Goal: Information Seeking & Learning: Learn about a topic

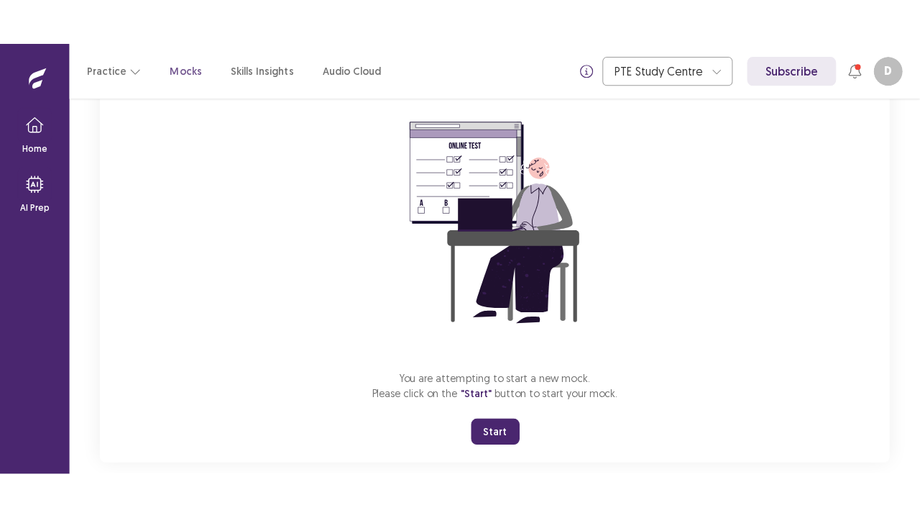
scroll to position [141, 0]
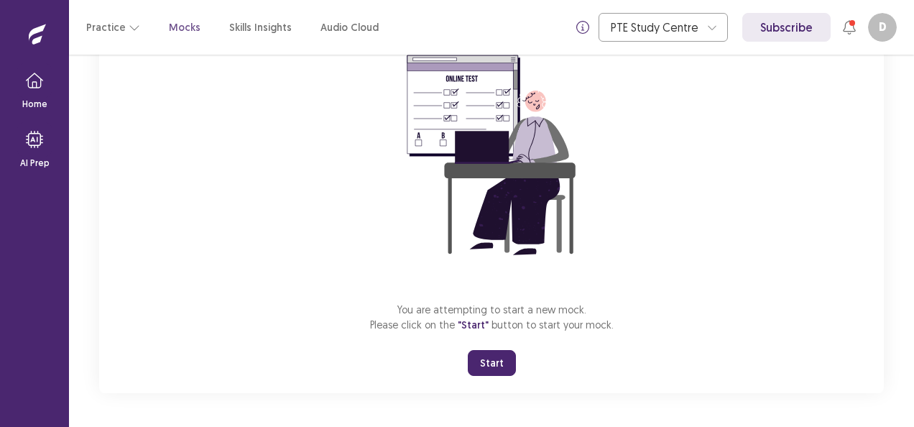
click at [494, 360] on button "Start" at bounding box center [492, 363] width 48 height 26
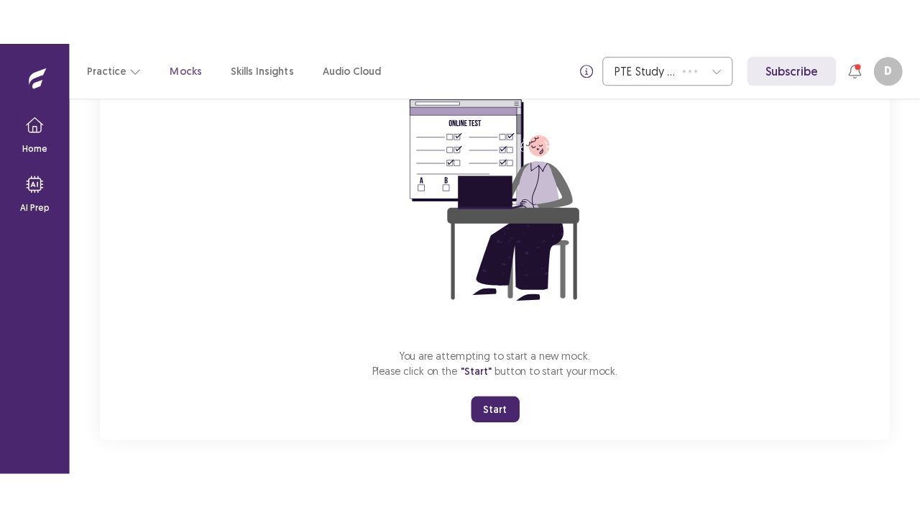
scroll to position [50, 0]
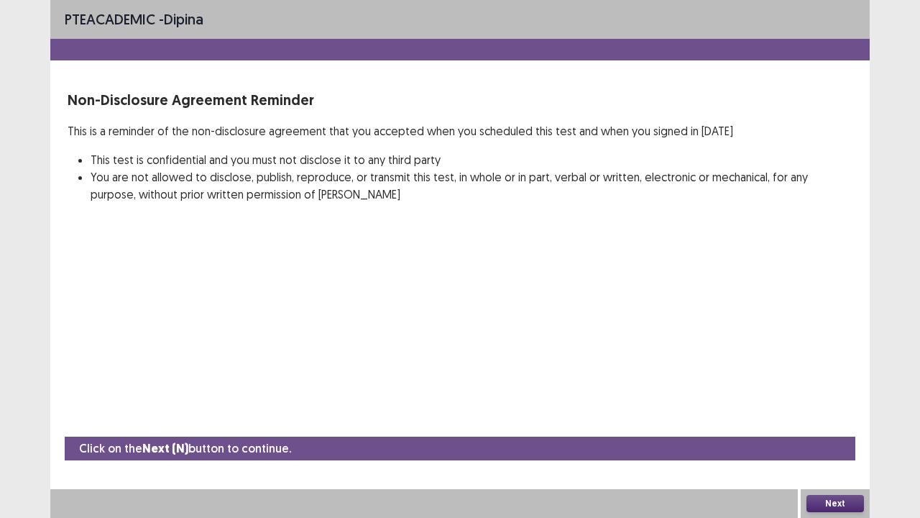
click at [833, 426] on button "Next" at bounding box center [836, 503] width 58 height 17
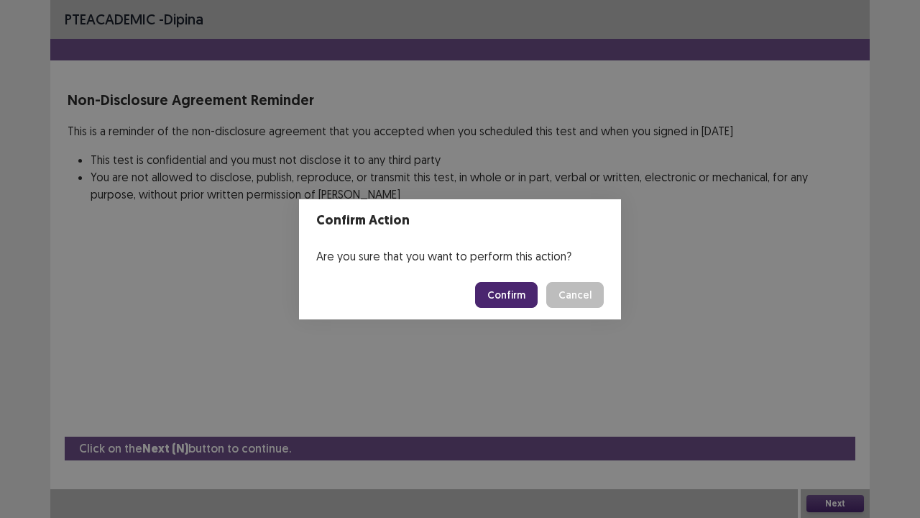
click at [503, 288] on button "Confirm" at bounding box center [506, 295] width 63 height 26
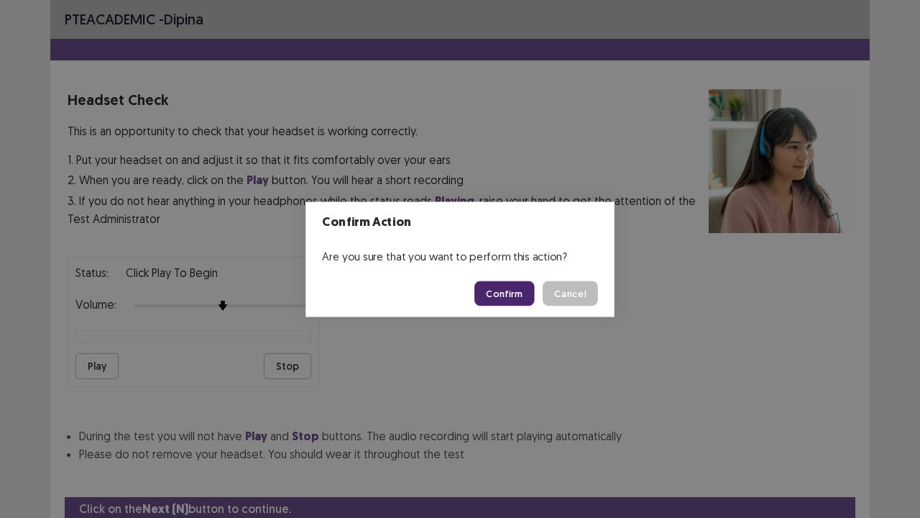
scroll to position [53, 0]
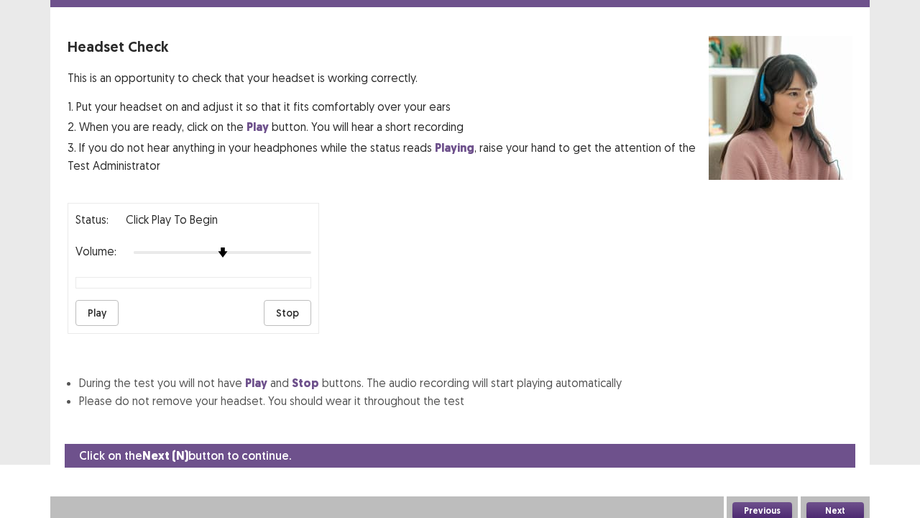
click at [111, 306] on button "Play" at bounding box center [96, 313] width 43 height 26
click at [288, 314] on button "Stop" at bounding box center [287, 313] width 47 height 26
click at [101, 309] on button "Play" at bounding box center [96, 313] width 43 height 26
click at [833, 426] on button "Next" at bounding box center [836, 510] width 58 height 17
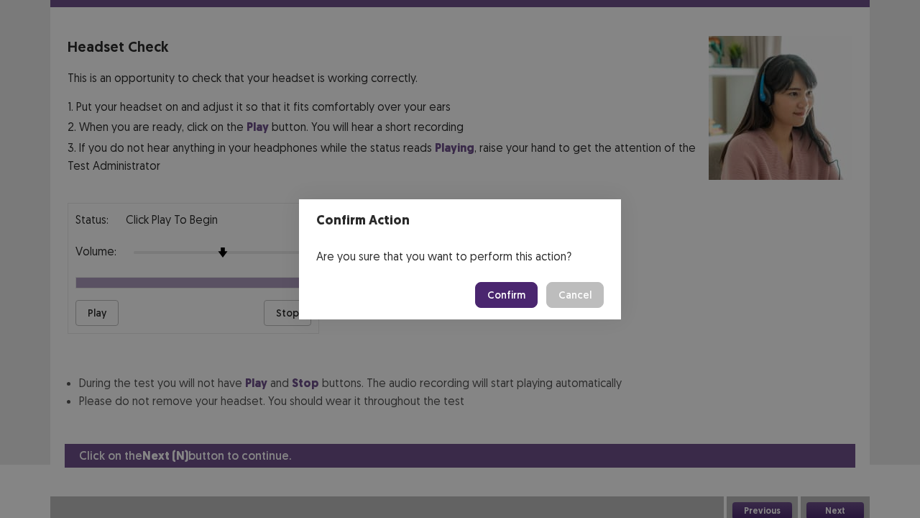
click at [525, 298] on button "Confirm" at bounding box center [506, 295] width 63 height 26
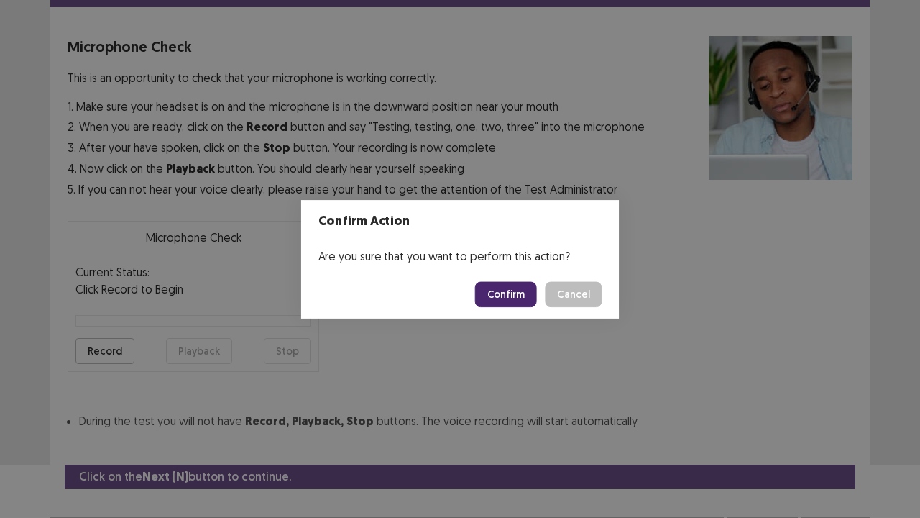
scroll to position [79, 0]
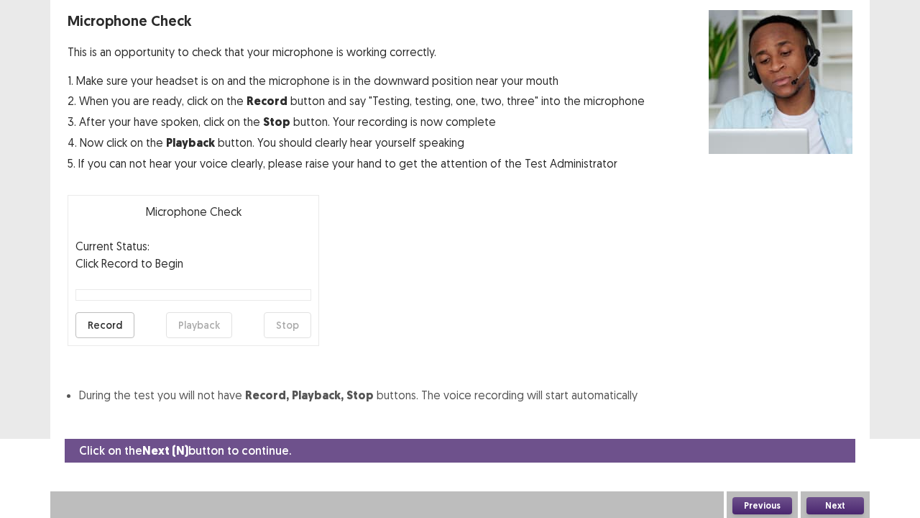
click at [825, 426] on button "Next" at bounding box center [836, 505] width 58 height 17
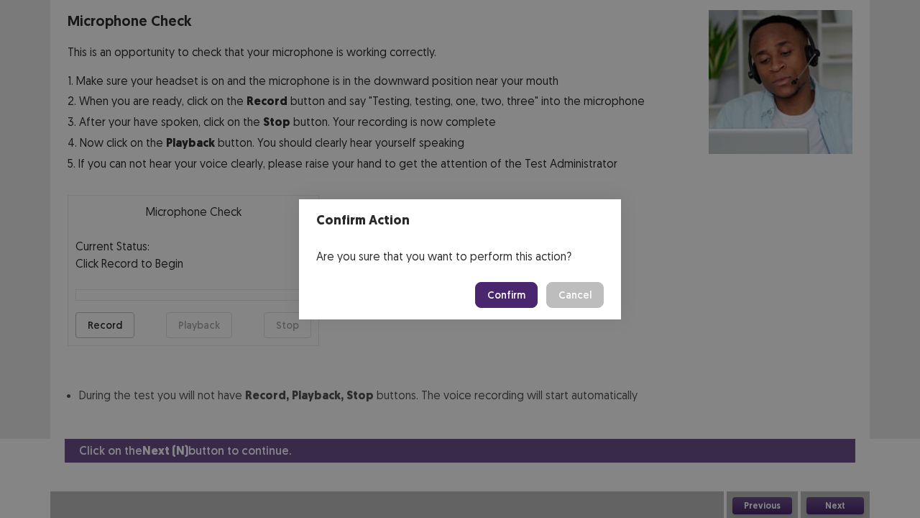
click at [518, 295] on button "Confirm" at bounding box center [506, 295] width 63 height 26
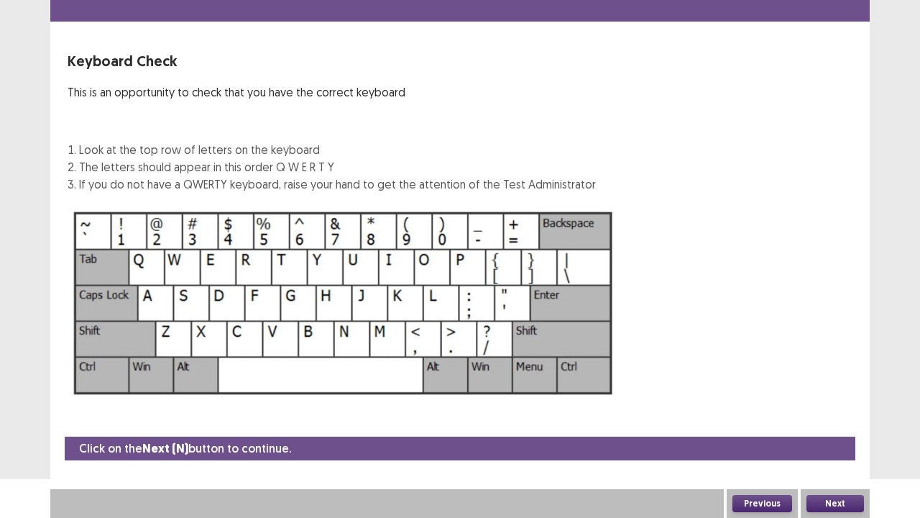
scroll to position [39, 0]
click at [838, 426] on button "Next" at bounding box center [836, 503] width 58 height 17
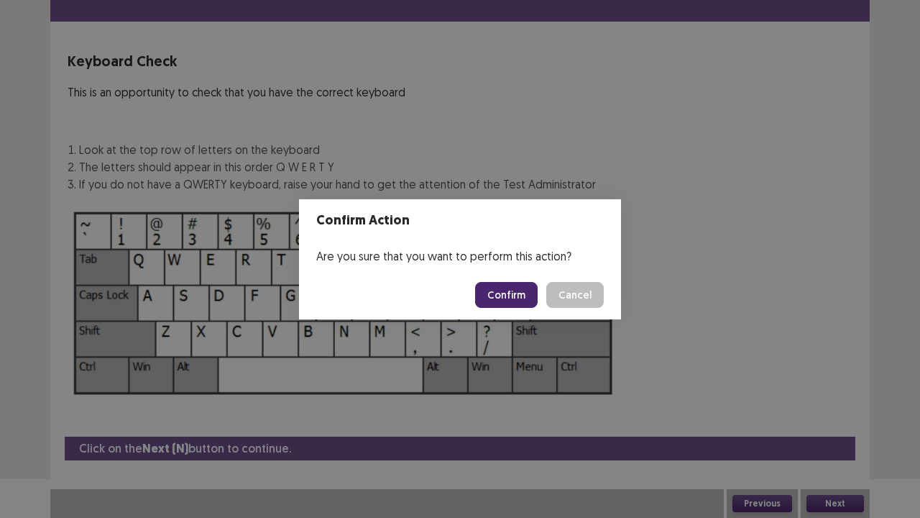
click at [509, 298] on button "Confirm" at bounding box center [506, 295] width 63 height 26
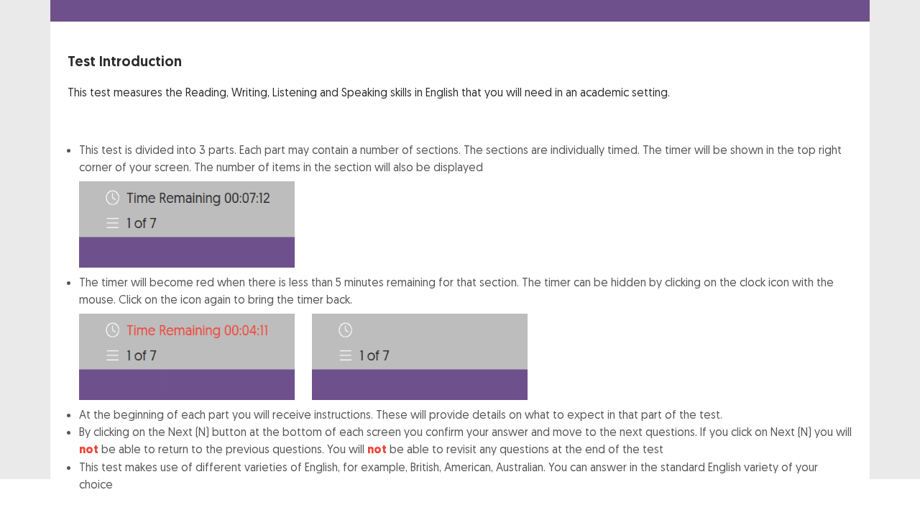
scroll to position [111, 0]
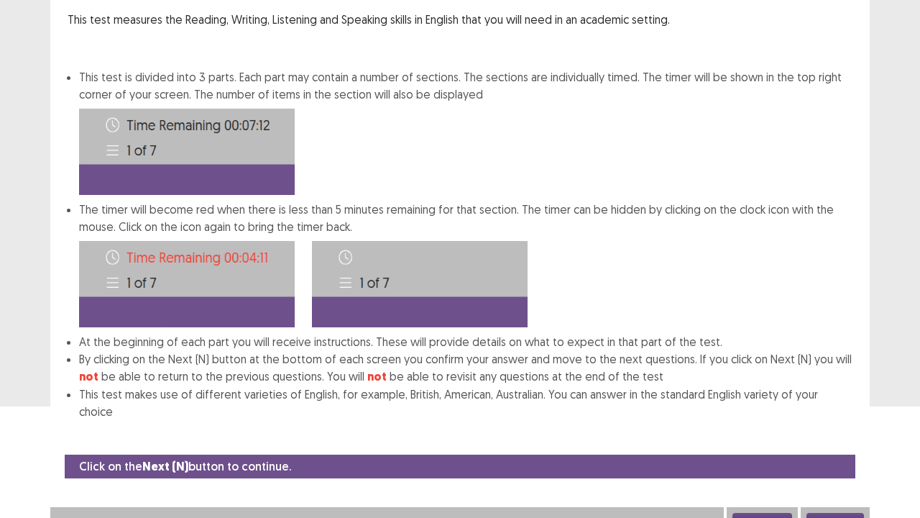
click at [842, 426] on button "Next" at bounding box center [836, 521] width 58 height 17
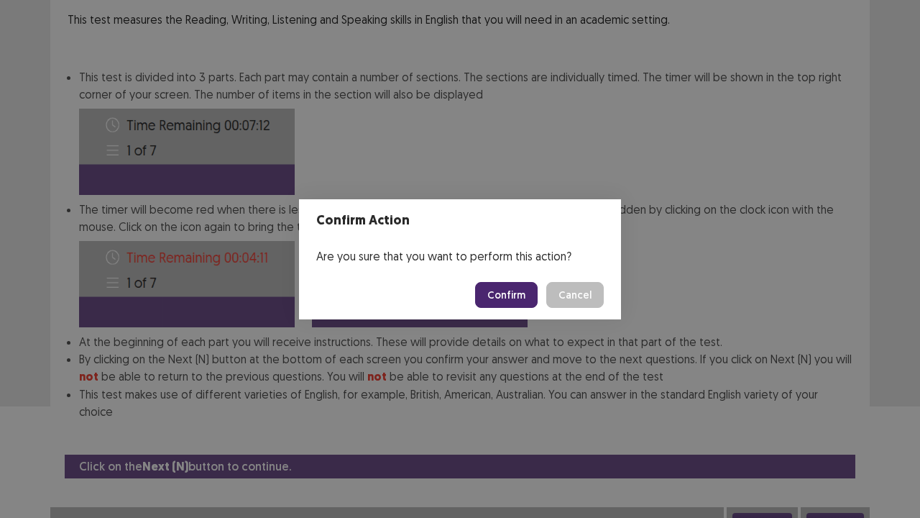
click at [510, 299] on button "Confirm" at bounding box center [506, 295] width 63 height 26
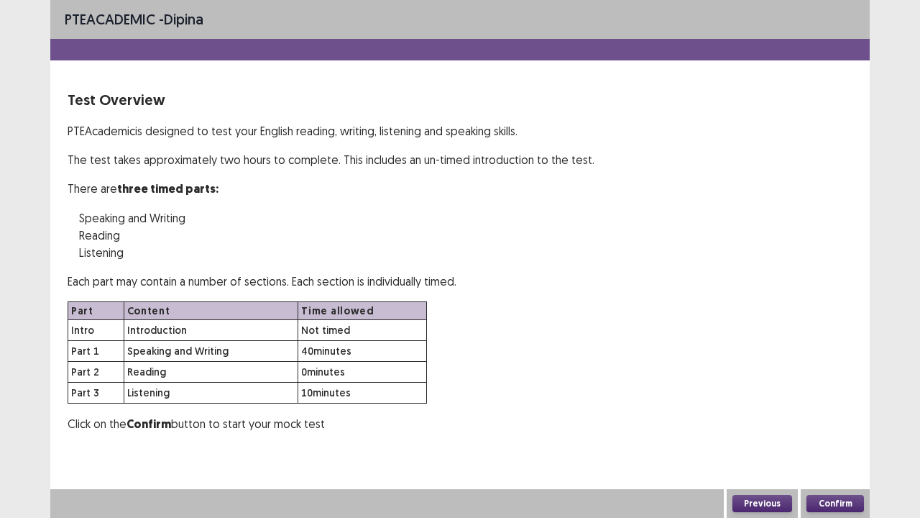
scroll to position [0, 0]
click at [833, 426] on button "Confirm" at bounding box center [836, 503] width 58 height 17
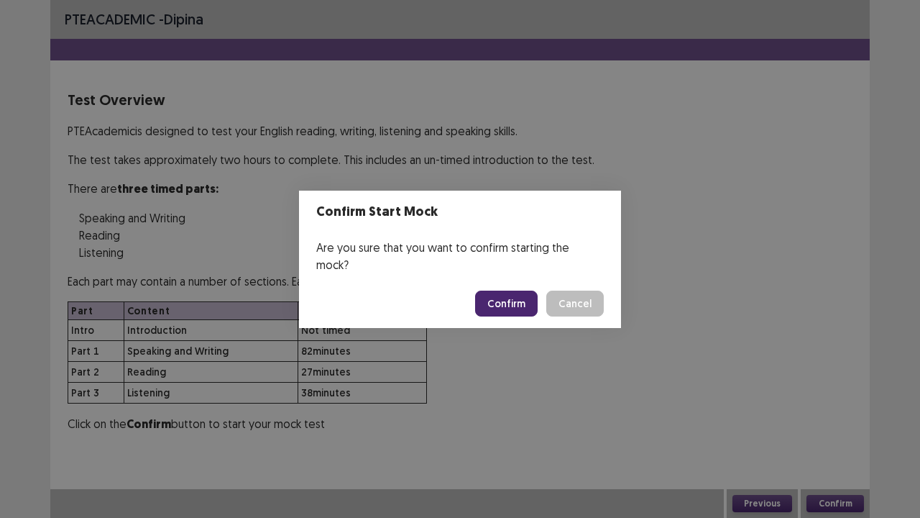
click at [518, 297] on button "Confirm" at bounding box center [506, 303] width 63 height 26
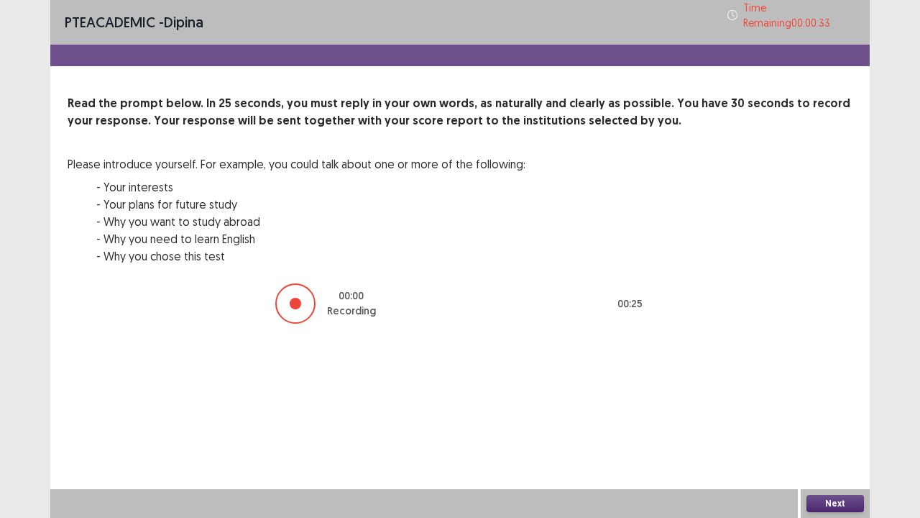
click at [833, 426] on button "Next" at bounding box center [836, 503] width 58 height 17
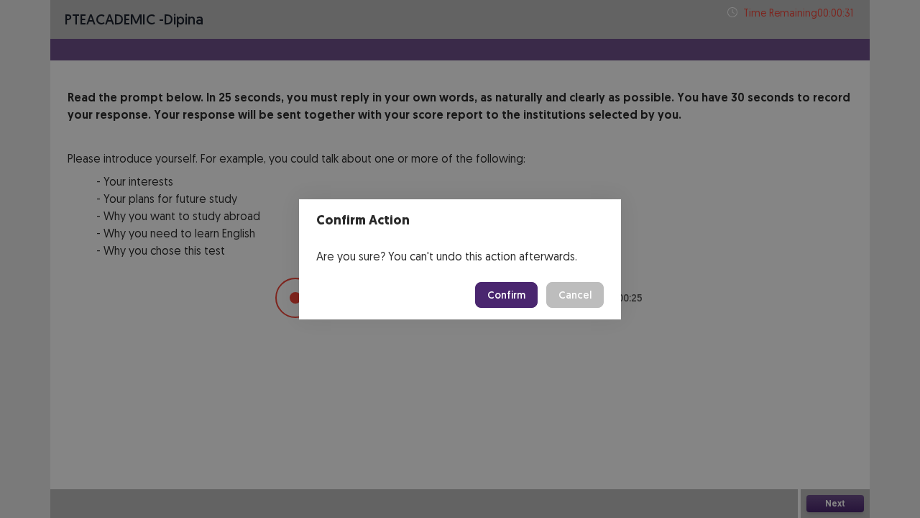
click at [503, 295] on button "Confirm" at bounding box center [506, 295] width 63 height 26
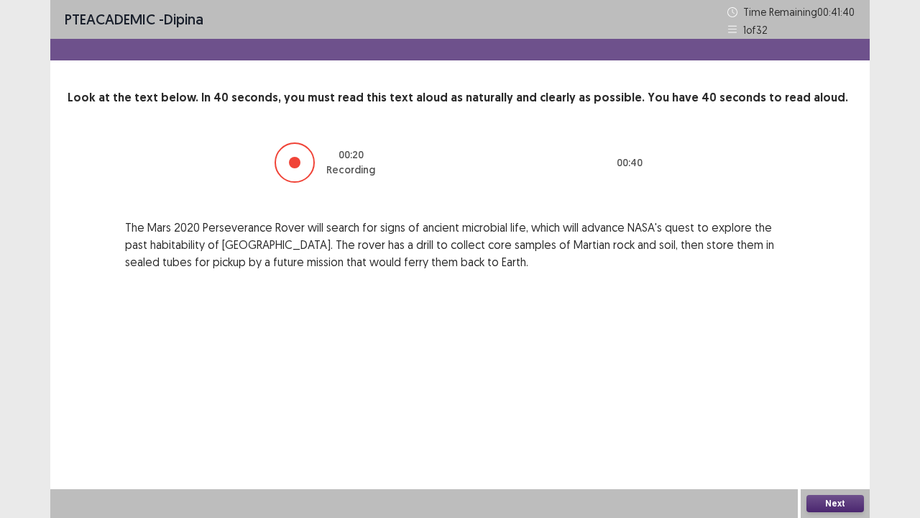
drag, startPoint x: 844, startPoint y: 503, endPoint x: 833, endPoint y: 501, distance: 11.6
click at [833, 426] on button "Next" at bounding box center [836, 503] width 58 height 17
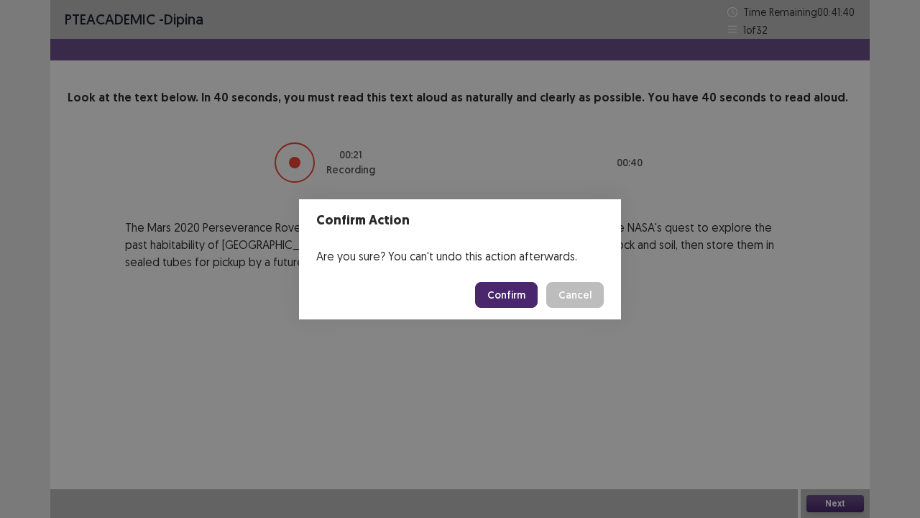
click at [513, 296] on button "Confirm" at bounding box center [506, 295] width 63 height 26
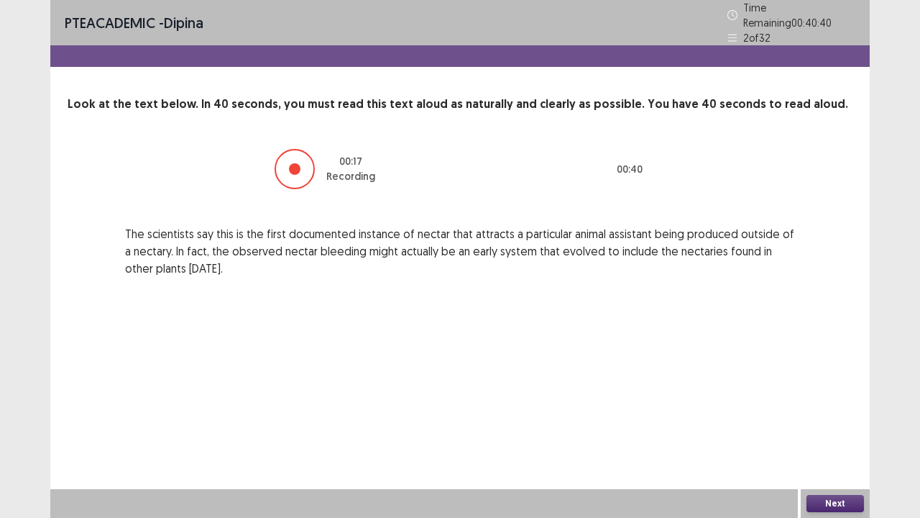
click at [825, 426] on button "Next" at bounding box center [836, 503] width 58 height 17
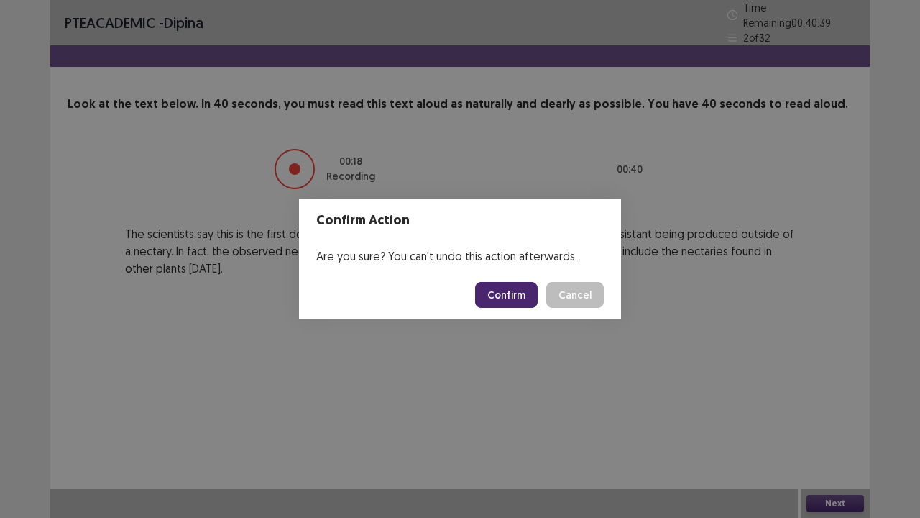
click at [488, 290] on button "Confirm" at bounding box center [506, 295] width 63 height 26
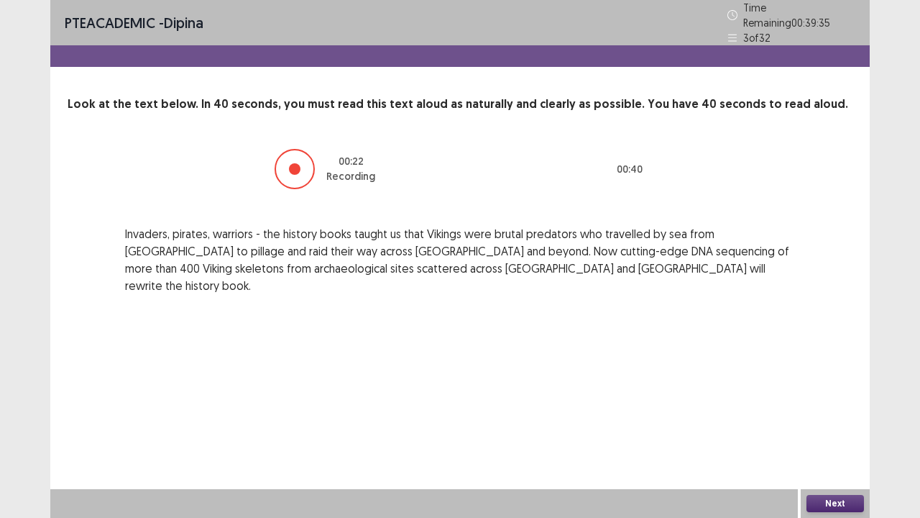
click at [841, 426] on button "Next" at bounding box center [836, 503] width 58 height 17
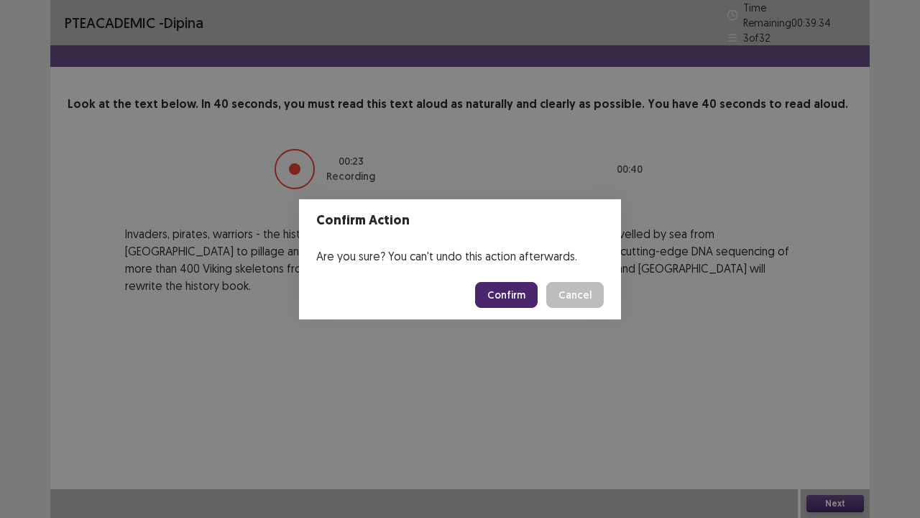
click at [504, 293] on button "Confirm" at bounding box center [506, 295] width 63 height 26
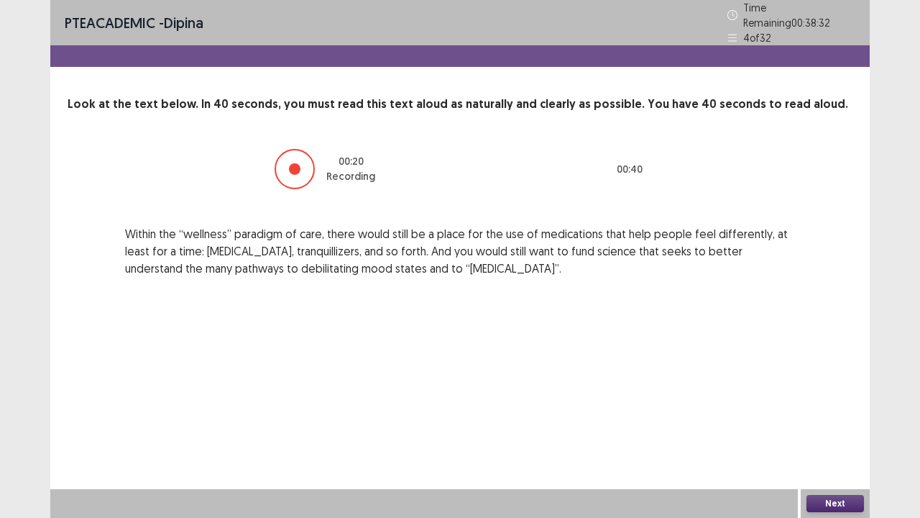
click at [826, 426] on button "Next" at bounding box center [836, 503] width 58 height 17
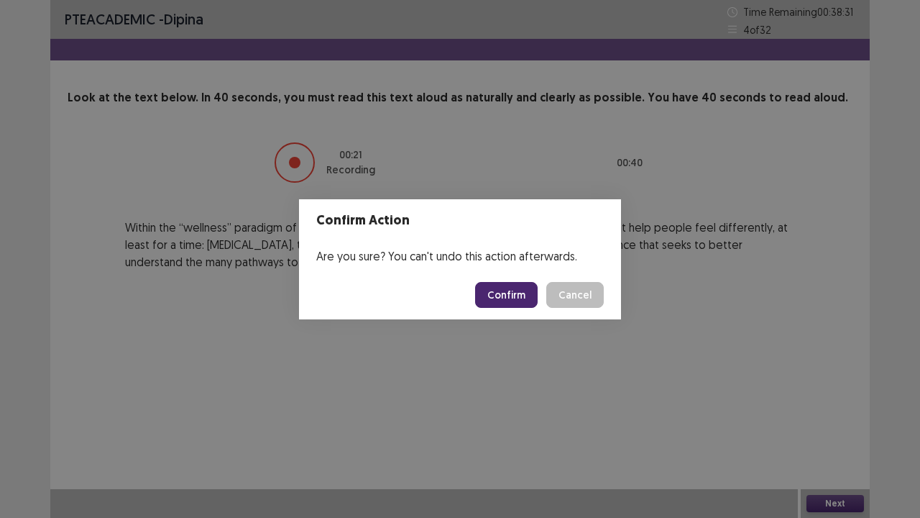
click at [500, 300] on button "Confirm" at bounding box center [506, 295] width 63 height 26
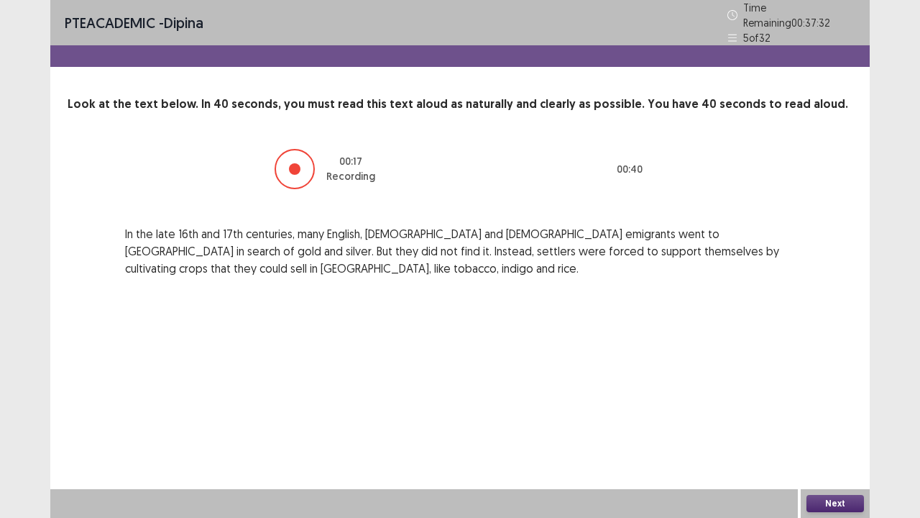
click at [842, 426] on button "Next" at bounding box center [836, 503] width 58 height 17
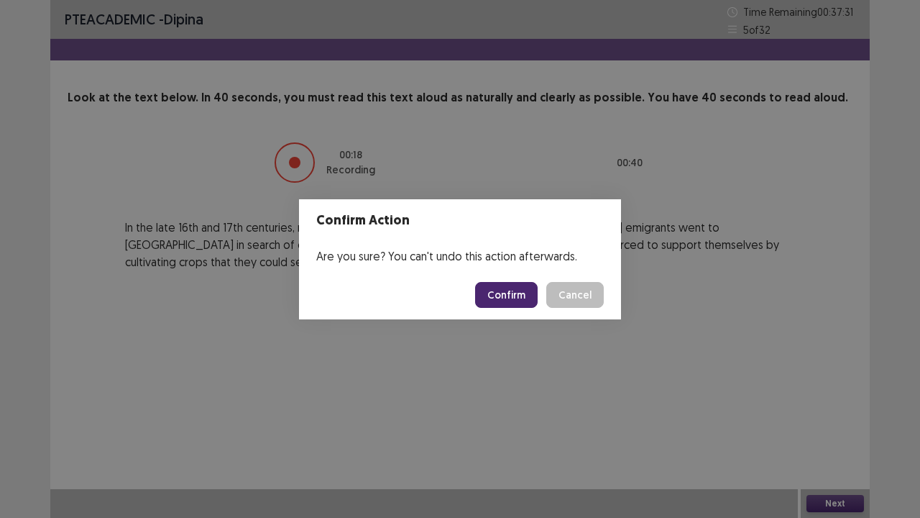
click at [519, 298] on button "Confirm" at bounding box center [506, 295] width 63 height 26
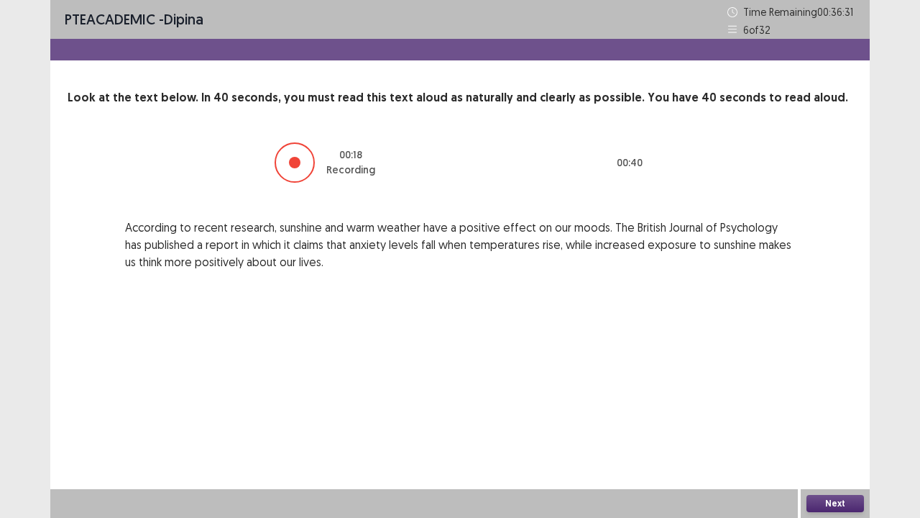
click at [832, 426] on button "Next" at bounding box center [836, 503] width 58 height 17
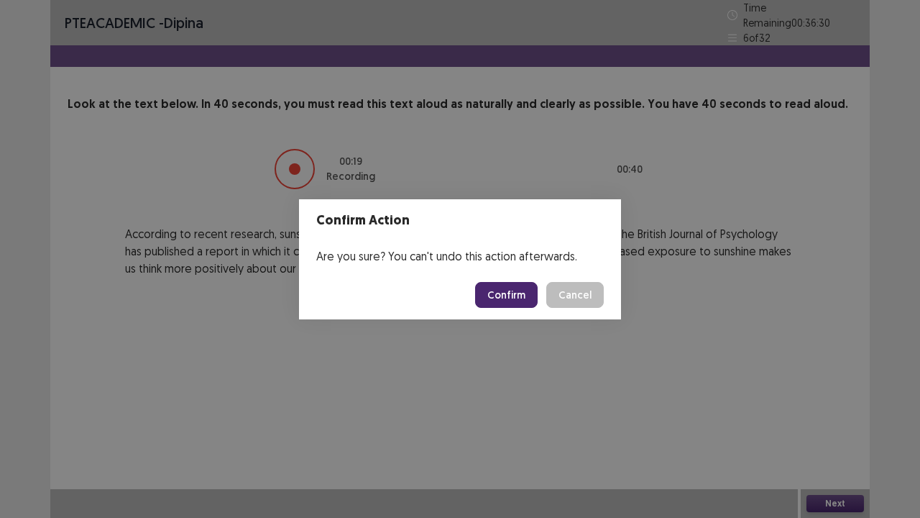
click at [510, 289] on button "Confirm" at bounding box center [506, 295] width 63 height 26
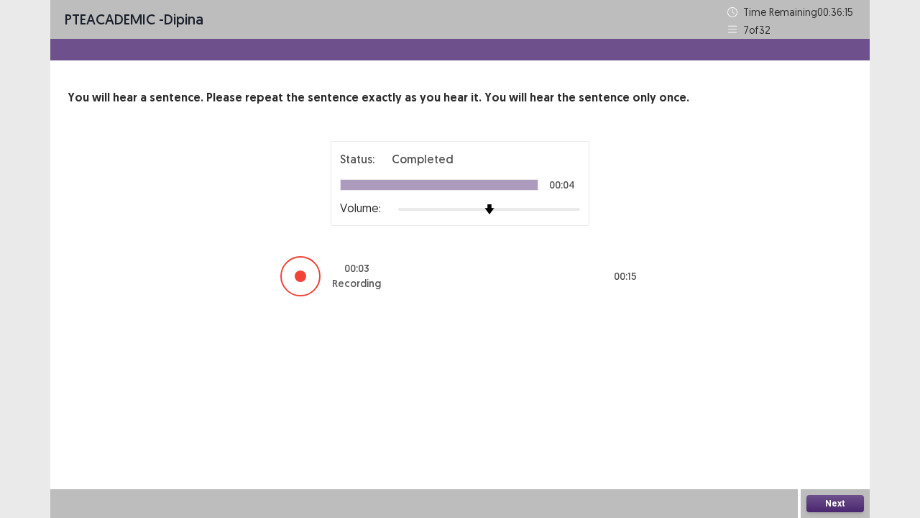
click at [828, 426] on button "Next" at bounding box center [836, 503] width 58 height 17
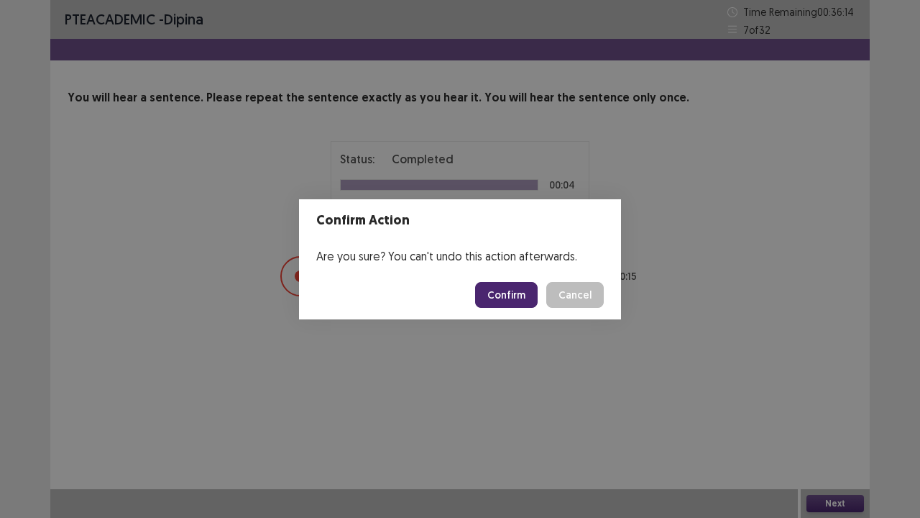
click at [515, 299] on button "Confirm" at bounding box center [506, 295] width 63 height 26
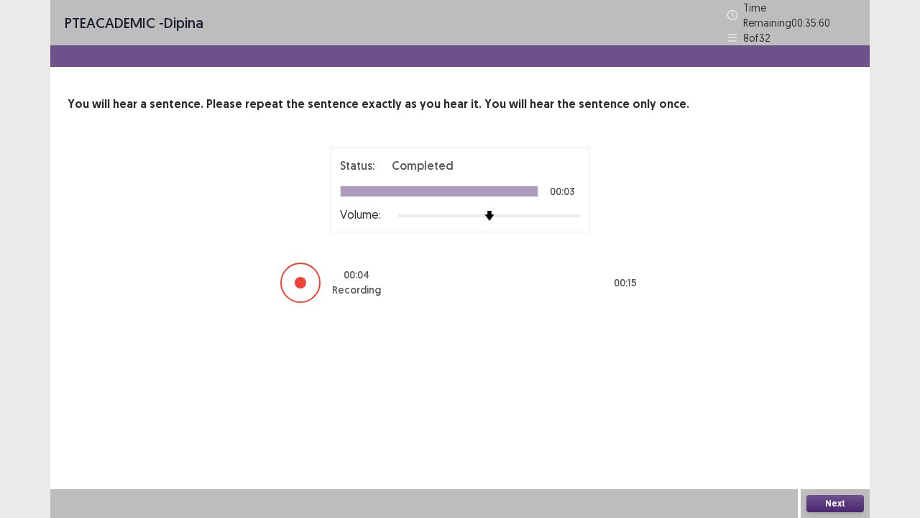
click at [827, 426] on button "Next" at bounding box center [836, 503] width 58 height 17
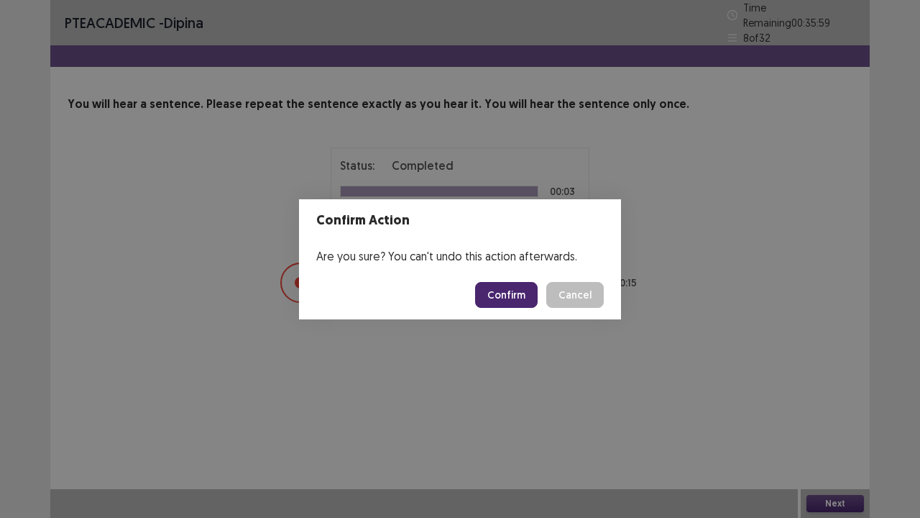
click at [522, 301] on button "Confirm" at bounding box center [506, 295] width 63 height 26
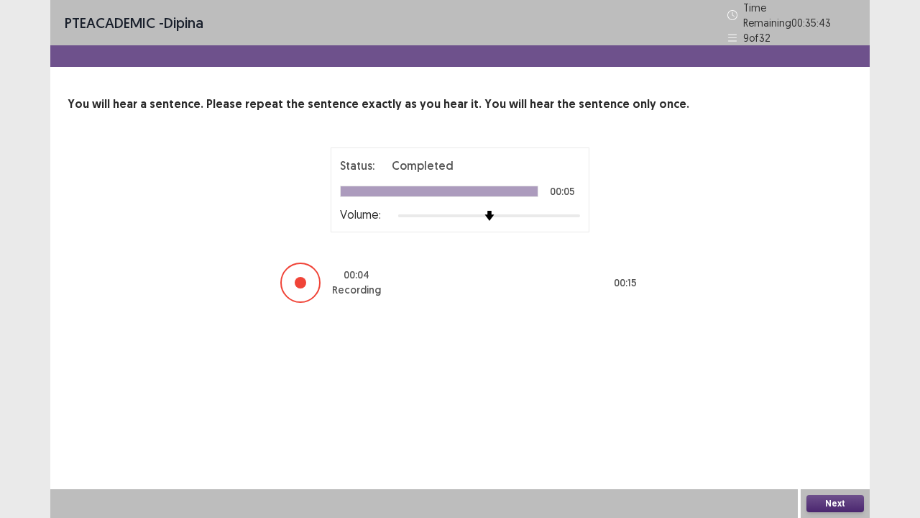
click at [832, 426] on button "Next" at bounding box center [836, 503] width 58 height 17
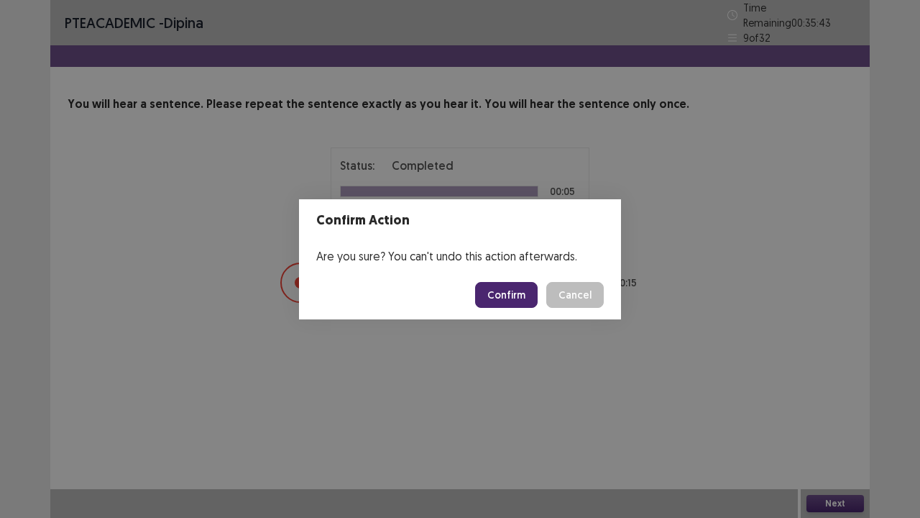
click at [506, 294] on button "Confirm" at bounding box center [506, 295] width 63 height 26
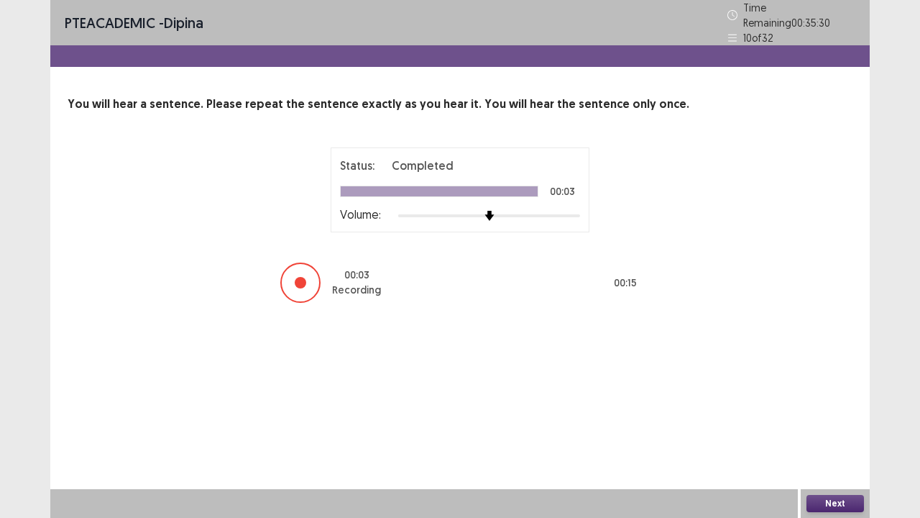
click at [827, 426] on button "Next" at bounding box center [836, 503] width 58 height 17
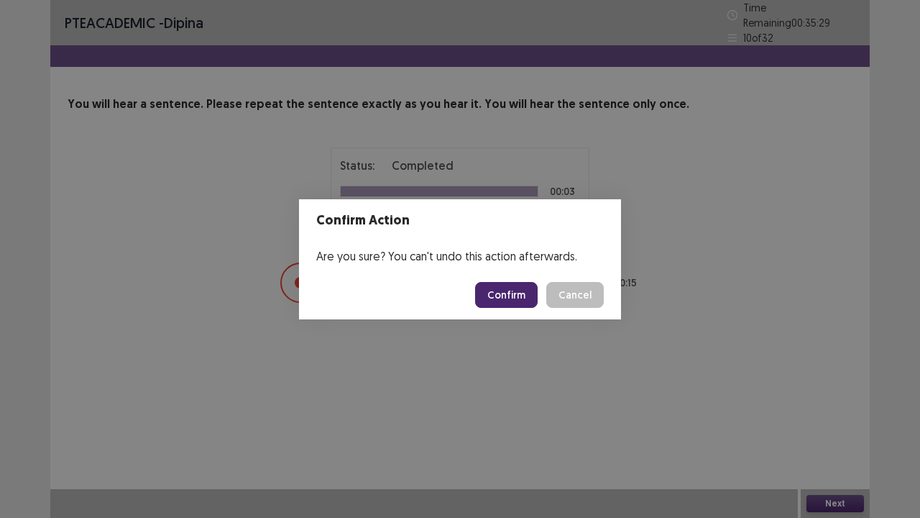
click at [513, 292] on button "Confirm" at bounding box center [506, 295] width 63 height 26
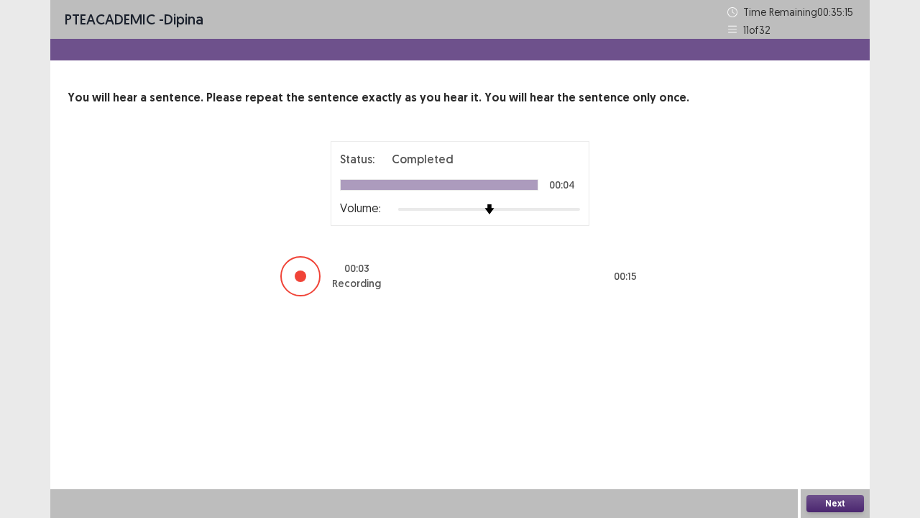
click at [827, 426] on button "Next" at bounding box center [836, 503] width 58 height 17
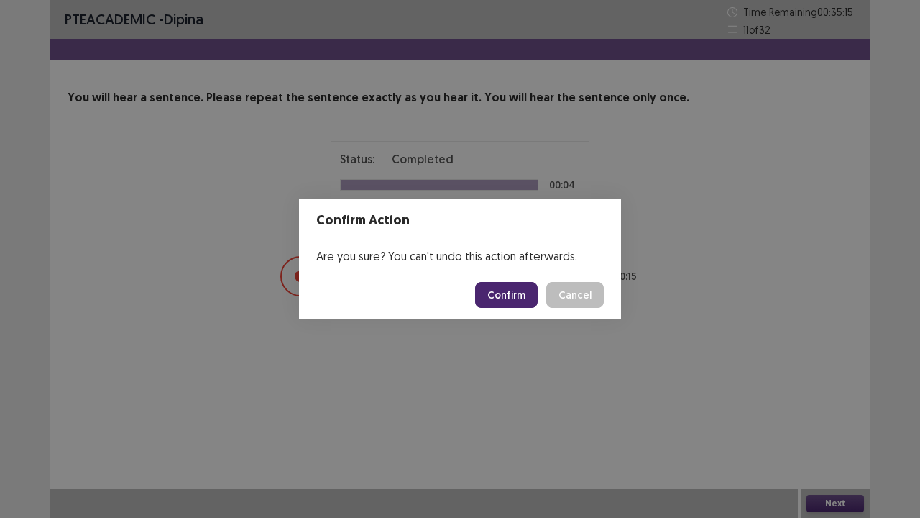
click at [529, 301] on button "Confirm" at bounding box center [506, 295] width 63 height 26
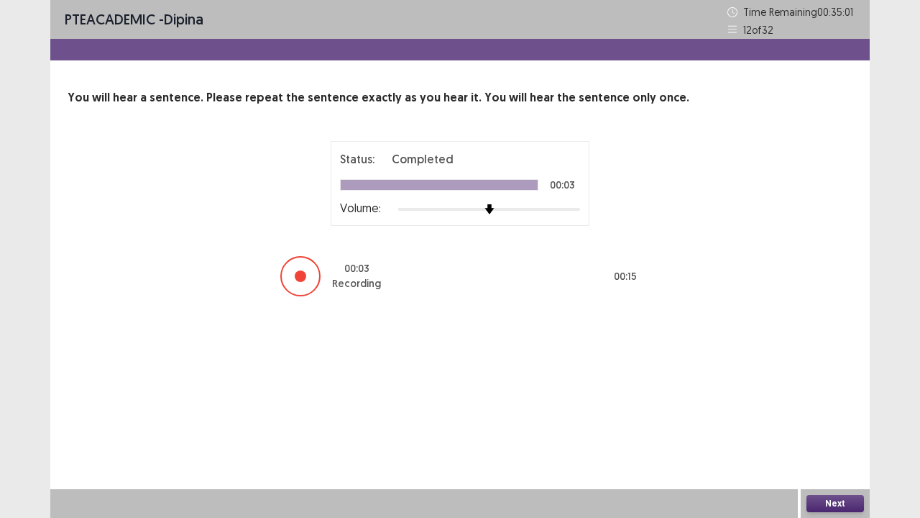
click at [818, 426] on button "Next" at bounding box center [836, 503] width 58 height 17
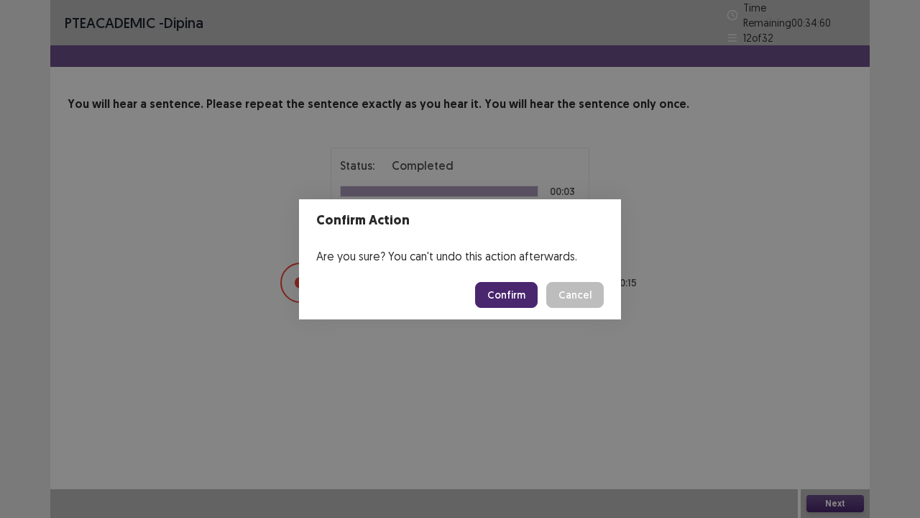
click at [497, 298] on button "Confirm" at bounding box center [506, 295] width 63 height 26
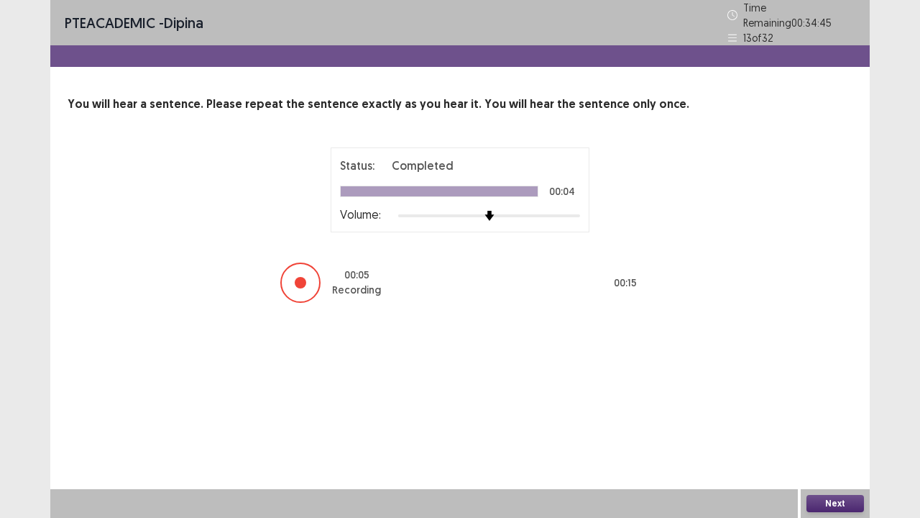
click at [825, 426] on button "Next" at bounding box center [836, 503] width 58 height 17
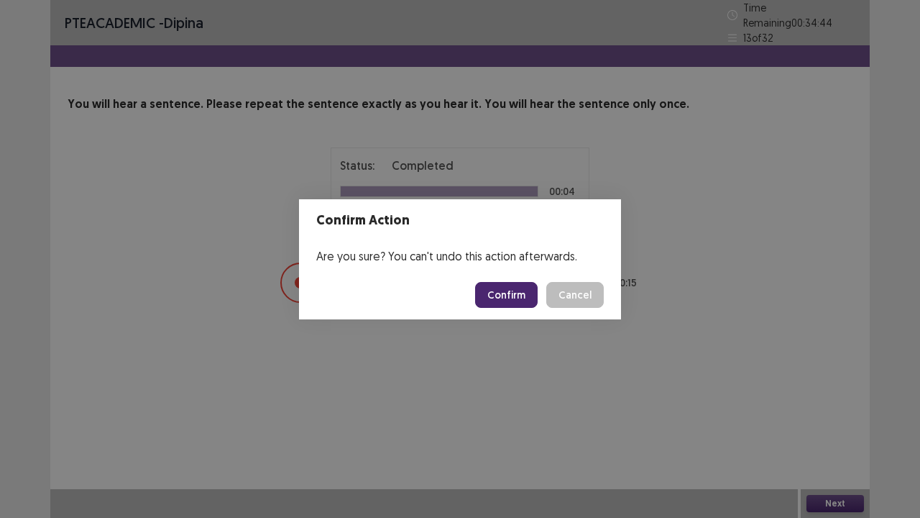
click at [510, 296] on button "Confirm" at bounding box center [506, 295] width 63 height 26
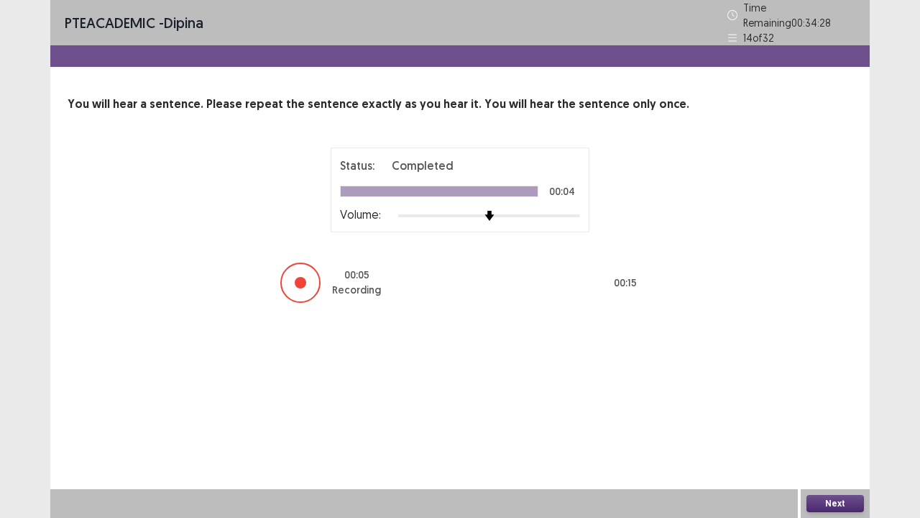
click at [833, 426] on button "Next" at bounding box center [836, 503] width 58 height 17
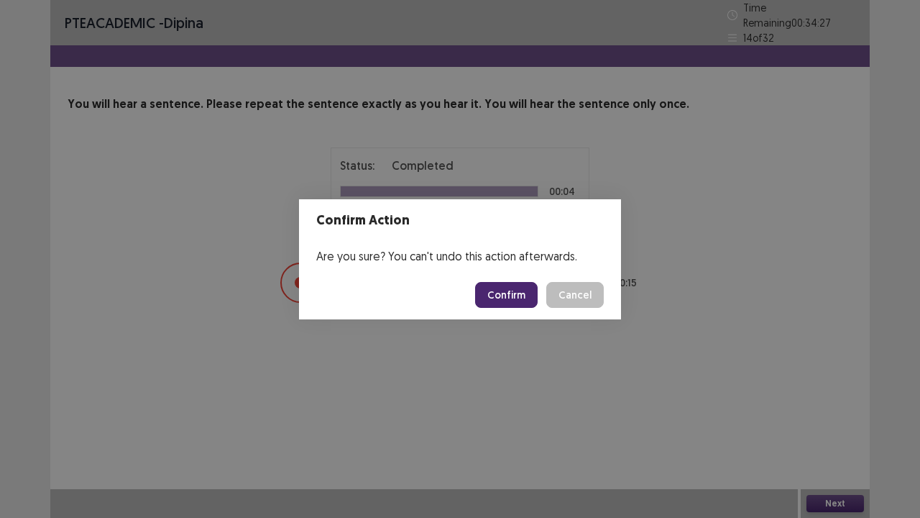
click at [512, 298] on button "Confirm" at bounding box center [506, 295] width 63 height 26
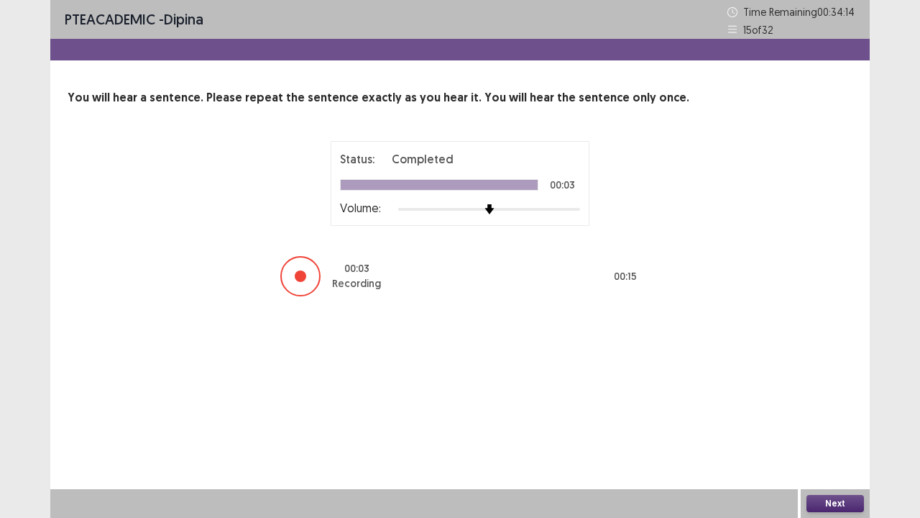
click at [823, 426] on button "Next" at bounding box center [836, 503] width 58 height 17
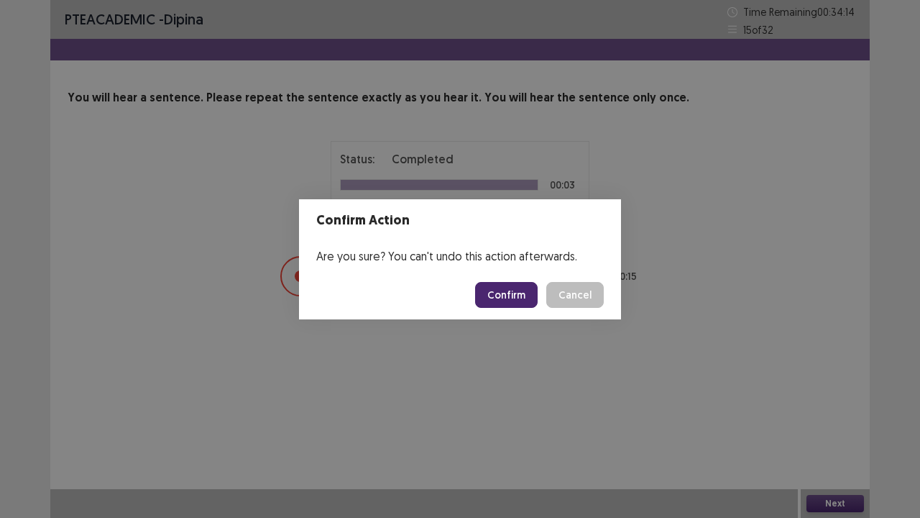
click at [517, 286] on button "Confirm" at bounding box center [506, 295] width 63 height 26
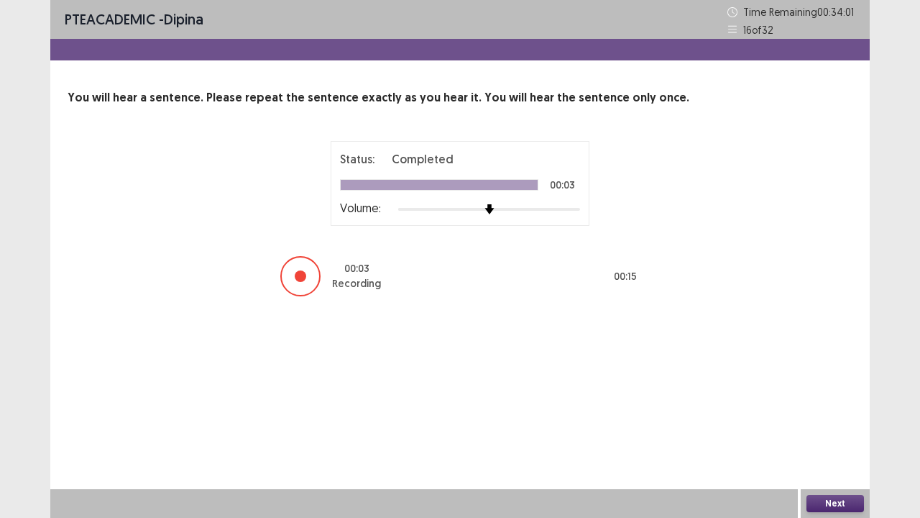
click at [825, 426] on button "Next" at bounding box center [836, 503] width 58 height 17
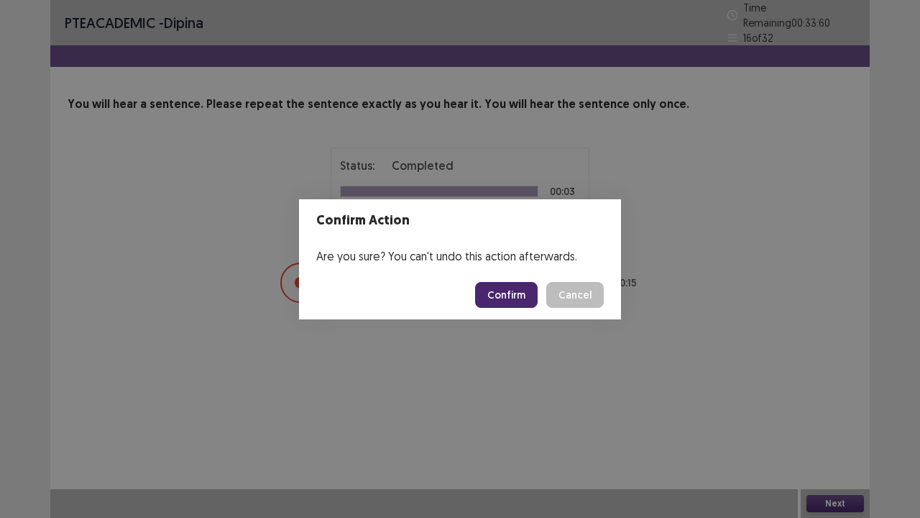
click at [522, 287] on button "Confirm" at bounding box center [506, 295] width 63 height 26
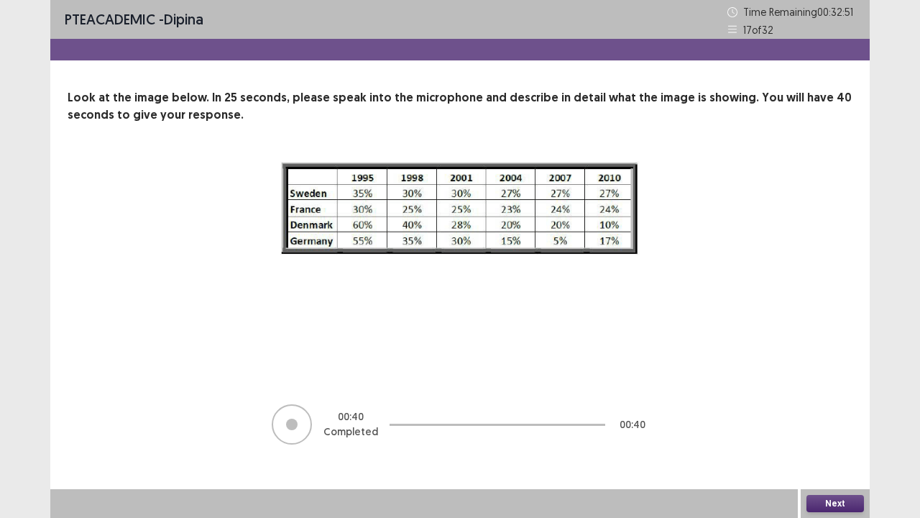
click at [831, 426] on button "Next" at bounding box center [836, 503] width 58 height 17
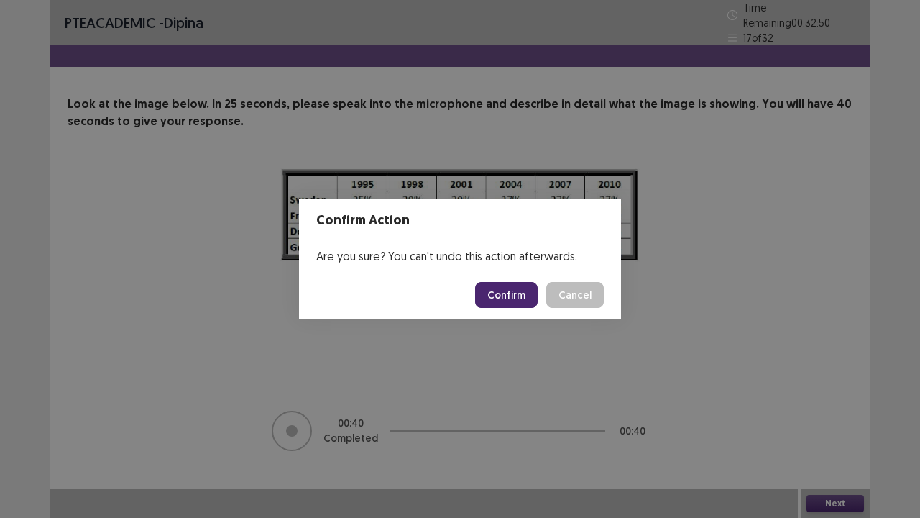
click at [509, 298] on button "Confirm" at bounding box center [506, 295] width 63 height 26
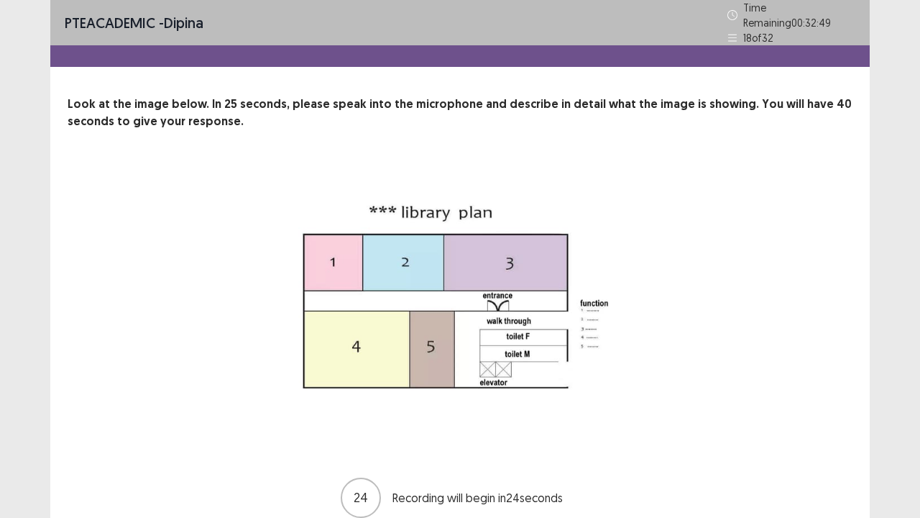
scroll to position [58, 0]
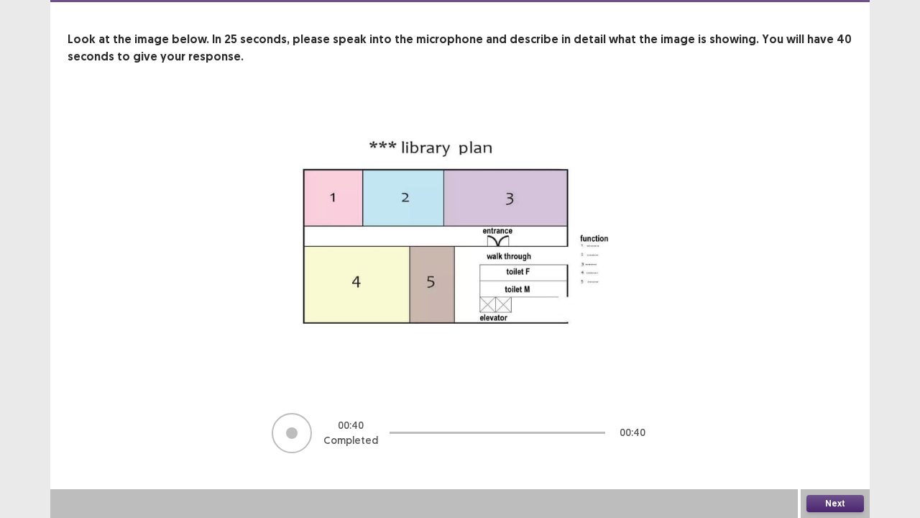
click at [826, 426] on button "Next" at bounding box center [836, 503] width 58 height 17
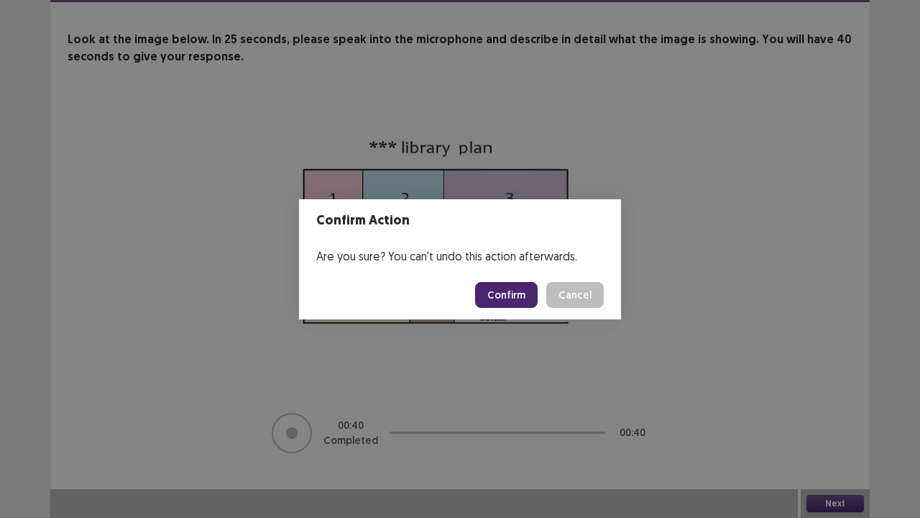
click at [503, 293] on button "Confirm" at bounding box center [506, 295] width 63 height 26
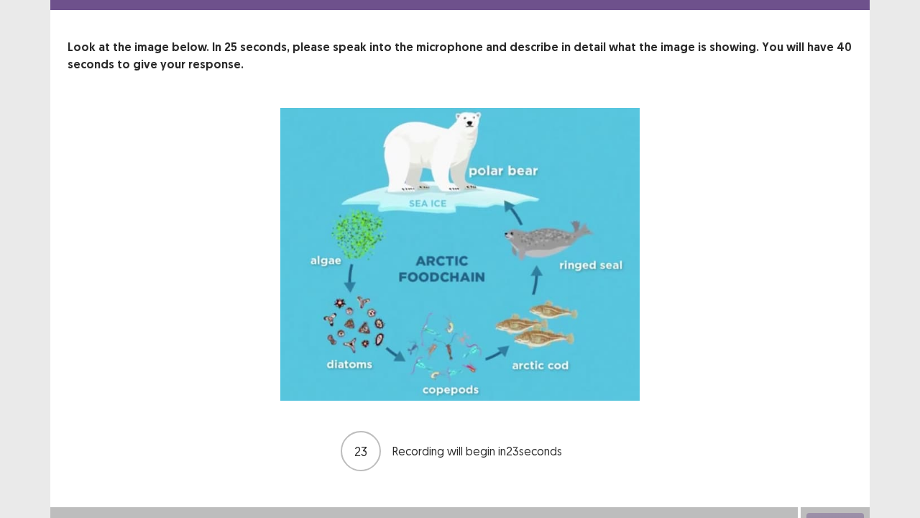
scroll to position [68, 0]
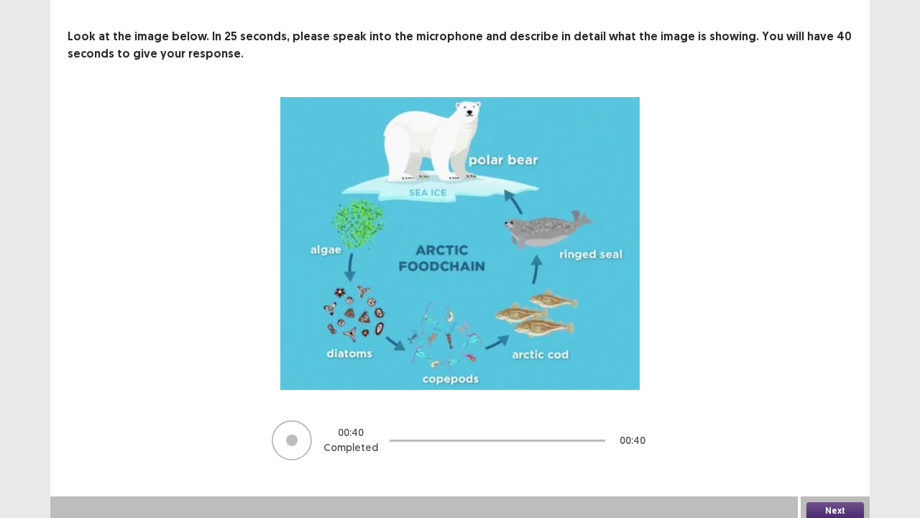
click at [832, 426] on button "Next" at bounding box center [836, 510] width 58 height 17
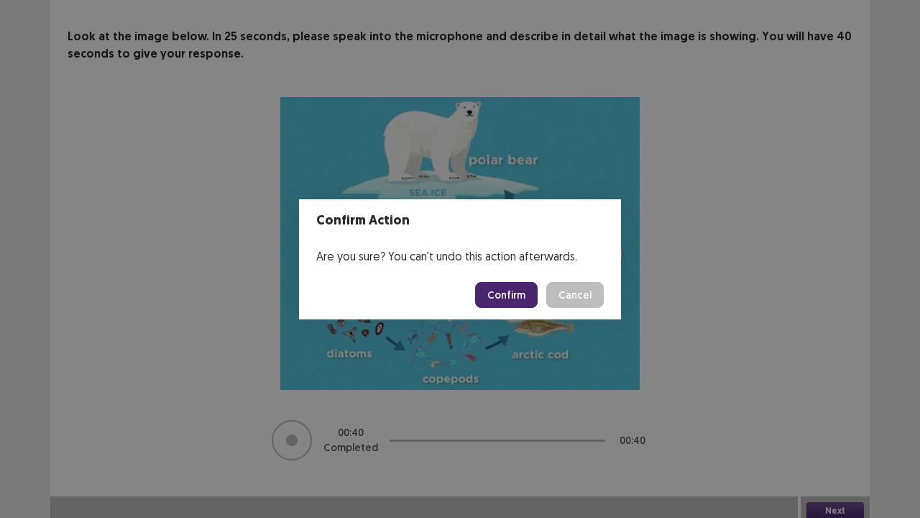
click at [504, 294] on button "Confirm" at bounding box center [506, 295] width 63 height 26
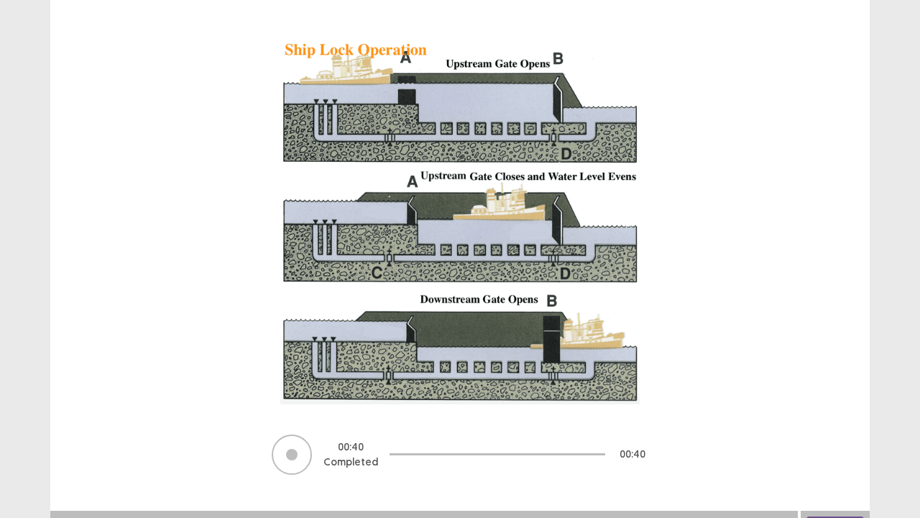
scroll to position [143, 0]
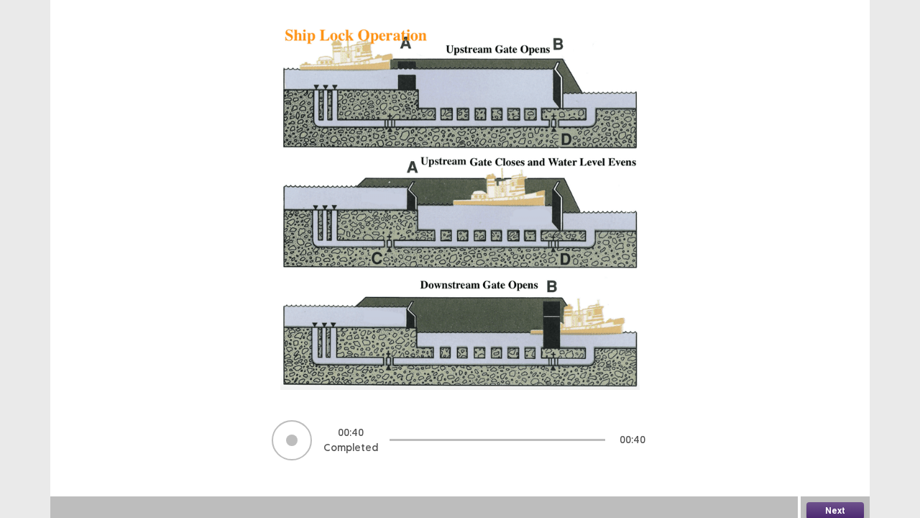
click at [825, 426] on button "Next" at bounding box center [836, 510] width 58 height 17
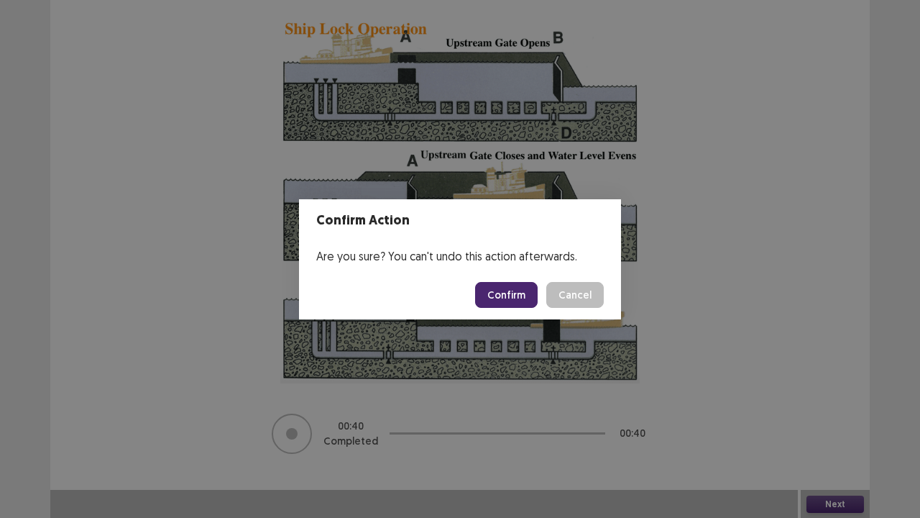
click at [497, 298] on button "Confirm" at bounding box center [506, 295] width 63 height 26
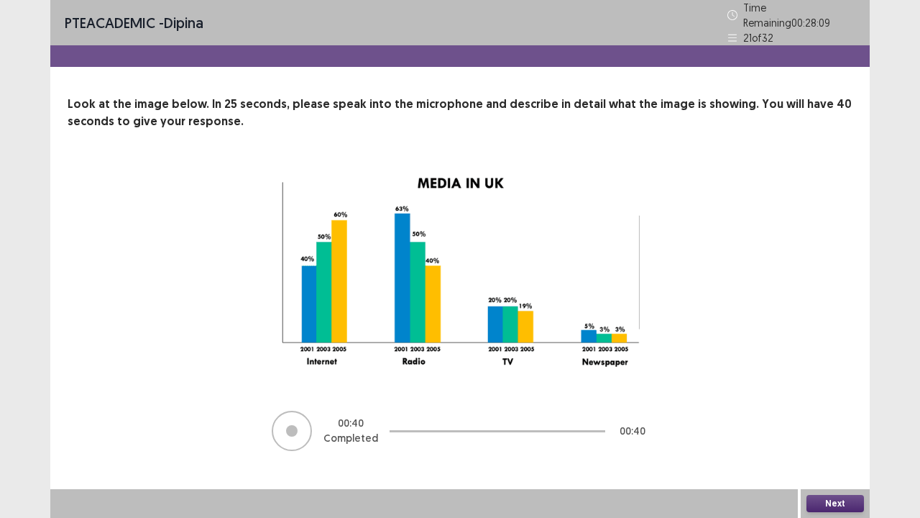
click at [835, 426] on button "Next" at bounding box center [836, 503] width 58 height 17
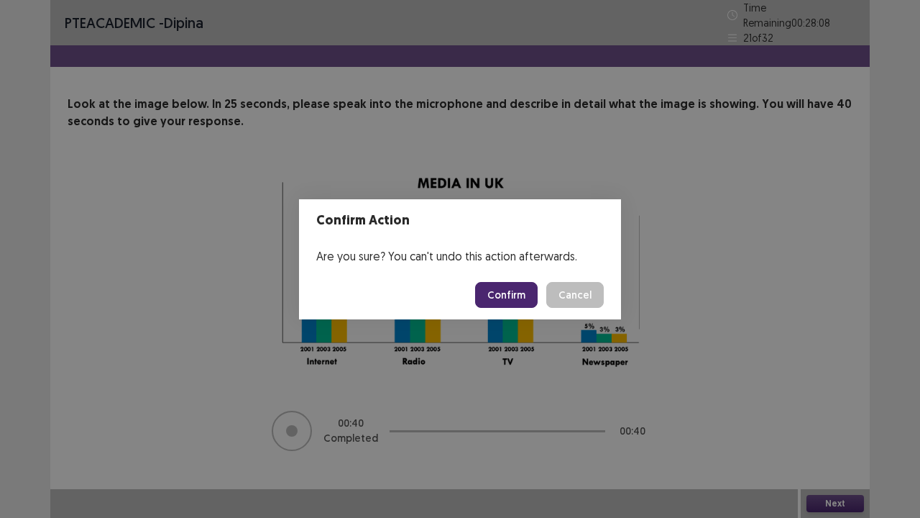
click at [505, 290] on button "Confirm" at bounding box center [506, 295] width 63 height 26
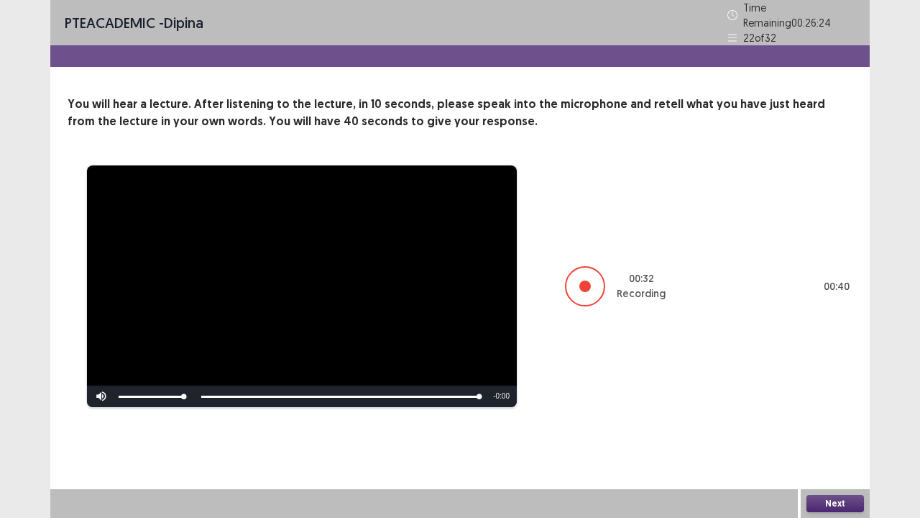
click at [831, 426] on button "Next" at bounding box center [836, 503] width 58 height 17
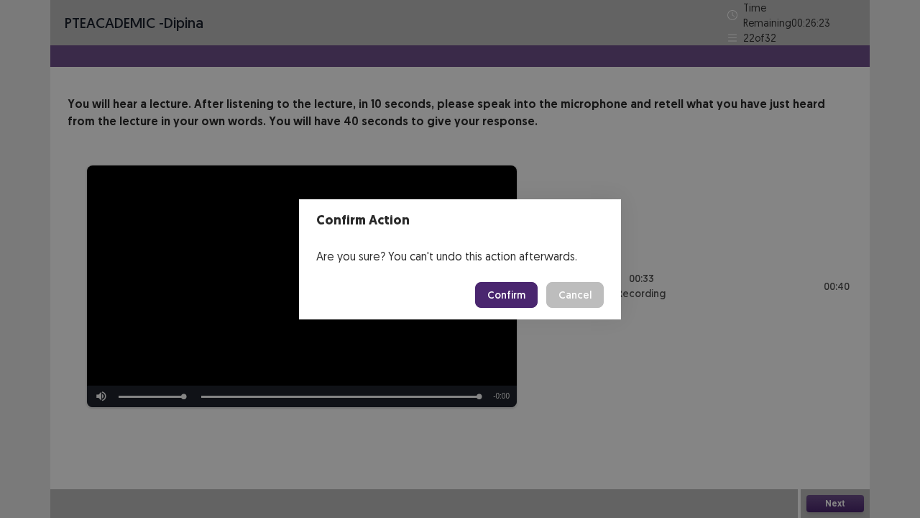
click at [514, 299] on button "Confirm" at bounding box center [506, 295] width 63 height 26
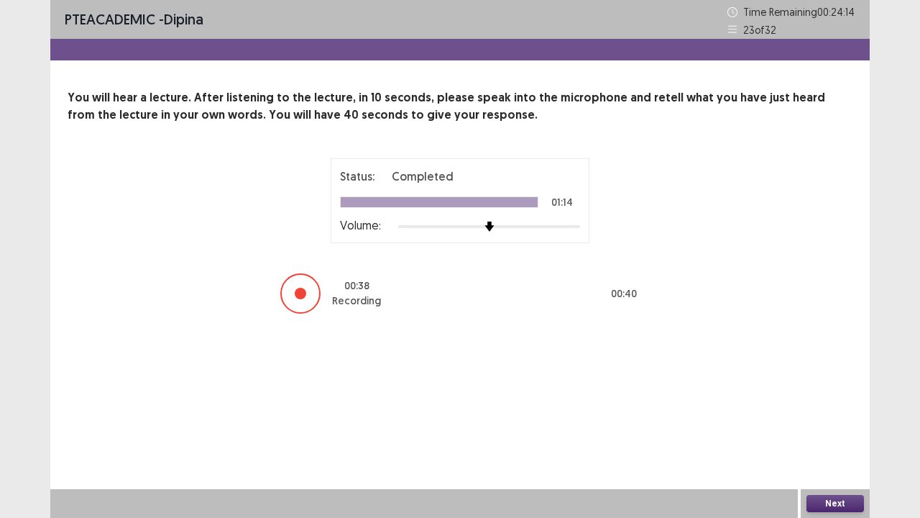
click at [826, 426] on button "Next" at bounding box center [836, 503] width 58 height 17
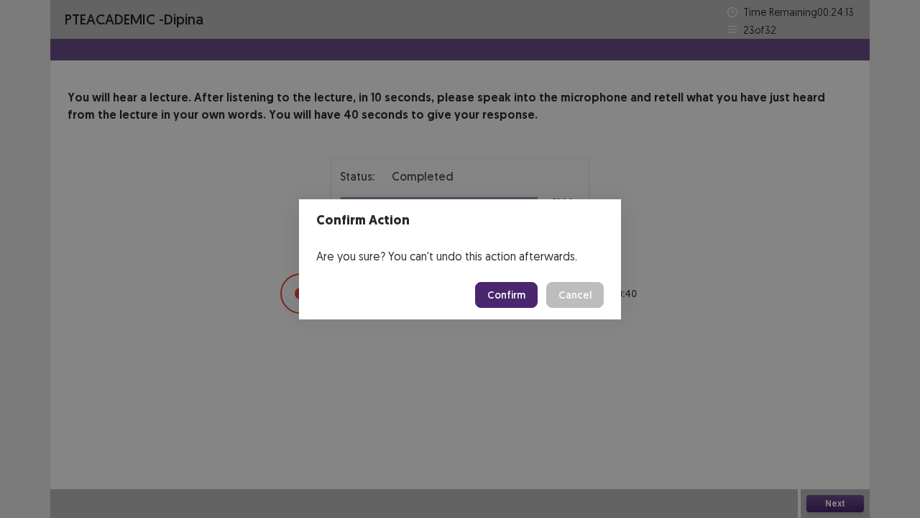
click at [499, 288] on button "Confirm" at bounding box center [506, 295] width 63 height 26
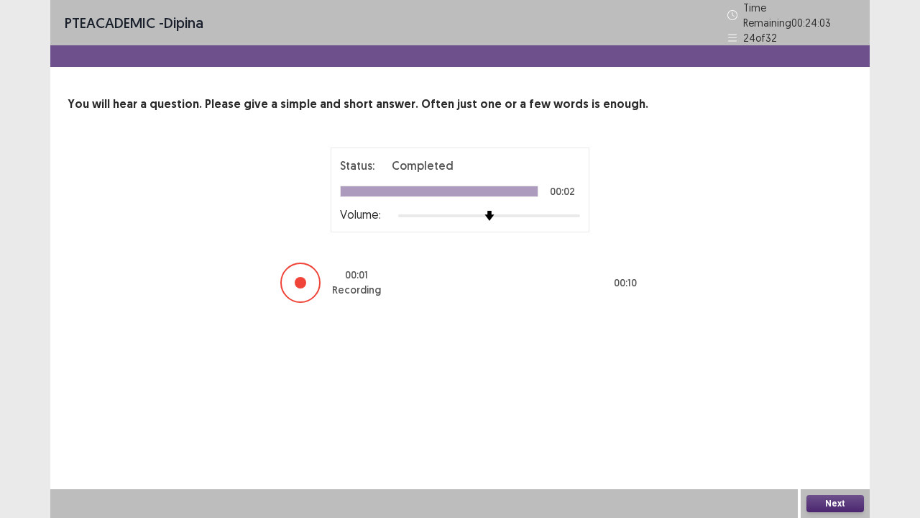
click at [825, 426] on button "Next" at bounding box center [836, 503] width 58 height 17
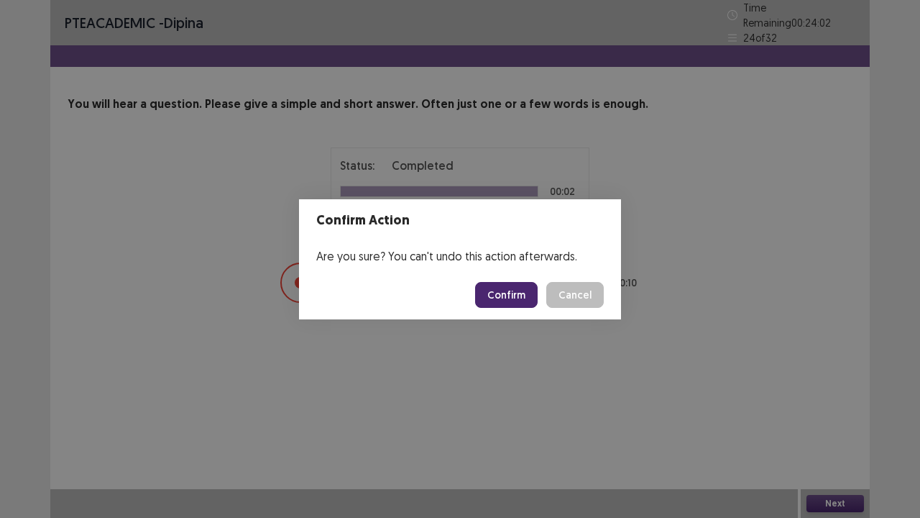
click at [510, 302] on button "Confirm" at bounding box center [506, 295] width 63 height 26
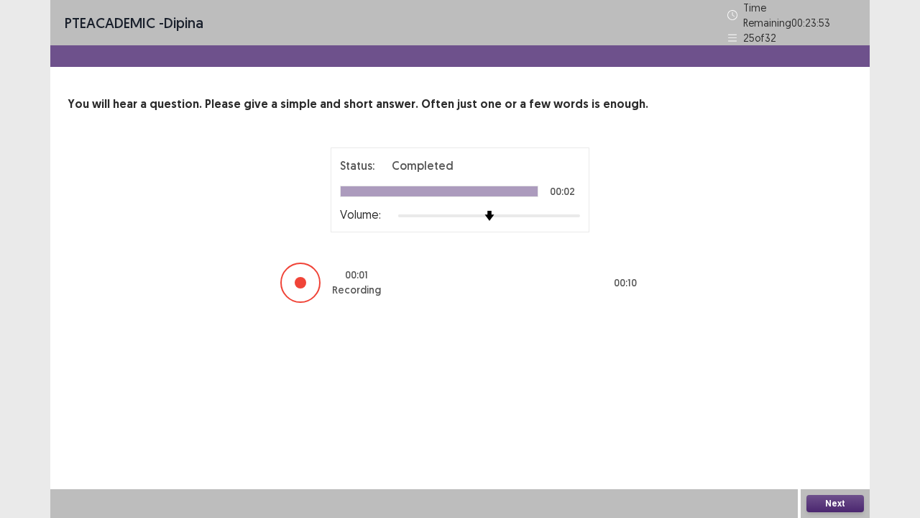
click at [834, 426] on button "Next" at bounding box center [836, 503] width 58 height 17
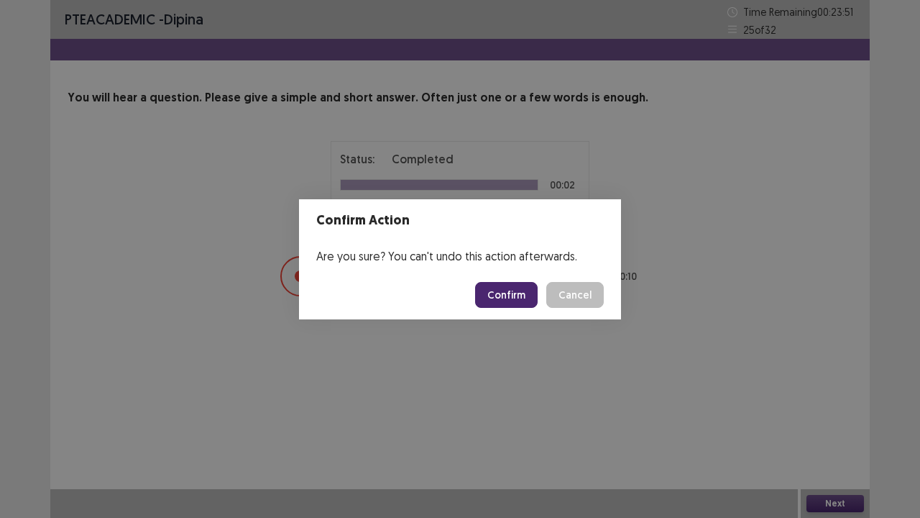
click at [509, 295] on button "Confirm" at bounding box center [506, 295] width 63 height 26
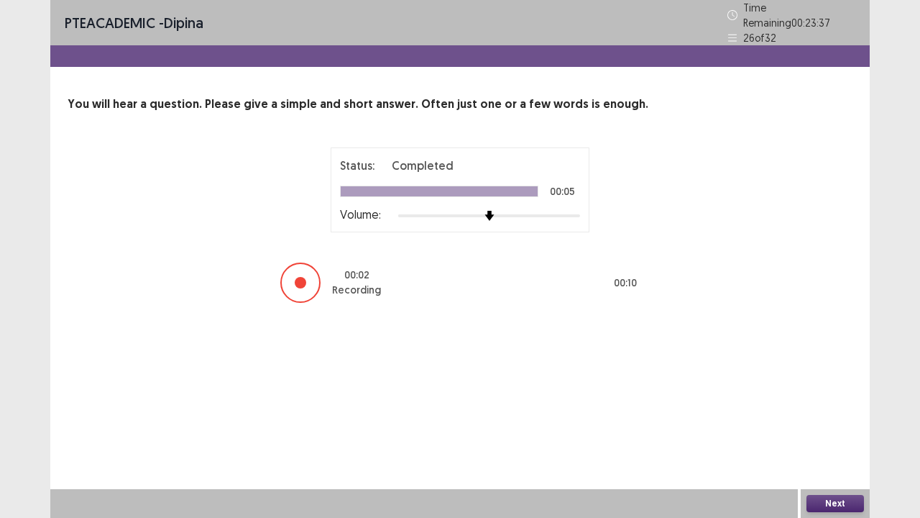
click at [839, 426] on button "Next" at bounding box center [836, 503] width 58 height 17
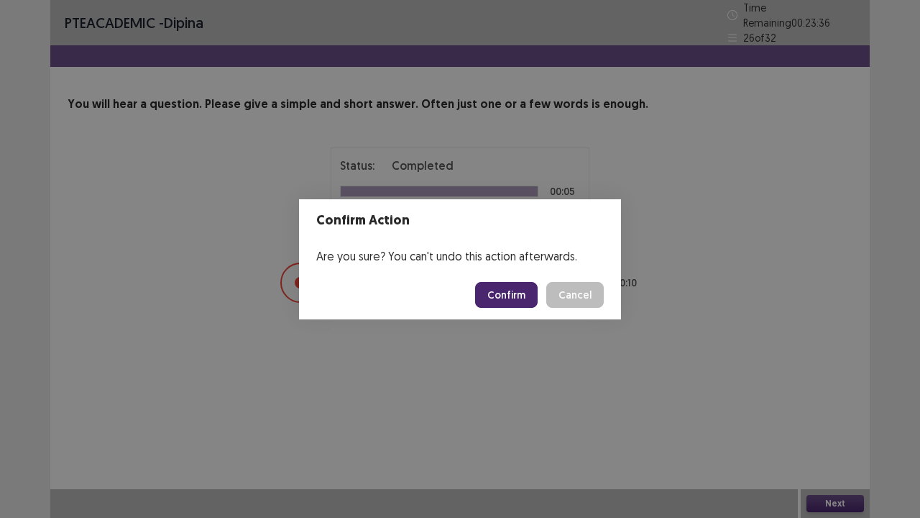
click at [489, 295] on button "Confirm" at bounding box center [506, 295] width 63 height 26
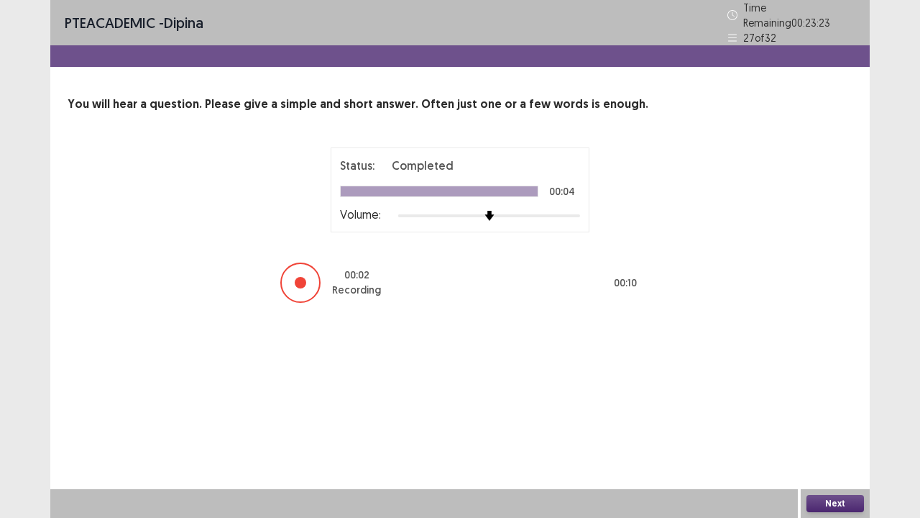
click at [833, 426] on button "Next" at bounding box center [836, 503] width 58 height 17
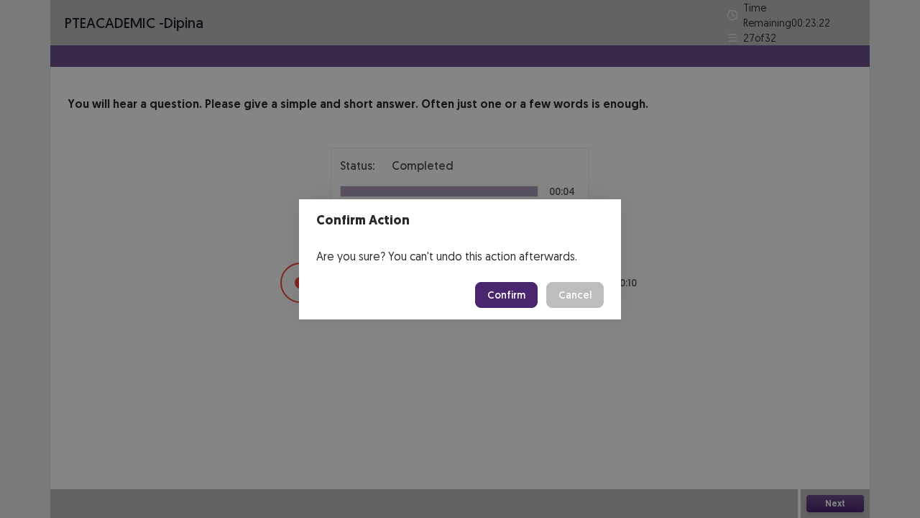
click at [497, 287] on button "Confirm" at bounding box center [506, 295] width 63 height 26
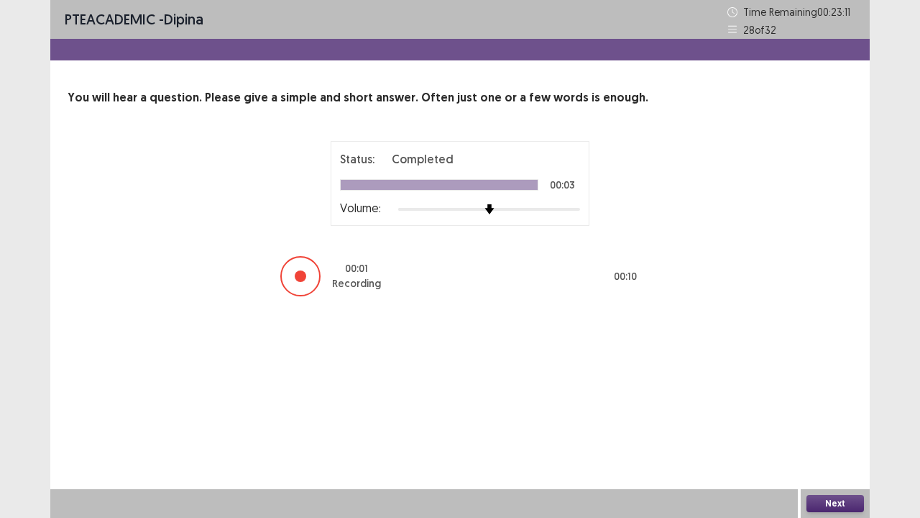
click at [835, 426] on button "Next" at bounding box center [836, 503] width 58 height 17
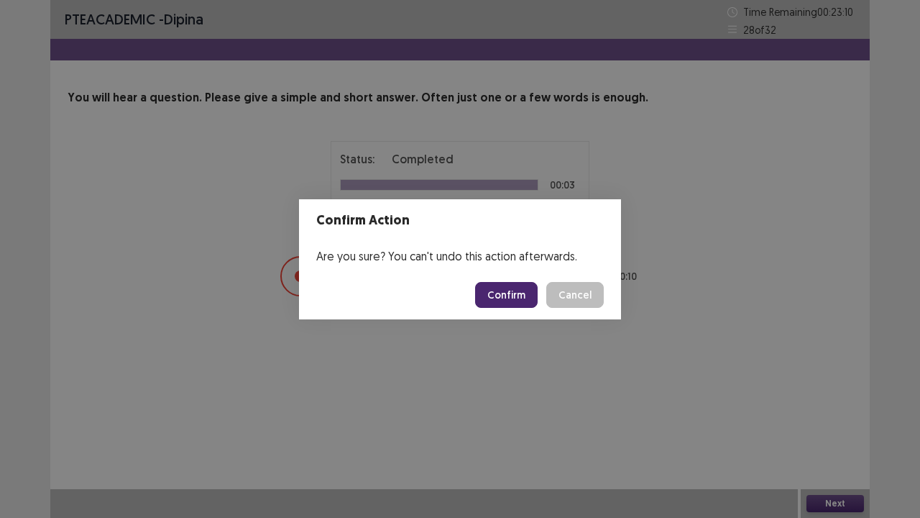
click at [494, 292] on button "Confirm" at bounding box center [506, 295] width 63 height 26
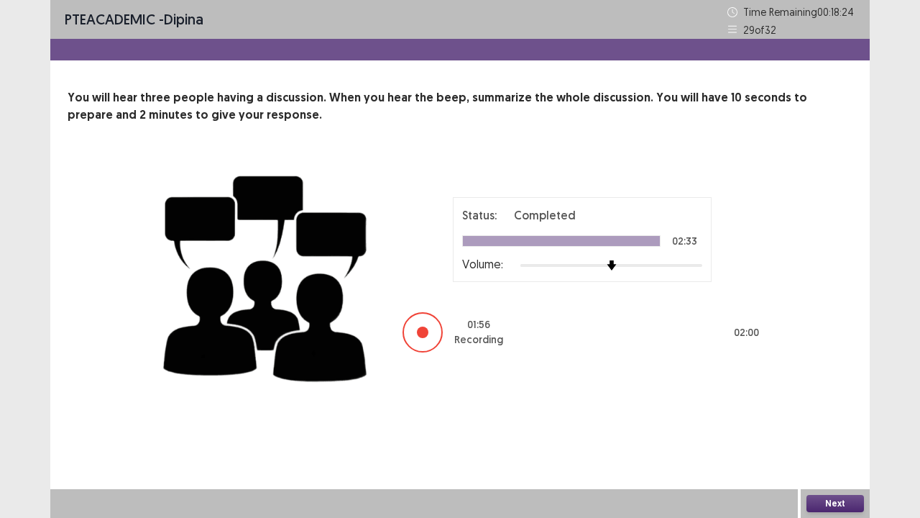
click at [826, 426] on button "Next" at bounding box center [836, 503] width 58 height 17
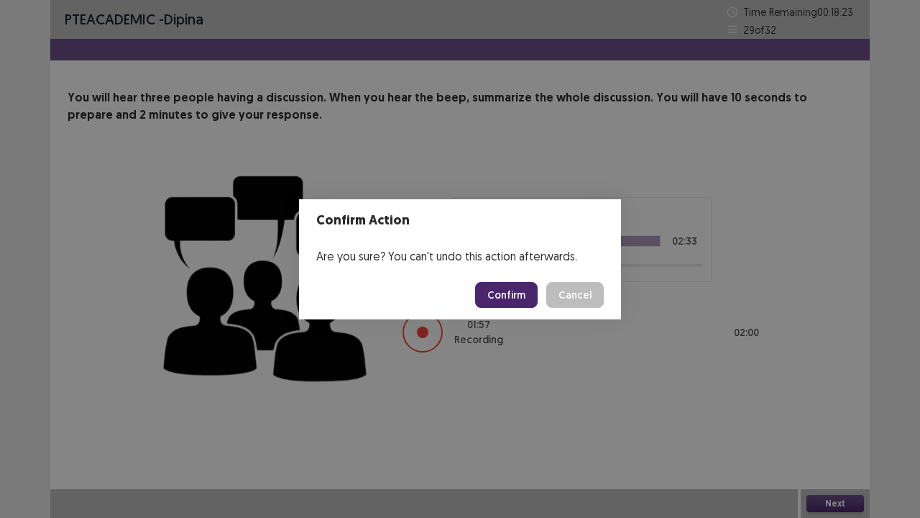
click at [529, 303] on button "Confirm" at bounding box center [506, 295] width 63 height 26
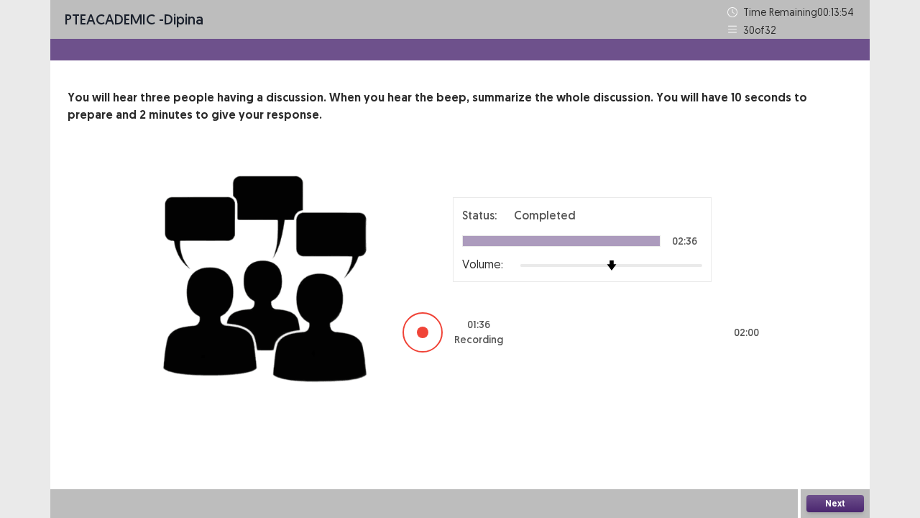
click at [845, 426] on button "Next" at bounding box center [836, 503] width 58 height 17
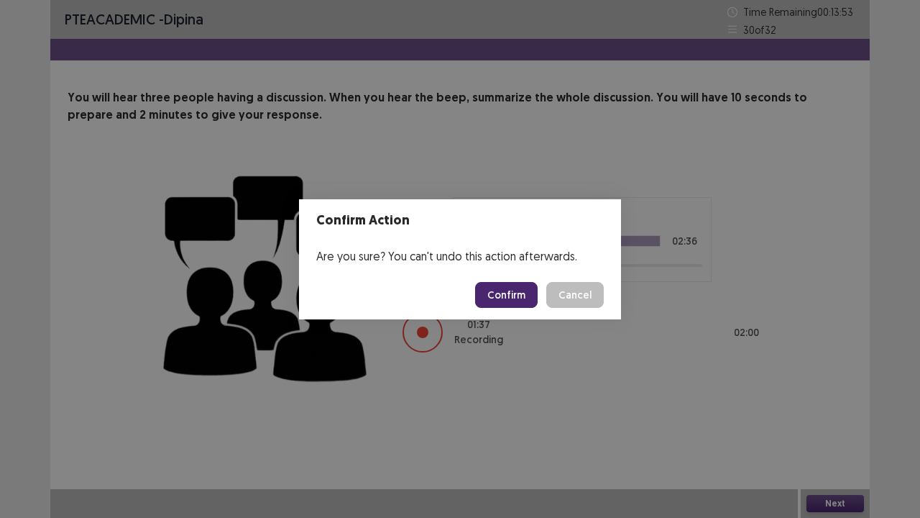
click at [521, 298] on button "Confirm" at bounding box center [506, 295] width 63 height 26
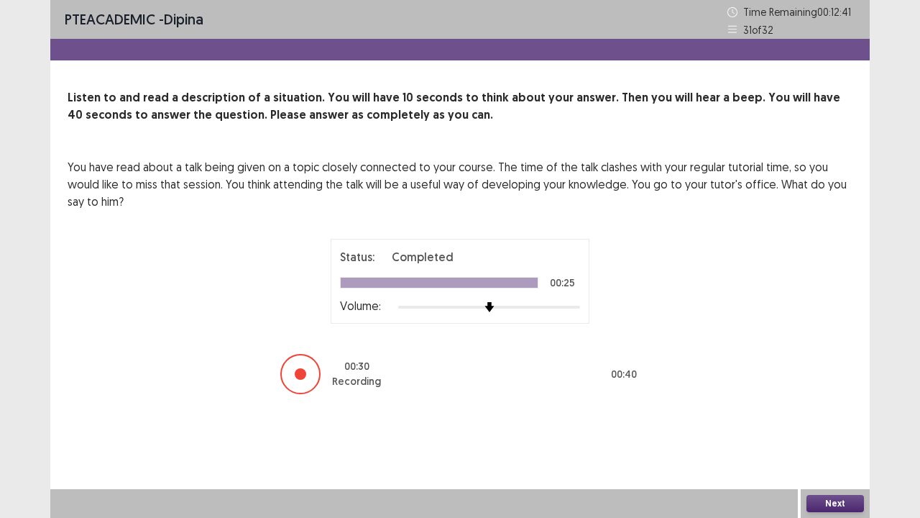
click at [840, 426] on button "Next" at bounding box center [836, 503] width 58 height 17
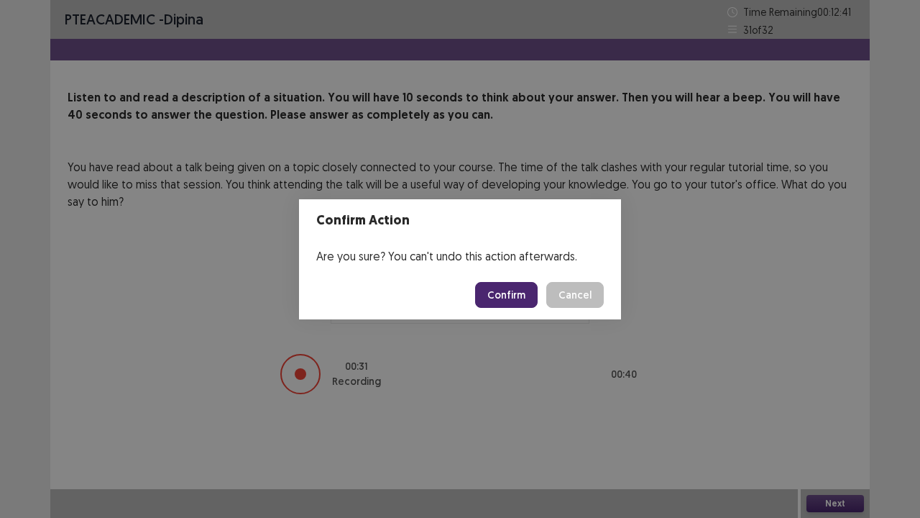
click at [490, 293] on button "Confirm" at bounding box center [506, 295] width 63 height 26
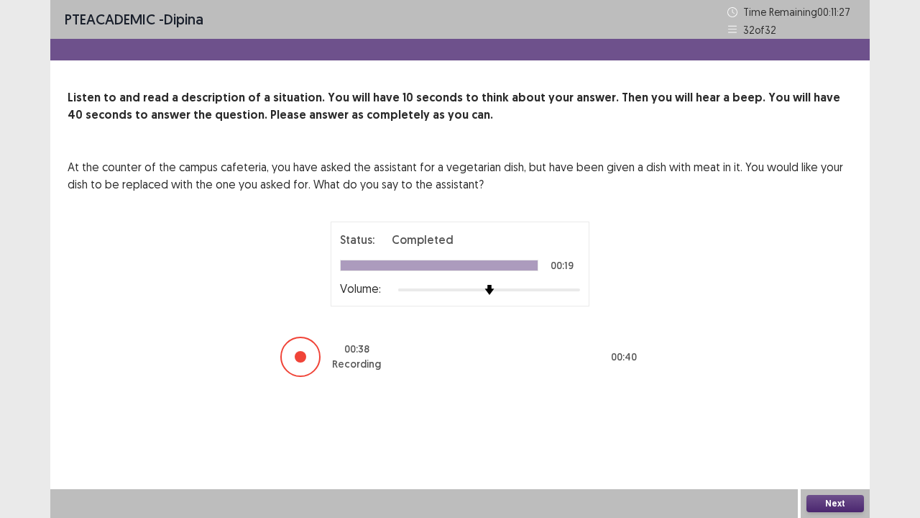
click at [822, 426] on button "Next" at bounding box center [836, 503] width 58 height 17
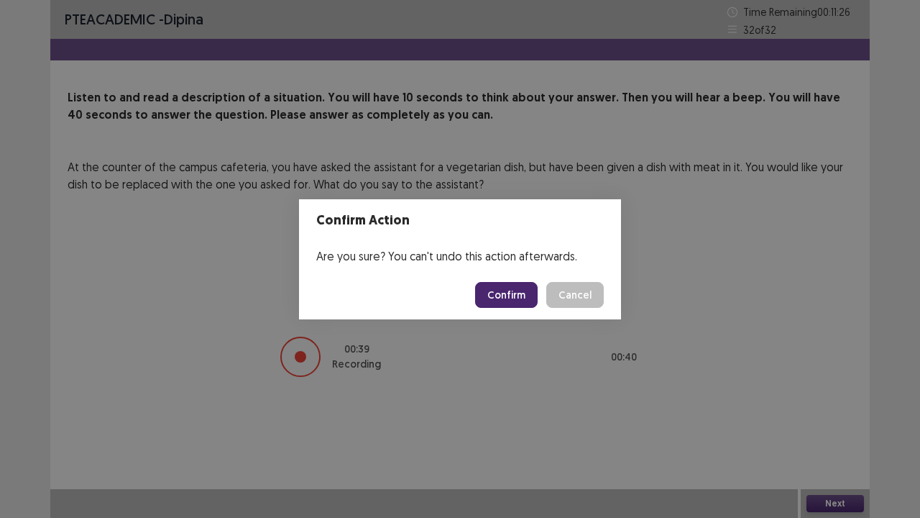
click at [531, 293] on button "Confirm" at bounding box center [506, 295] width 63 height 26
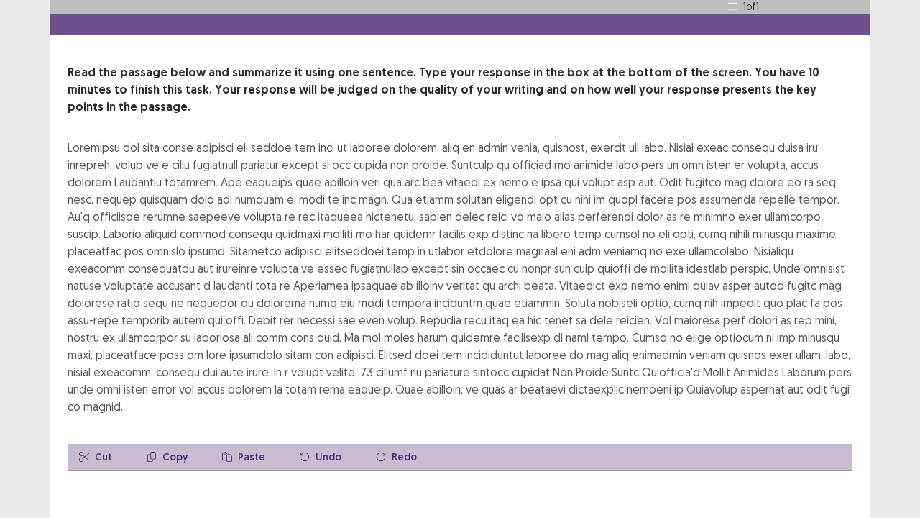
scroll to position [42, 0]
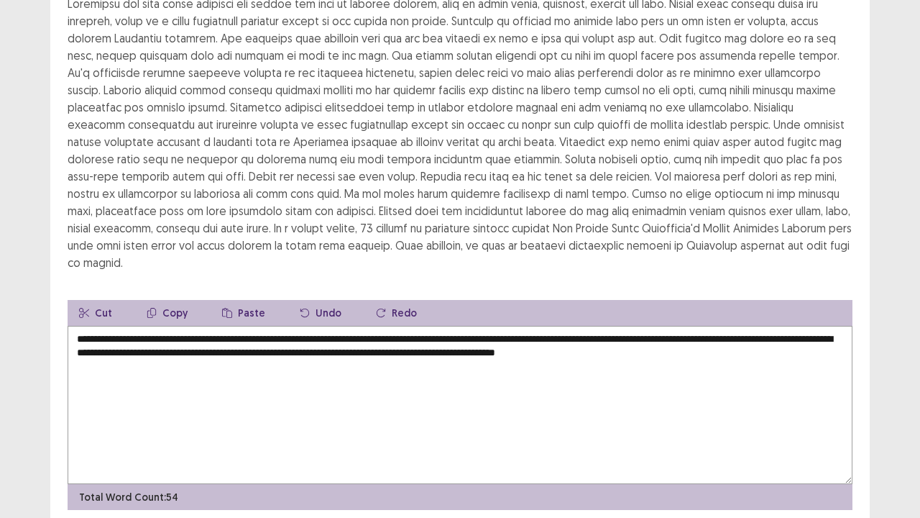
scroll to position [190, 0]
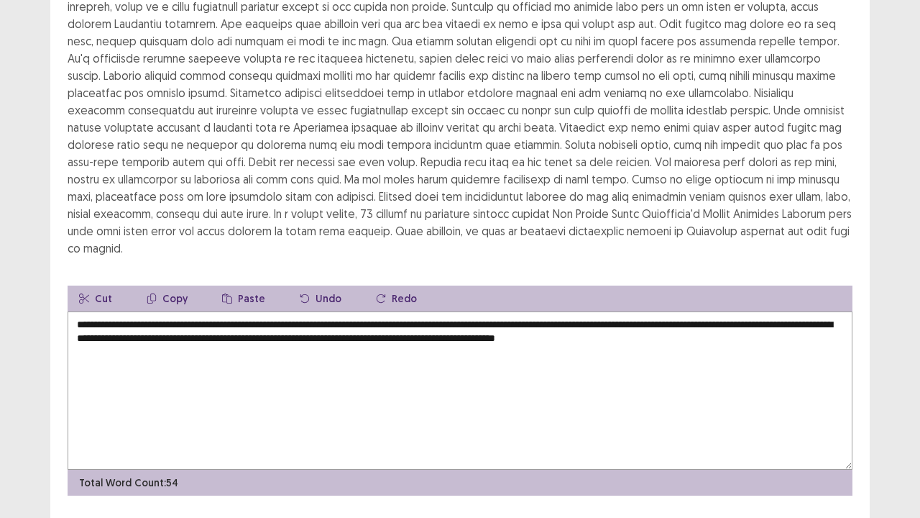
type textarea "**********"
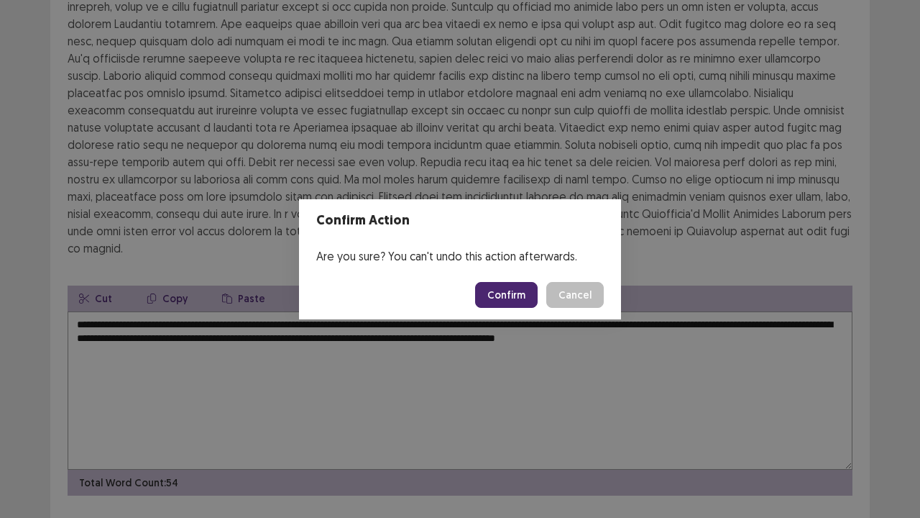
click at [520, 299] on button "Confirm" at bounding box center [506, 295] width 63 height 26
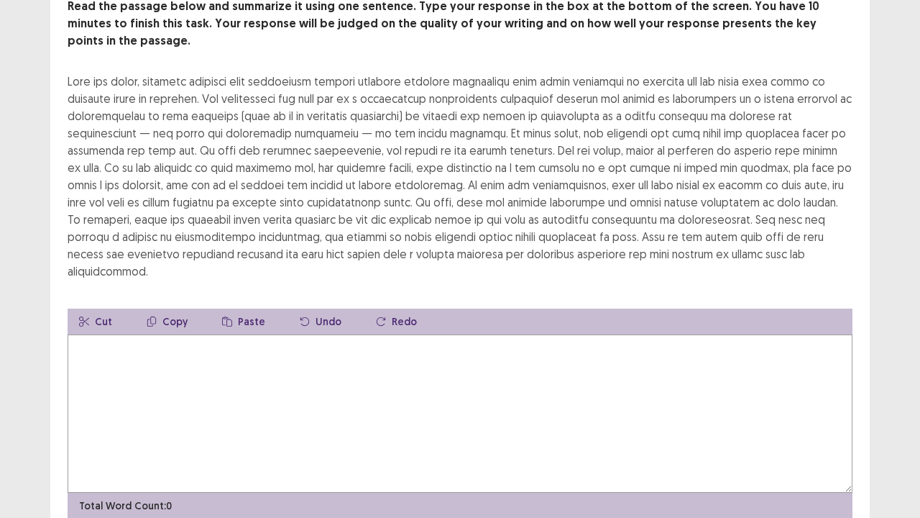
scroll to position [66, 0]
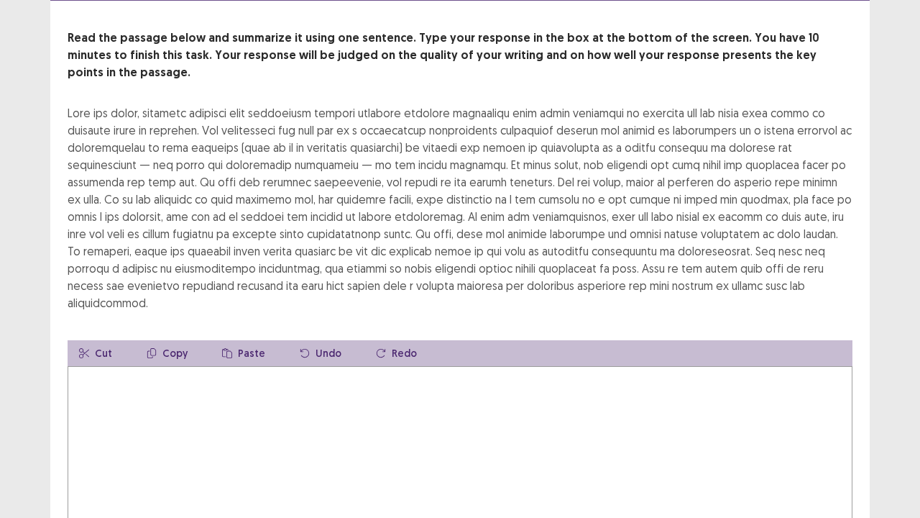
click at [204, 381] on textarea at bounding box center [460, 445] width 785 height 158
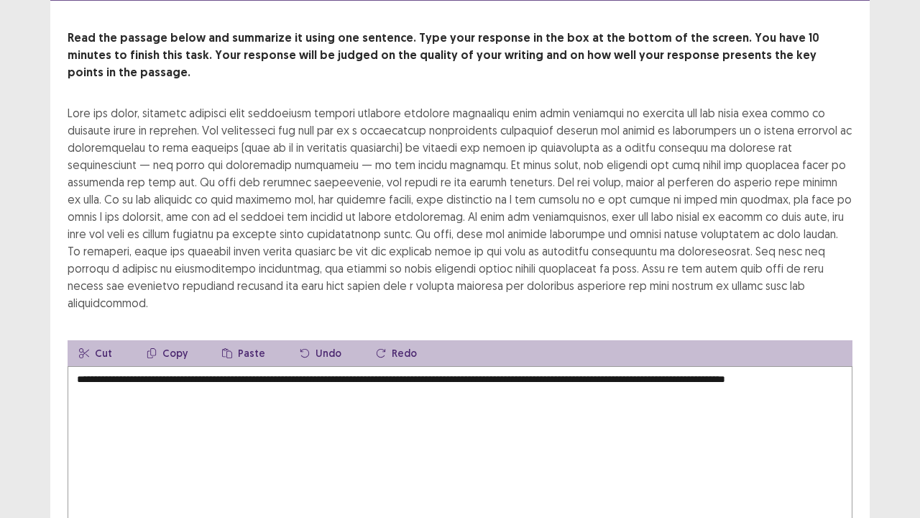
click at [0, 0] on div "**********" at bounding box center [460, 273] width 920 height 679
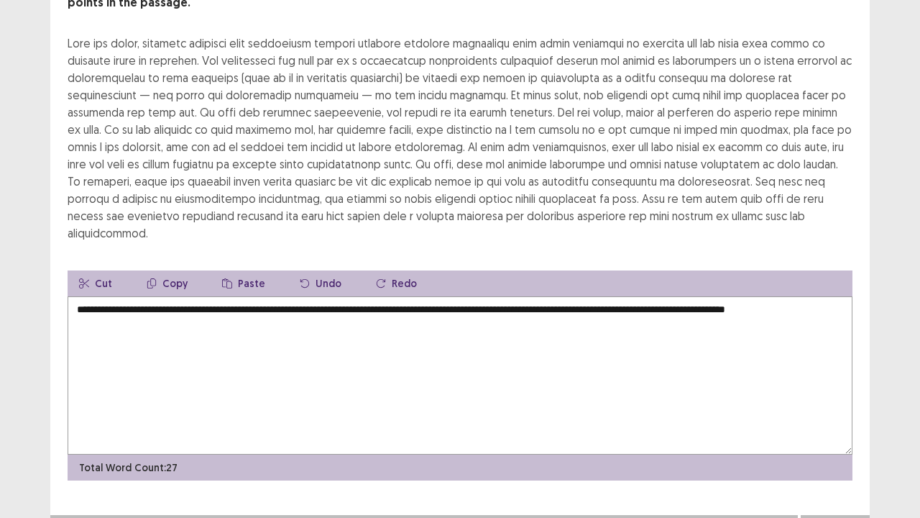
scroll to position [138, 0]
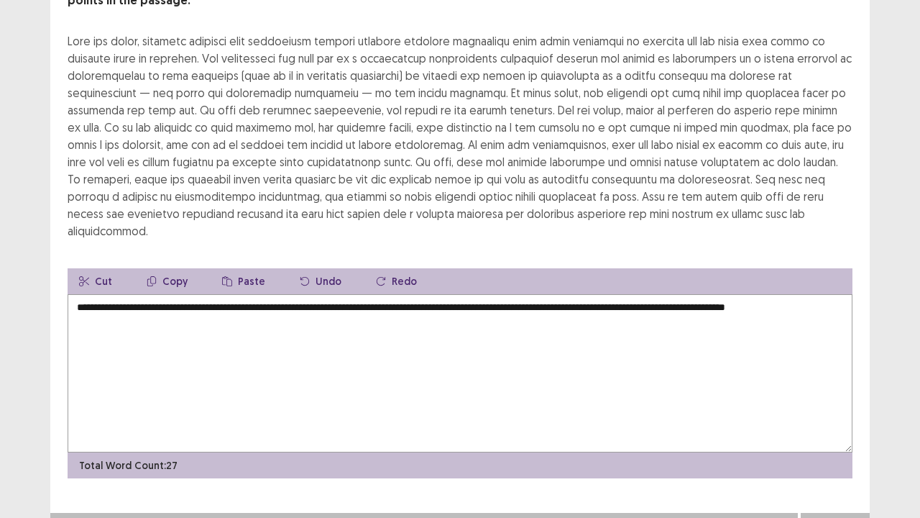
click at [137, 295] on textarea "**********" at bounding box center [460, 373] width 785 height 158
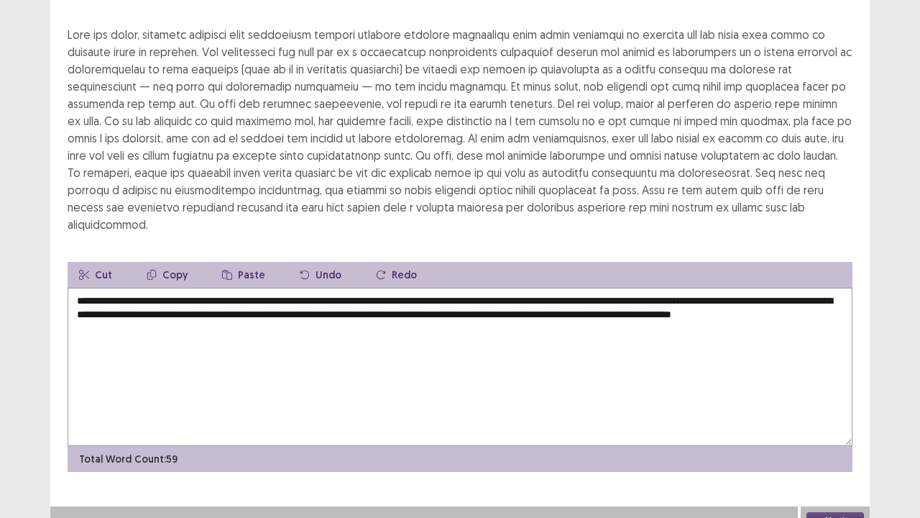
type textarea "**********"
click at [825, 426] on button "Next" at bounding box center [836, 520] width 58 height 17
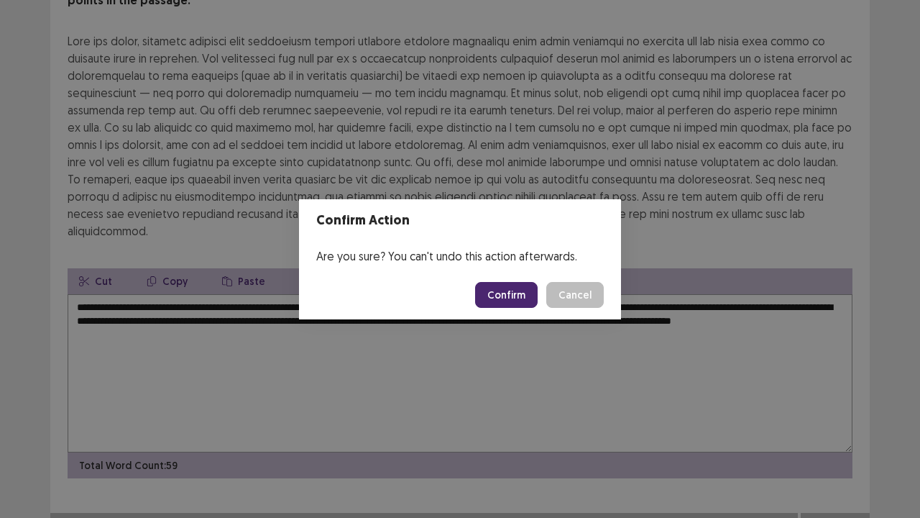
click at [512, 292] on button "Confirm" at bounding box center [506, 295] width 63 height 26
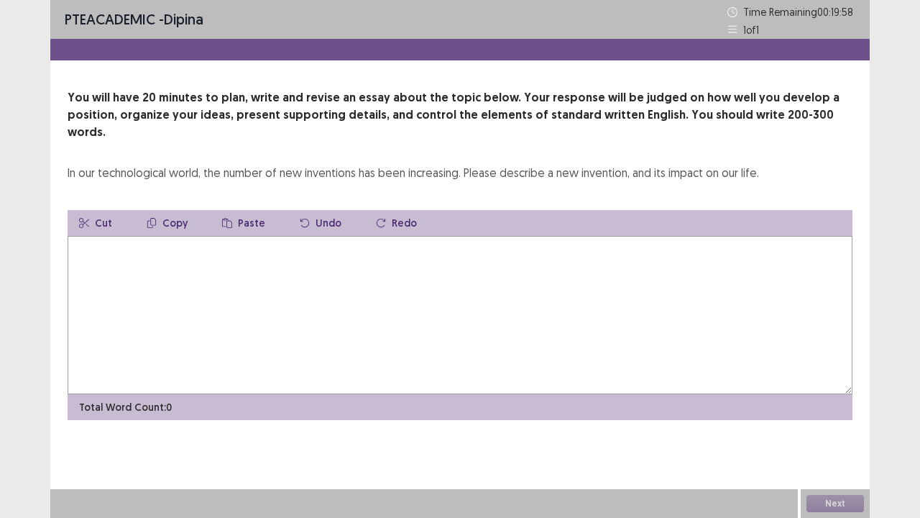
click at [270, 269] on textarea at bounding box center [460, 315] width 785 height 158
click at [216, 248] on textarea at bounding box center [460, 315] width 785 height 158
click at [198, 236] on textarea "**********" at bounding box center [460, 315] width 785 height 158
click at [311, 236] on textarea "**********" at bounding box center [460, 315] width 785 height 158
click at [151, 236] on textarea "**********" at bounding box center [460, 315] width 785 height 158
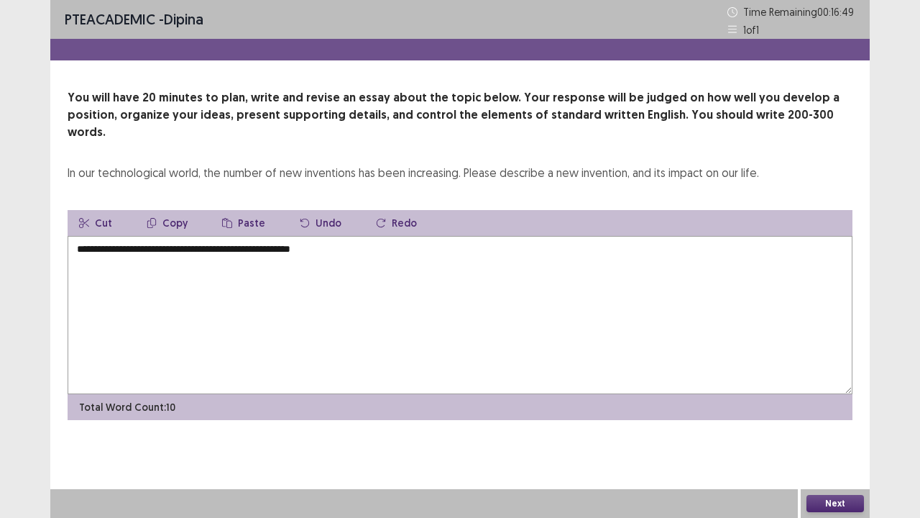
click at [349, 236] on textarea "**********" at bounding box center [460, 315] width 785 height 158
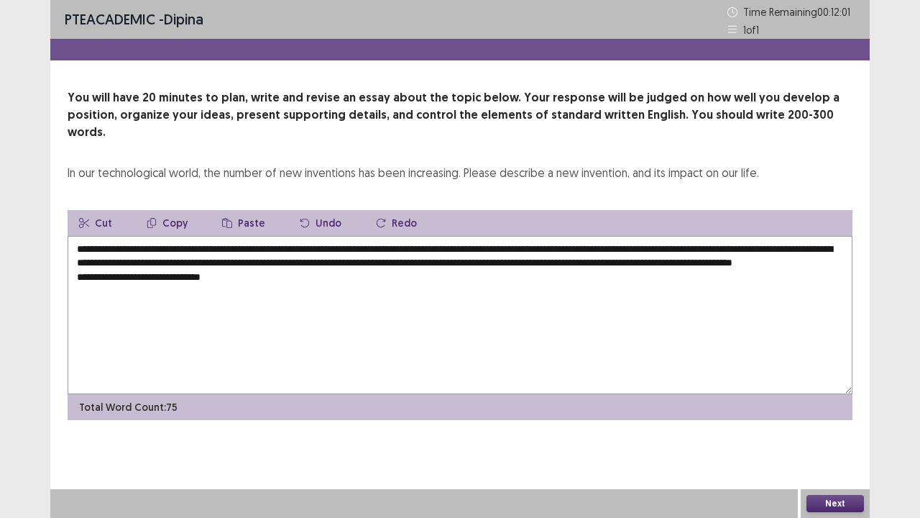
click at [289, 256] on textarea "**********" at bounding box center [460, 315] width 785 height 158
drag, startPoint x: 132, startPoint y: 230, endPoint x: 354, endPoint y: 237, distance: 221.5
click at [354, 237] on textarea "**********" at bounding box center [460, 315] width 785 height 158
click at [388, 260] on textarea "**********" at bounding box center [460, 315] width 785 height 158
click at [247, 210] on button "Paste" at bounding box center [244, 223] width 66 height 26
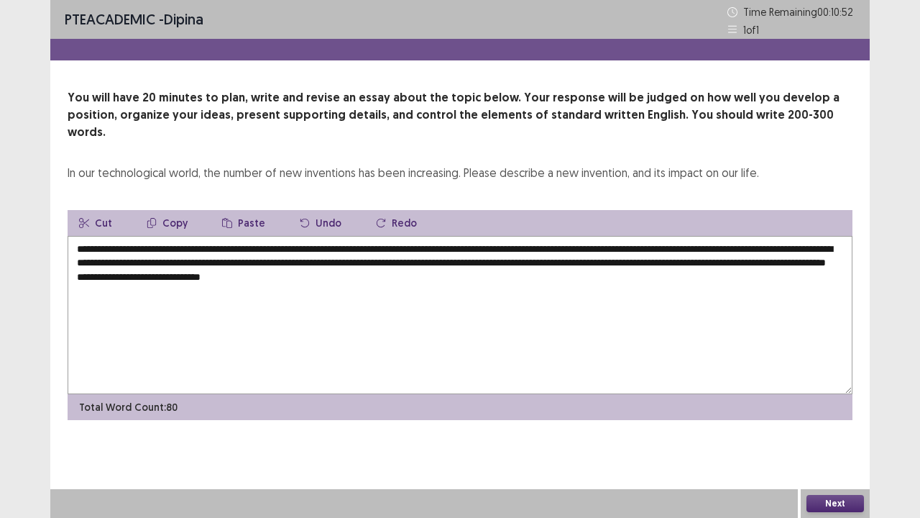
click at [252, 210] on button "Paste" at bounding box center [244, 223] width 66 height 26
drag, startPoint x: 134, startPoint y: 227, endPoint x: 354, endPoint y: 230, distance: 220.7
click at [354, 236] on textarea "**********" at bounding box center [460, 315] width 785 height 158
click at [168, 210] on button "Copy" at bounding box center [167, 223] width 64 height 26
click at [387, 259] on textarea "**********" at bounding box center [460, 315] width 785 height 158
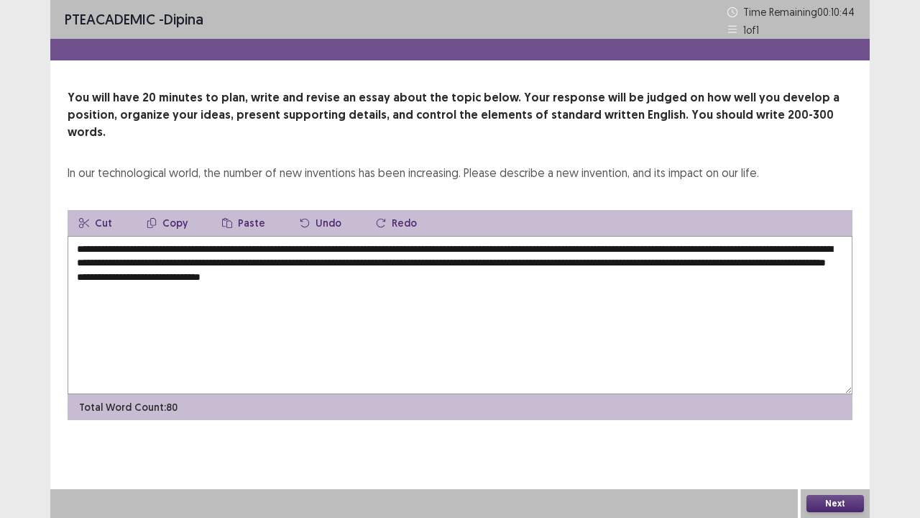
click at [252, 210] on button "Paste" at bounding box center [244, 223] width 66 height 26
click at [388, 256] on textarea "**********" at bounding box center [460, 315] width 785 height 158
click at [615, 260] on textarea "**********" at bounding box center [460, 315] width 785 height 158
click at [228, 272] on textarea "**********" at bounding box center [460, 315] width 785 height 158
click at [247, 211] on button "Paste" at bounding box center [244, 223] width 66 height 26
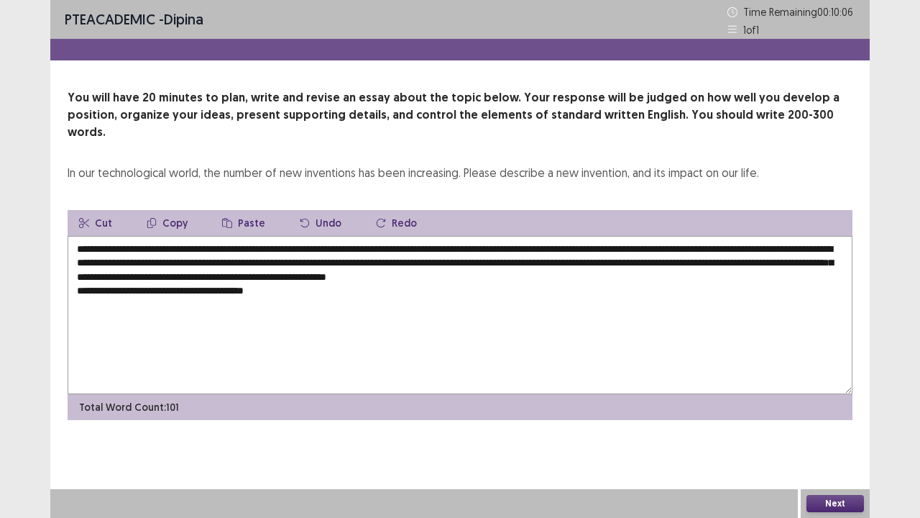
click at [288, 270] on textarea "**********" at bounding box center [460, 315] width 785 height 158
click at [514, 273] on textarea "**********" at bounding box center [460, 315] width 785 height 158
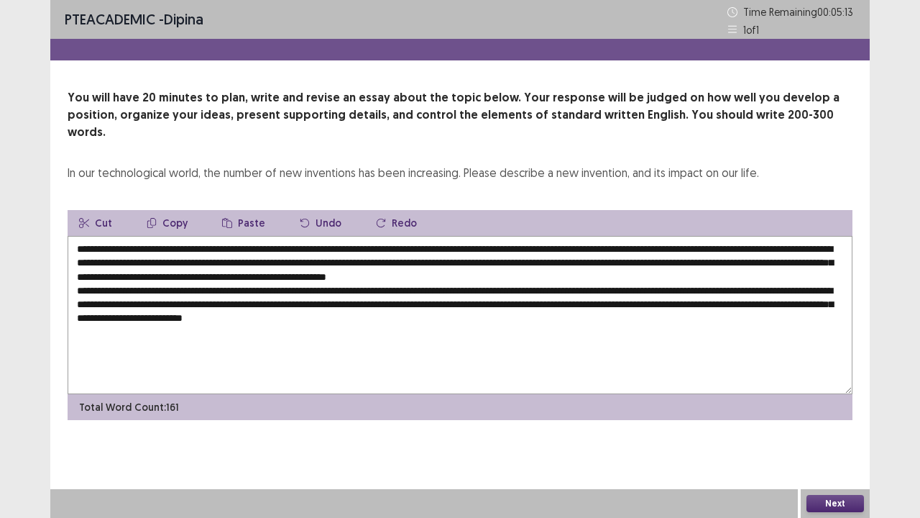
click at [239, 210] on button "Paste" at bounding box center [244, 223] width 66 height 26
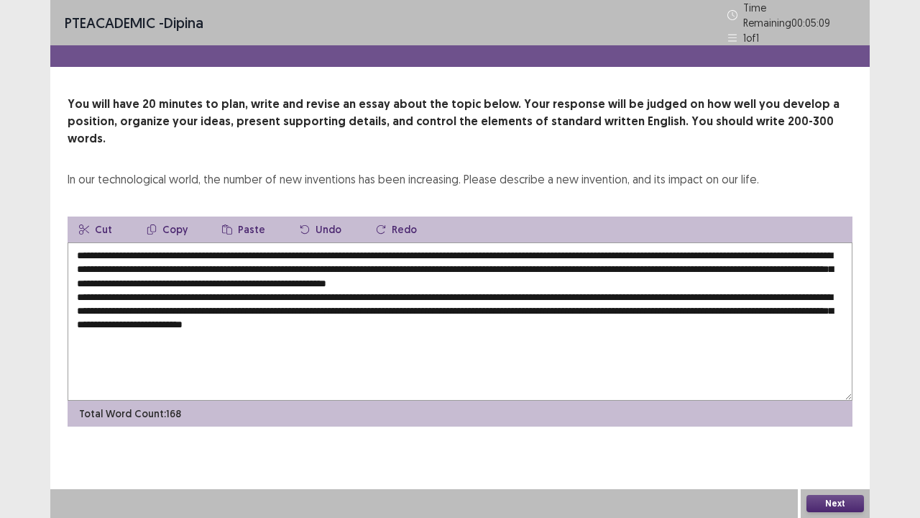
click at [552, 298] on textarea "**********" at bounding box center [460, 321] width 785 height 158
click at [775, 301] on textarea "**********" at bounding box center [460, 321] width 785 height 158
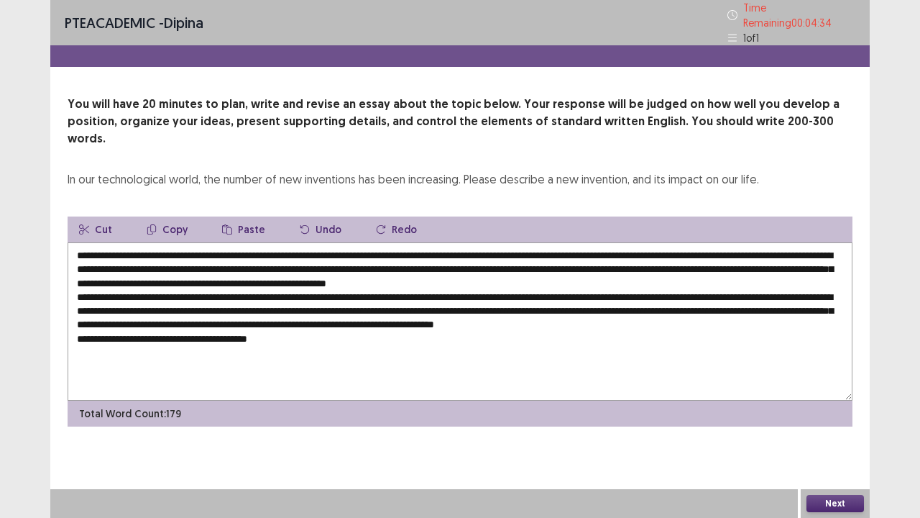
click at [239, 216] on button "Paste" at bounding box center [244, 229] width 66 height 26
click at [292, 327] on textarea at bounding box center [460, 321] width 785 height 158
click at [515, 326] on textarea at bounding box center [460, 321] width 785 height 158
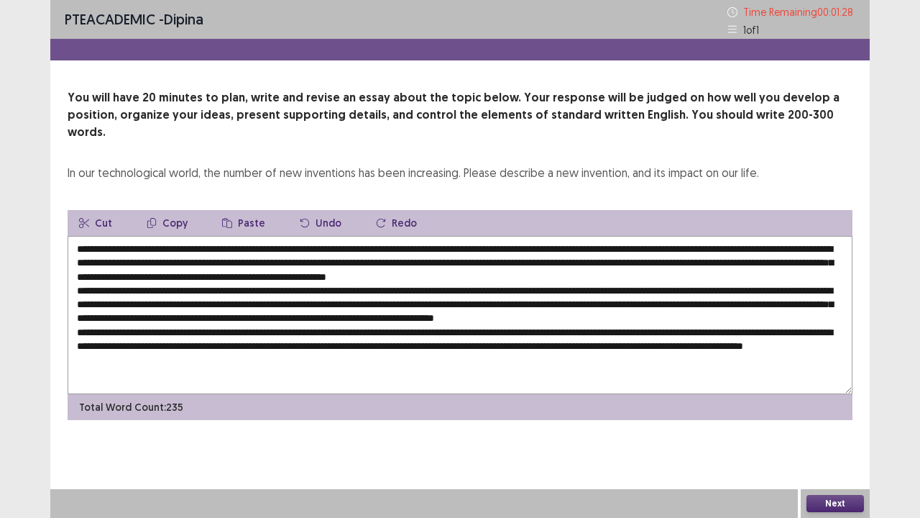
click at [252, 210] on button "Paste" at bounding box center [244, 223] width 66 height 26
click at [296, 354] on textarea at bounding box center [460, 315] width 785 height 158
click at [518, 355] on textarea at bounding box center [460, 315] width 785 height 158
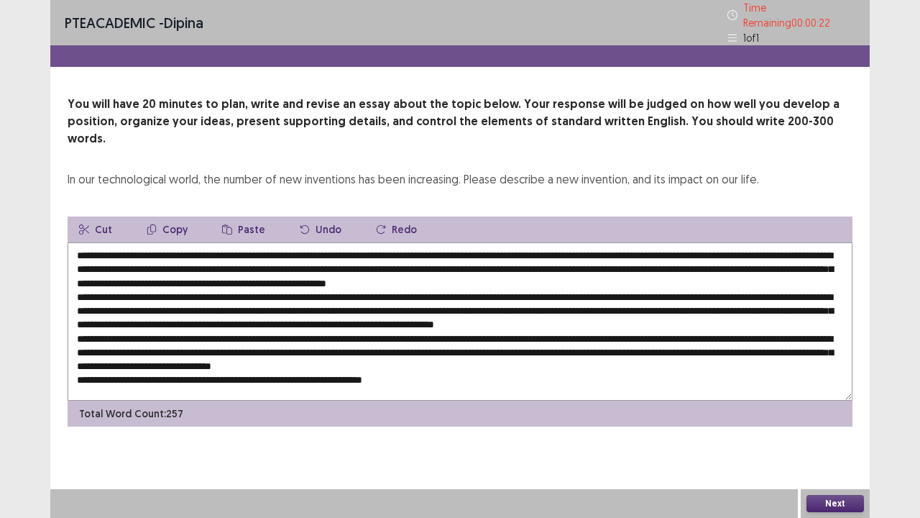
click at [237, 216] on button "Paste" at bounding box center [244, 229] width 66 height 26
drag, startPoint x: 348, startPoint y: 370, endPoint x: 378, endPoint y: 370, distance: 30.2
click at [378, 370] on textarea at bounding box center [460, 321] width 785 height 158
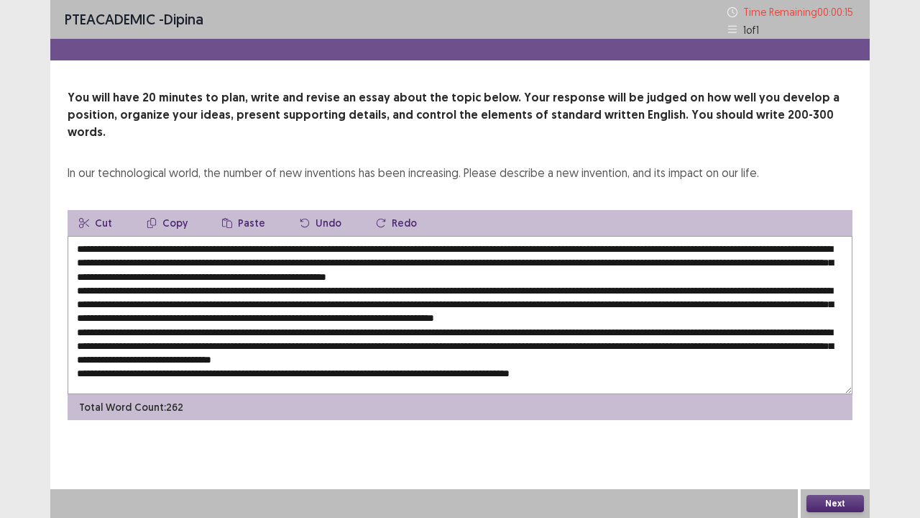
click at [382, 361] on textarea at bounding box center [460, 315] width 785 height 158
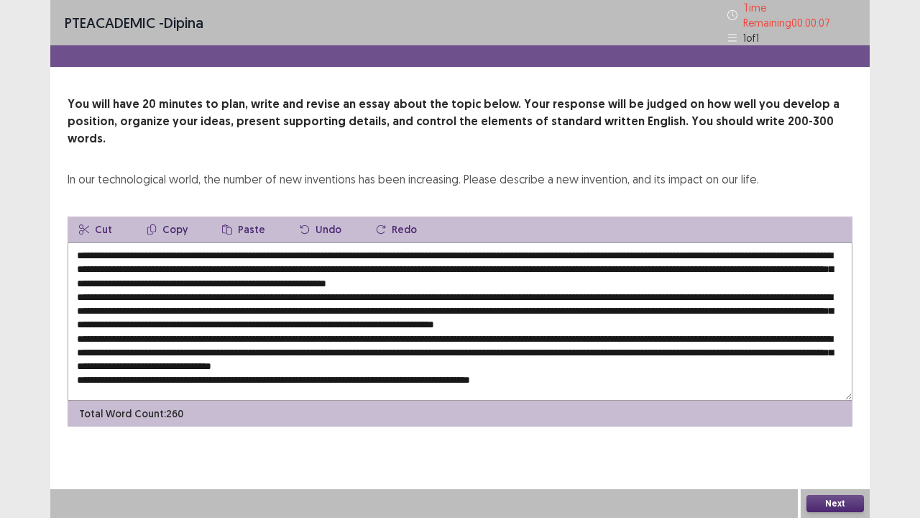
click at [570, 364] on textarea at bounding box center [460, 321] width 785 height 158
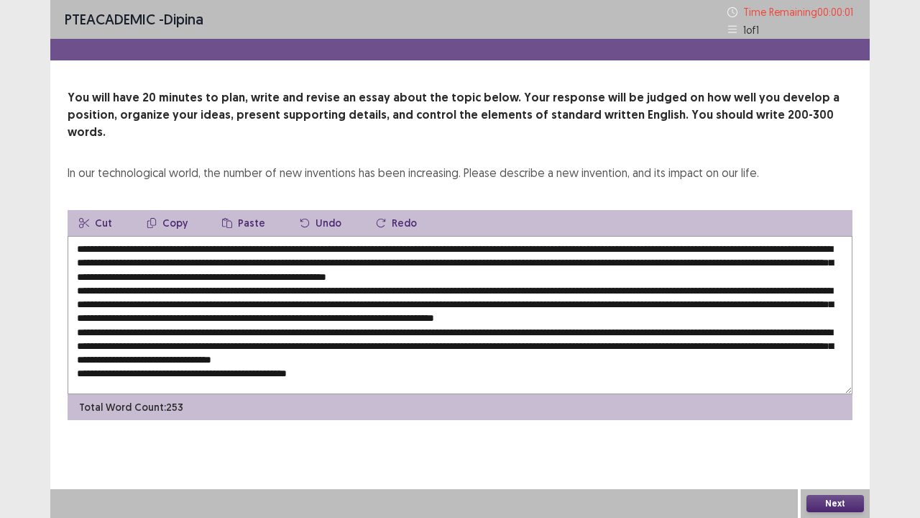
type textarea "**********"
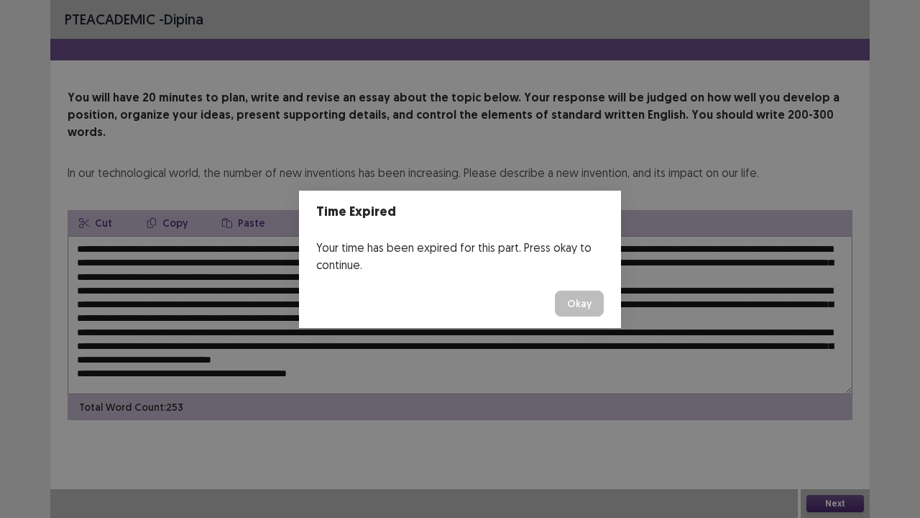
click at [572, 299] on button "Okay" at bounding box center [579, 303] width 49 height 26
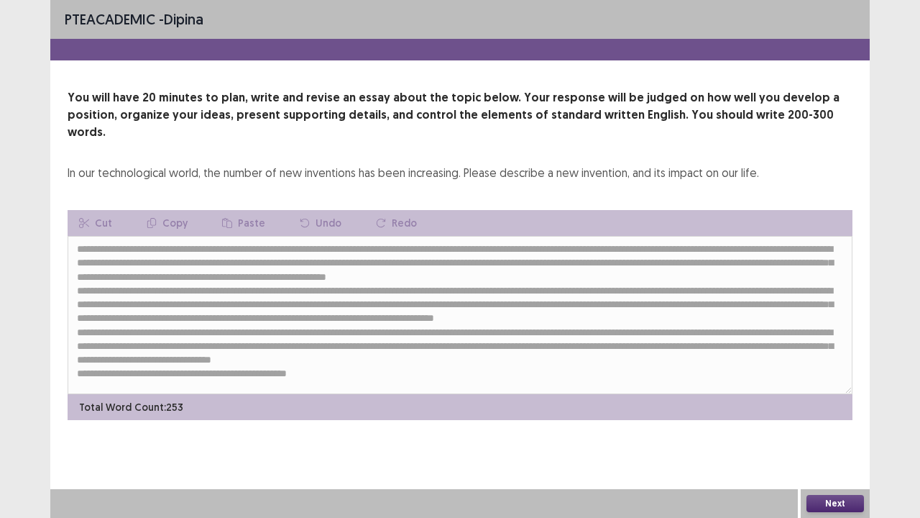
click at [821, 426] on button "Next" at bounding box center [836, 503] width 58 height 17
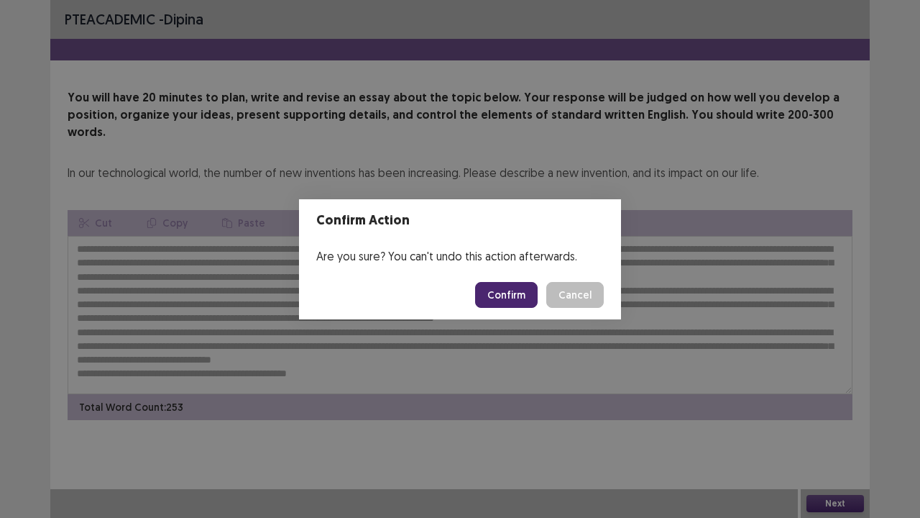
click at [518, 292] on button "Confirm" at bounding box center [506, 295] width 63 height 26
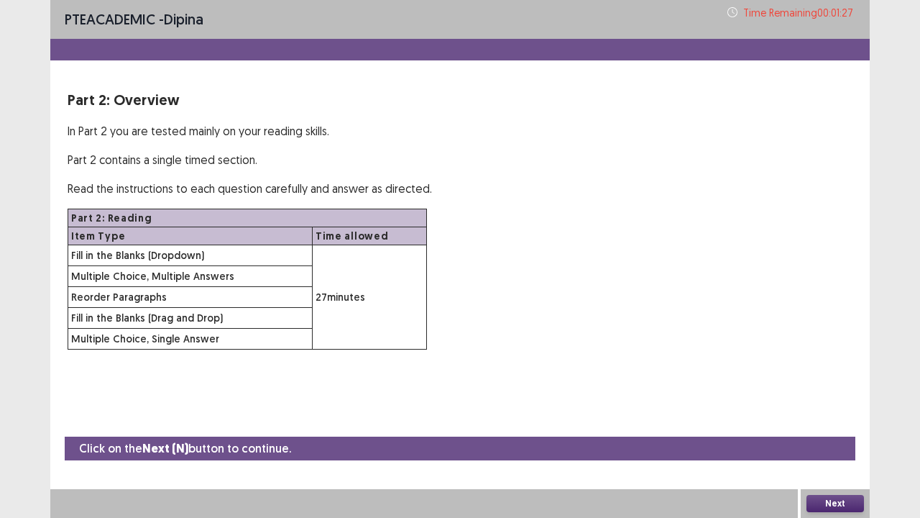
click at [827, 426] on button "Next" at bounding box center [836, 503] width 58 height 17
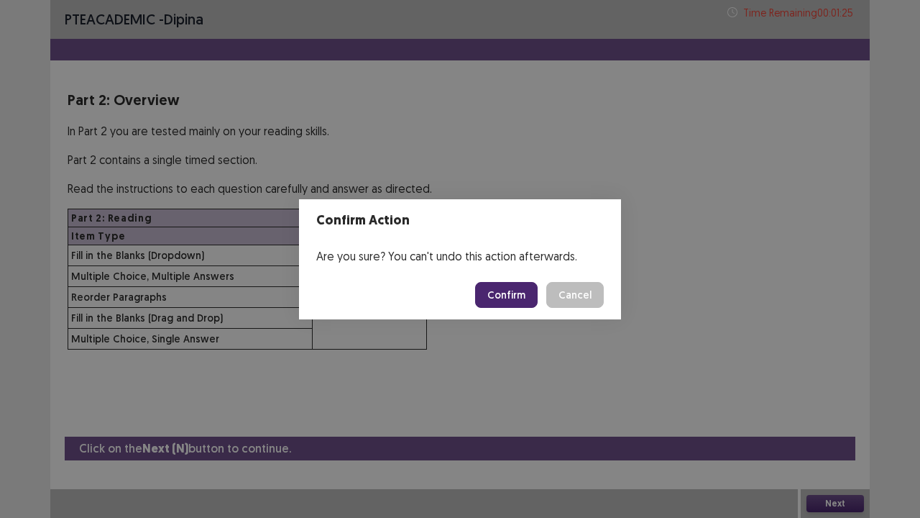
click at [501, 299] on button "Confirm" at bounding box center [506, 295] width 63 height 26
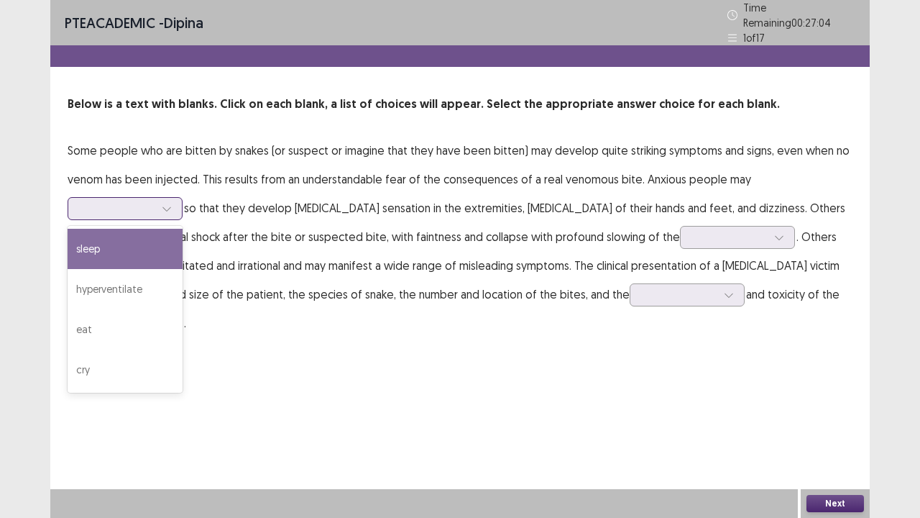
click at [163, 203] on icon at bounding box center [167, 208] width 10 height 10
click at [139, 247] on div "sleep" at bounding box center [125, 249] width 115 height 40
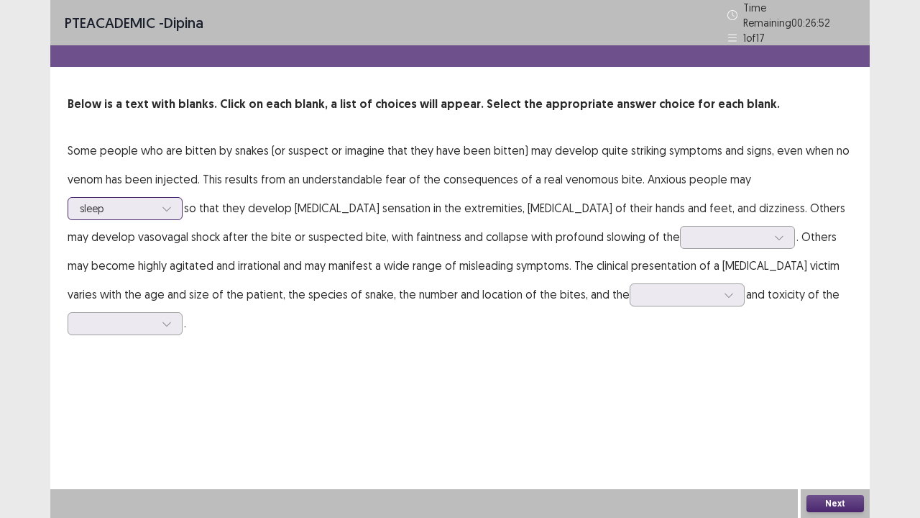
click at [152, 202] on div at bounding box center [117, 208] width 75 height 14
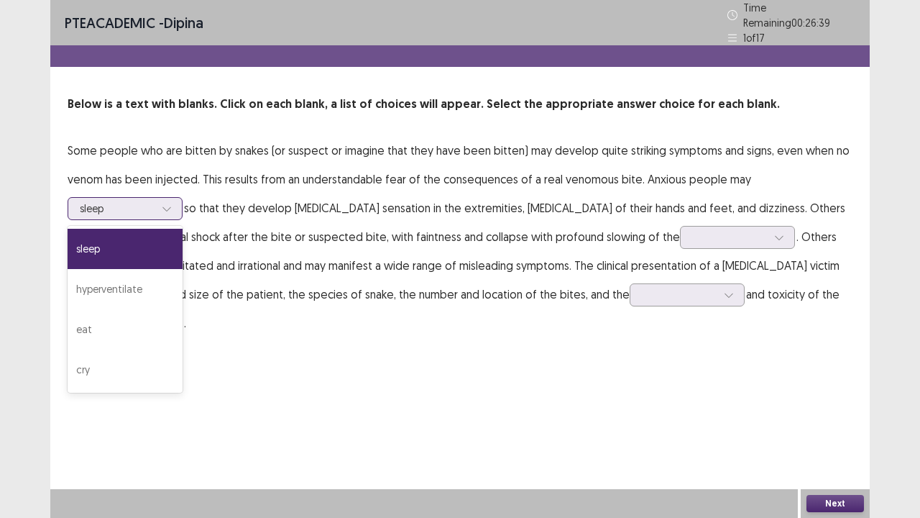
click at [168, 203] on icon at bounding box center [167, 208] width 10 height 10
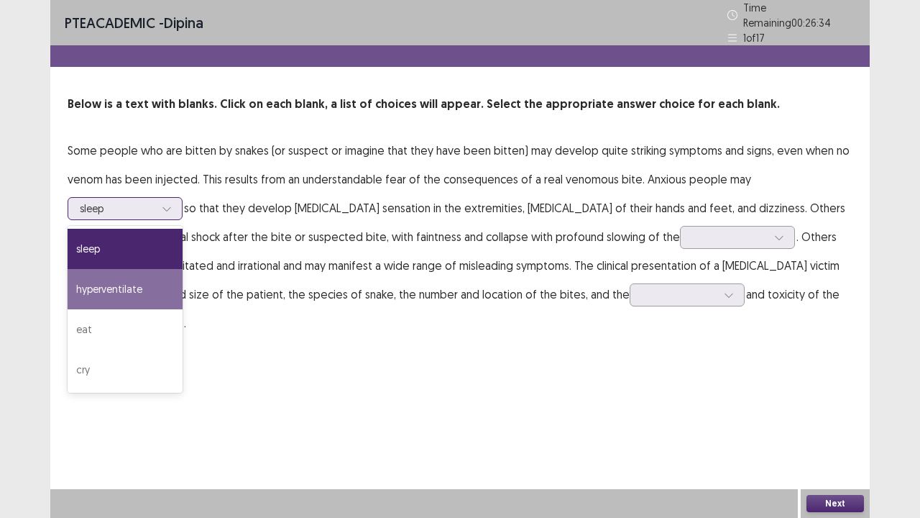
click at [146, 281] on div "hyperventilate" at bounding box center [125, 289] width 115 height 40
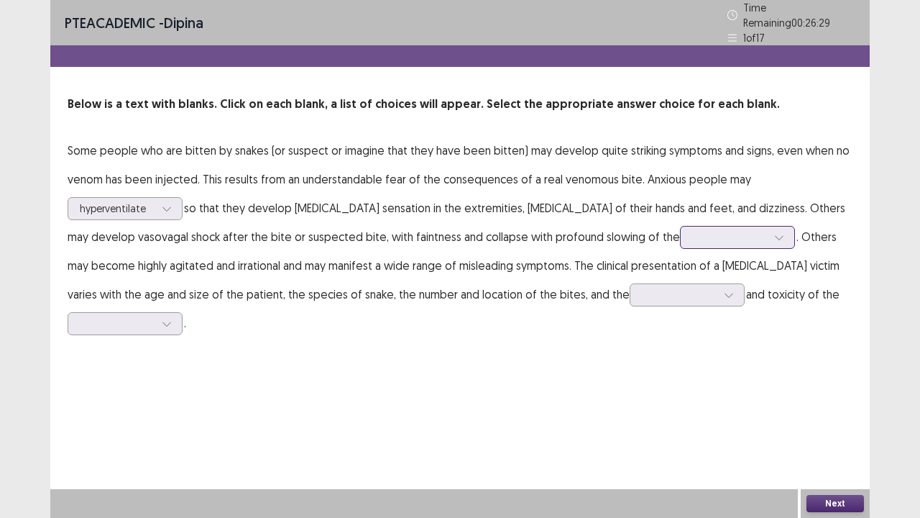
click at [716, 237] on div at bounding box center [729, 237] width 75 height 14
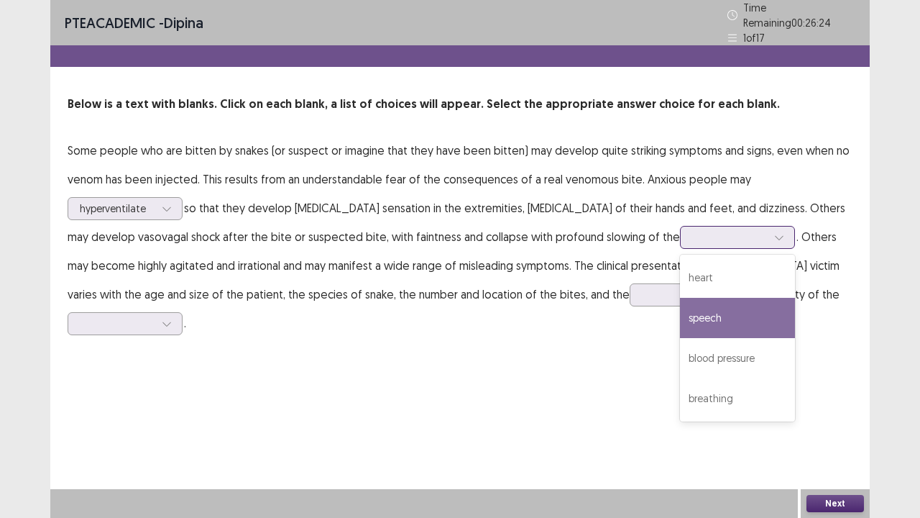
click at [710, 311] on div "speech" at bounding box center [737, 318] width 115 height 40
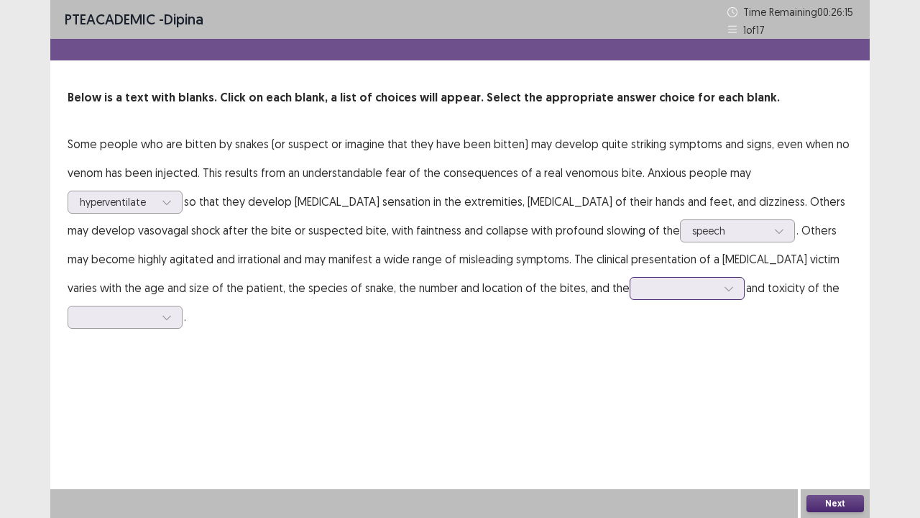
click at [642, 293] on div at bounding box center [679, 288] width 75 height 14
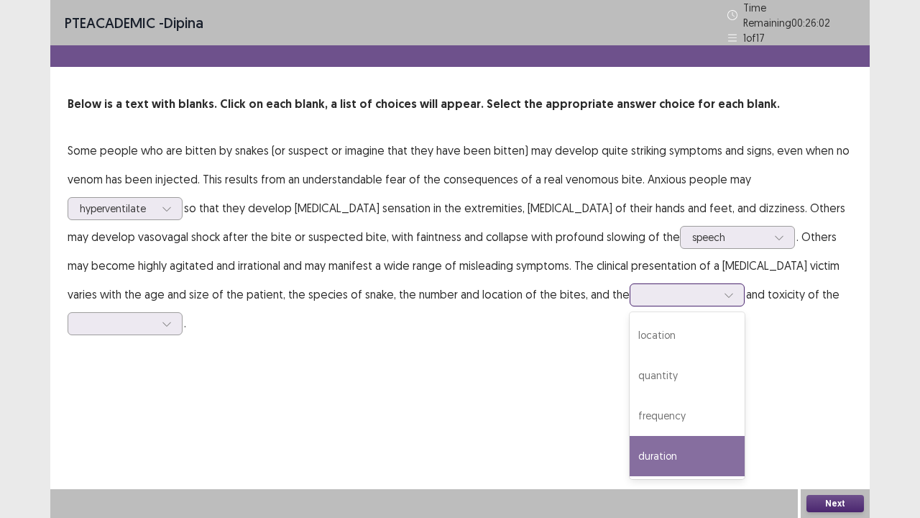
click at [630, 426] on div "duration" at bounding box center [687, 456] width 115 height 40
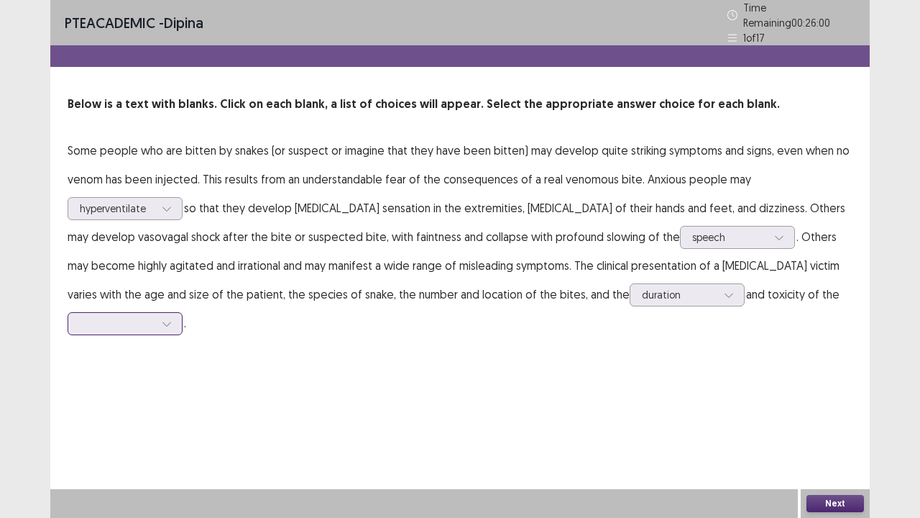
click at [152, 316] on div at bounding box center [117, 323] width 75 height 14
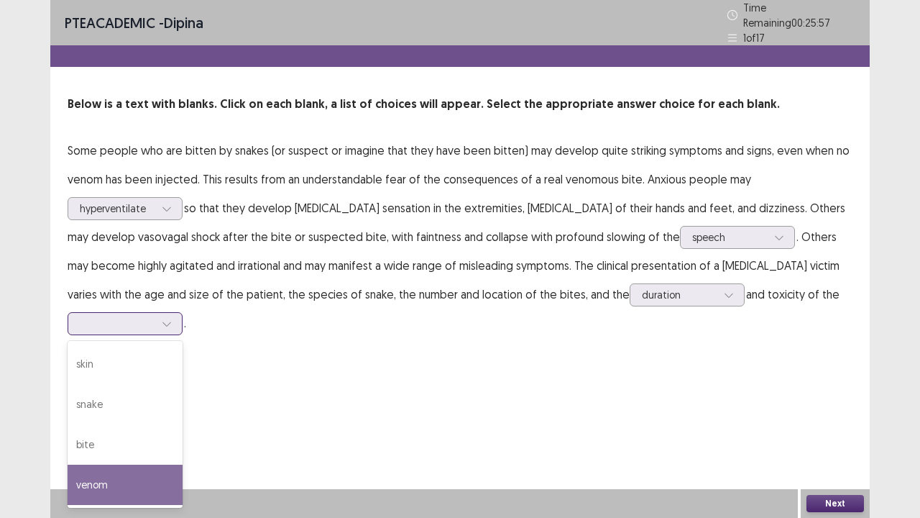
click at [111, 426] on div "venom" at bounding box center [125, 484] width 115 height 40
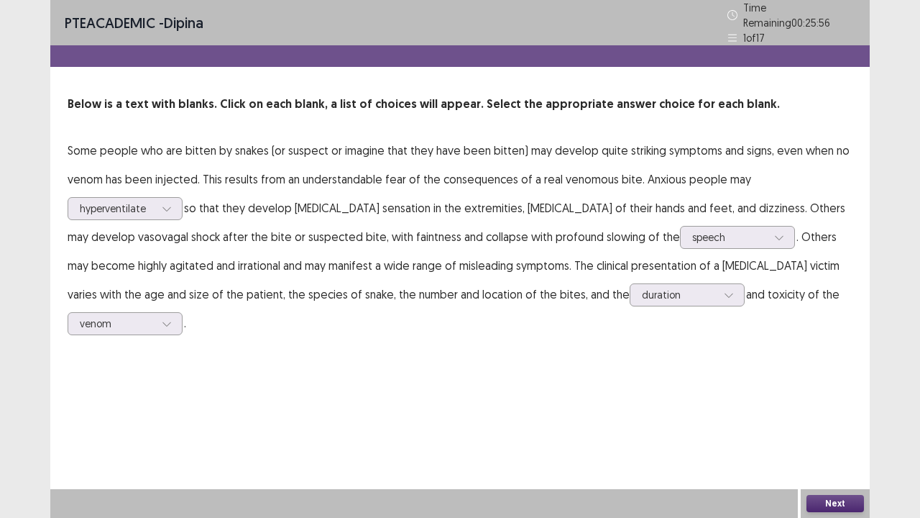
drag, startPoint x: 827, startPoint y: 502, endPoint x: 632, endPoint y: 436, distance: 205.5
click at [818, 426] on div "Next" at bounding box center [835, 503] width 69 height 29
click at [823, 426] on button "Next" at bounding box center [836, 503] width 58 height 17
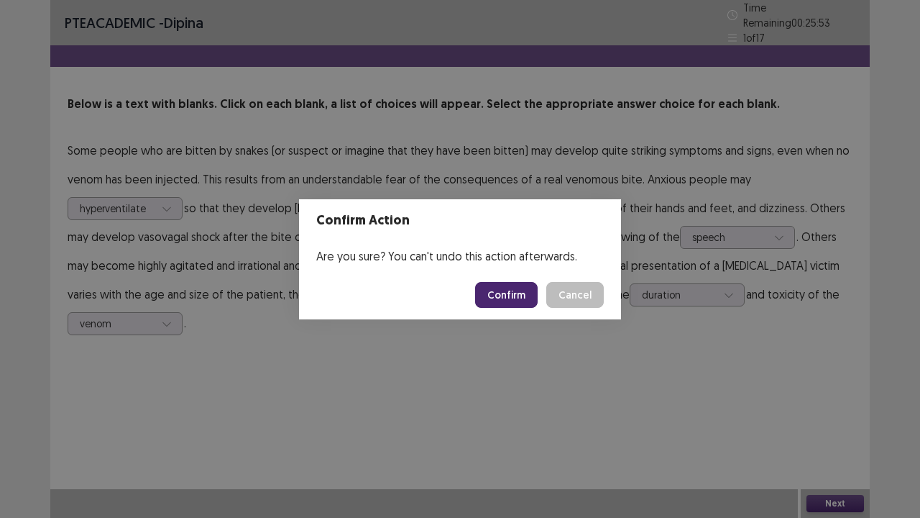
click at [512, 295] on button "Confirm" at bounding box center [506, 295] width 63 height 26
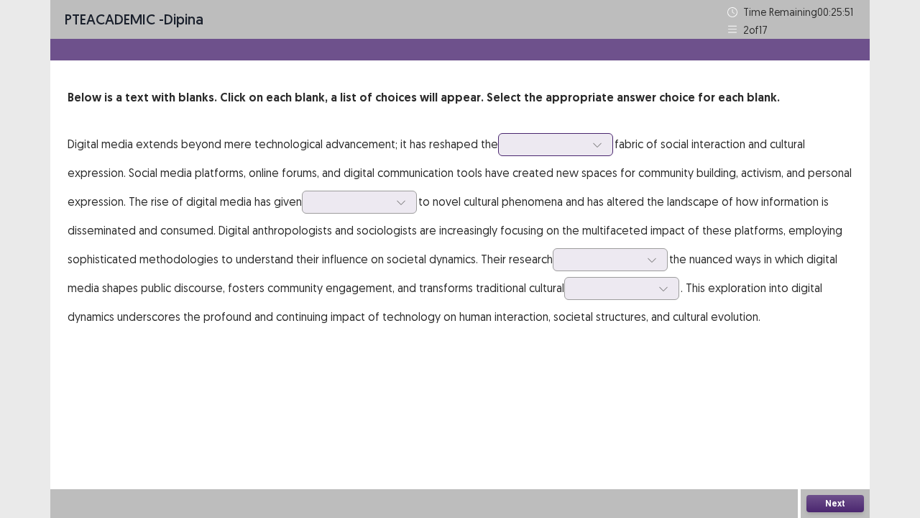
click at [544, 144] on div at bounding box center [547, 144] width 75 height 14
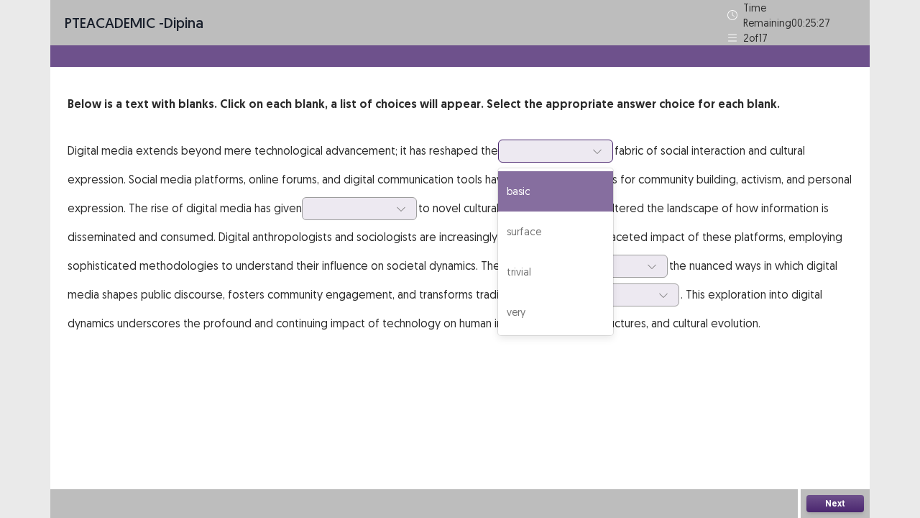
click at [548, 193] on div "basic" at bounding box center [555, 191] width 115 height 40
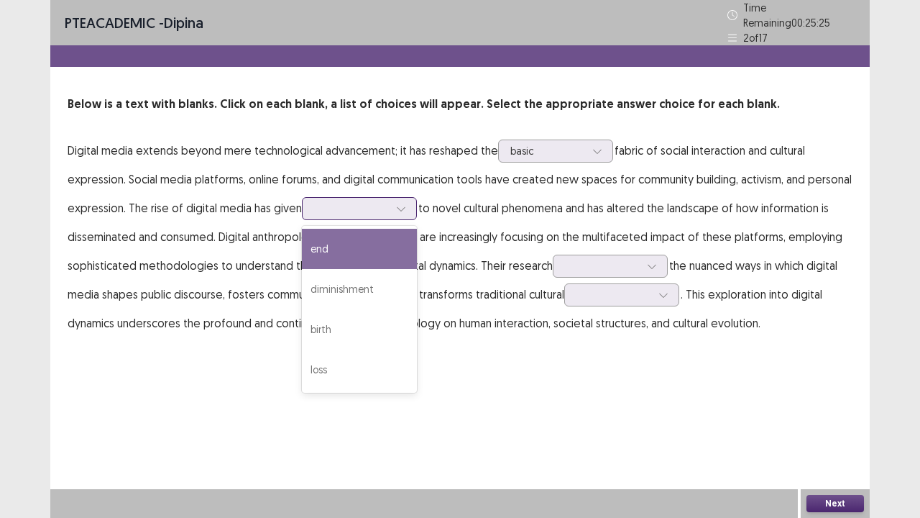
click at [389, 201] on div at bounding box center [351, 208] width 75 height 14
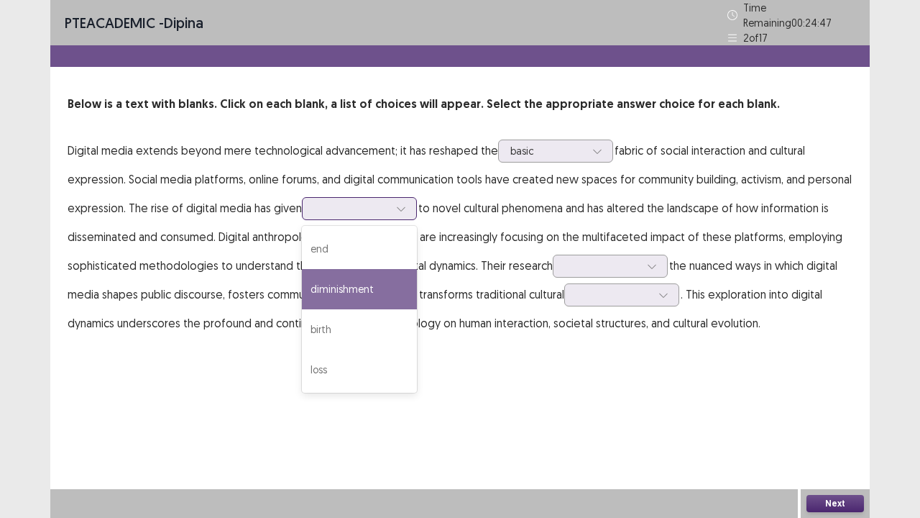
click at [381, 287] on div "diminishment" at bounding box center [359, 289] width 115 height 40
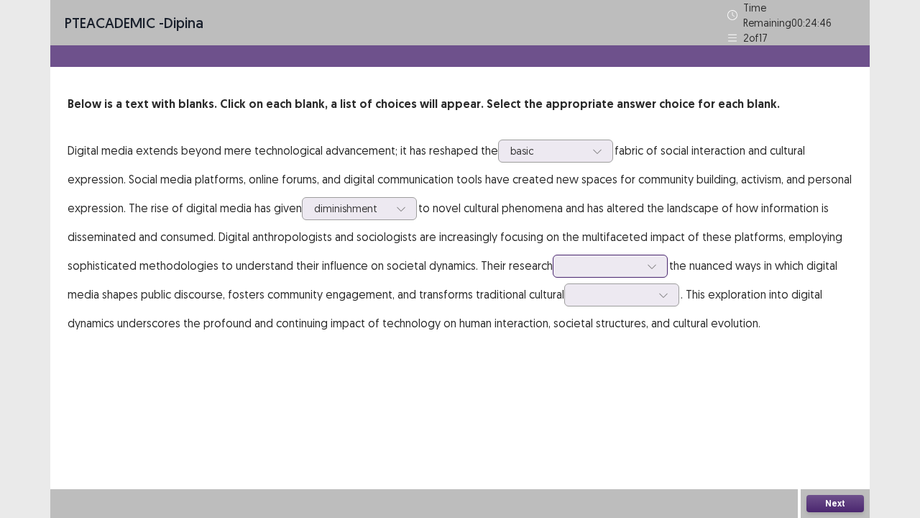
click at [640, 259] on div at bounding box center [602, 266] width 75 height 14
click at [310, 403] on div "PTE academic - dipina Time Remaining 00 : 24 : 36 2 of 17 Below is a text with …" at bounding box center [460, 259] width 820 height 518
click at [651, 288] on div at bounding box center [614, 295] width 75 height 14
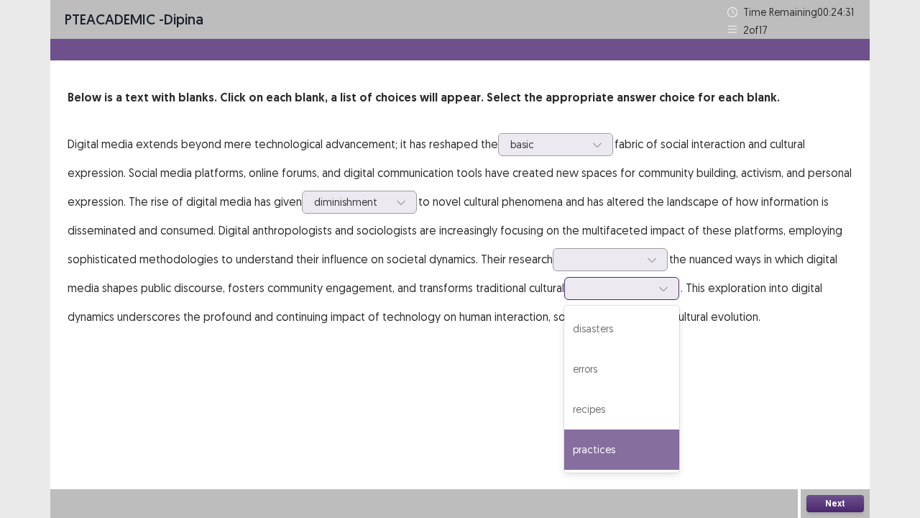
click at [669, 426] on div "practices" at bounding box center [621, 449] width 115 height 40
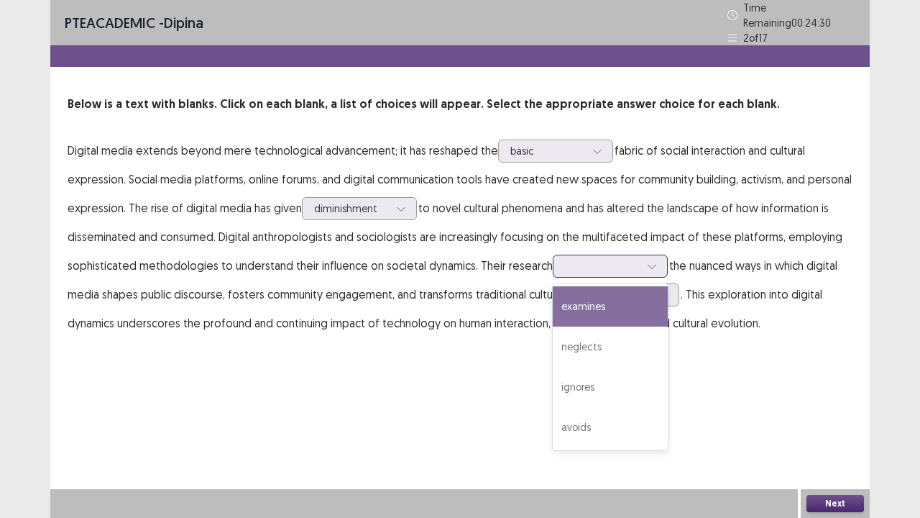
click at [638, 265] on div at bounding box center [602, 266] width 75 height 14
click at [650, 308] on div "examines" at bounding box center [610, 306] width 115 height 40
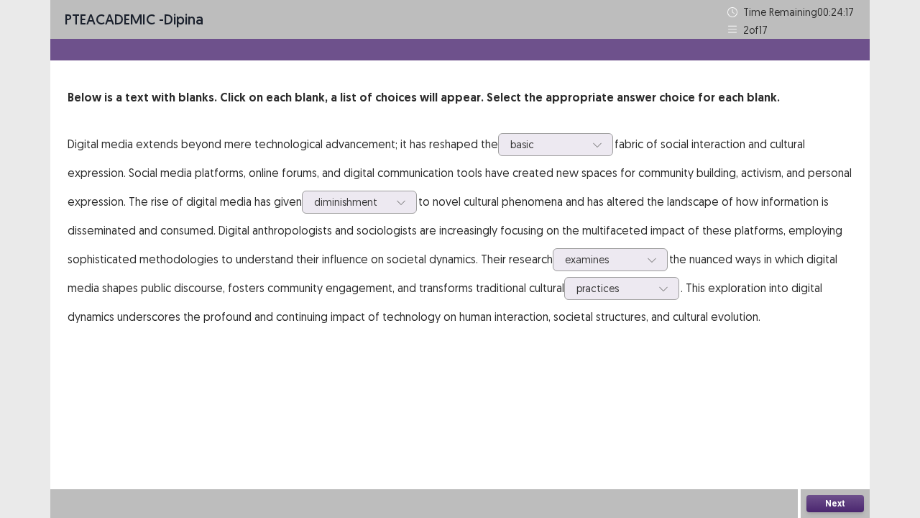
click at [835, 426] on button "Next" at bounding box center [836, 503] width 58 height 17
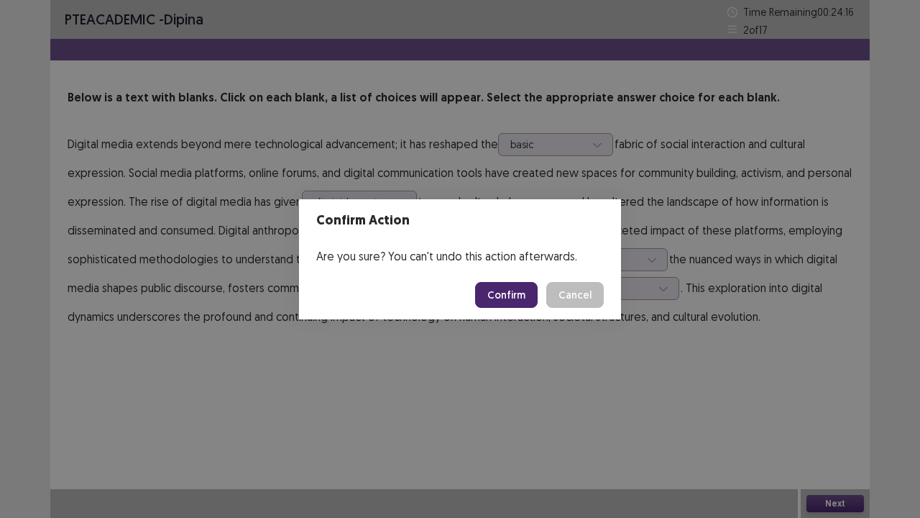
click at [512, 293] on button "Confirm" at bounding box center [506, 295] width 63 height 26
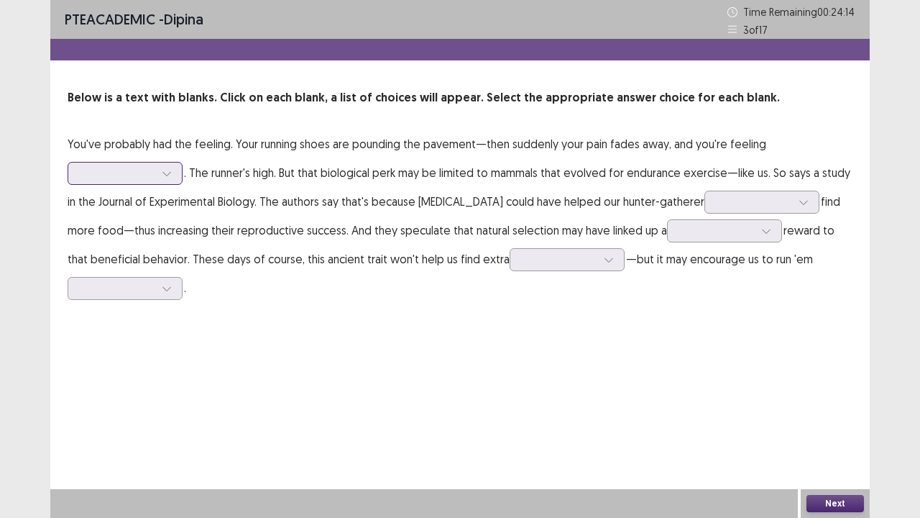
click at [152, 179] on div at bounding box center [117, 173] width 75 height 14
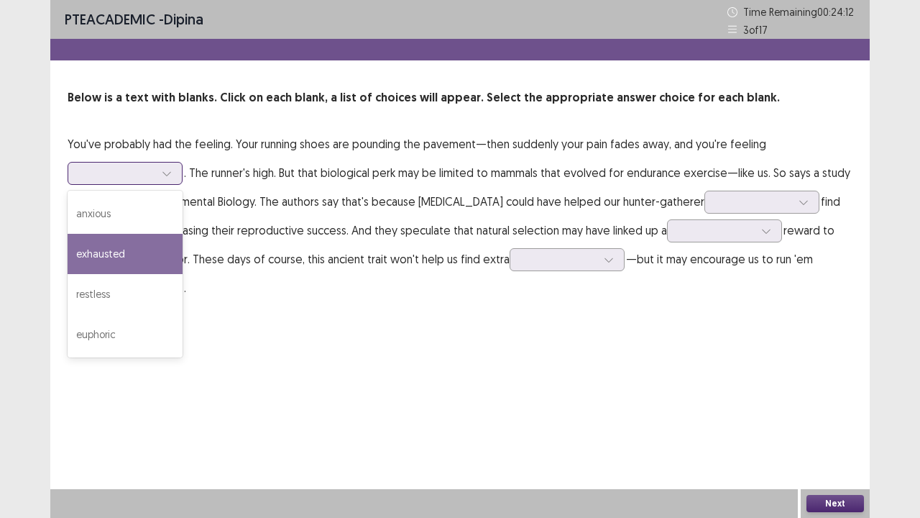
click at [145, 244] on div "exhausted" at bounding box center [125, 254] width 115 height 40
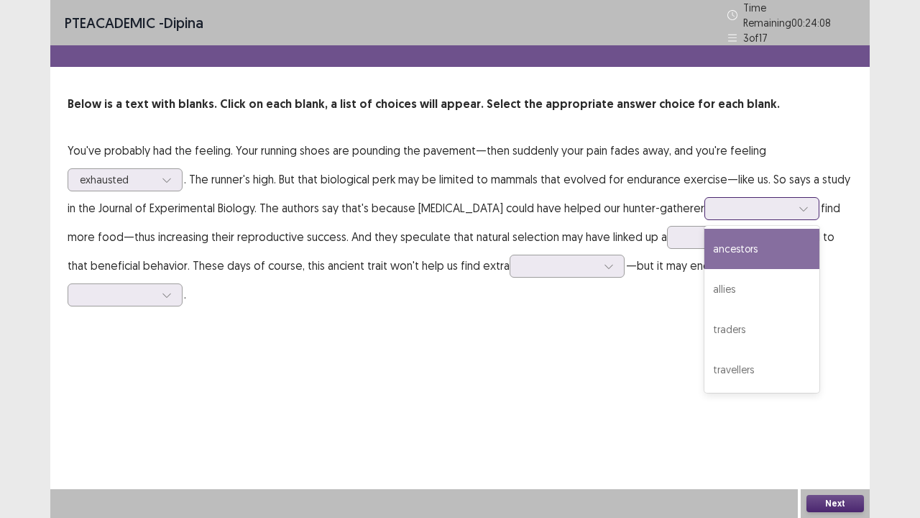
click at [779, 201] on div at bounding box center [754, 208] width 75 height 14
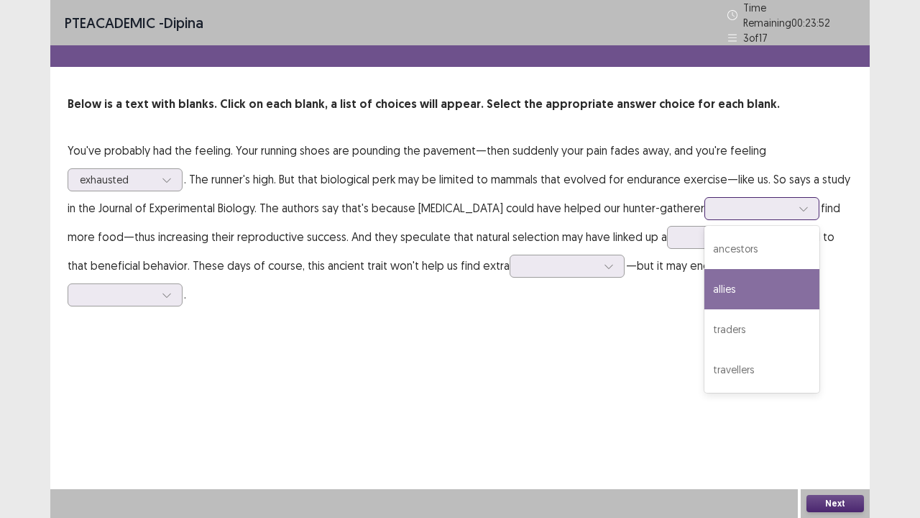
click at [771, 295] on div "allies" at bounding box center [762, 289] width 115 height 40
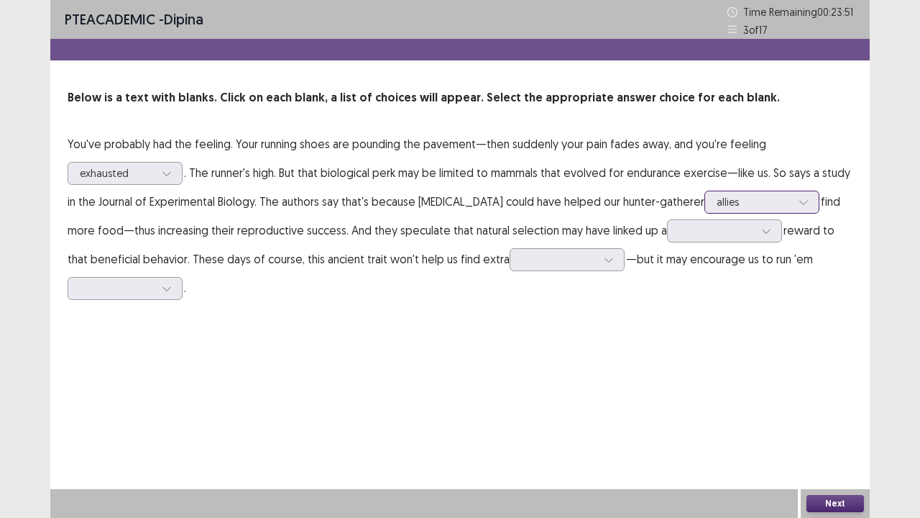
click at [775, 203] on div at bounding box center [754, 202] width 75 height 14
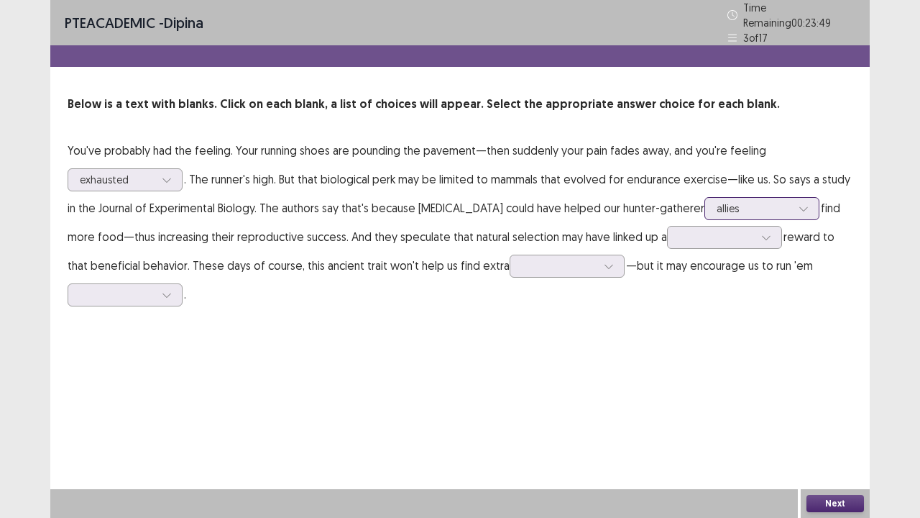
click at [775, 203] on div at bounding box center [754, 208] width 75 height 14
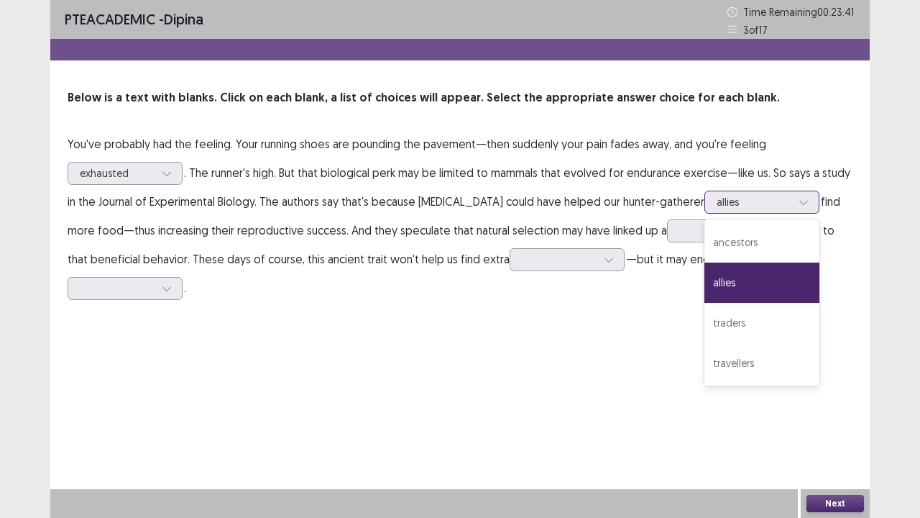
click at [792, 201] on div at bounding box center [754, 202] width 75 height 14
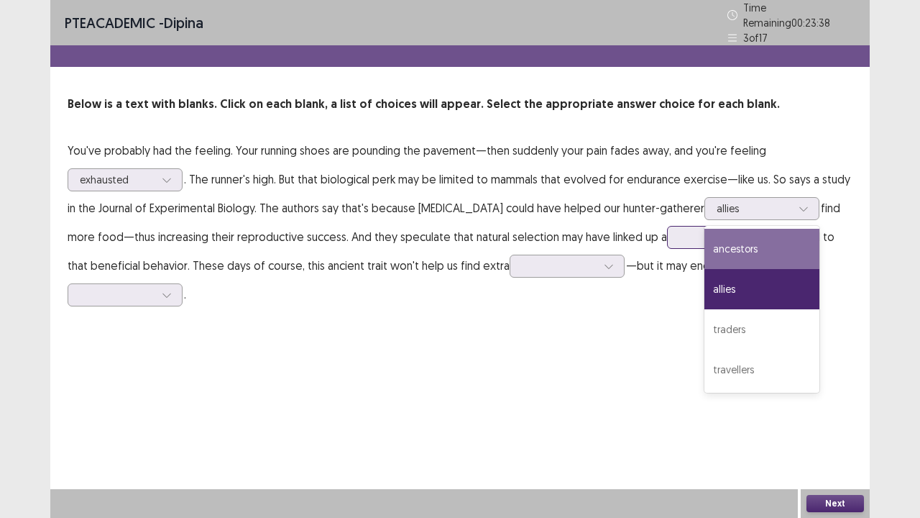
click at [704, 234] on div at bounding box center [716, 237] width 75 height 14
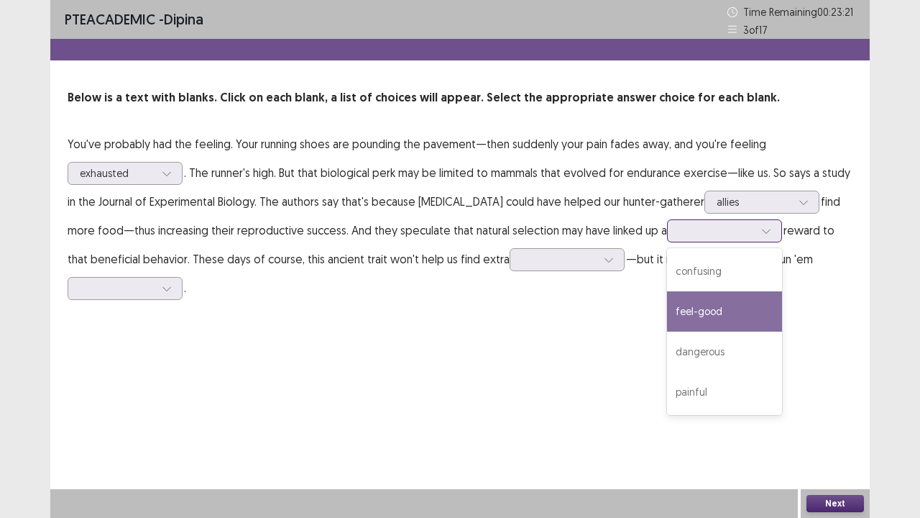
click at [740, 305] on div "feel-good" at bounding box center [724, 311] width 115 height 40
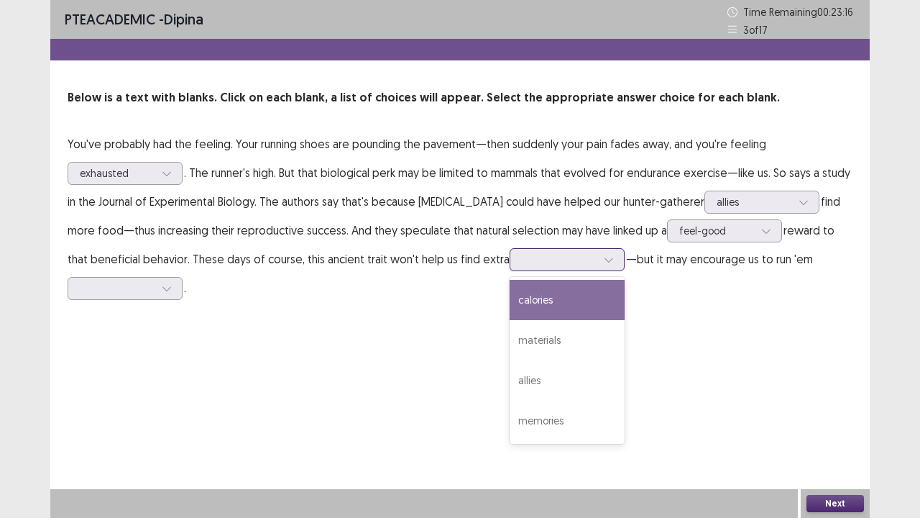
click at [597, 260] on div at bounding box center [559, 259] width 75 height 14
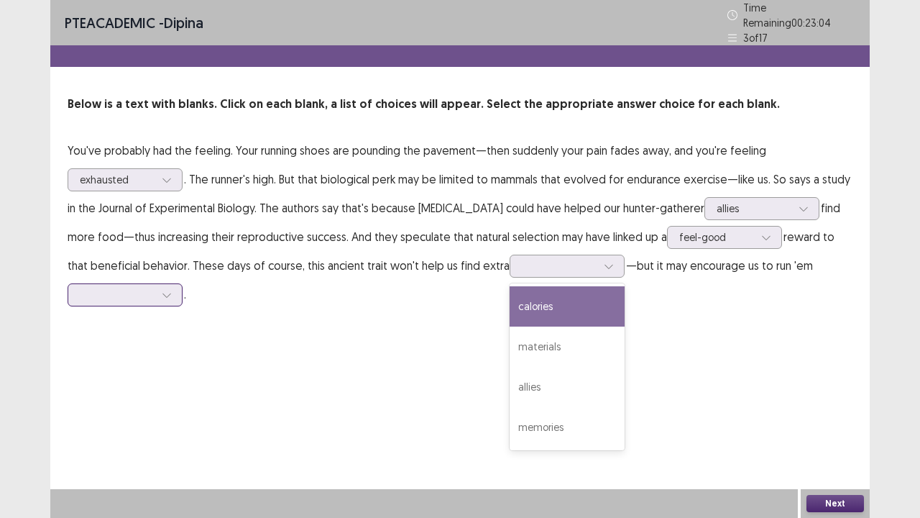
click at [167, 284] on div at bounding box center [167, 295] width 22 height 22
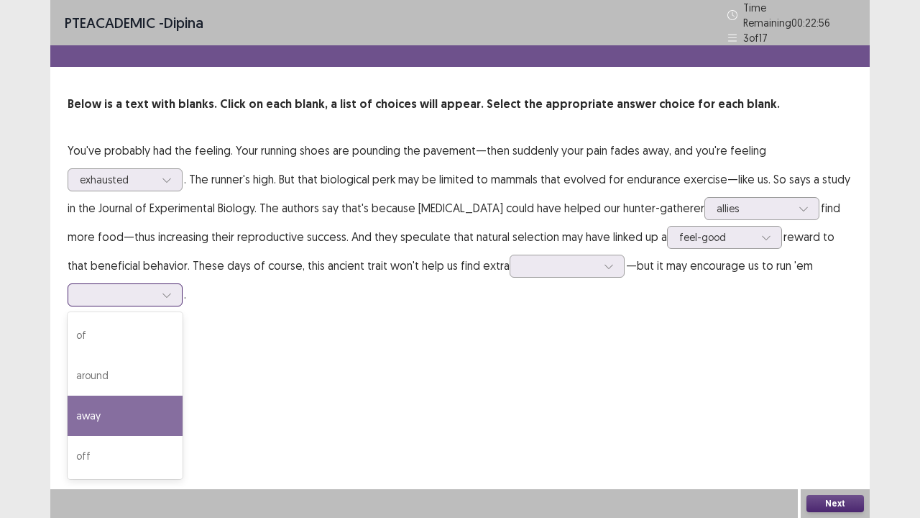
click at [134, 408] on div "away" at bounding box center [125, 415] width 115 height 40
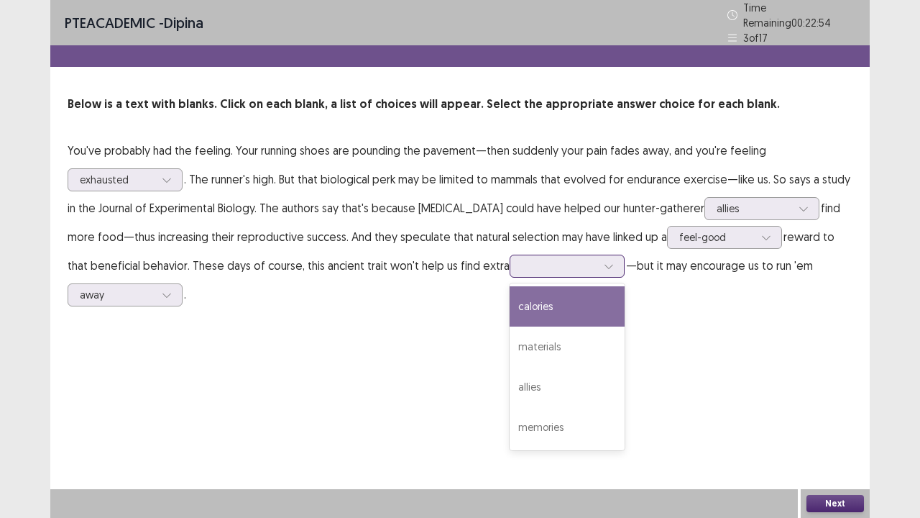
click at [571, 265] on div at bounding box center [559, 266] width 75 height 14
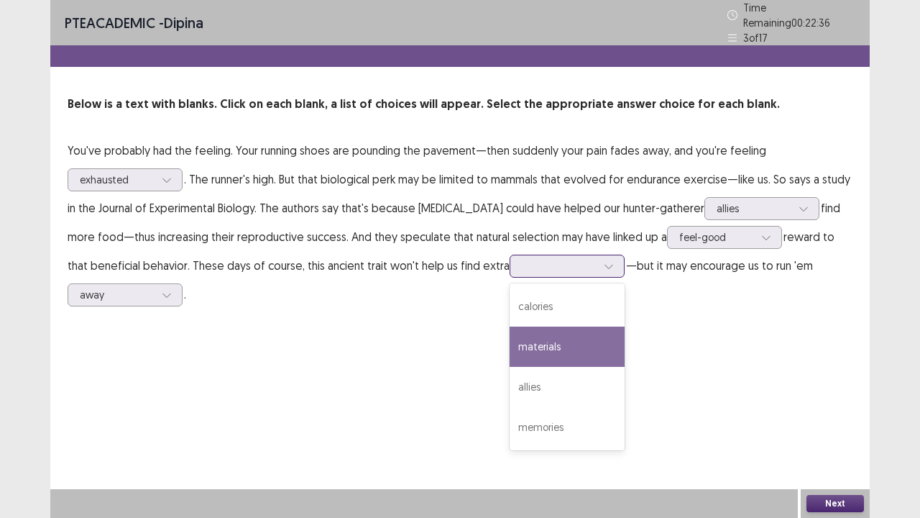
click at [581, 348] on div "materials" at bounding box center [567, 346] width 115 height 40
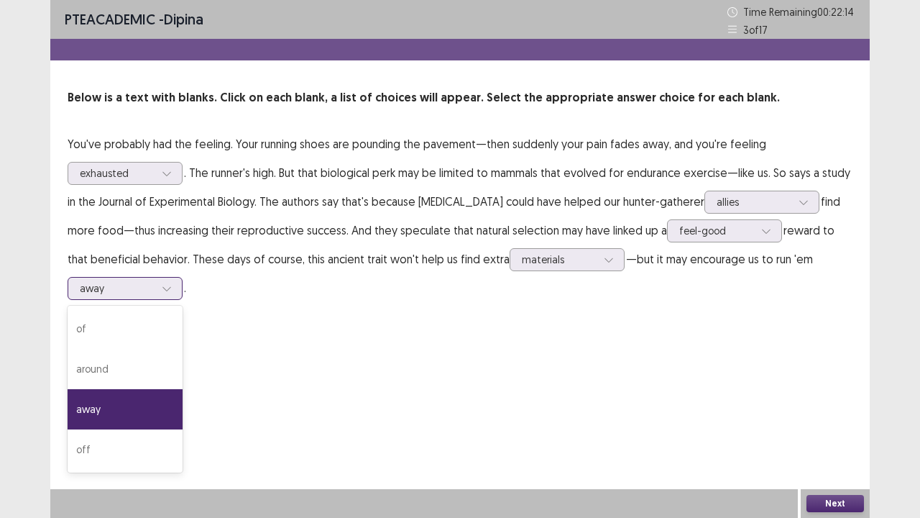
click at [151, 290] on div at bounding box center [117, 288] width 75 height 14
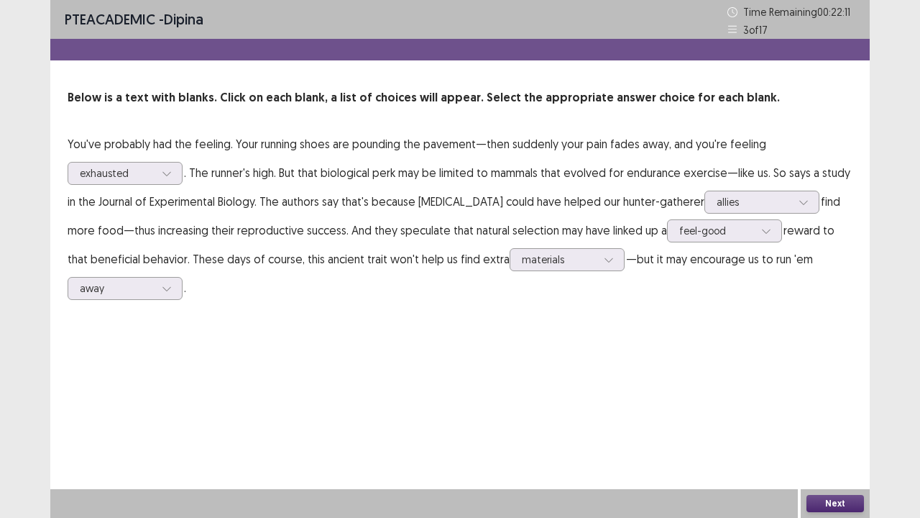
click at [840, 426] on button "Next" at bounding box center [836, 503] width 58 height 17
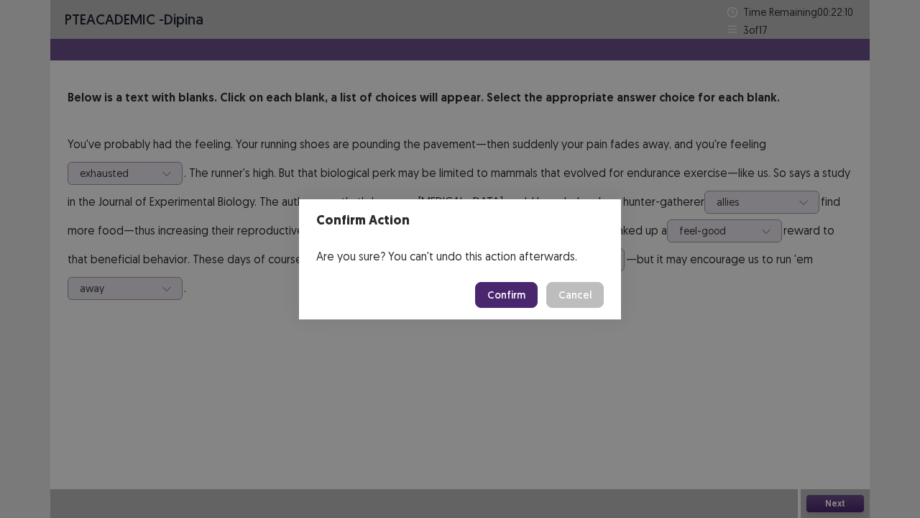
click at [488, 289] on button "Confirm" at bounding box center [506, 295] width 63 height 26
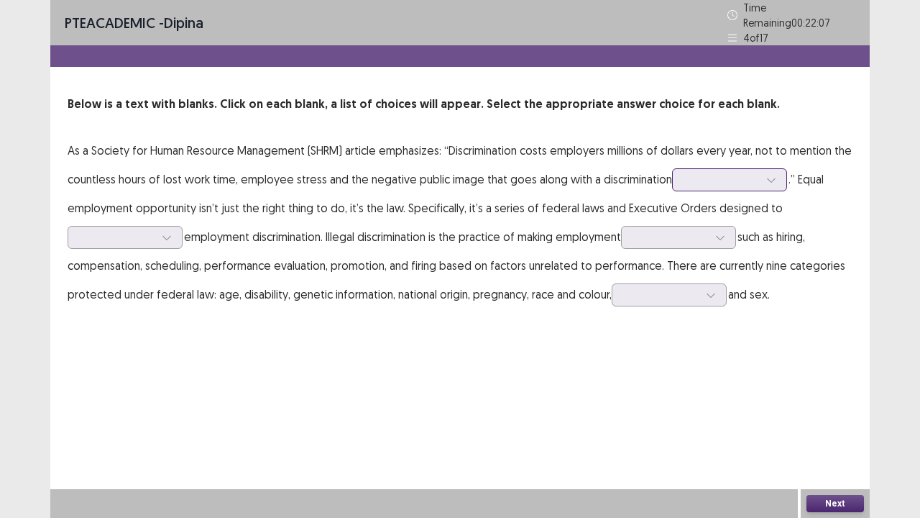
click at [751, 173] on div at bounding box center [721, 180] width 75 height 14
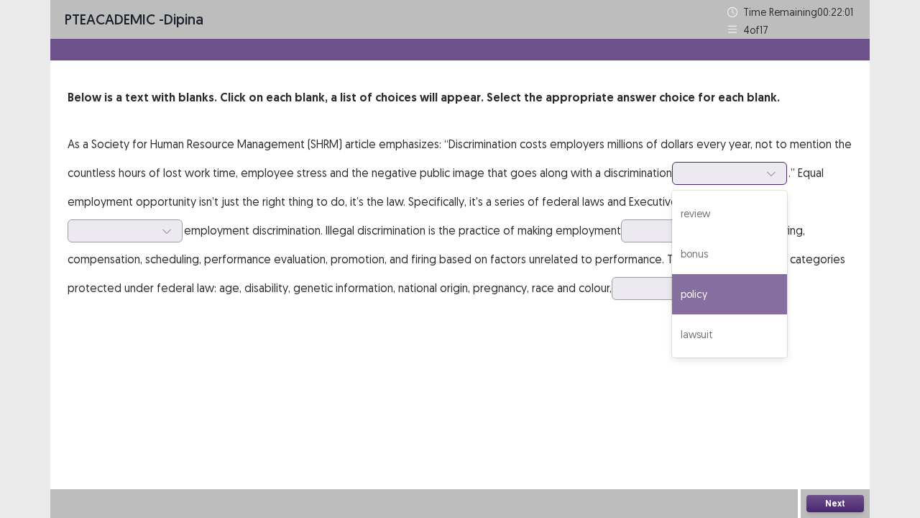
click at [709, 295] on div "policy" at bounding box center [729, 294] width 115 height 40
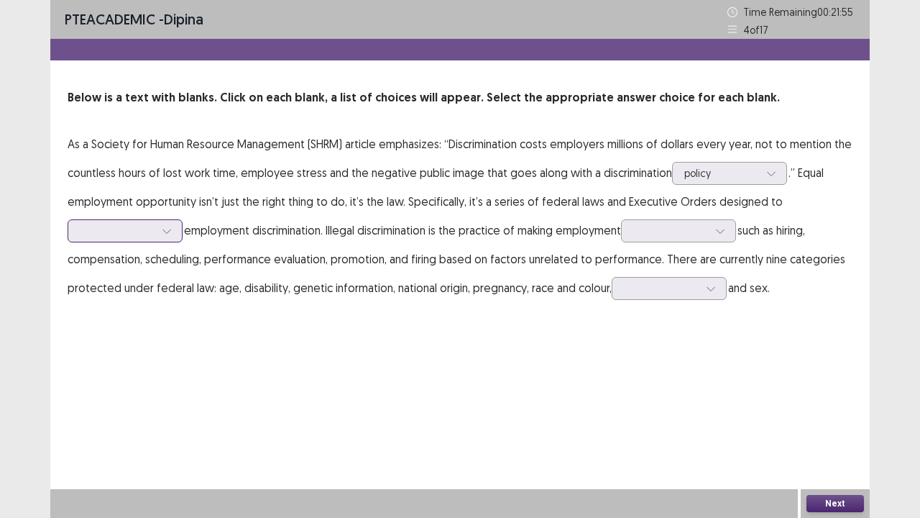
click at [155, 229] on div at bounding box center [117, 230] width 78 height 17
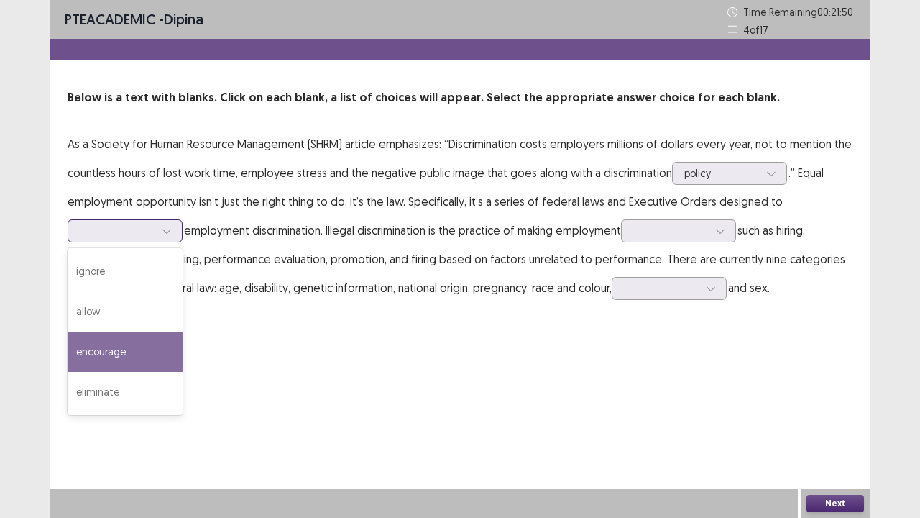
click at [125, 353] on div "encourage" at bounding box center [125, 351] width 115 height 40
click at [161, 234] on div at bounding box center [167, 231] width 22 height 22
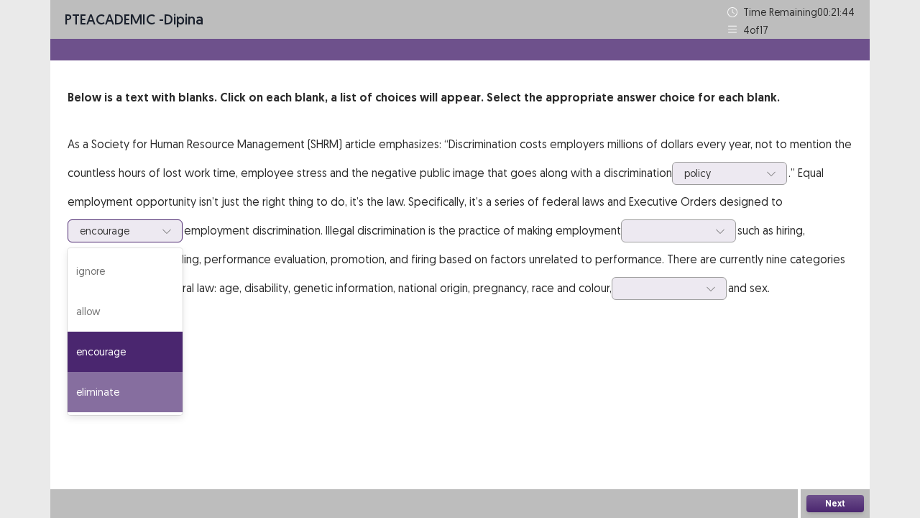
drag, startPoint x: 136, startPoint y: 400, endPoint x: 161, endPoint y: 291, distance: 111.4
click at [136, 395] on div "eliminate" at bounding box center [125, 392] width 115 height 40
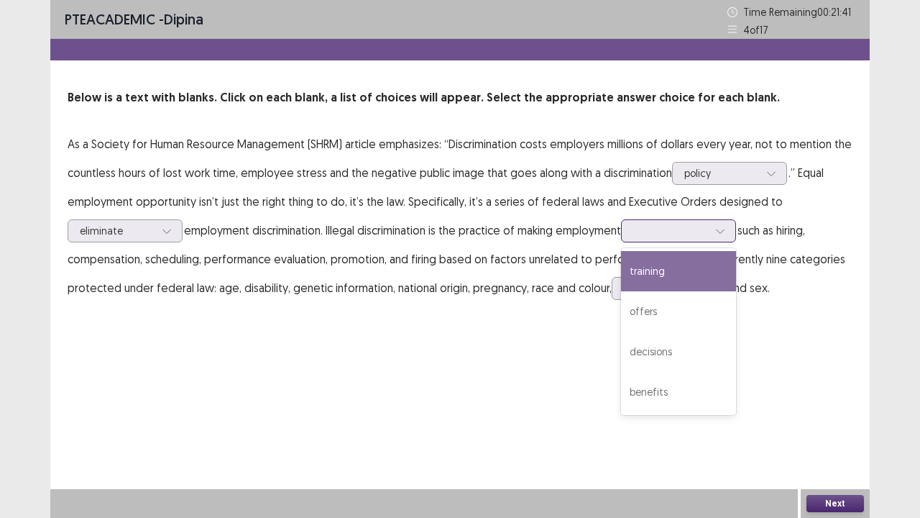
click at [710, 230] on div at bounding box center [671, 230] width 78 height 17
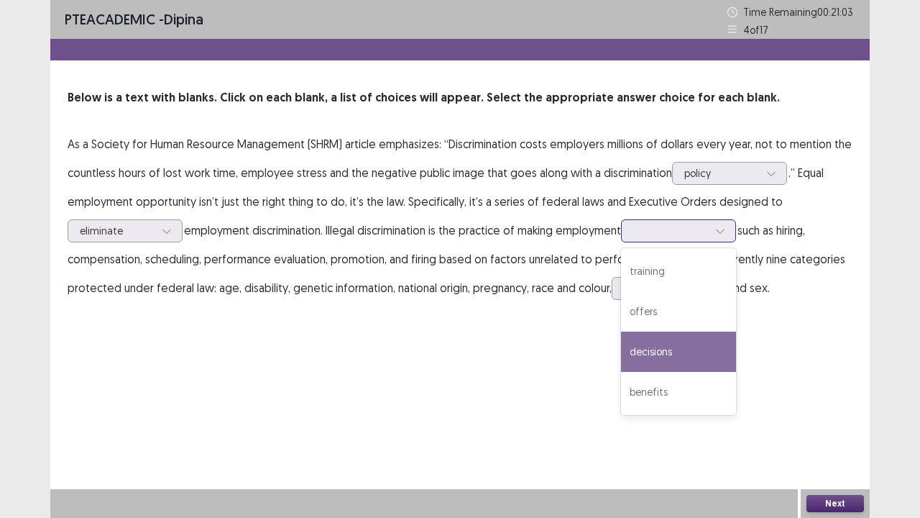
click at [666, 355] on div "decisions" at bounding box center [678, 351] width 115 height 40
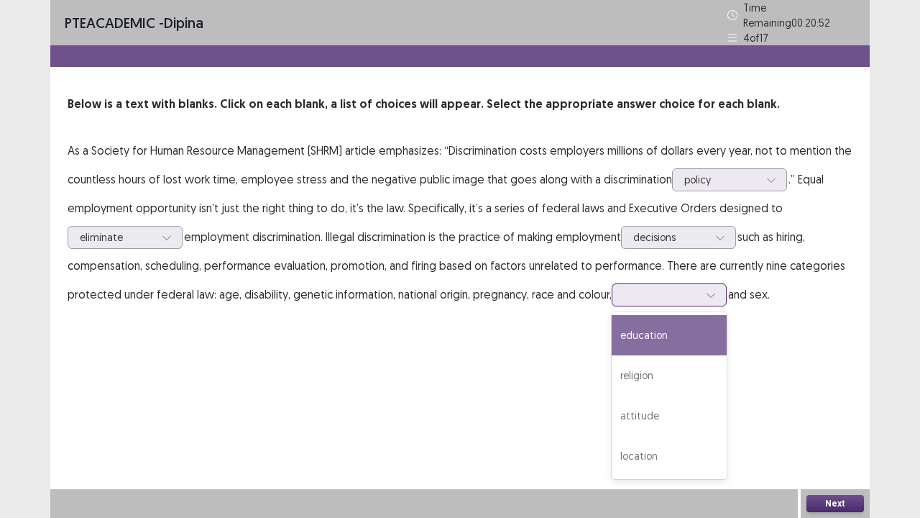
click at [647, 292] on div at bounding box center [661, 295] width 75 height 14
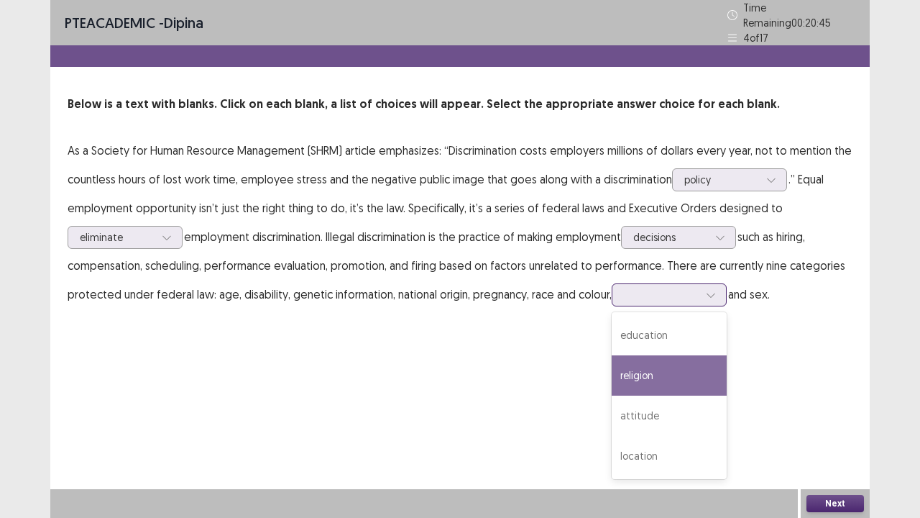
click at [668, 363] on div "religion" at bounding box center [669, 375] width 115 height 40
click at [706, 290] on div at bounding box center [711, 295] width 22 height 22
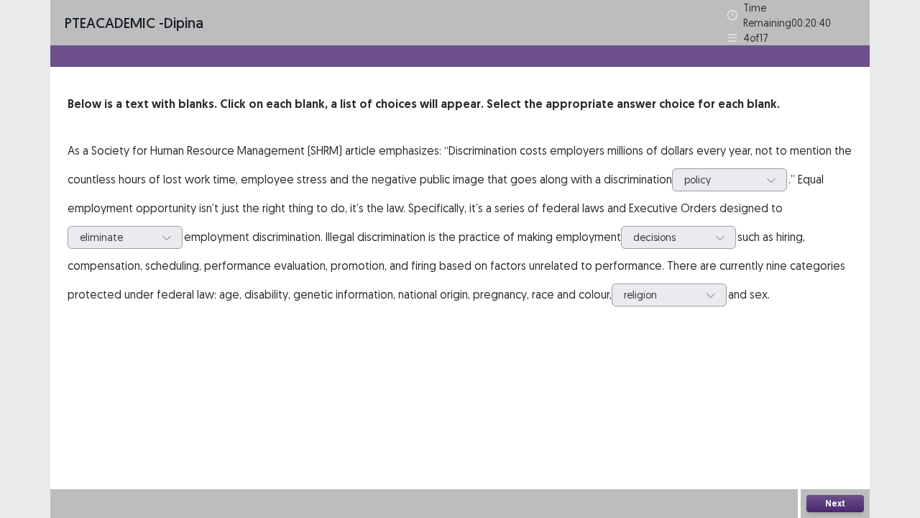
click at [837, 426] on div "PTE academic - dipina Time Remaining 00 : 20 : 40 4 of 17 Below is a text with …" at bounding box center [460, 259] width 820 height 518
click at [838, 426] on button "Next" at bounding box center [836, 503] width 58 height 17
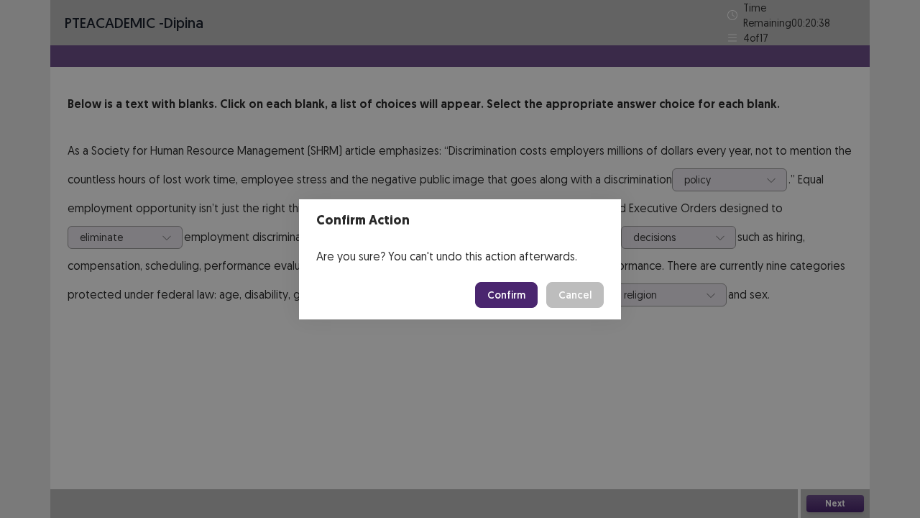
click at [509, 295] on button "Confirm" at bounding box center [506, 295] width 63 height 26
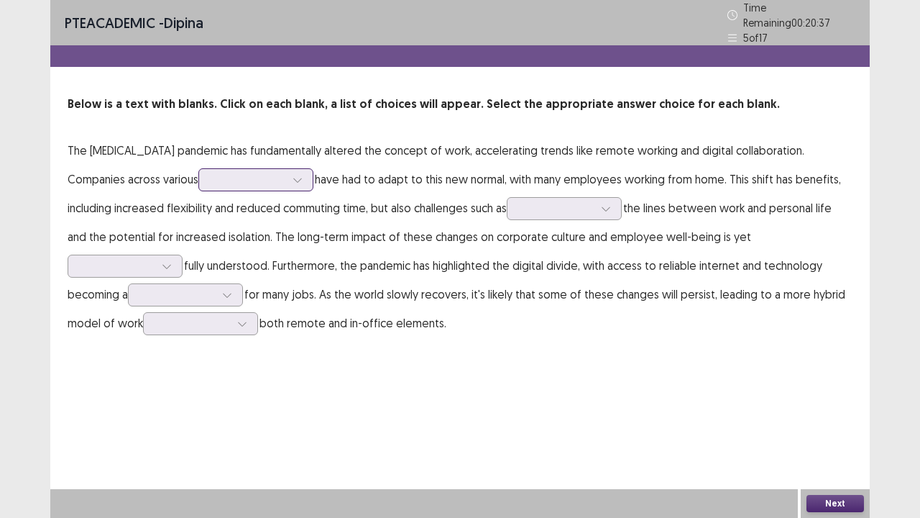
click at [220, 173] on div at bounding box center [248, 180] width 75 height 14
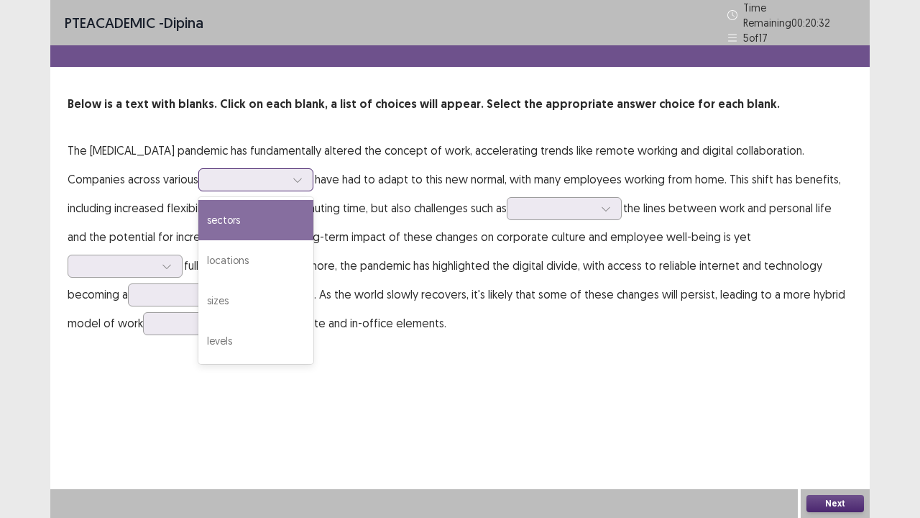
click at [198, 202] on div "sectors" at bounding box center [255, 220] width 115 height 40
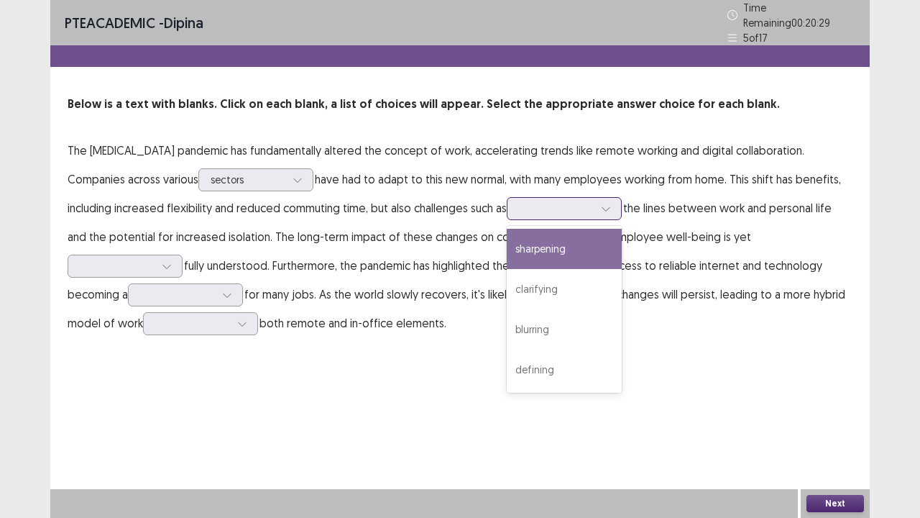
click at [541, 207] on div at bounding box center [556, 208] width 75 height 14
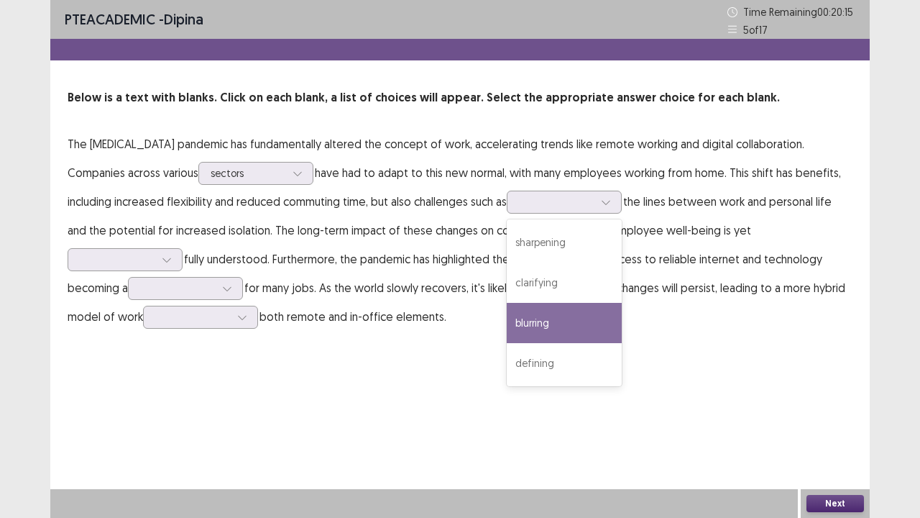
click at [351, 426] on div "PTE academic - dipina Time Remaining 00 : 20 : 15 5 of 17 Below is a text with …" at bounding box center [460, 259] width 820 height 518
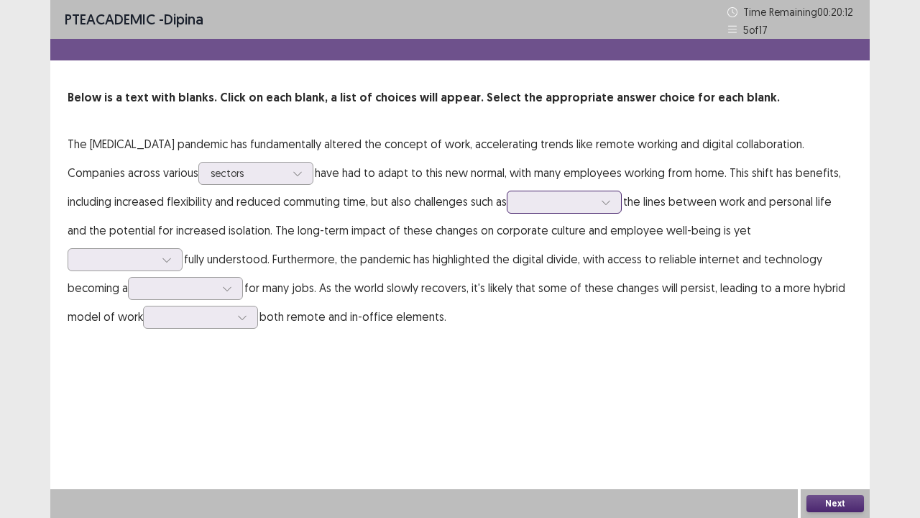
click at [519, 198] on div at bounding box center [556, 202] width 75 height 14
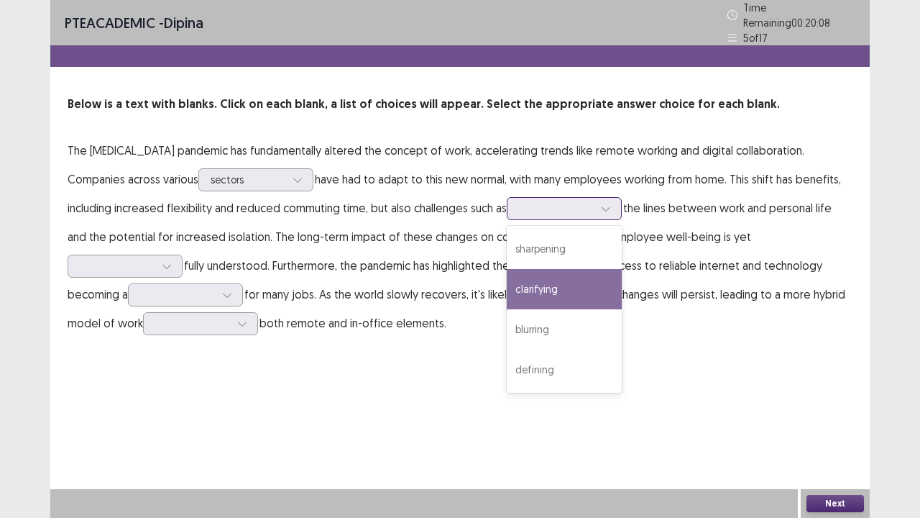
click at [535, 288] on div "clarifying" at bounding box center [564, 289] width 115 height 40
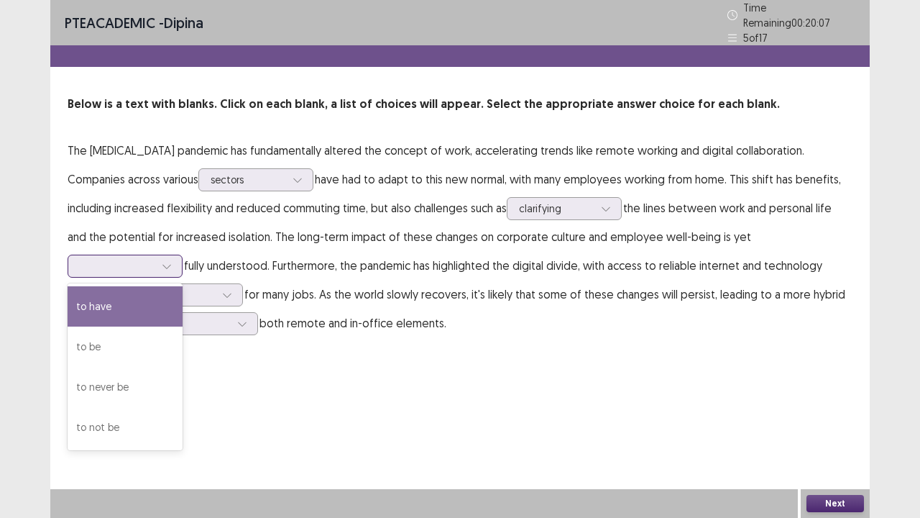
click at [156, 257] on div at bounding box center [117, 265] width 78 height 17
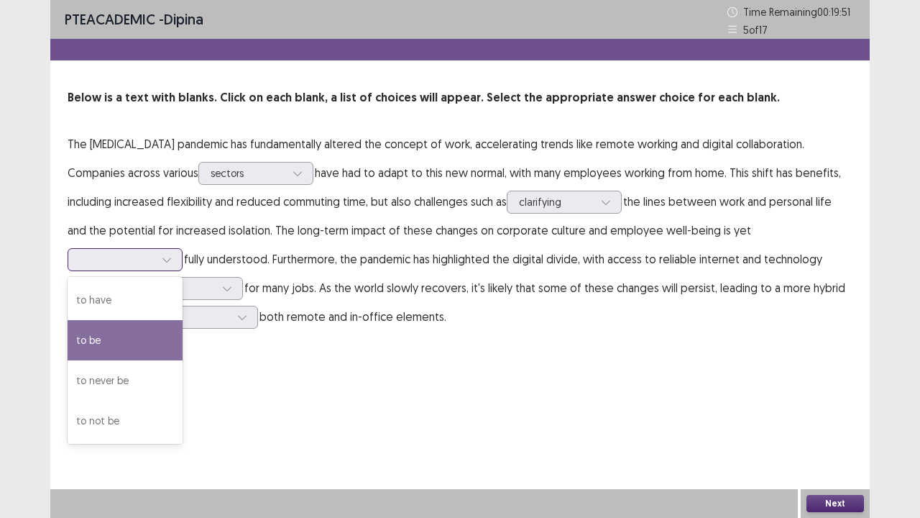
click at [183, 320] on div "to be" at bounding box center [125, 340] width 115 height 40
click at [155, 252] on div at bounding box center [117, 259] width 75 height 14
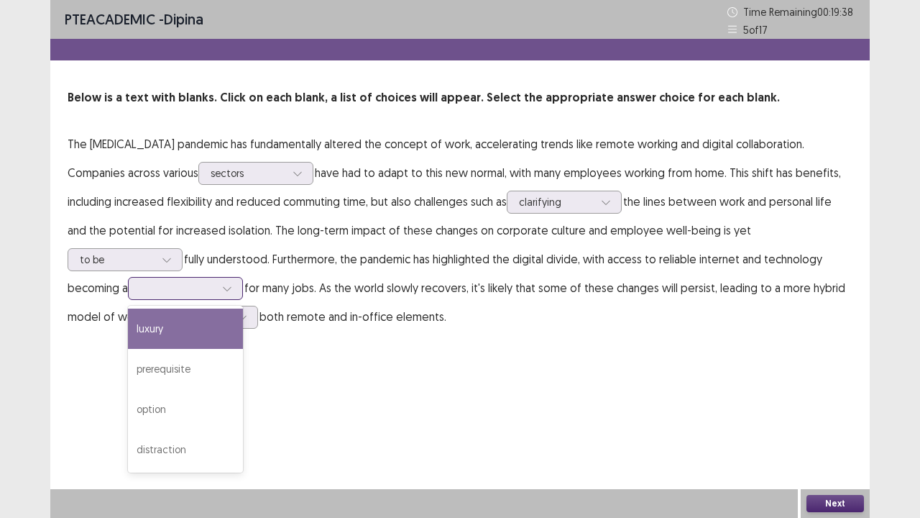
click at [148, 283] on div at bounding box center [177, 288] width 75 height 14
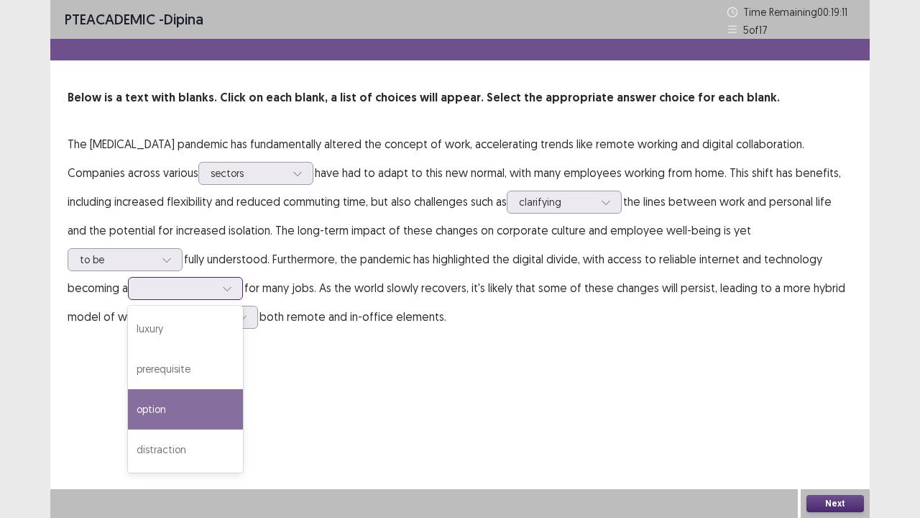
click at [143, 405] on div "option" at bounding box center [185, 409] width 115 height 40
click at [222, 289] on icon at bounding box center [227, 288] width 10 height 10
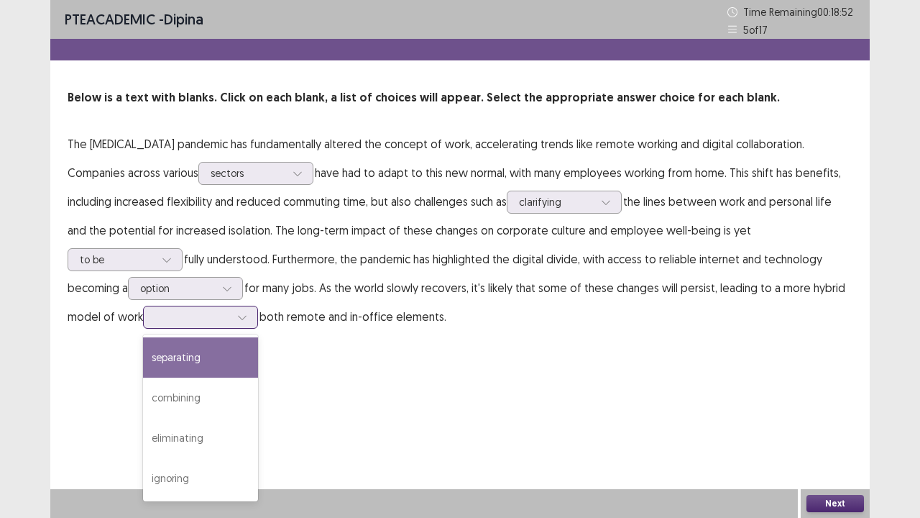
click at [231, 316] on div at bounding box center [242, 317] width 22 height 22
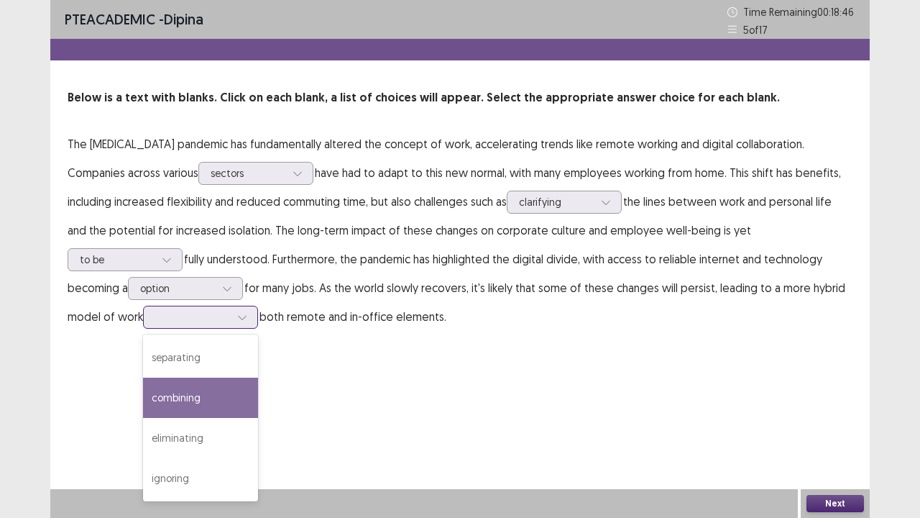
click at [181, 391] on div "combining" at bounding box center [200, 397] width 115 height 40
click at [231, 321] on div at bounding box center [242, 317] width 22 height 22
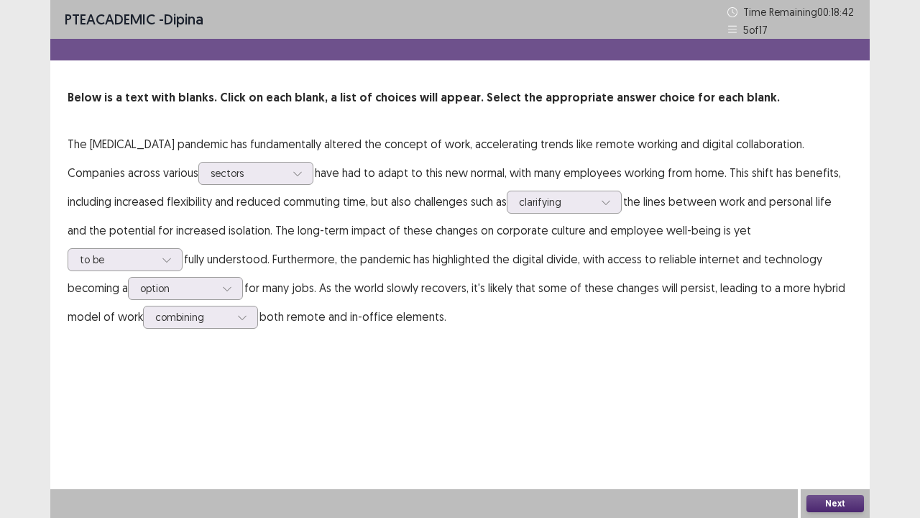
drag, startPoint x: 503, startPoint y: 426, endPoint x: 487, endPoint y: 413, distance: 20.9
click at [497, 420] on div "PTE academic - dipina Time Remaining 00 : 18 : 42 5 of 17 Below is a text with …" at bounding box center [460, 259] width 820 height 518
click at [216, 283] on div at bounding box center [227, 289] width 22 height 22
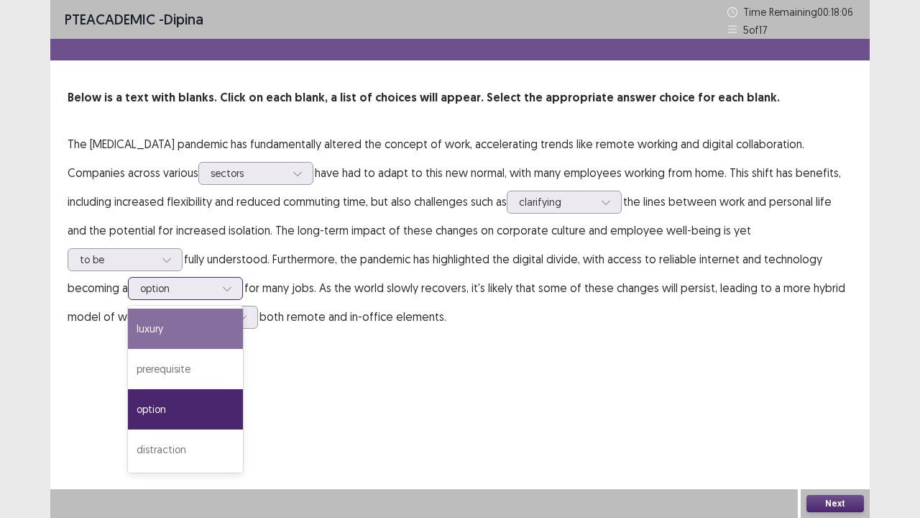
click at [128, 332] on div "luxury" at bounding box center [185, 328] width 115 height 40
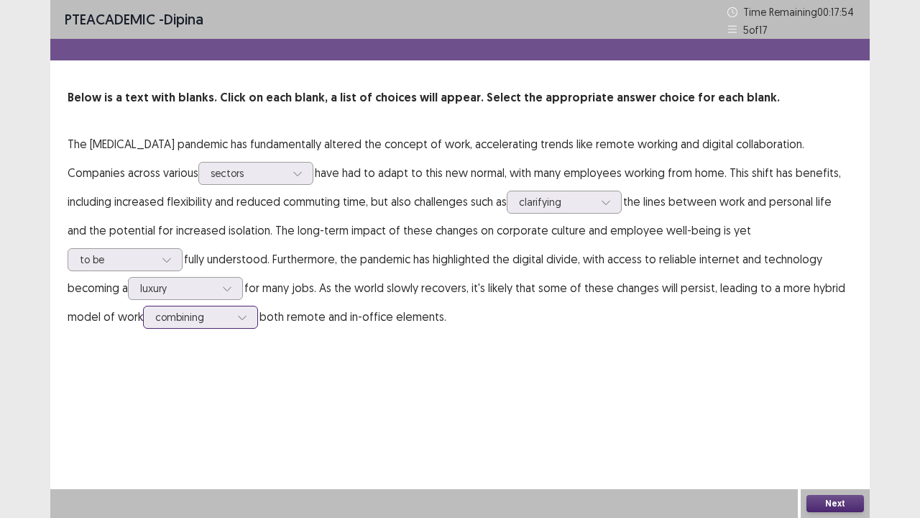
click at [173, 314] on div at bounding box center [192, 317] width 75 height 14
click at [836, 426] on button "Next" at bounding box center [836, 503] width 58 height 17
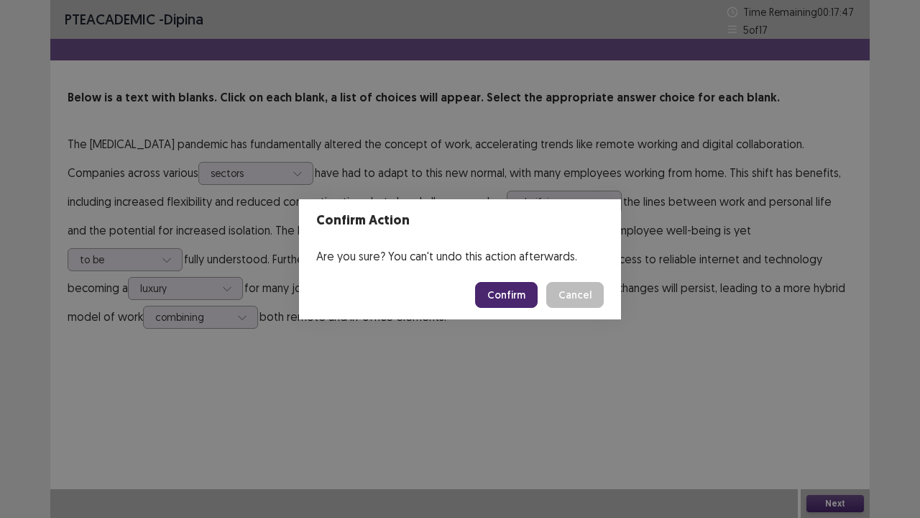
click at [511, 292] on button "Confirm" at bounding box center [506, 295] width 63 height 26
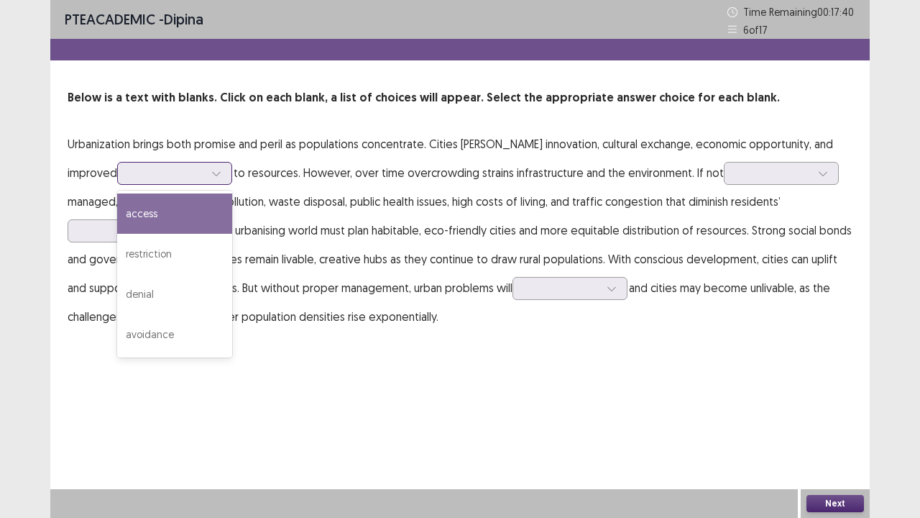
click at [206, 173] on div at bounding box center [217, 173] width 22 height 22
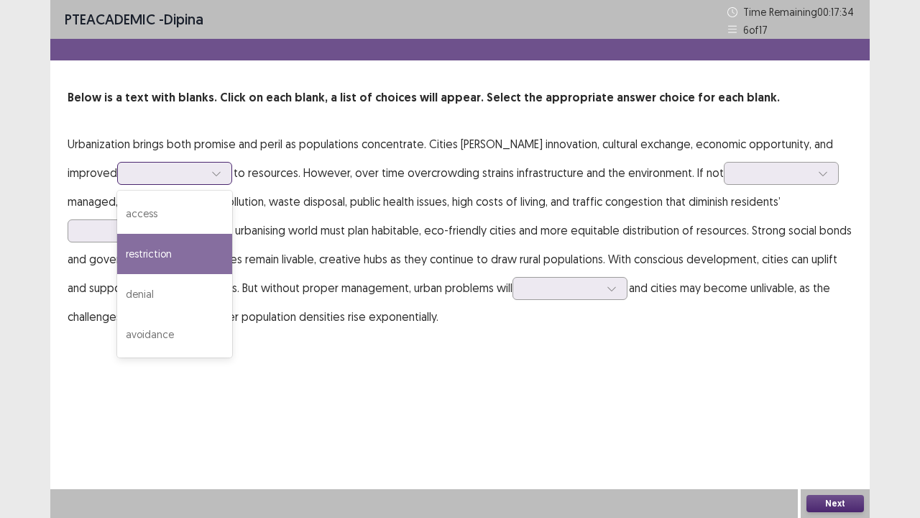
click at [147, 244] on div "restriction" at bounding box center [174, 254] width 115 height 40
click at [206, 170] on div at bounding box center [217, 173] width 22 height 22
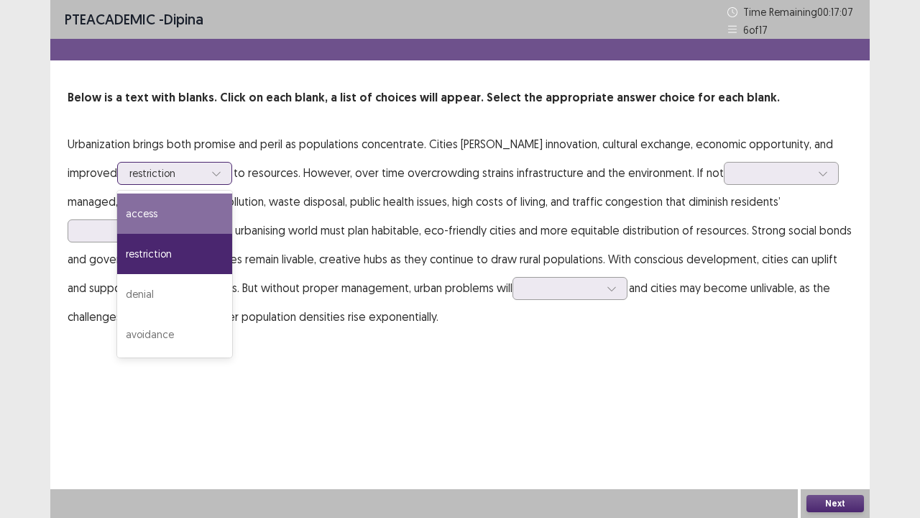
click at [137, 226] on div "access" at bounding box center [174, 213] width 115 height 40
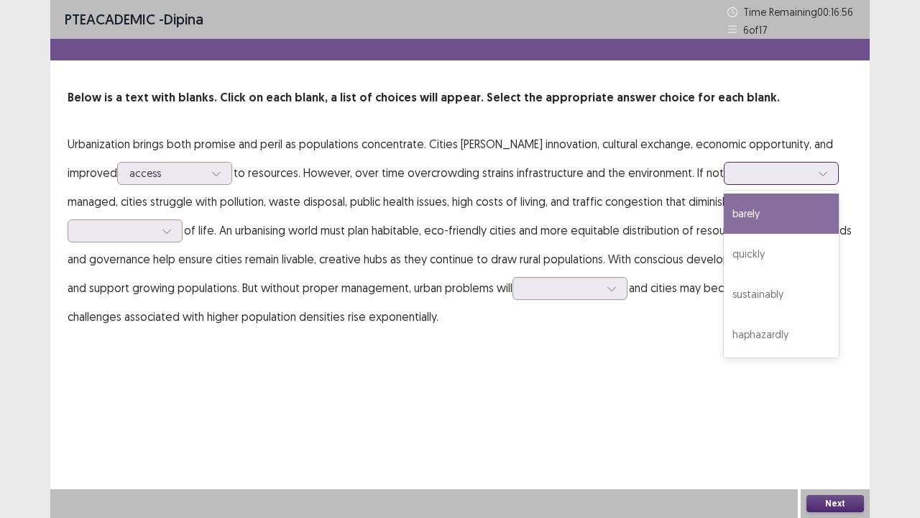
click at [736, 173] on div at bounding box center [773, 173] width 75 height 14
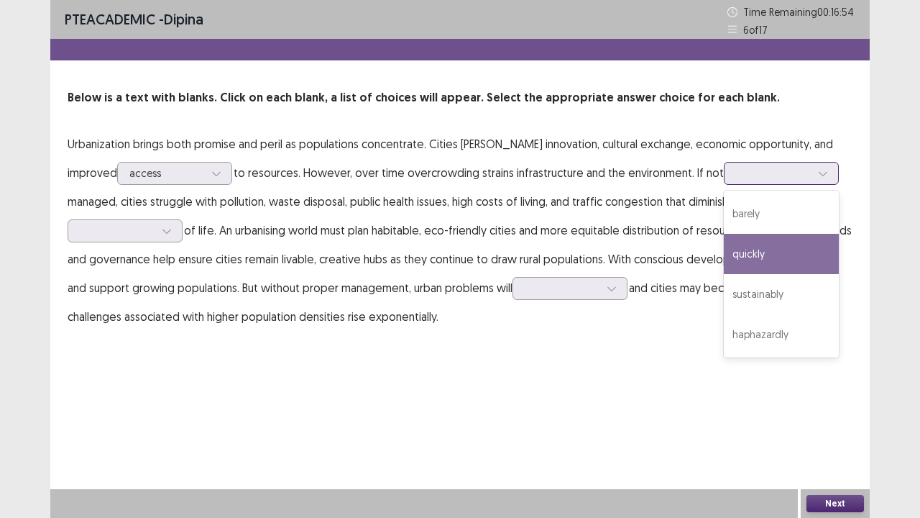
click at [724, 252] on div "quickly" at bounding box center [781, 254] width 115 height 40
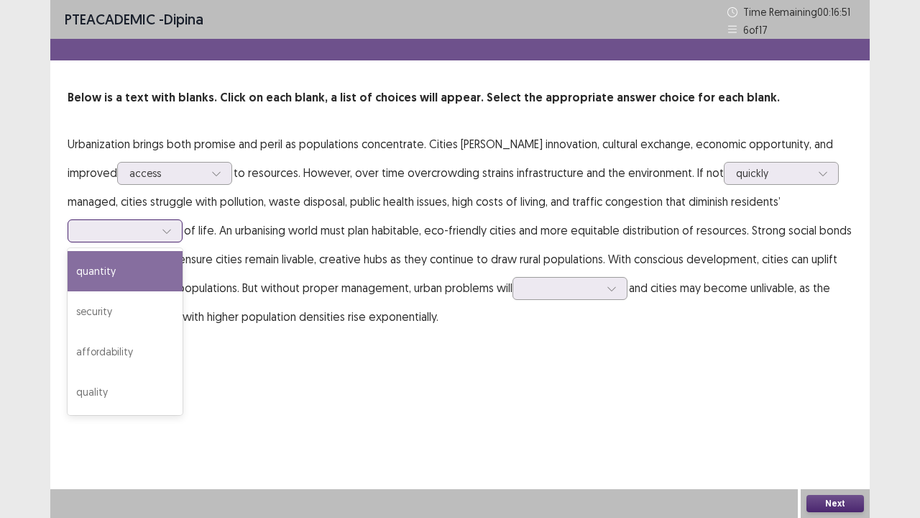
click at [178, 220] on div at bounding box center [167, 231] width 22 height 22
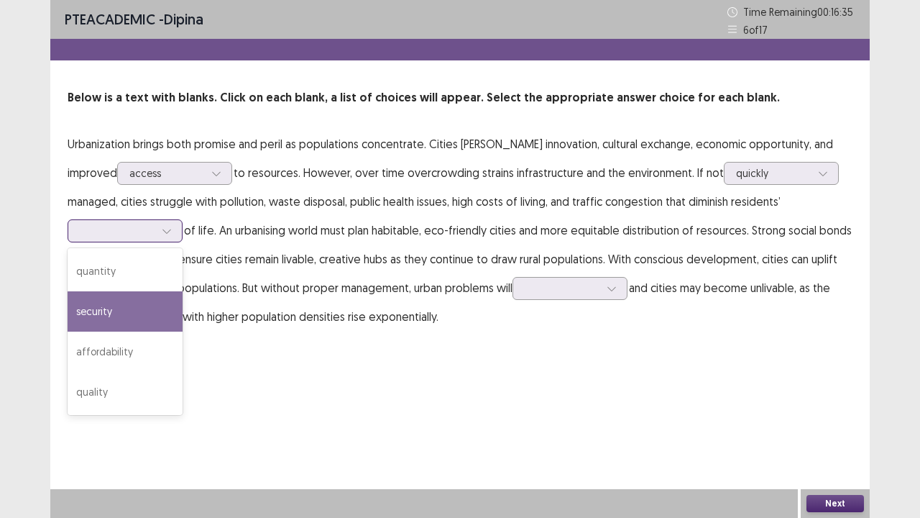
click at [183, 291] on div "security" at bounding box center [125, 311] width 115 height 40
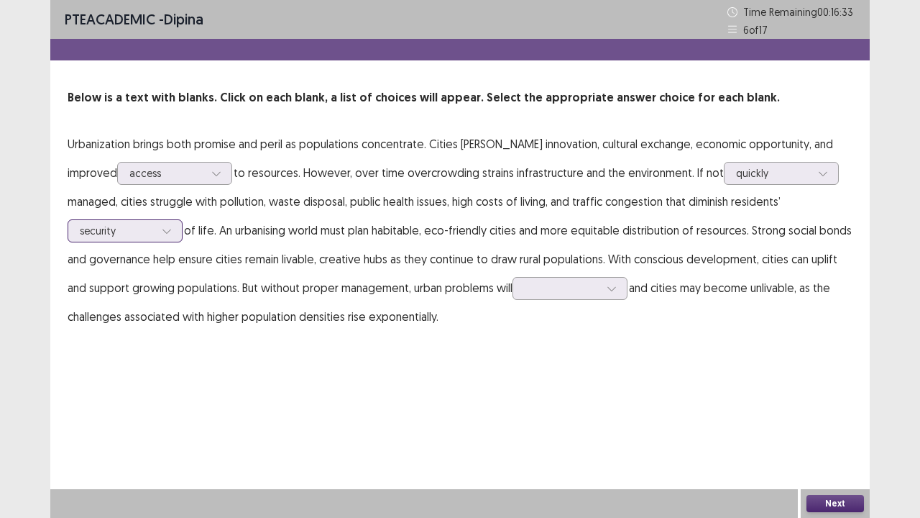
click at [155, 224] on div at bounding box center [117, 231] width 75 height 14
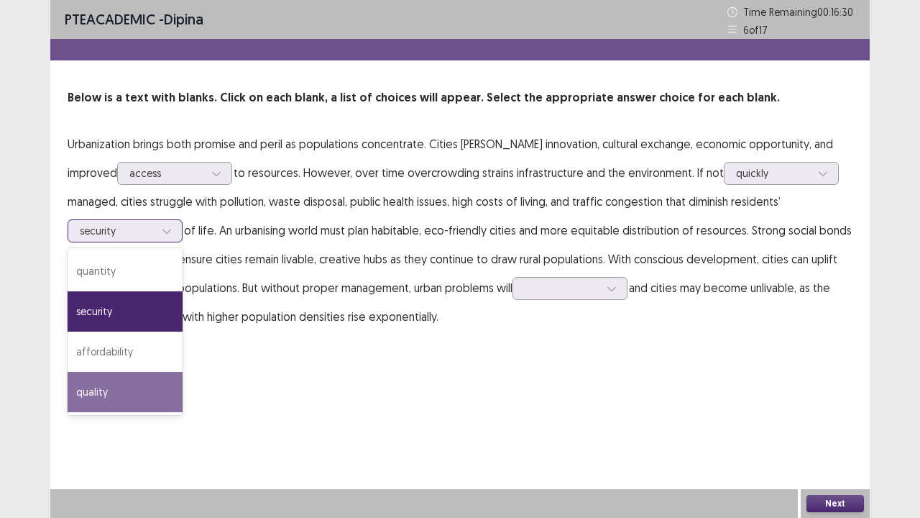
click at [183, 372] on div "quality" at bounding box center [125, 392] width 115 height 40
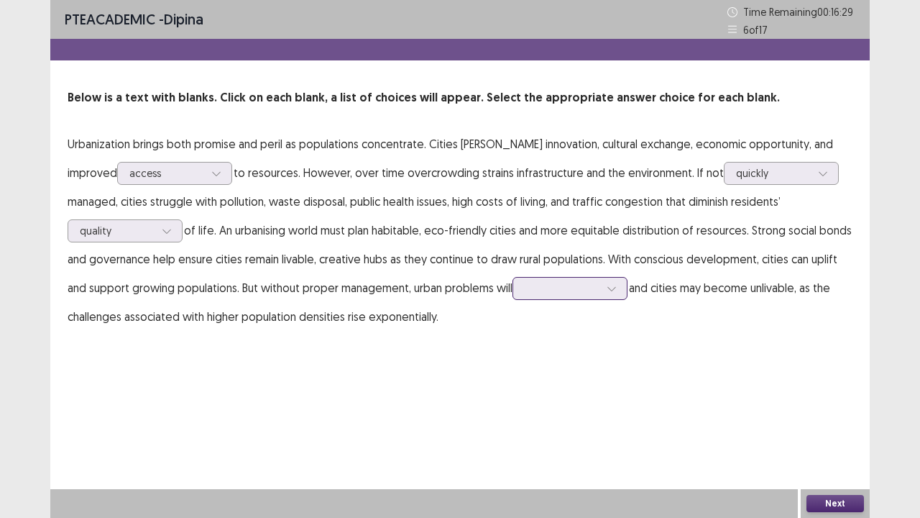
click at [513, 299] on div at bounding box center [570, 288] width 115 height 23
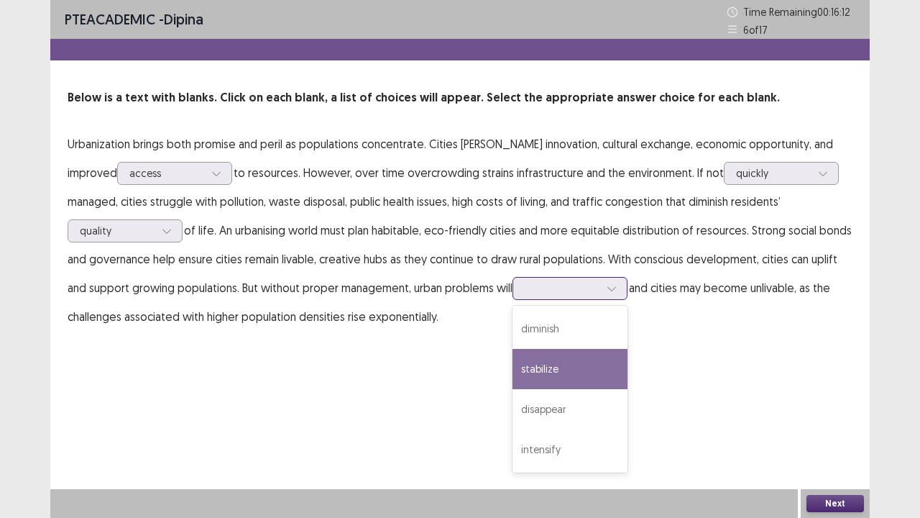
click at [513, 381] on div "stabilize" at bounding box center [570, 369] width 115 height 40
click at [525, 291] on div at bounding box center [562, 288] width 75 height 14
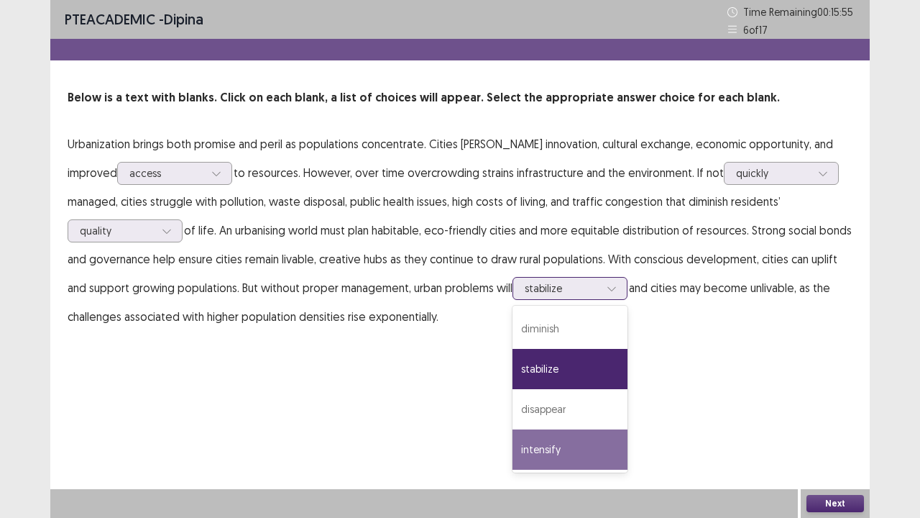
click at [513, 426] on div "intensify" at bounding box center [570, 449] width 115 height 40
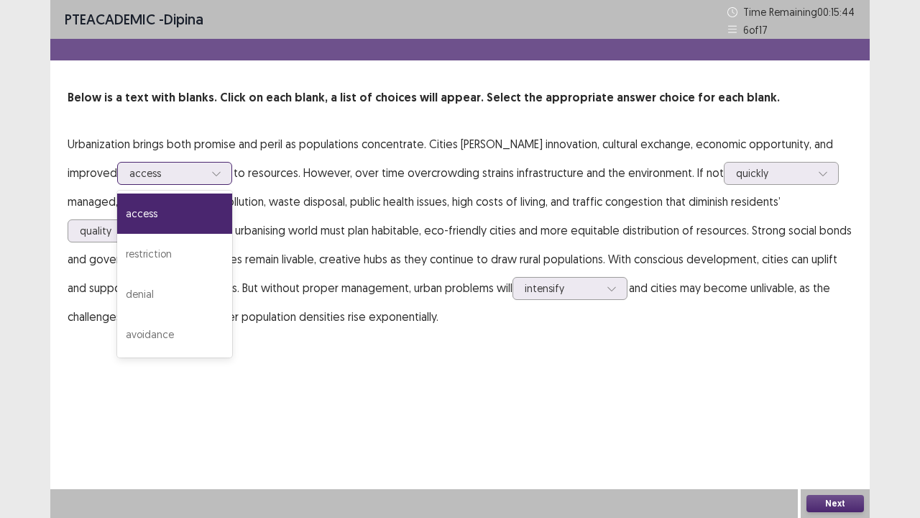
click at [206, 170] on div at bounding box center [217, 173] width 22 height 22
click at [147, 250] on div "restriction" at bounding box center [174, 254] width 115 height 40
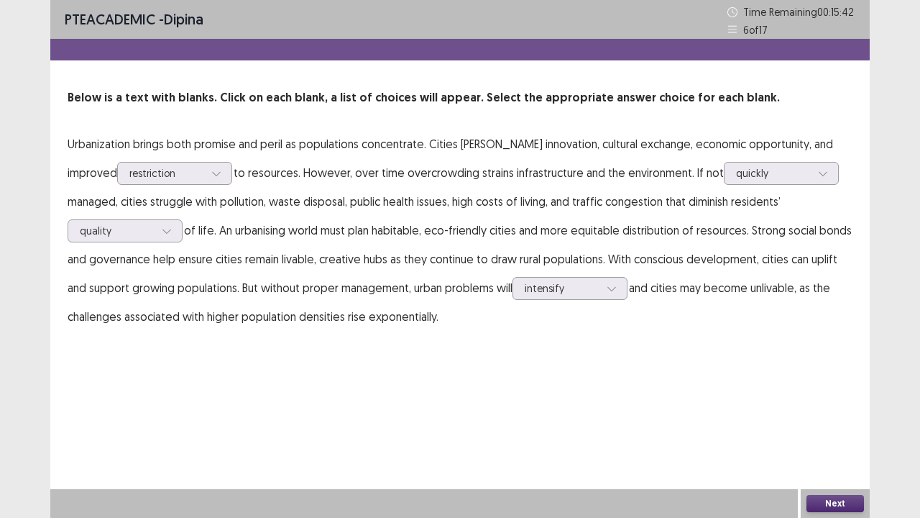
drag, startPoint x: 835, startPoint y: 500, endPoint x: 828, endPoint y: 492, distance: 10.7
click at [828, 426] on div "Next" at bounding box center [835, 503] width 69 height 29
drag, startPoint x: 830, startPoint y: 503, endPoint x: 820, endPoint y: 500, distance: 11.0
click at [820, 426] on button "Next" at bounding box center [836, 503] width 58 height 17
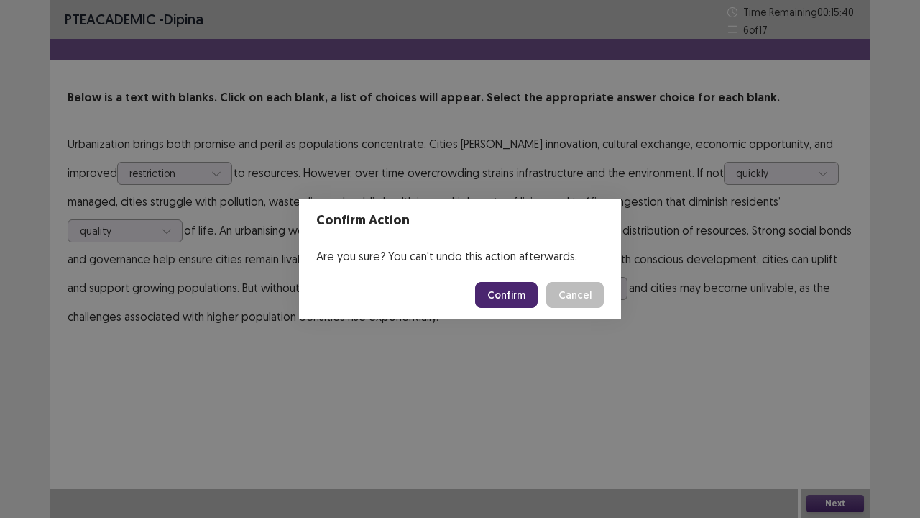
click at [508, 285] on button "Confirm" at bounding box center [506, 295] width 63 height 26
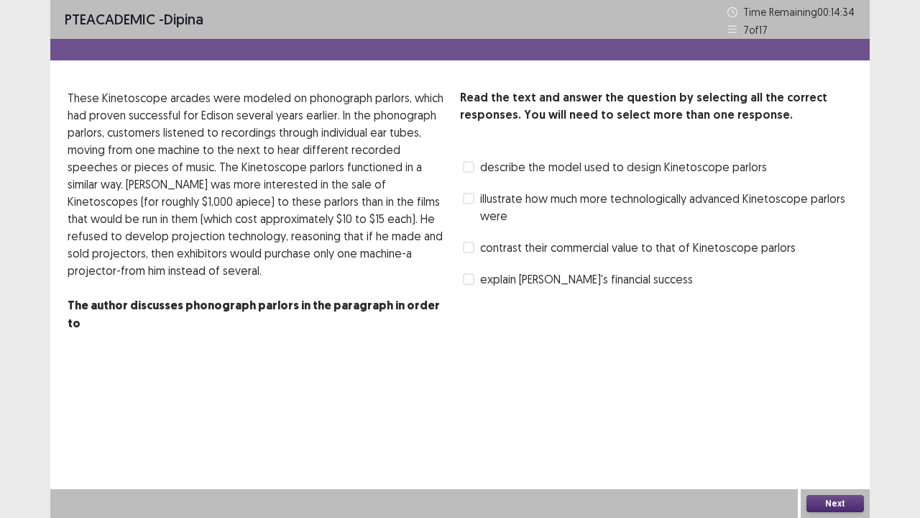
click at [651, 170] on span "describe the model used to design Kinetoscope parlors" at bounding box center [623, 166] width 287 height 17
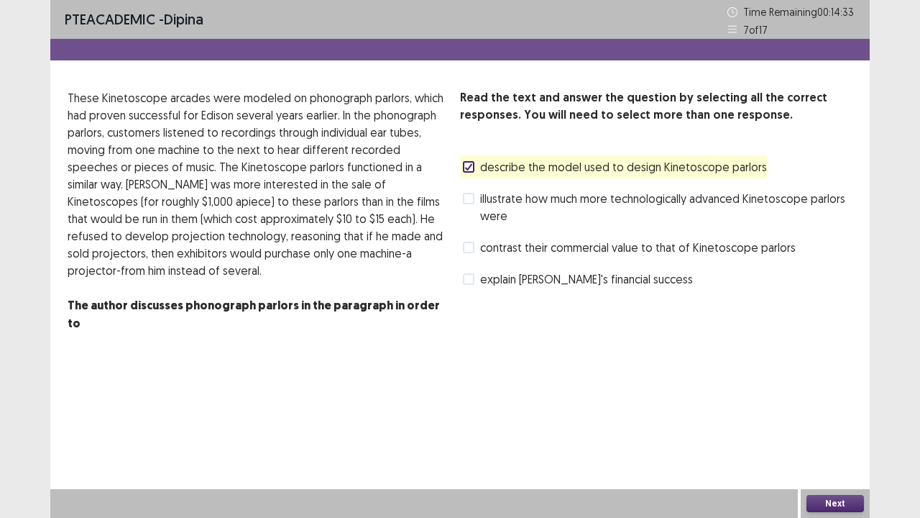
click at [842, 426] on button "Next" at bounding box center [836, 503] width 58 height 17
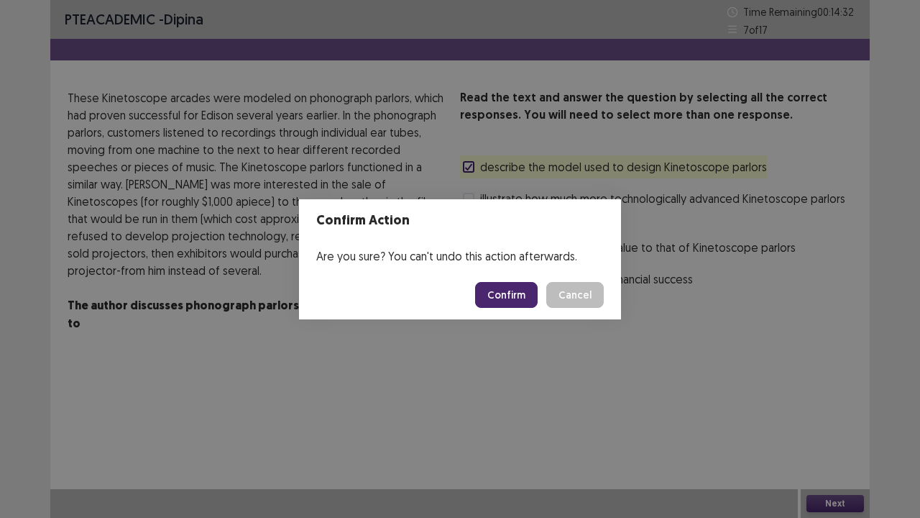
click at [516, 292] on button "Confirm" at bounding box center [506, 295] width 63 height 26
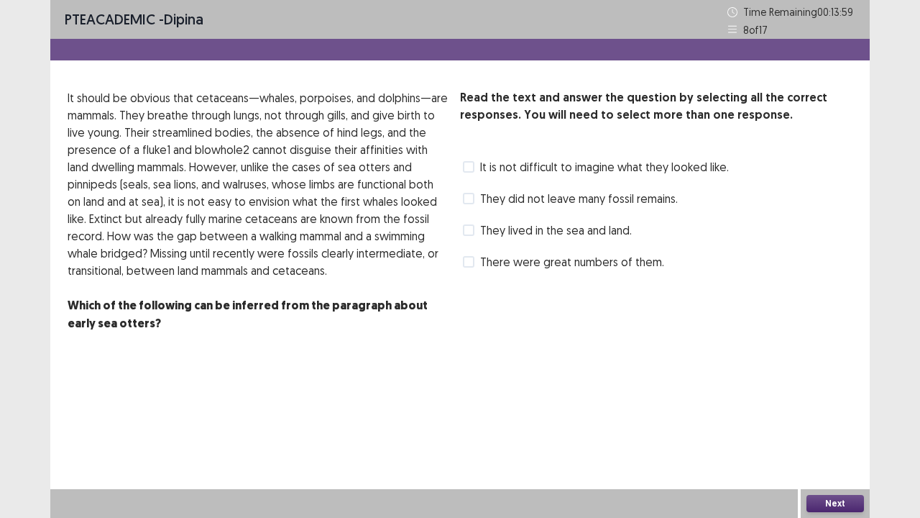
click at [595, 238] on span "They lived in the sea and land." at bounding box center [556, 229] width 152 height 17
click at [837, 426] on button "Next" at bounding box center [836, 503] width 58 height 17
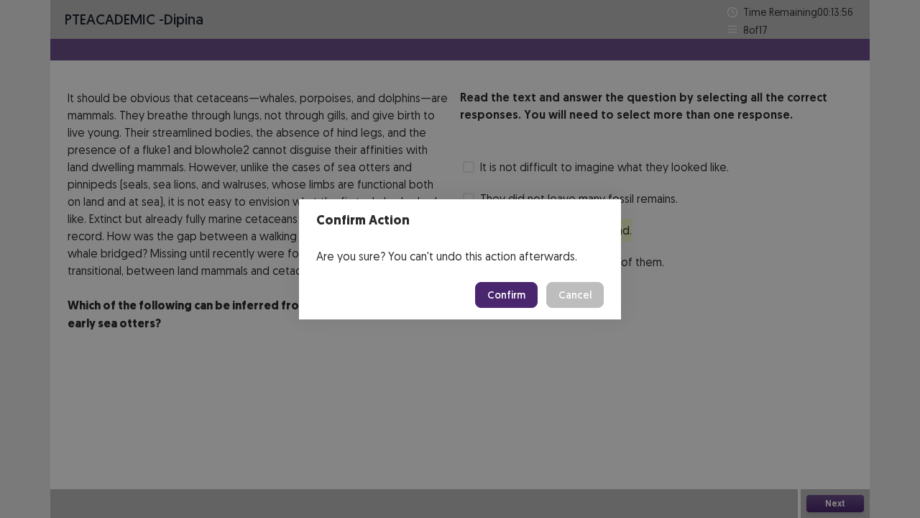
click at [517, 288] on button "Confirm" at bounding box center [506, 295] width 63 height 26
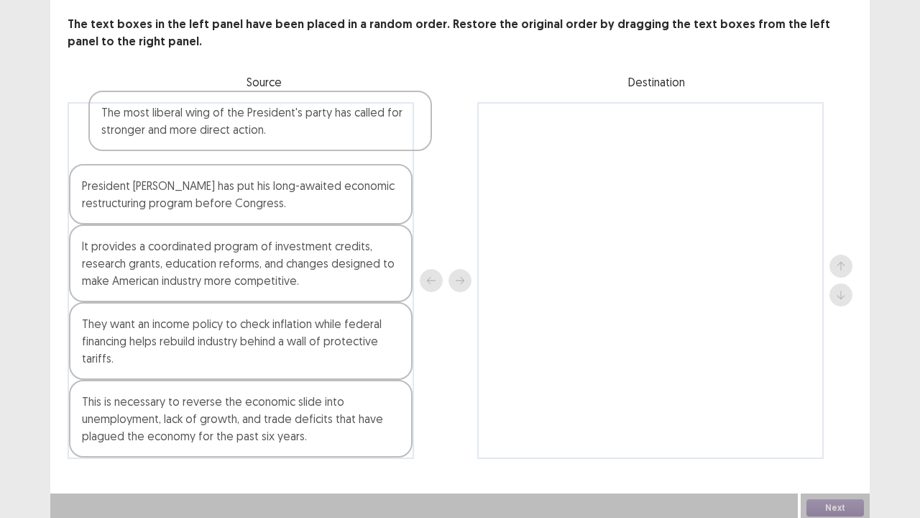
scroll to position [70, 0]
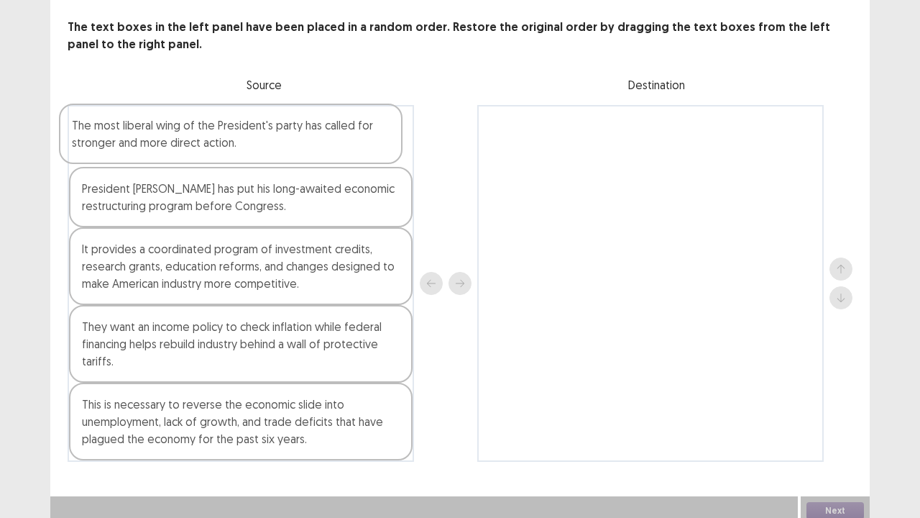
drag, startPoint x: 183, startPoint y: 270, endPoint x: 170, endPoint y: 116, distance: 154.5
click at [170, 116] on div "President [PERSON_NAME] has put his long-awaited economic restructuring program…" at bounding box center [241, 283] width 347 height 357
drag, startPoint x: 175, startPoint y: 204, endPoint x: 184, endPoint y: 132, distance: 72.4
click at [184, 132] on div "The most liberal wing of the President's party has called for stronger and more…" at bounding box center [241, 283] width 347 height 357
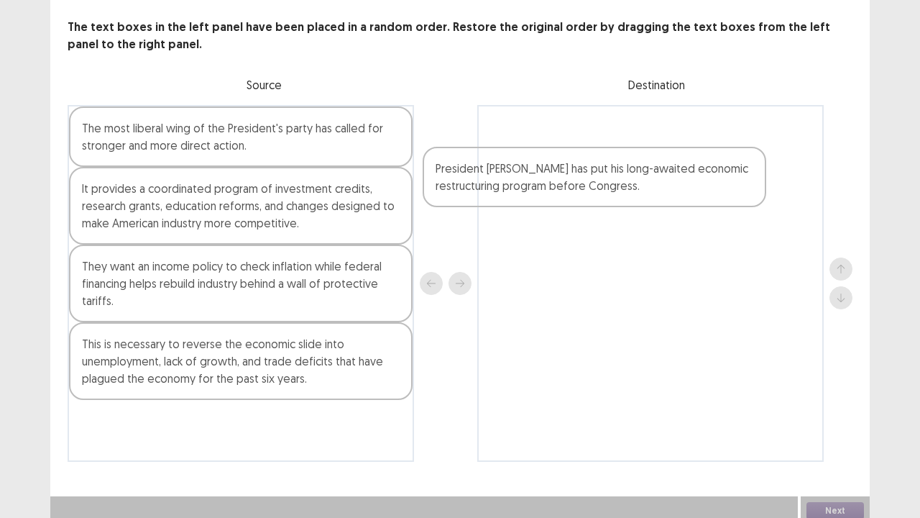
drag, startPoint x: 164, startPoint y: 134, endPoint x: 522, endPoint y: 175, distance: 360.4
click at [522, 175] on div "President [PERSON_NAME] has put his long-awaited economic restructuring program…" at bounding box center [460, 283] width 785 height 357
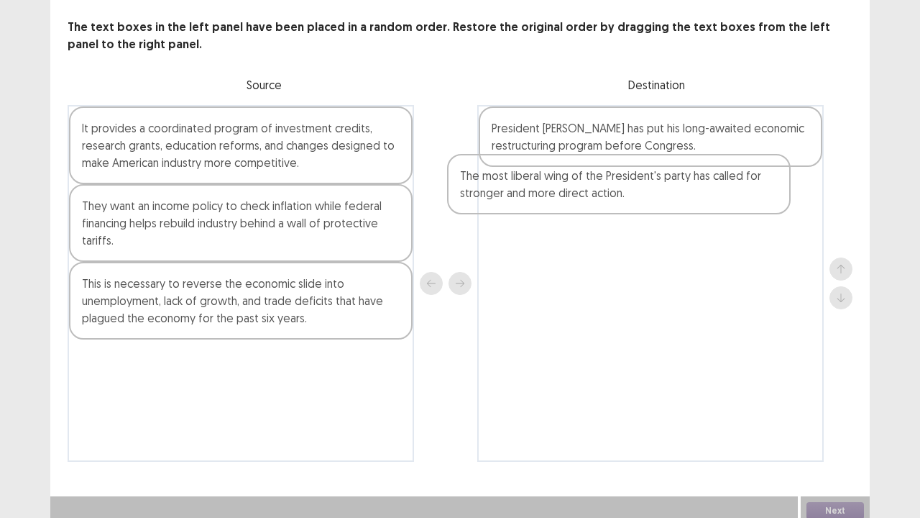
drag, startPoint x: 185, startPoint y: 173, endPoint x: 546, endPoint y: 189, distance: 361.3
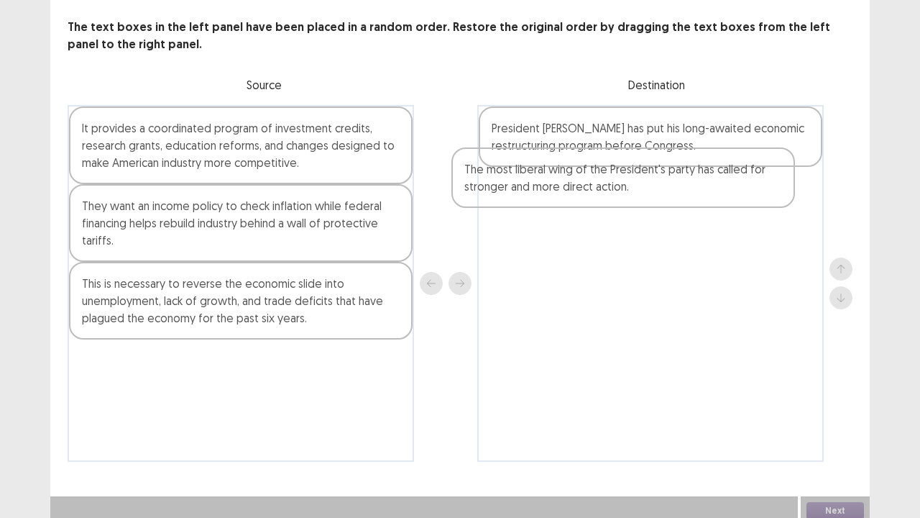
click at [546, 189] on div "The most liberal wing of the President's party has called for stronger and more…" at bounding box center [460, 283] width 785 height 357
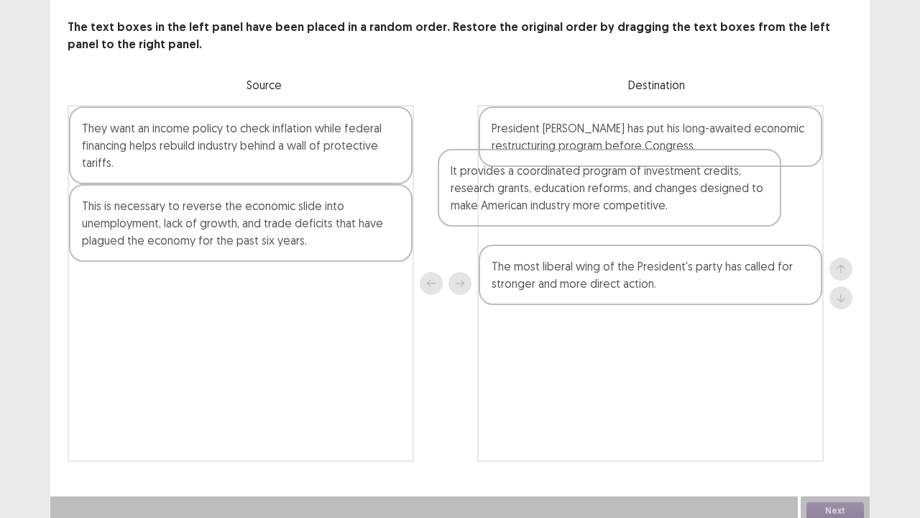
drag, startPoint x: 300, startPoint y: 135, endPoint x: 690, endPoint y: 191, distance: 394.4
click at [690, 191] on div "It provides a coordinated program of investment credits, research grants, educa…" at bounding box center [460, 283] width 785 height 357
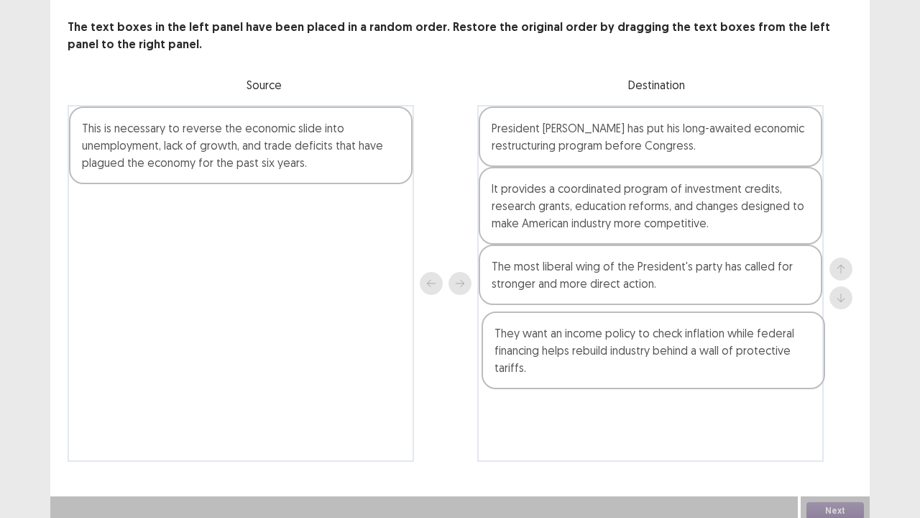
drag, startPoint x: 301, startPoint y: 141, endPoint x: 711, endPoint y: 349, distance: 460.4
click at [711, 349] on div "They want an income policy to check inflation while federal financing helps reb…" at bounding box center [460, 283] width 785 height 357
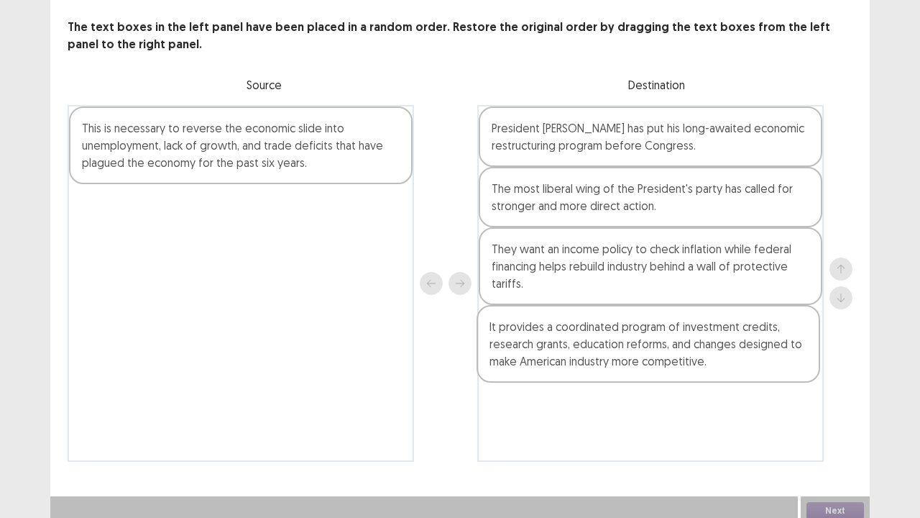
drag, startPoint x: 574, startPoint y: 215, endPoint x: 572, endPoint y: 359, distance: 143.8
click at [572, 359] on div "President [PERSON_NAME] has put his long-awaited economic restructuring program…" at bounding box center [650, 283] width 347 height 357
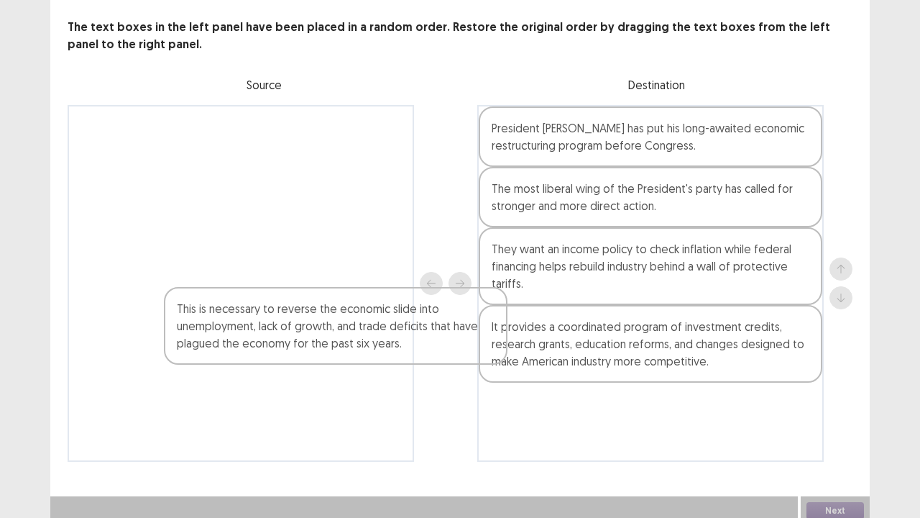
scroll to position [78, 0]
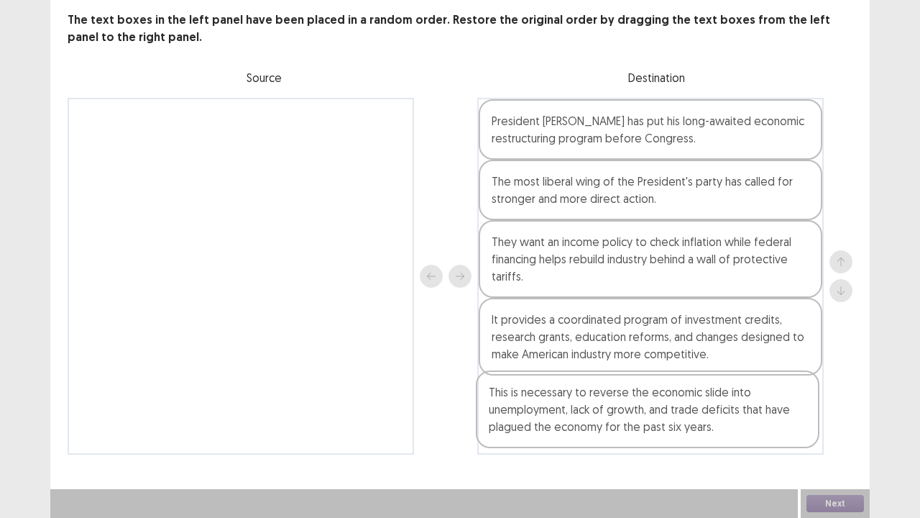
drag, startPoint x: 275, startPoint y: 150, endPoint x: 687, endPoint y: 423, distance: 494.3
click at [687, 423] on div "This is necessary to reverse the economic slide into unemployment, lack of grow…" at bounding box center [460, 276] width 785 height 357
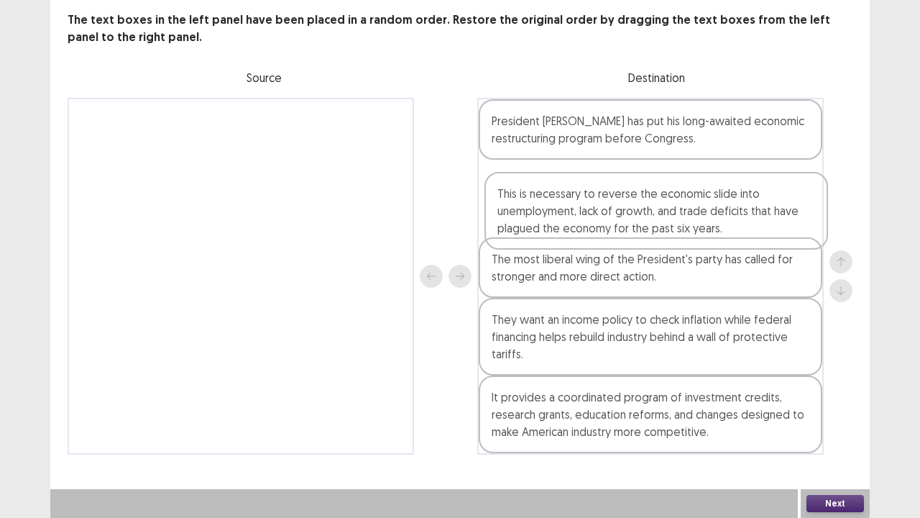
drag, startPoint x: 644, startPoint y: 414, endPoint x: 648, endPoint y: 202, distance: 212.1
click at [648, 202] on div "President [PERSON_NAME] has put his long-awaited economic restructuring program…" at bounding box center [650, 276] width 347 height 357
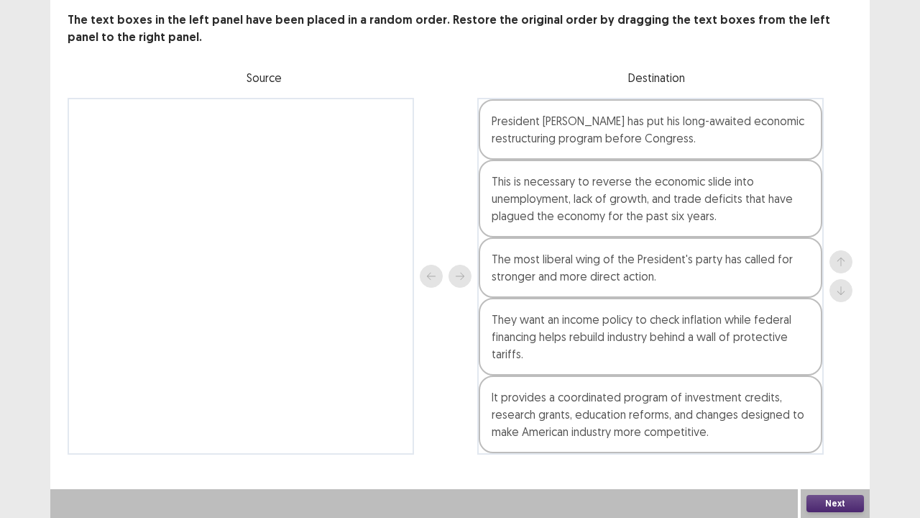
click at [834, 426] on button "Next" at bounding box center [836, 503] width 58 height 17
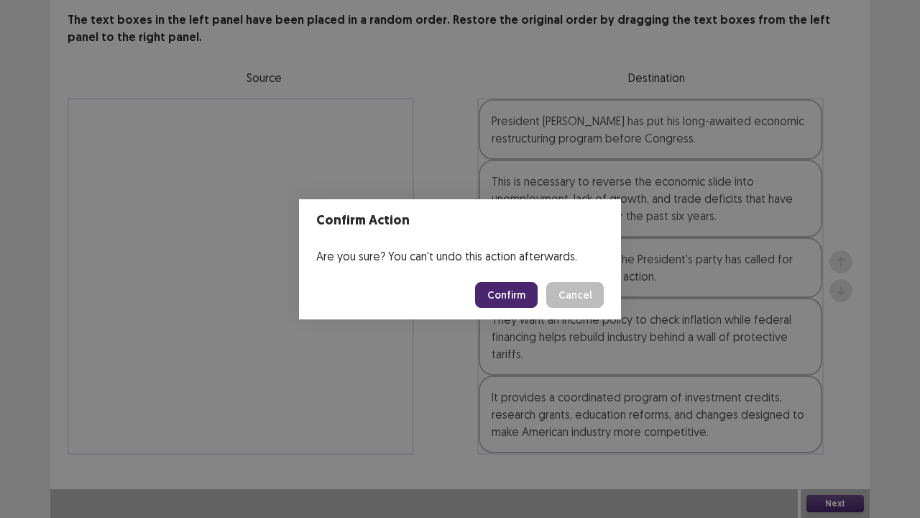
click at [515, 293] on button "Confirm" at bounding box center [506, 295] width 63 height 26
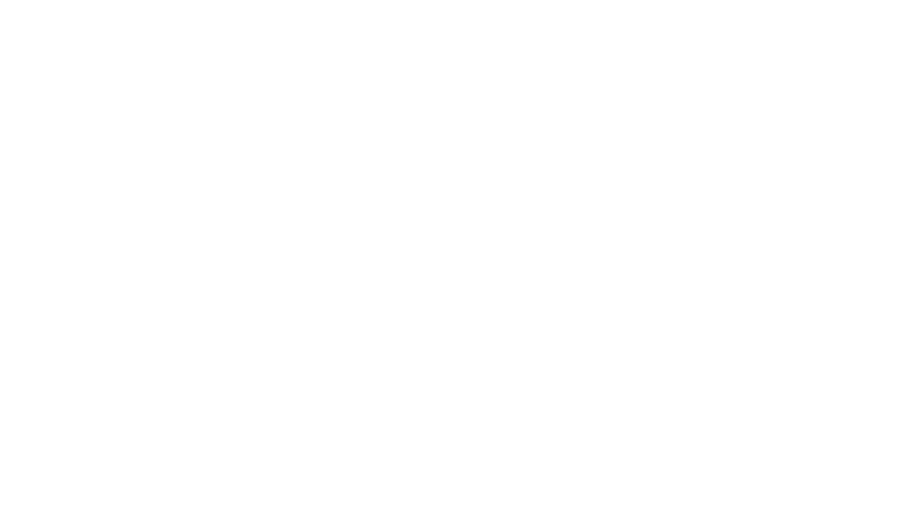
scroll to position [0, 0]
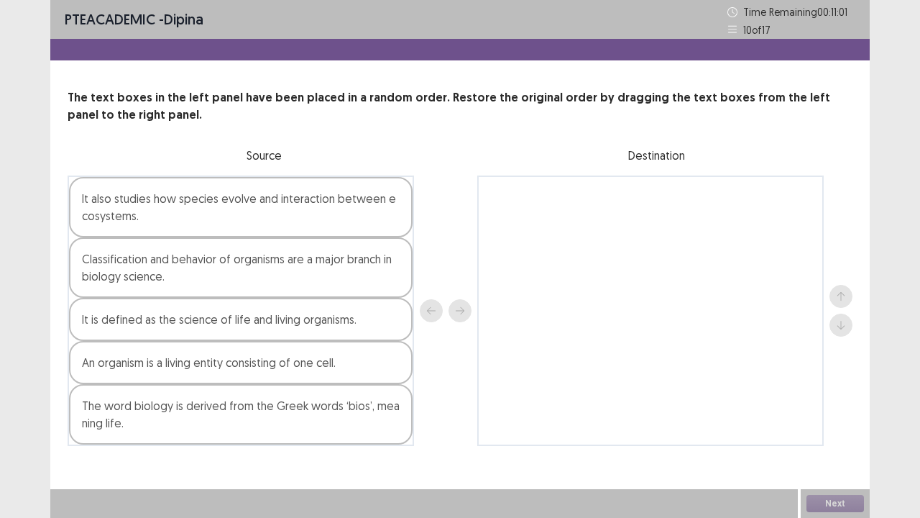
click at [239, 272] on div "Classification and behavior of organisms are a major branch in biology science." at bounding box center [241, 267] width 344 height 60
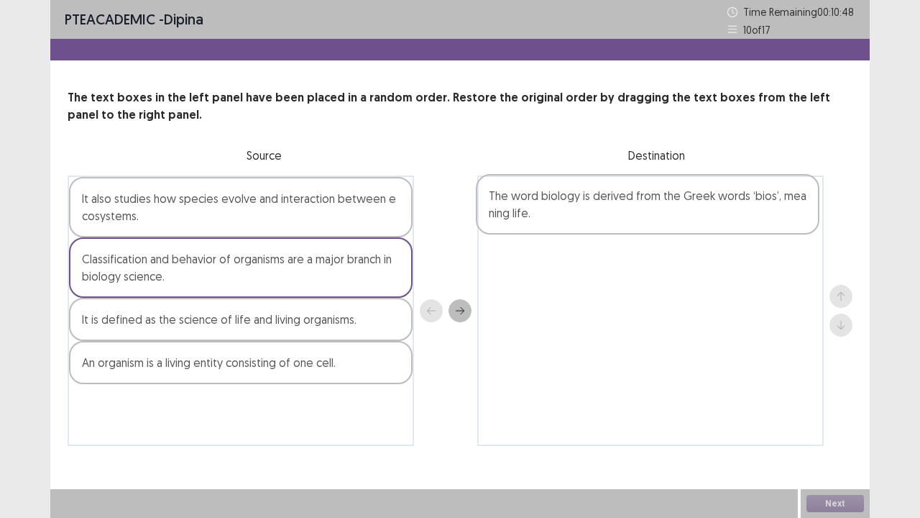
drag, startPoint x: 198, startPoint y: 428, endPoint x: 610, endPoint y: 216, distance: 463.0
click at [610, 216] on div "It also studies how species evolve and interaction between ecosystems. Classifi…" at bounding box center [460, 310] width 785 height 270
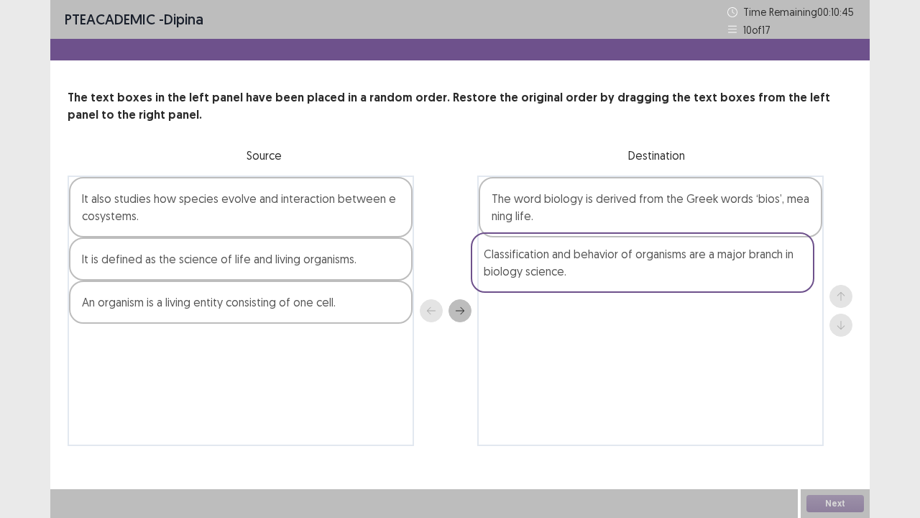
drag, startPoint x: 283, startPoint y: 268, endPoint x: 687, endPoint y: 267, distance: 404.0
click at [687, 267] on div "It also studies how species evolve and interaction between ecosystems. Classifi…" at bounding box center [460, 310] width 785 height 270
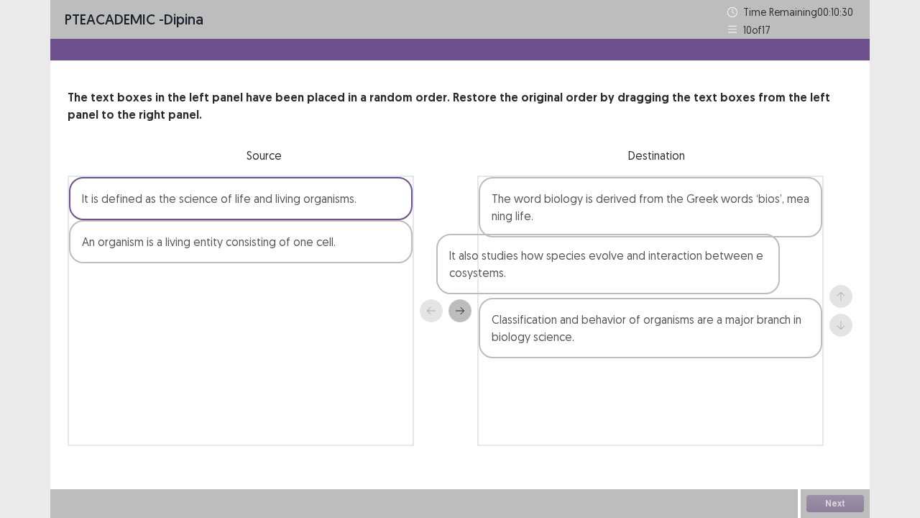
drag, startPoint x: 243, startPoint y: 214, endPoint x: 619, endPoint y: 275, distance: 381.0
click at [619, 275] on div "It also studies how species evolve and interaction between ecosystems. It is de…" at bounding box center [460, 310] width 785 height 270
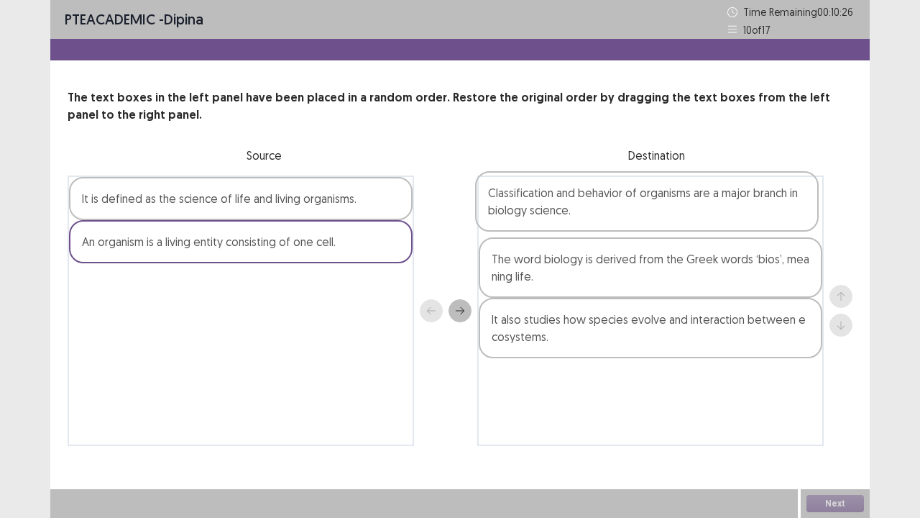
drag, startPoint x: 585, startPoint y: 339, endPoint x: 561, endPoint y: 219, distance: 122.5
click at [568, 208] on div "The word biology is derived from the Greek words ‘bios’, meaning life. It also …" at bounding box center [650, 310] width 347 height 270
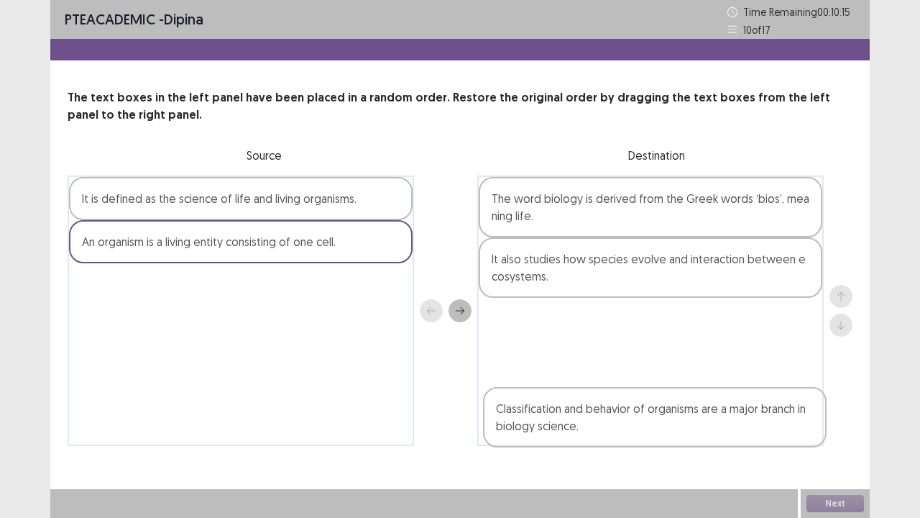
drag, startPoint x: 585, startPoint y: 208, endPoint x: 592, endPoint y: 424, distance: 215.8
click at [593, 424] on div "Classification and behavior of organisms are a major branch in biology science.…" at bounding box center [650, 310] width 347 height 270
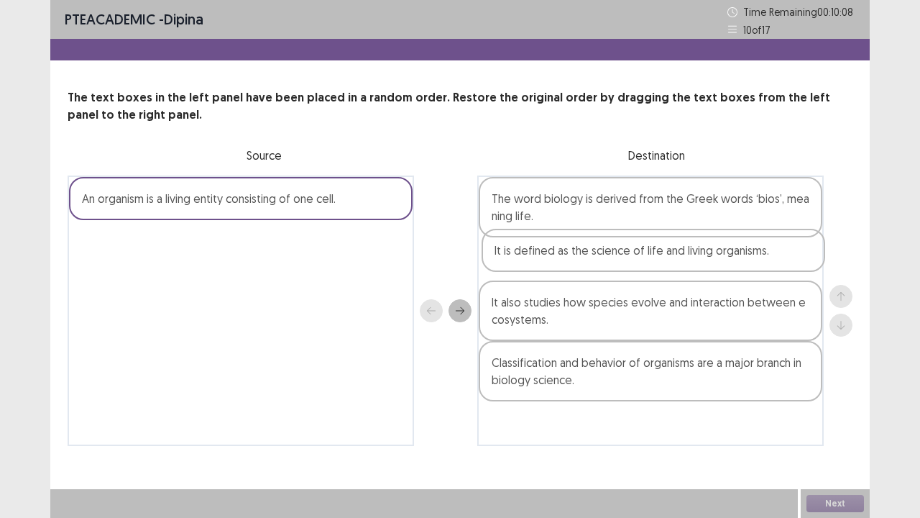
drag, startPoint x: 295, startPoint y: 201, endPoint x: 715, endPoint y: 259, distance: 423.8
click at [713, 257] on div "It is defined as the science of life and living organisms. An organism is a liv…" at bounding box center [460, 310] width 785 height 270
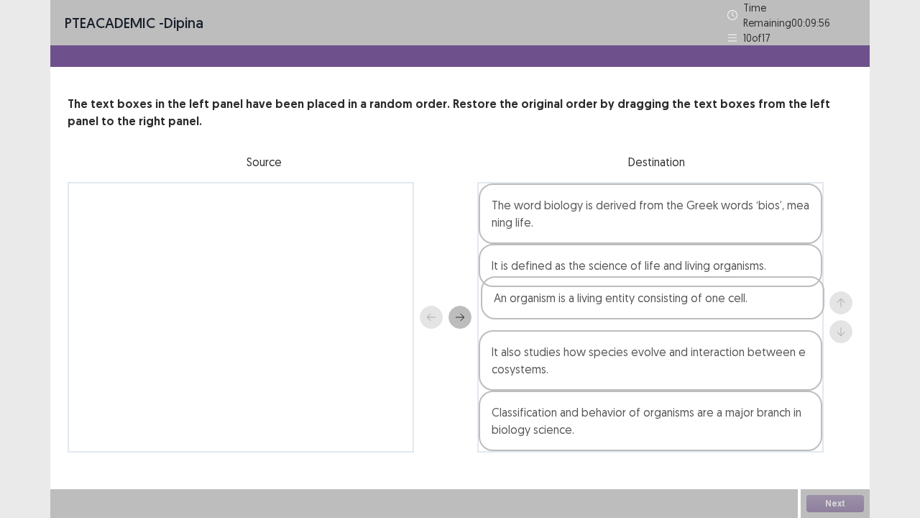
drag, startPoint x: 229, startPoint y: 207, endPoint x: 645, endPoint y: 309, distance: 427.9
click at [645, 309] on div "An organism is a living entity consisting of one cell. The word biology is deri…" at bounding box center [460, 317] width 785 height 270
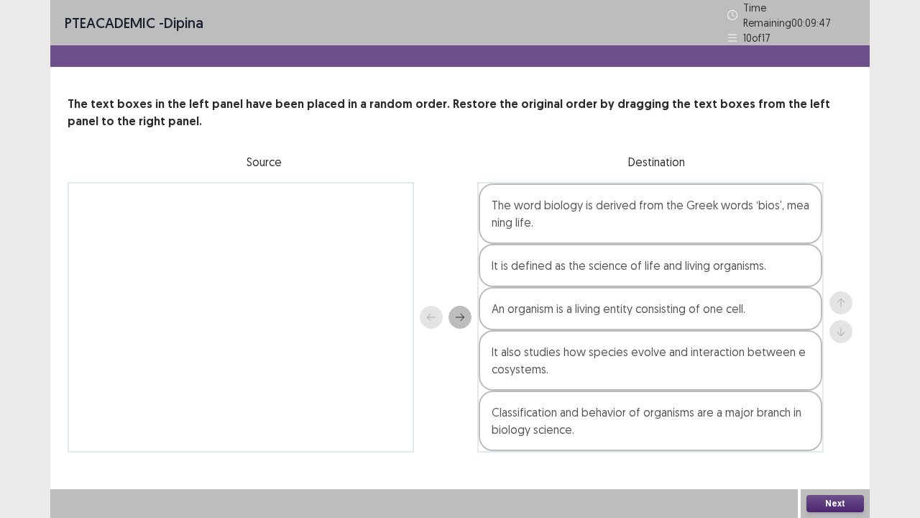
click at [843, 426] on button "Next" at bounding box center [836, 503] width 58 height 17
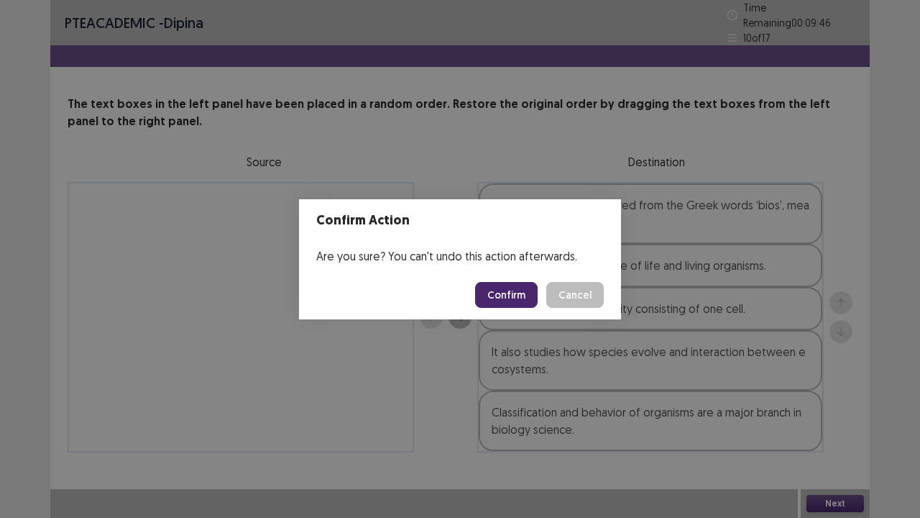
click at [514, 293] on button "Confirm" at bounding box center [506, 295] width 63 height 26
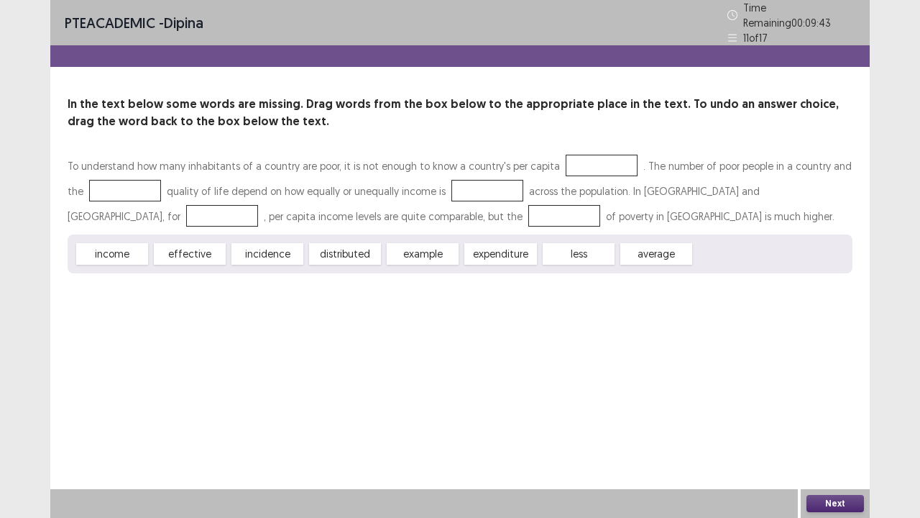
click at [566, 165] on div at bounding box center [602, 166] width 72 height 22
drag, startPoint x: 506, startPoint y: 250, endPoint x: 578, endPoint y: 160, distance: 115.1
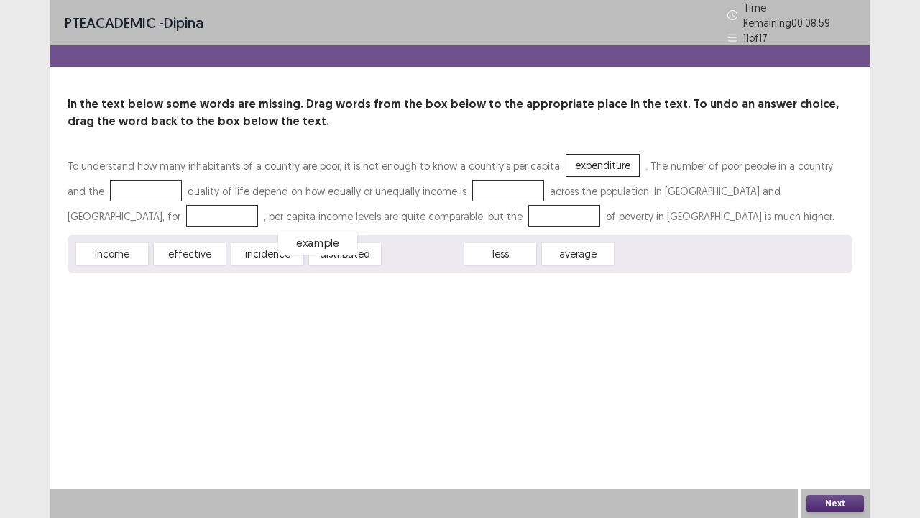
drag, startPoint x: 423, startPoint y: 252, endPoint x: 405, endPoint y: 260, distance: 19.6
click at [357, 255] on div "example" at bounding box center [317, 243] width 79 height 24
drag, startPoint x: 584, startPoint y: 246, endPoint x: 120, endPoint y: 181, distance: 468.2
drag, startPoint x: 191, startPoint y: 244, endPoint x: 460, endPoint y: 186, distance: 275.1
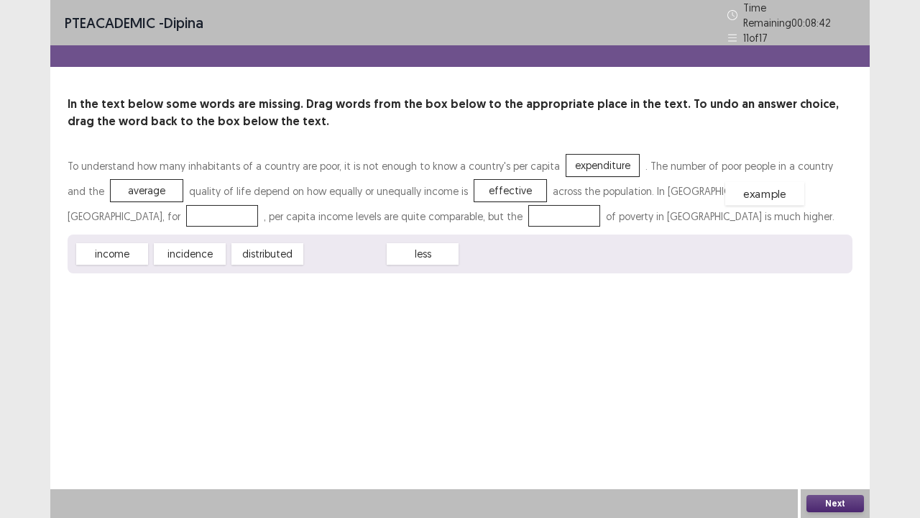
drag, startPoint x: 349, startPoint y: 250, endPoint x: 769, endPoint y: 190, distance: 424.2
drag, startPoint x: 345, startPoint y: 250, endPoint x: 334, endPoint y: 209, distance: 42.6
drag, startPoint x: 127, startPoint y: 252, endPoint x: 342, endPoint y: 214, distance: 218.9
drag, startPoint x: 835, startPoint y: 502, endPoint x: 827, endPoint y: 497, distance: 8.4
click at [827, 426] on button "Next" at bounding box center [836, 503] width 58 height 17
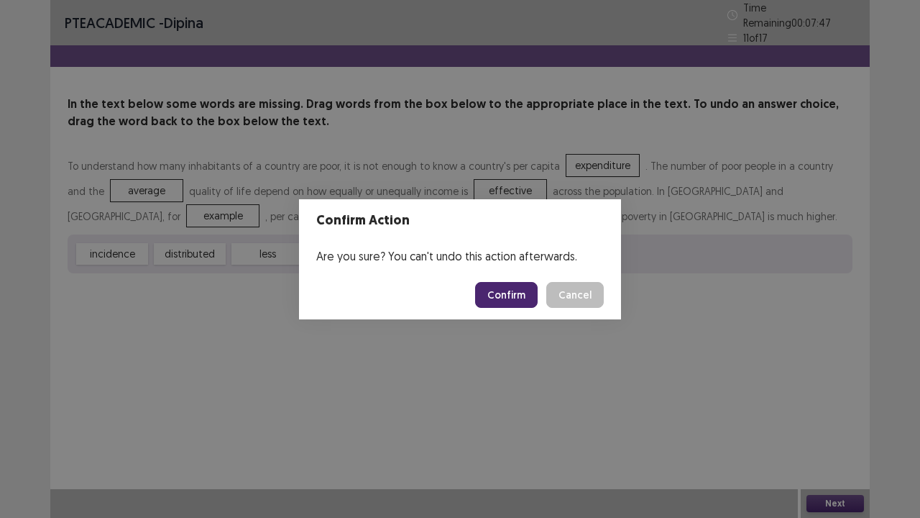
click at [504, 299] on button "Confirm" at bounding box center [506, 295] width 63 height 26
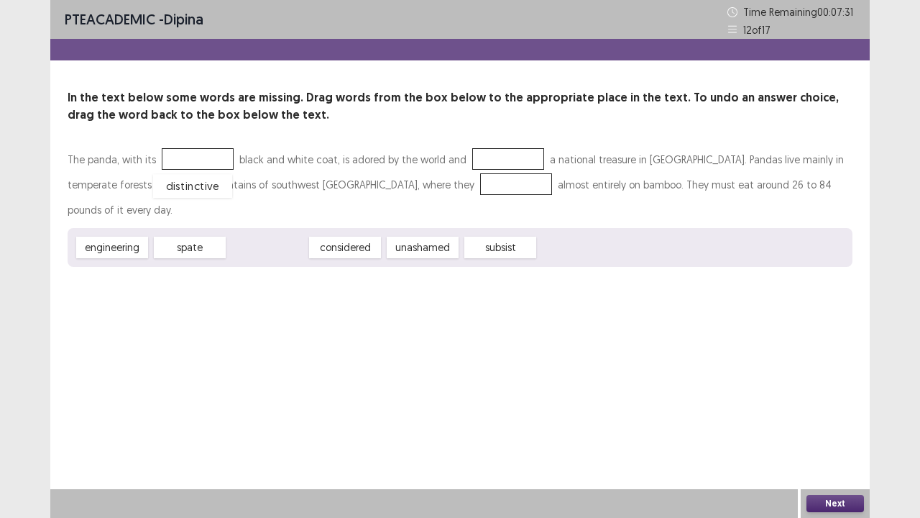
drag, startPoint x: 263, startPoint y: 221, endPoint x: 187, endPoint y: 162, distance: 96.8
drag, startPoint x: 274, startPoint y: 221, endPoint x: 515, endPoint y: 160, distance: 249.0
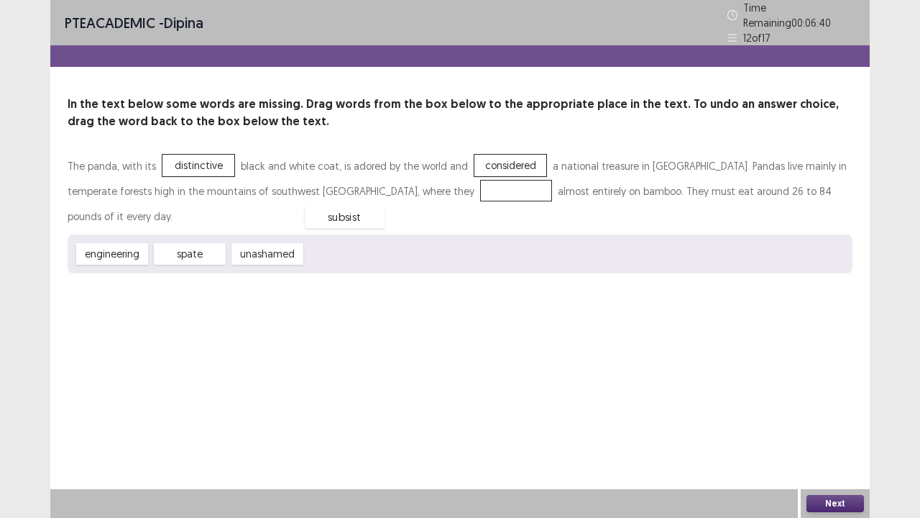
drag, startPoint x: 352, startPoint y: 225, endPoint x: 351, endPoint y: 188, distance: 37.4
drag, startPoint x: 840, startPoint y: 499, endPoint x: 815, endPoint y: 503, distance: 25.5
click at [815, 426] on button "Next" at bounding box center [836, 503] width 58 height 17
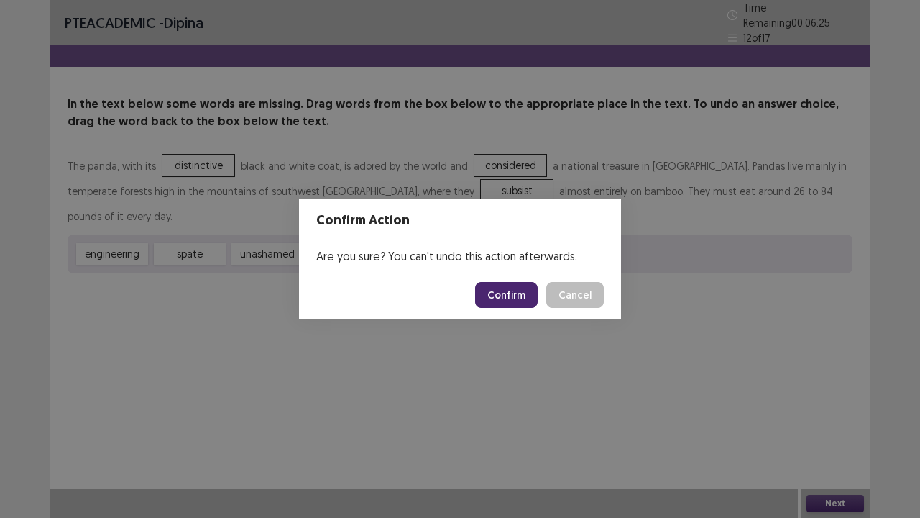
click at [512, 296] on button "Confirm" at bounding box center [506, 295] width 63 height 26
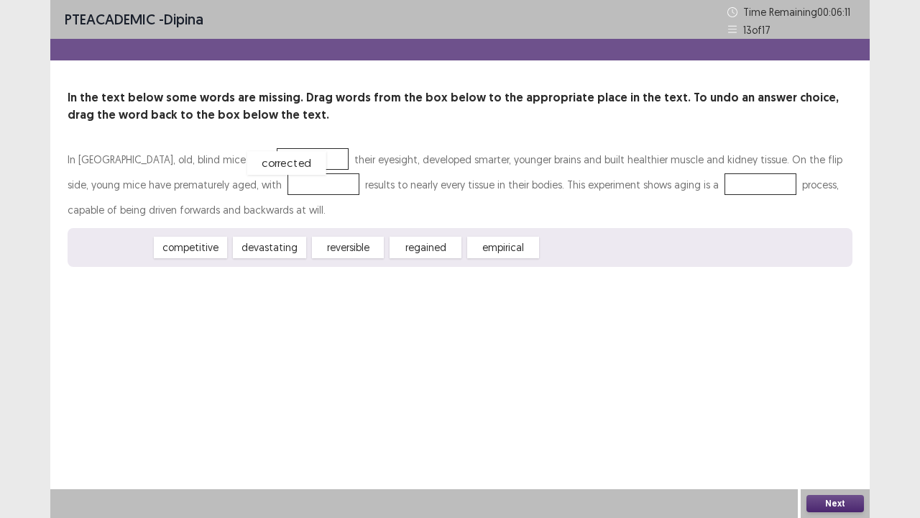
drag, startPoint x: 129, startPoint y: 247, endPoint x: 300, endPoint y: 164, distance: 190.3
drag, startPoint x: 257, startPoint y: 247, endPoint x: 260, endPoint y: 183, distance: 64.7
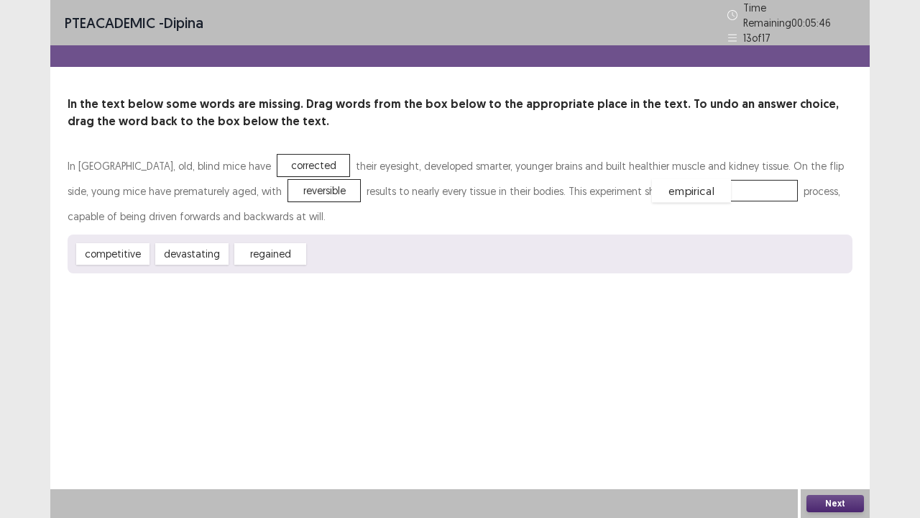
drag, startPoint x: 341, startPoint y: 249, endPoint x: 684, endPoint y: 185, distance: 349.4
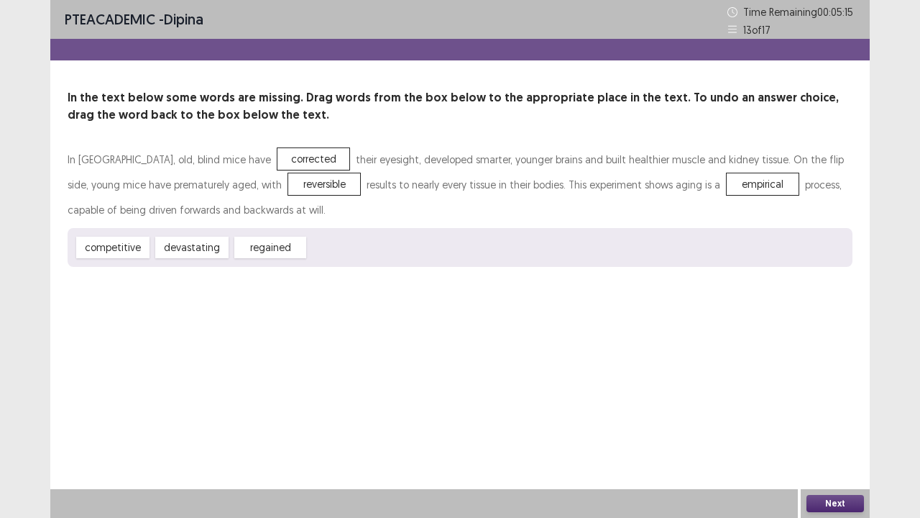
drag, startPoint x: 235, startPoint y: 220, endPoint x: 250, endPoint y: 203, distance: 22.9
click at [253, 208] on div "In Boston labs, old, blind mice have corrected their eyesight, developed smarte…" at bounding box center [460, 207] width 785 height 120
drag, startPoint x: 113, startPoint y: 247, endPoint x: 283, endPoint y: 185, distance: 180.8
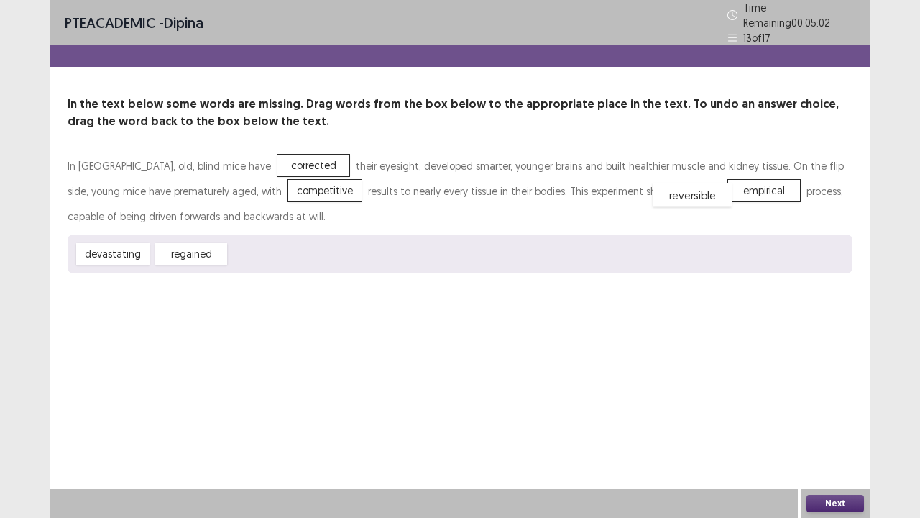
drag, startPoint x: 255, startPoint y: 247, endPoint x: 679, endPoint y: 188, distance: 427.5
click at [829, 426] on button "Next" at bounding box center [836, 503] width 58 height 17
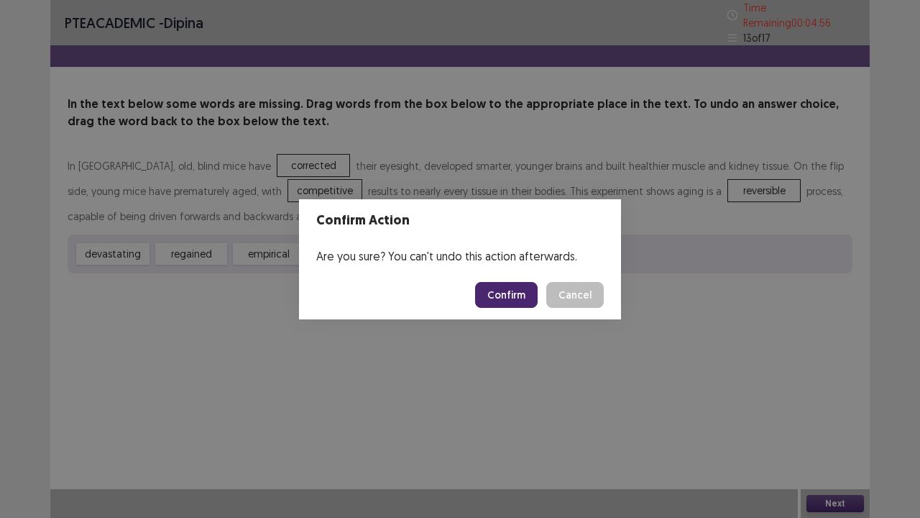
click at [517, 295] on button "Confirm" at bounding box center [506, 295] width 63 height 26
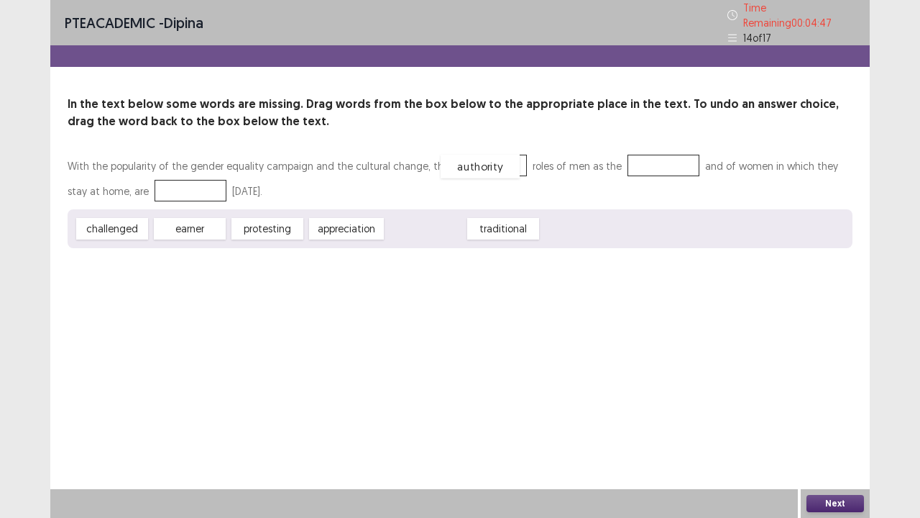
drag, startPoint x: 428, startPoint y: 224, endPoint x: 483, endPoint y: 161, distance: 83.1
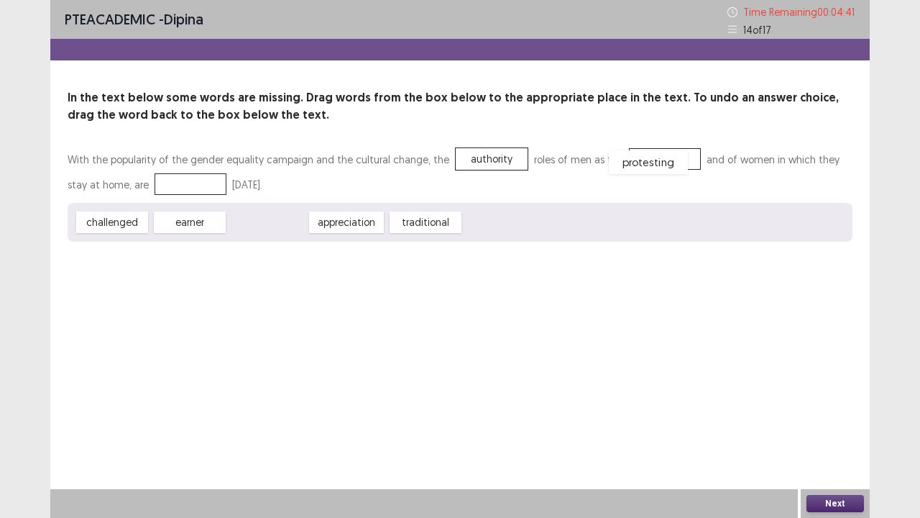
drag, startPoint x: 273, startPoint y: 221, endPoint x: 654, endPoint y: 162, distance: 385.7
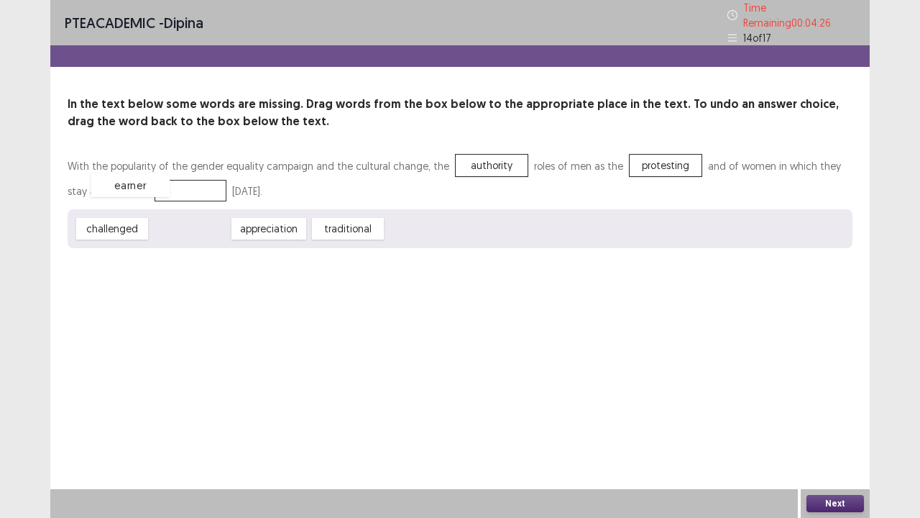
drag, startPoint x: 203, startPoint y: 223, endPoint x: 158, endPoint y: 180, distance: 62.5
drag, startPoint x: 273, startPoint y: 224, endPoint x: 155, endPoint y: 187, distance: 123.7
drag, startPoint x: 842, startPoint y: 503, endPoint x: 815, endPoint y: 497, distance: 27.2
click at [815, 426] on button "Next" at bounding box center [836, 503] width 58 height 17
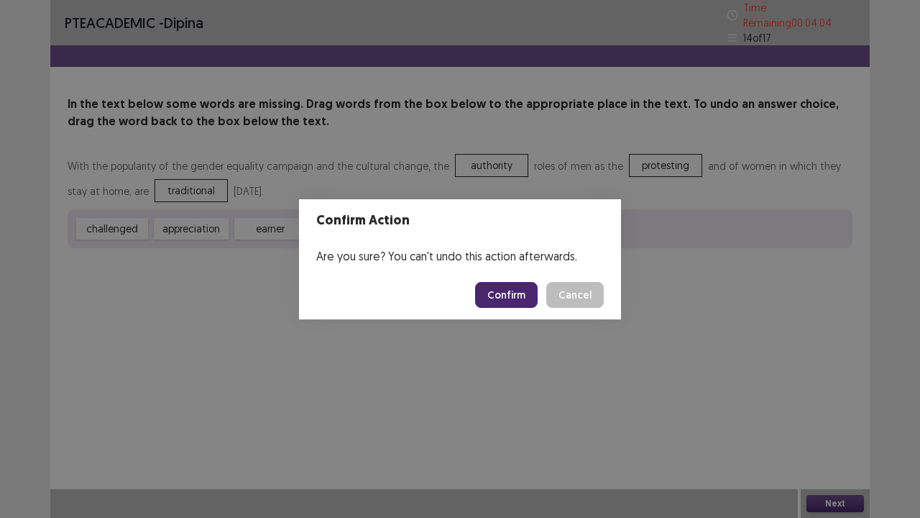
click at [518, 294] on button "Confirm" at bounding box center [506, 295] width 63 height 26
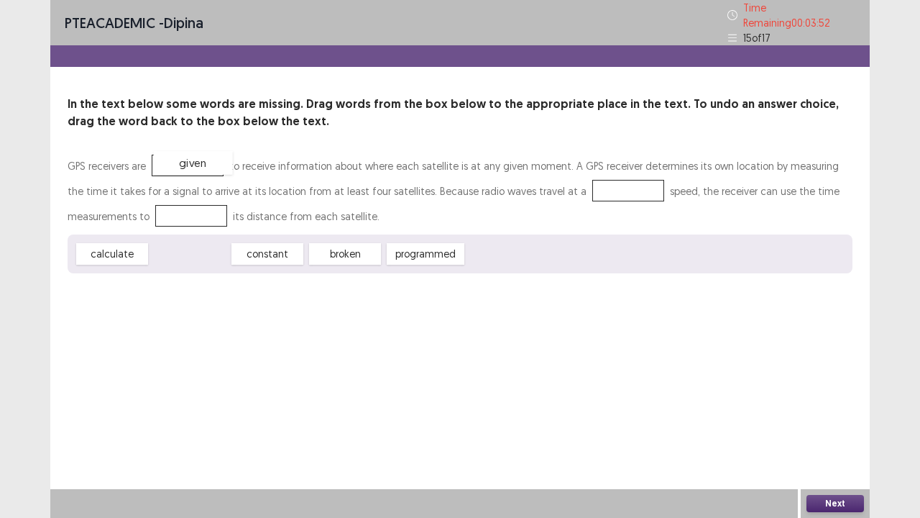
drag, startPoint x: 190, startPoint y: 251, endPoint x: 193, endPoint y: 160, distance: 91.4
drag, startPoint x: 349, startPoint y: 255, endPoint x: 200, endPoint y: 159, distance: 176.9
drag, startPoint x: 197, startPoint y: 246, endPoint x: 574, endPoint y: 181, distance: 382.9
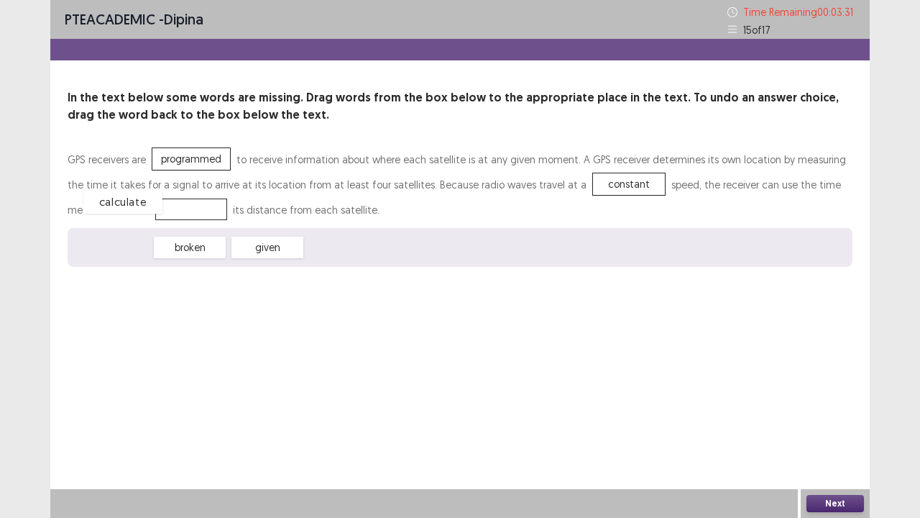
drag, startPoint x: 122, startPoint y: 253, endPoint x: 133, endPoint y: 207, distance: 47.3
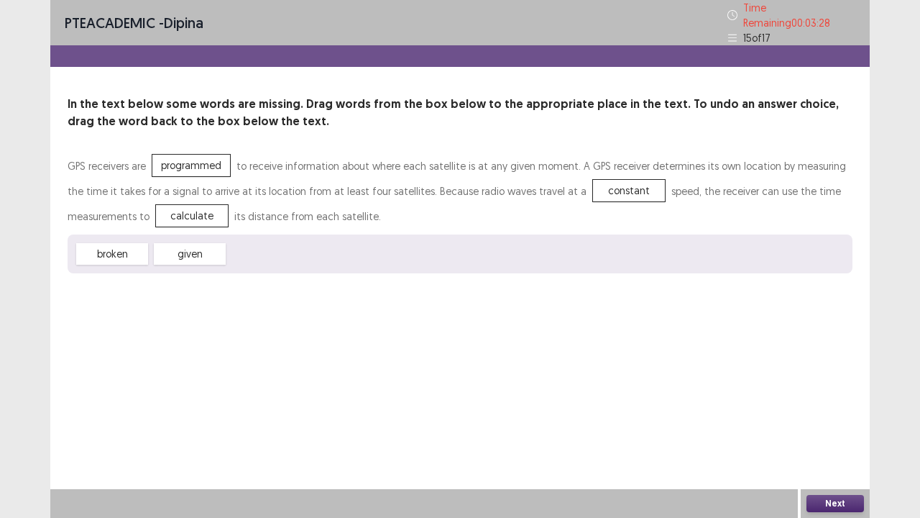
drag, startPoint x: 845, startPoint y: 503, endPoint x: 837, endPoint y: 495, distance: 11.7
click at [837, 426] on button "Next" at bounding box center [836, 503] width 58 height 17
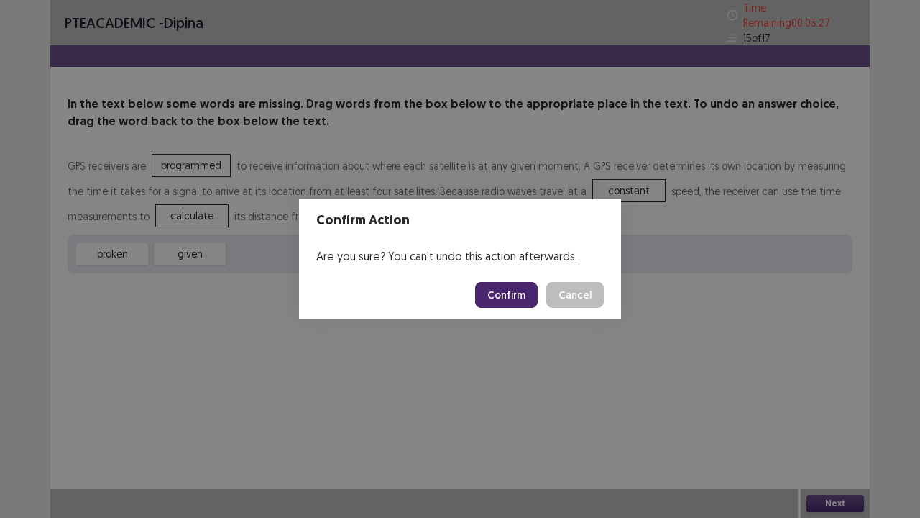
click at [497, 296] on button "Confirm" at bounding box center [506, 295] width 63 height 26
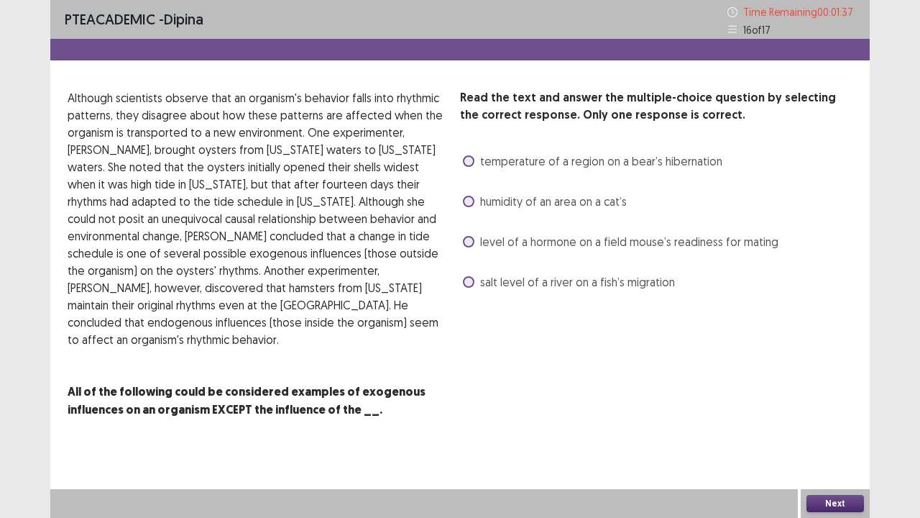
click at [491, 244] on span "level of a hormone on a field mouse’s readiness for mating" at bounding box center [629, 241] width 298 height 17
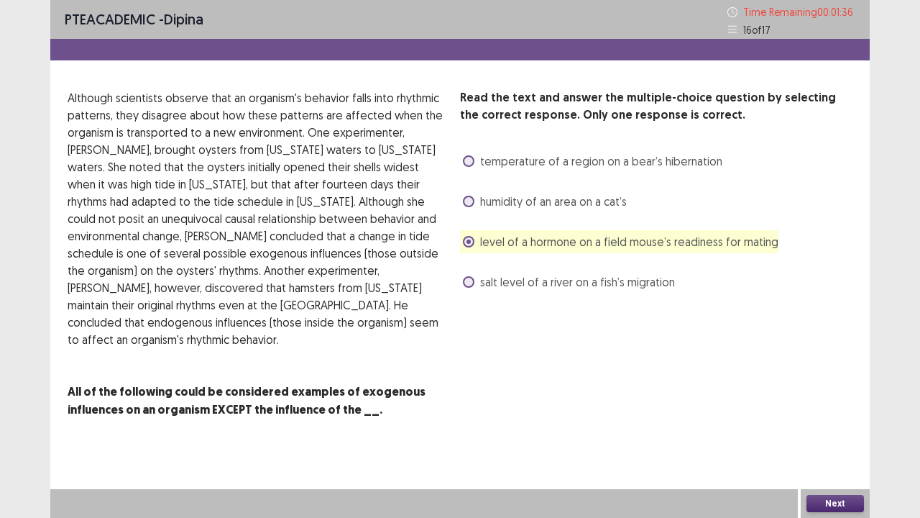
click at [835, 426] on button "Next" at bounding box center [836, 503] width 58 height 17
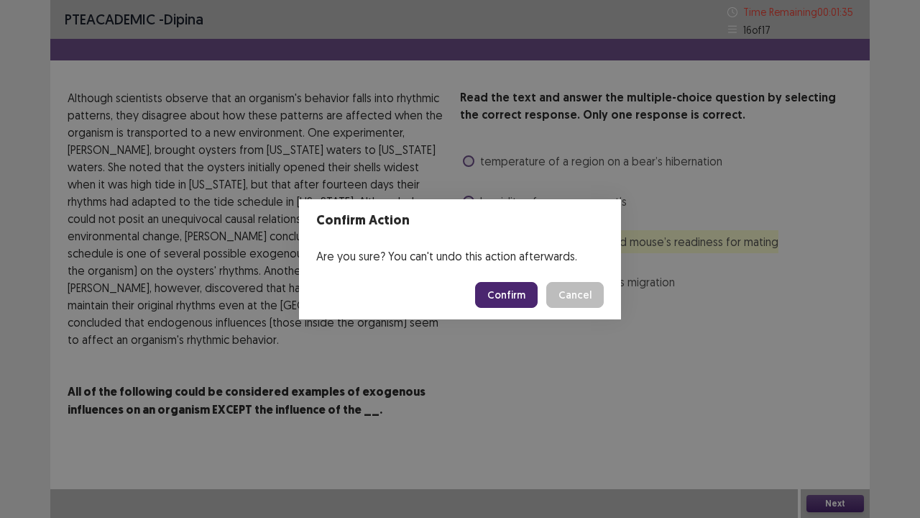
click at [519, 288] on button "Confirm" at bounding box center [506, 295] width 63 height 26
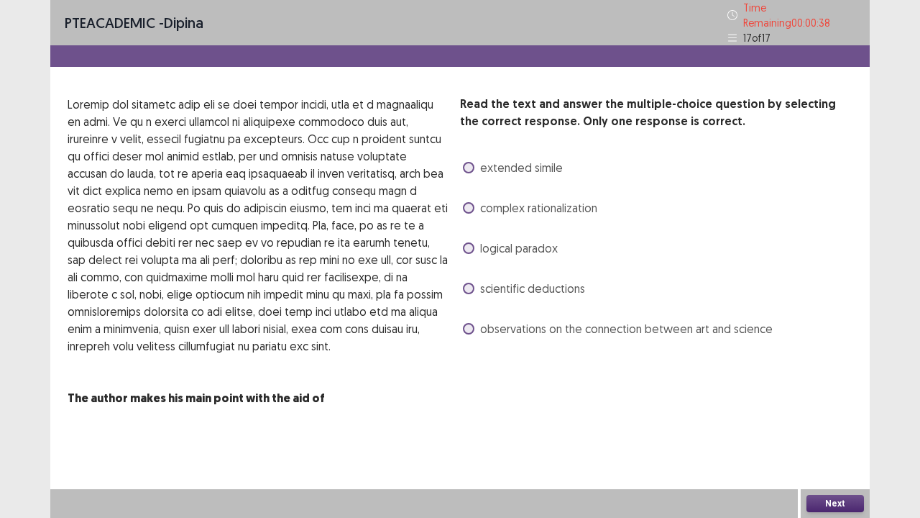
click at [492, 168] on span "extended simile" at bounding box center [521, 167] width 83 height 17
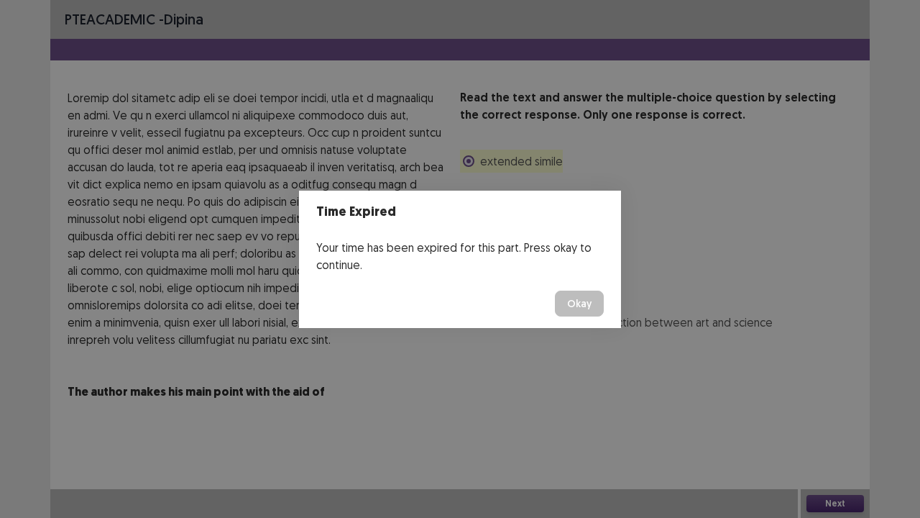
click at [591, 301] on button "Okay" at bounding box center [579, 303] width 49 height 26
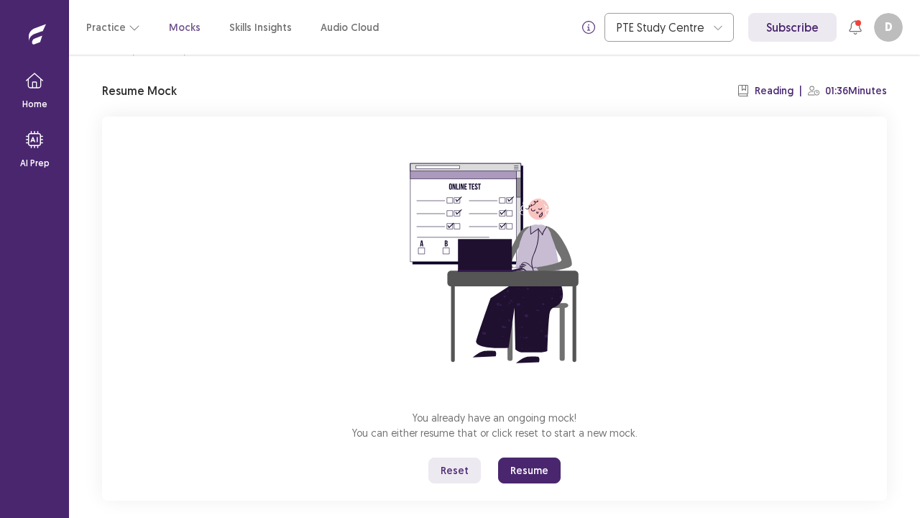
scroll to position [50, 0]
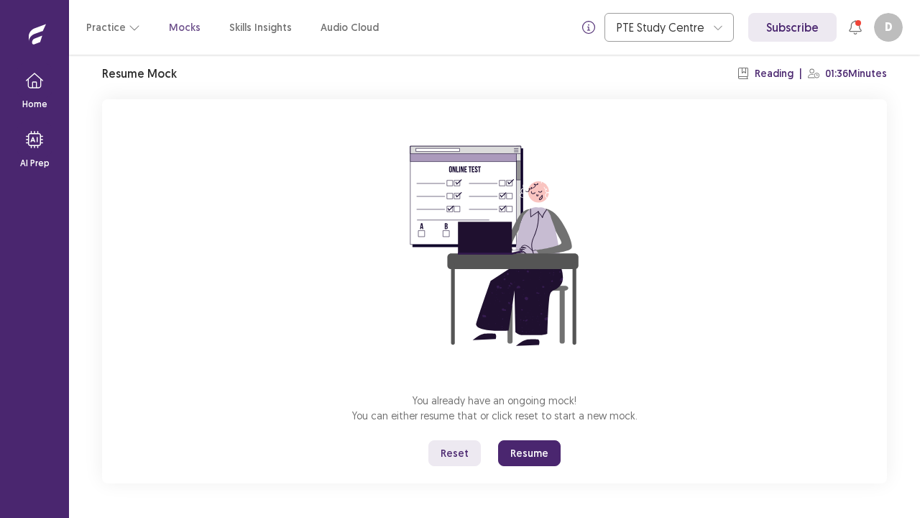
click at [541, 426] on button "Resume" at bounding box center [529, 453] width 63 height 26
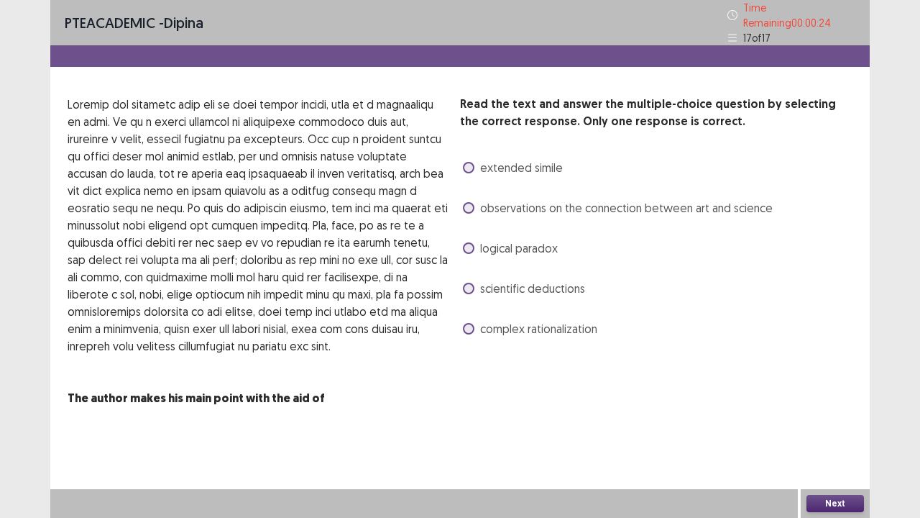
click at [467, 285] on span at bounding box center [469, 289] width 12 height 12
click at [836, 426] on button "Next" at bounding box center [836, 503] width 58 height 17
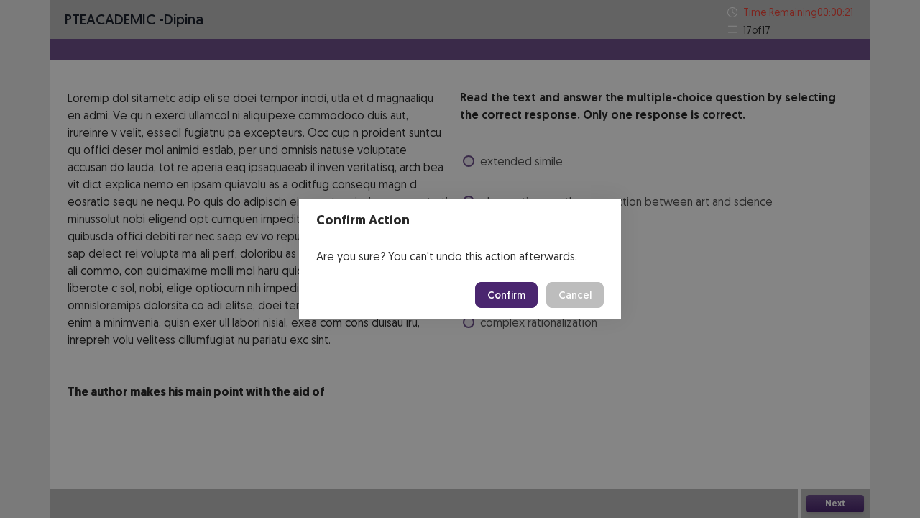
click at [518, 294] on button "Confirm" at bounding box center [506, 295] width 63 height 26
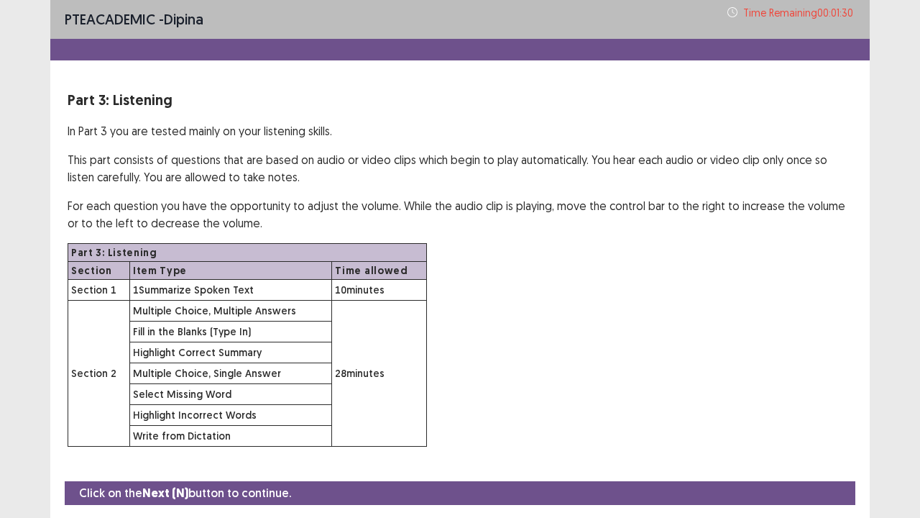
scroll to position [42, 0]
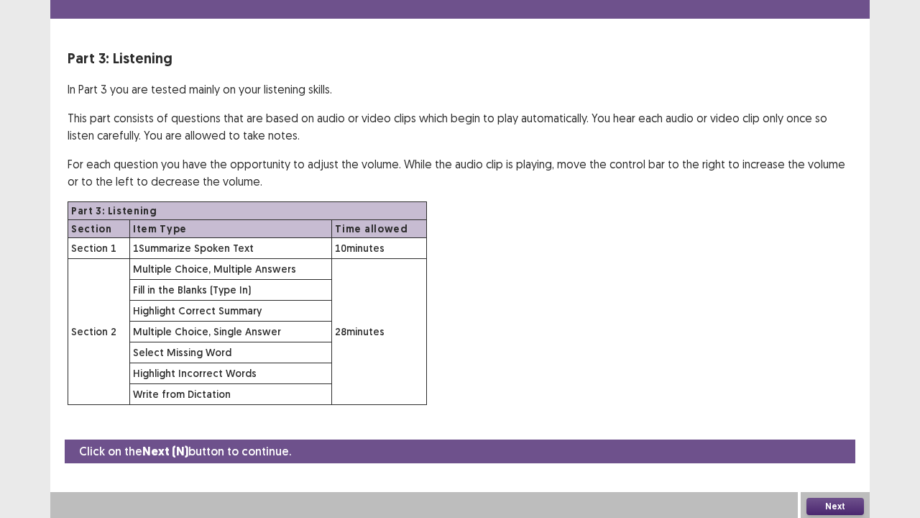
drag, startPoint x: 837, startPoint y: 499, endPoint x: 838, endPoint y: 488, distance: 10.9
click at [838, 426] on div "Next" at bounding box center [835, 506] width 69 height 29
click at [845, 426] on button "Next" at bounding box center [836, 505] width 58 height 17
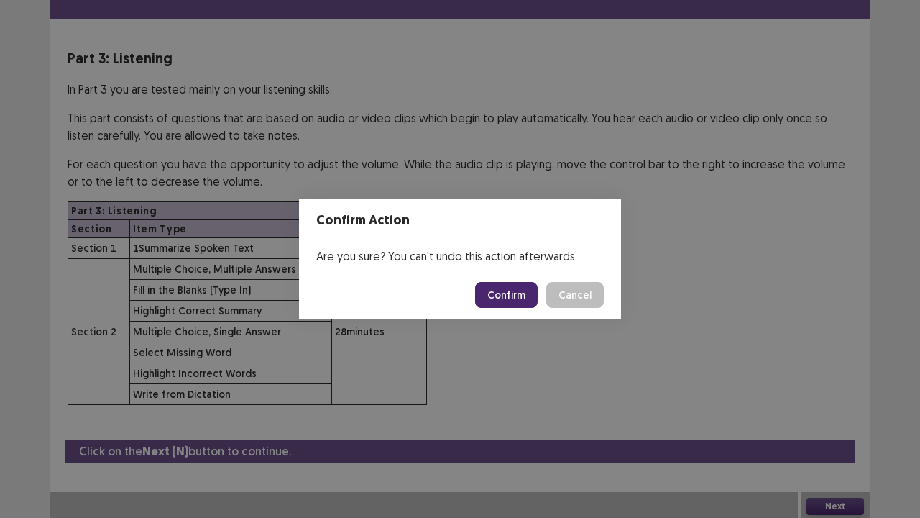
click at [515, 283] on button "Confirm" at bounding box center [506, 295] width 63 height 26
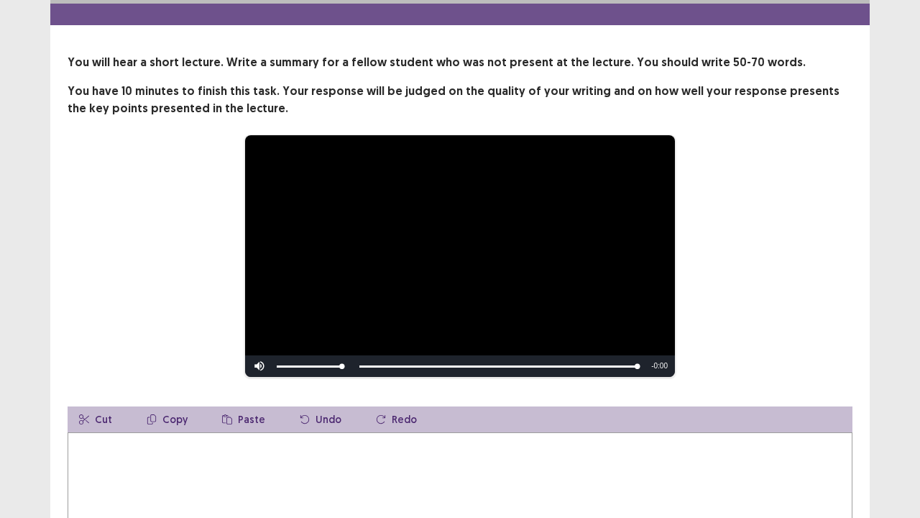
click at [135, 426] on textarea at bounding box center [460, 511] width 785 height 158
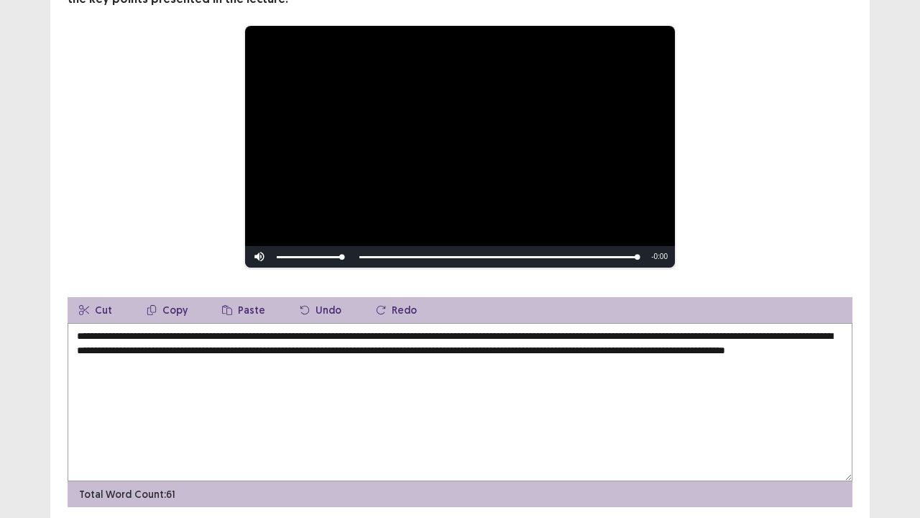
scroll to position [136, 0]
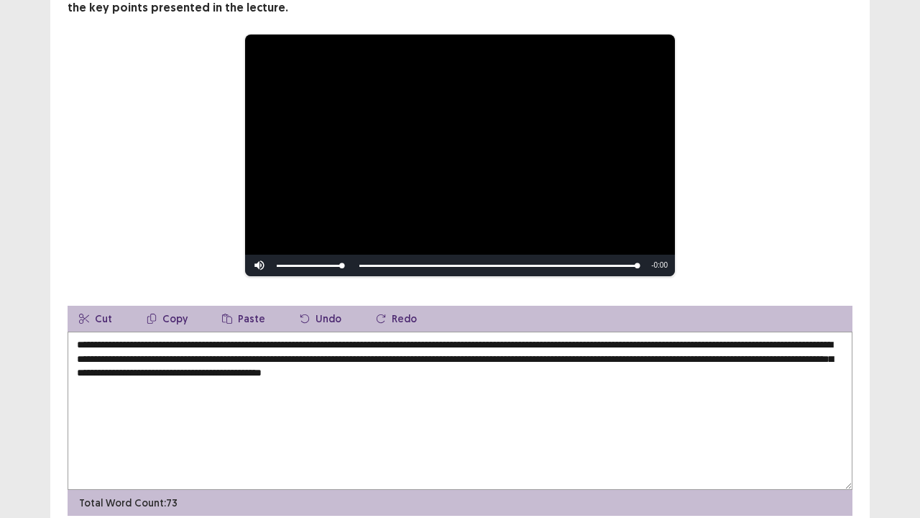
drag, startPoint x: 380, startPoint y: 372, endPoint x: 368, endPoint y: 364, distance: 14.6
click at [378, 368] on textarea "**********" at bounding box center [460, 410] width 785 height 158
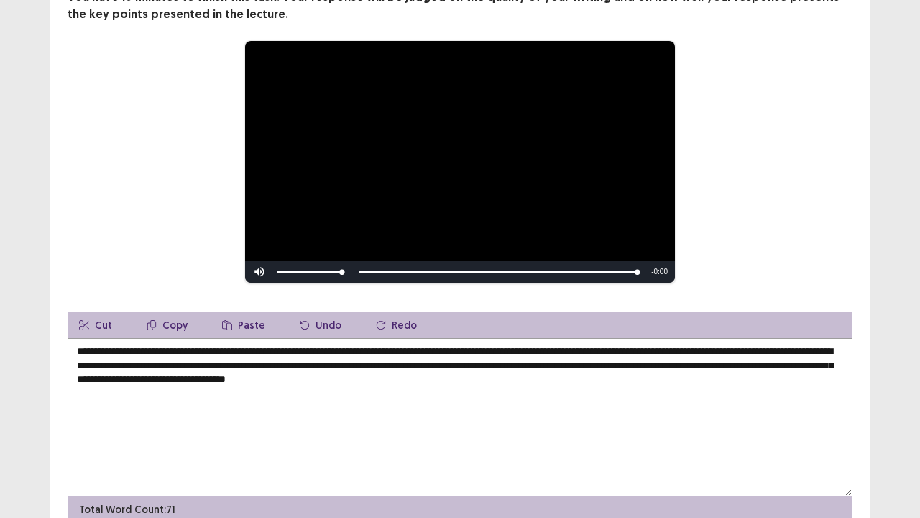
click at [308, 370] on textarea "**********" at bounding box center [460, 417] width 785 height 158
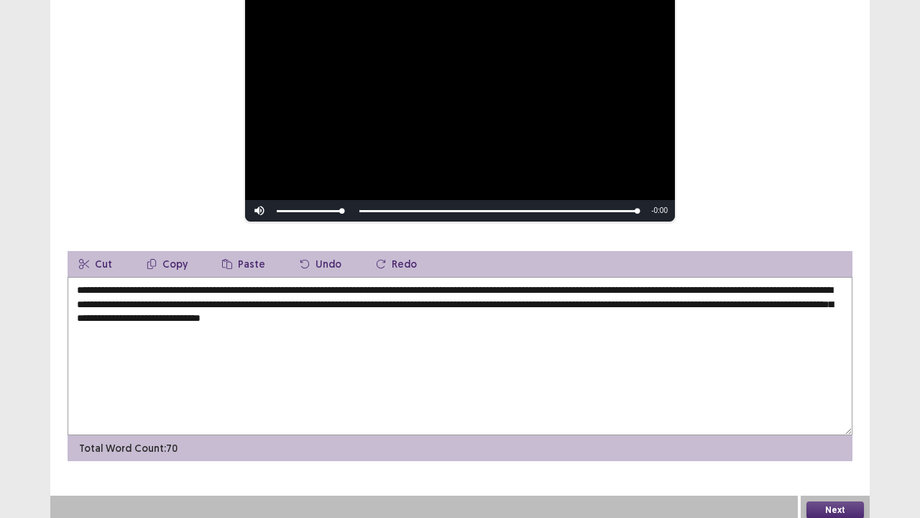
click at [509, 413] on textarea "**********" at bounding box center [460, 356] width 785 height 158
type textarea "**********"
click at [848, 426] on button "Next" at bounding box center [836, 509] width 58 height 17
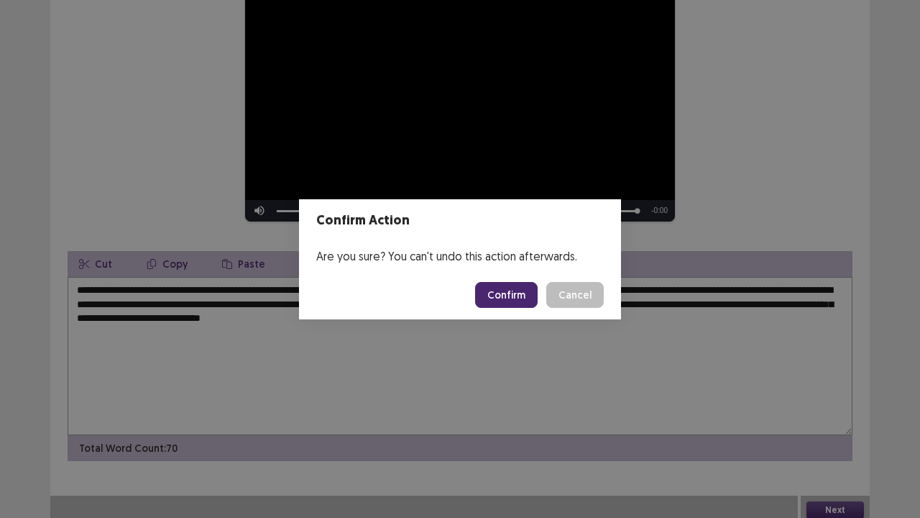
click at [508, 294] on button "Confirm" at bounding box center [506, 295] width 63 height 26
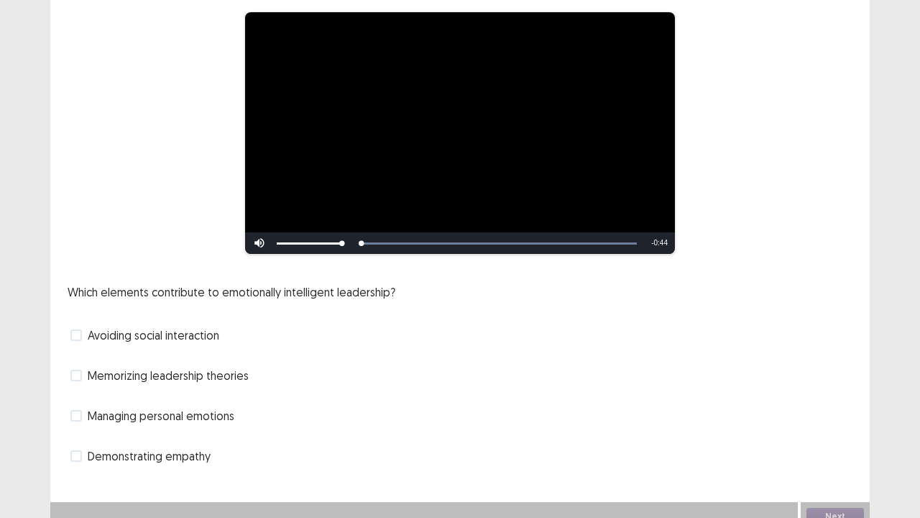
scroll to position [131, 0]
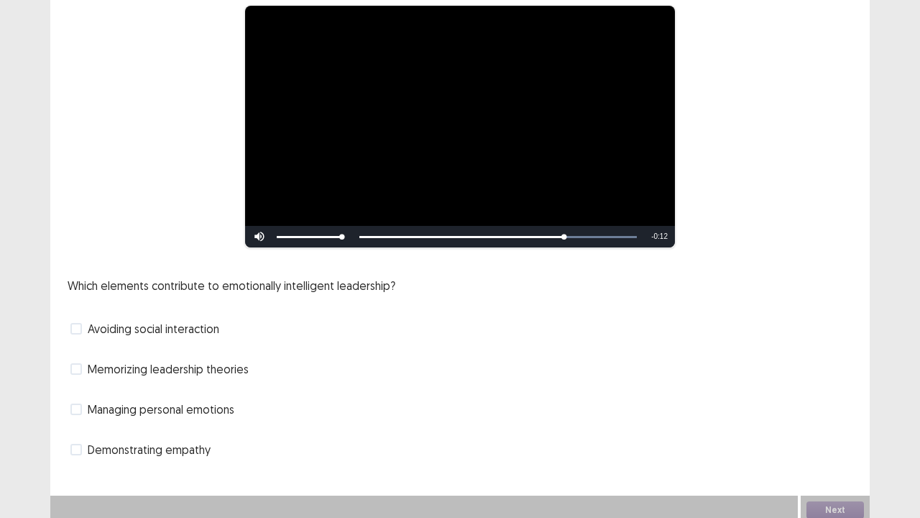
click at [210, 405] on span "Managing personal emotions" at bounding box center [161, 408] width 147 height 17
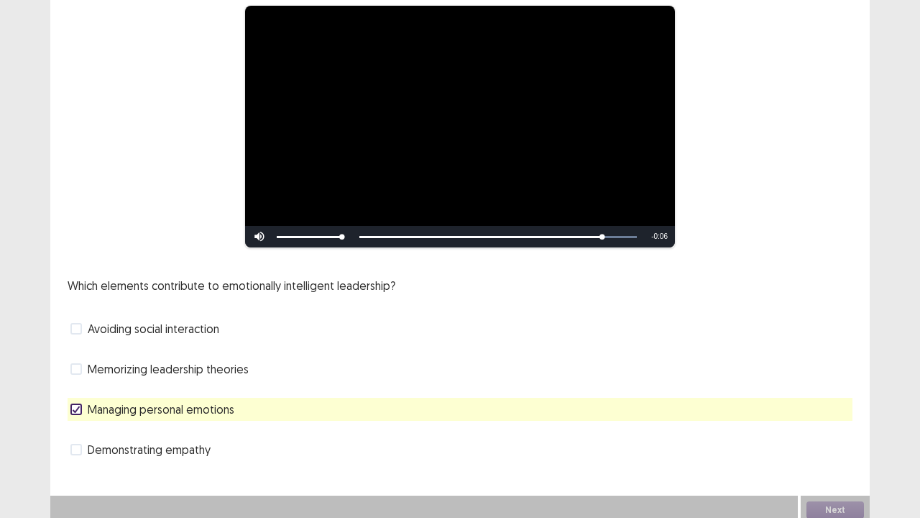
click at [206, 426] on span "Demonstrating empathy" at bounding box center [149, 449] width 123 height 17
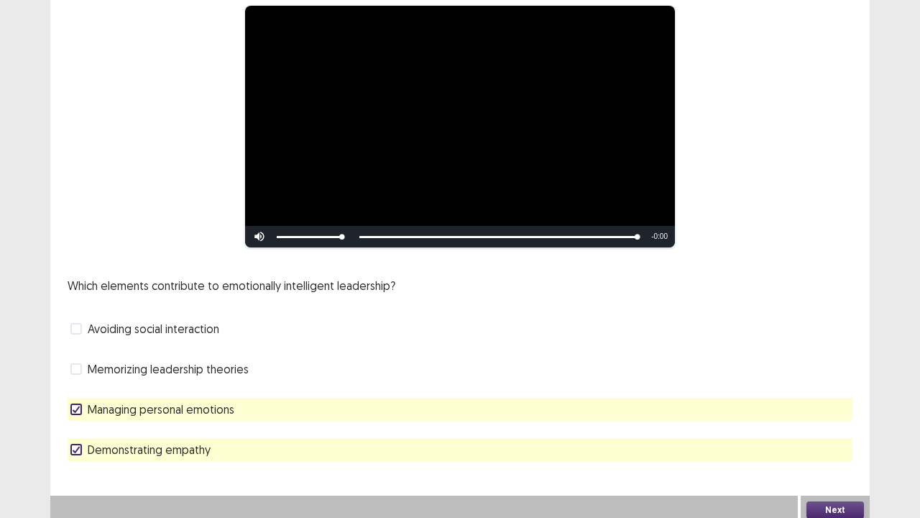
click at [822, 426] on button "Next" at bounding box center [836, 509] width 58 height 17
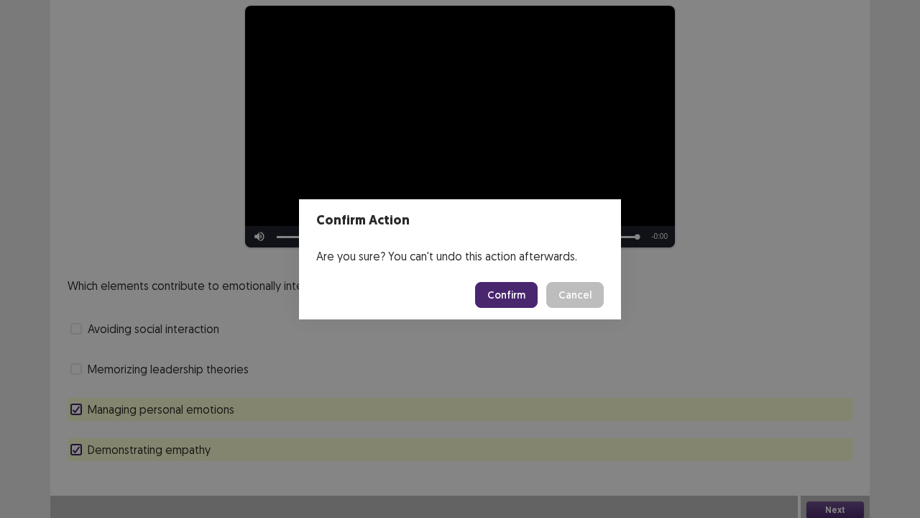
click at [503, 283] on button "Confirm" at bounding box center [506, 295] width 63 height 26
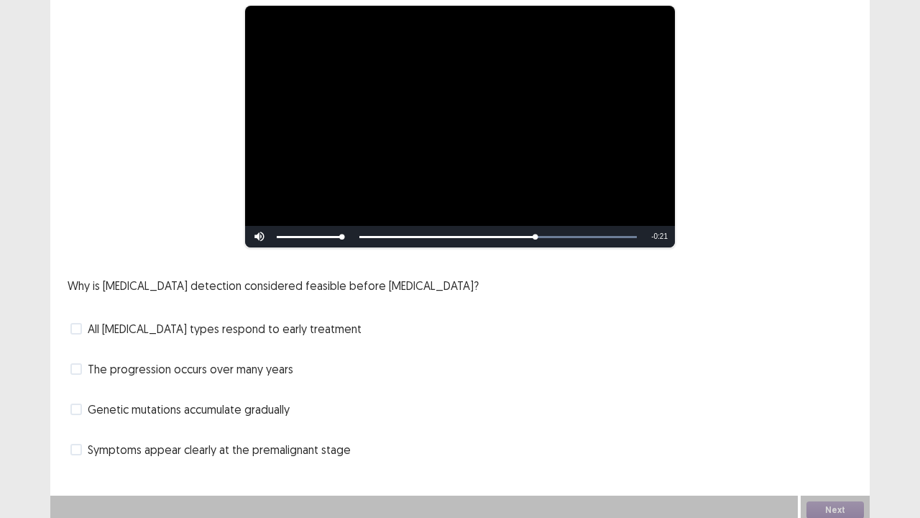
click at [269, 403] on span "Genetic mutations accumulate gradually" at bounding box center [189, 408] width 202 height 17
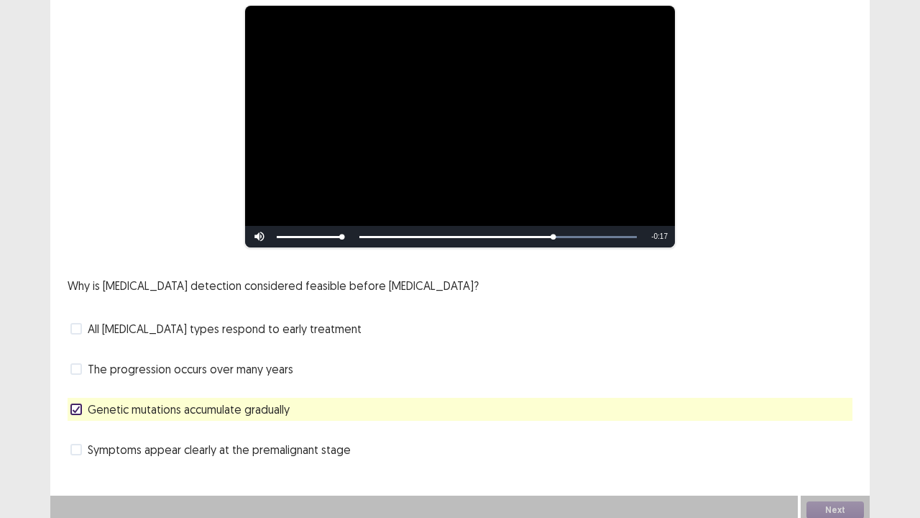
click at [198, 329] on span "All [MEDICAL_DATA] types respond to early treatment" at bounding box center [225, 328] width 274 height 17
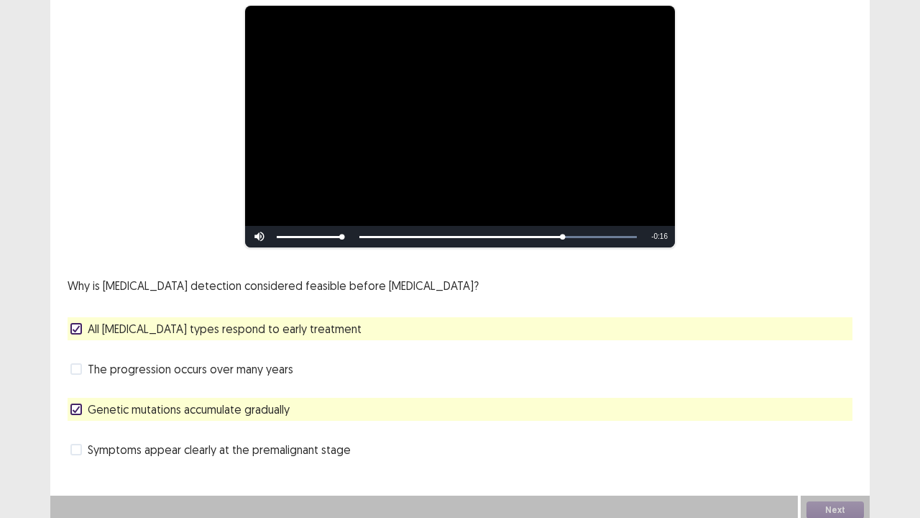
click at [265, 327] on span "All [MEDICAL_DATA] types respond to early treatment" at bounding box center [225, 328] width 274 height 17
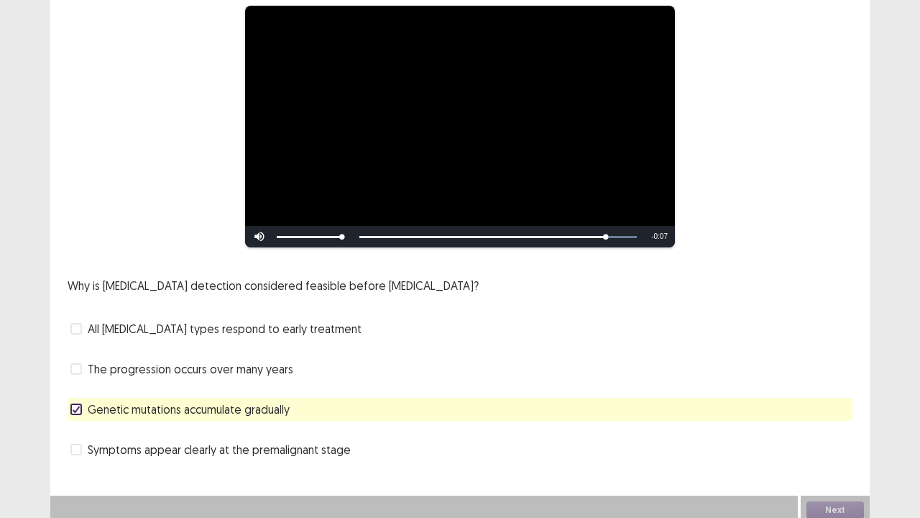
click at [271, 370] on span "The progression occurs over many years" at bounding box center [191, 368] width 206 height 17
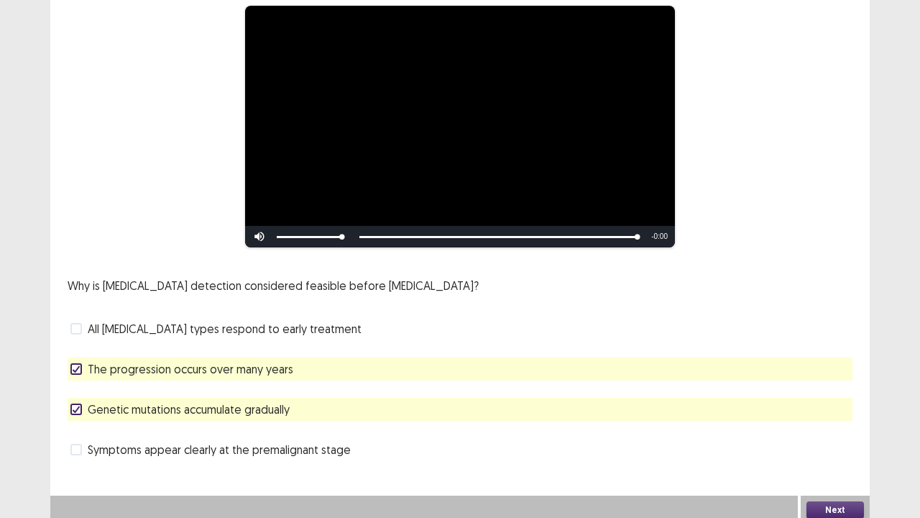
click at [825, 426] on button "Next" at bounding box center [836, 509] width 58 height 17
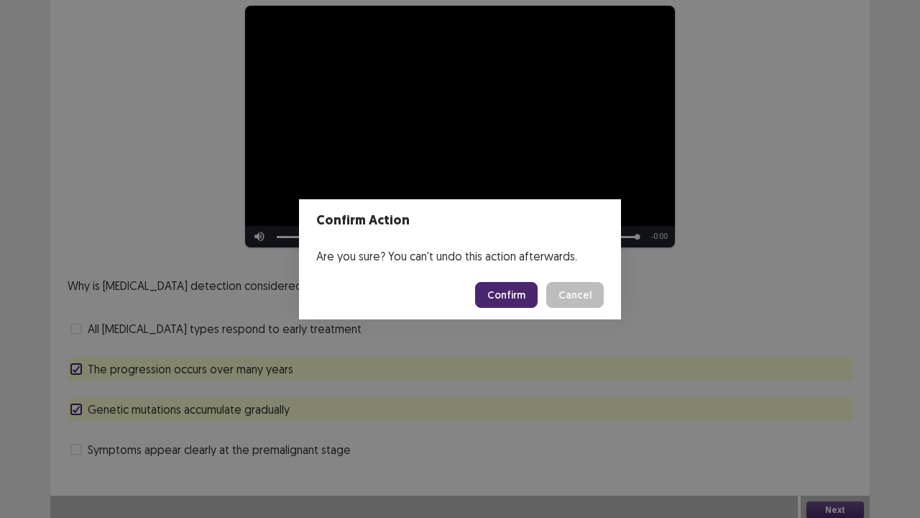
click at [492, 298] on button "Confirm" at bounding box center [506, 295] width 63 height 26
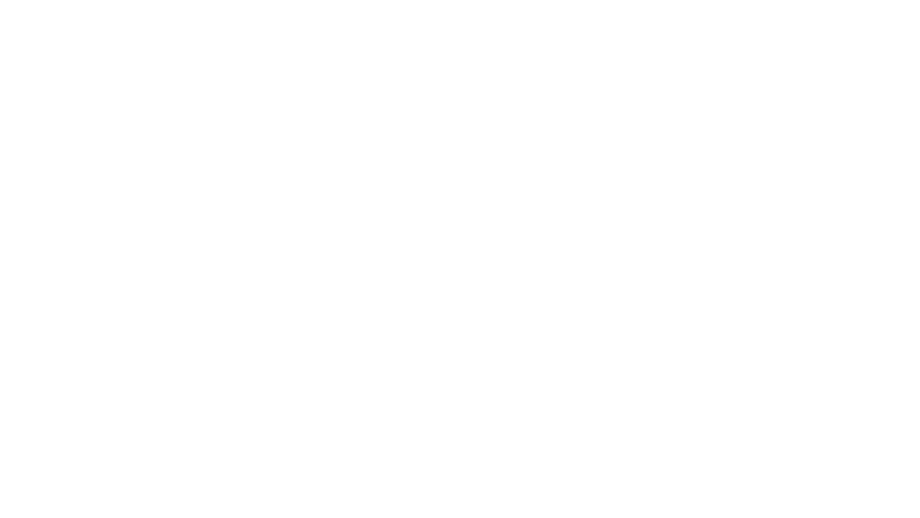
scroll to position [0, 0]
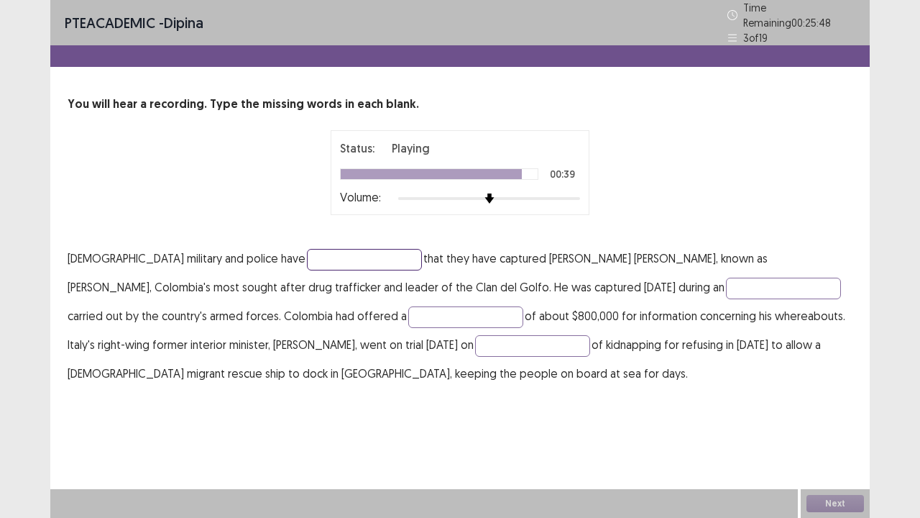
click at [307, 255] on input "text" at bounding box center [364, 260] width 115 height 22
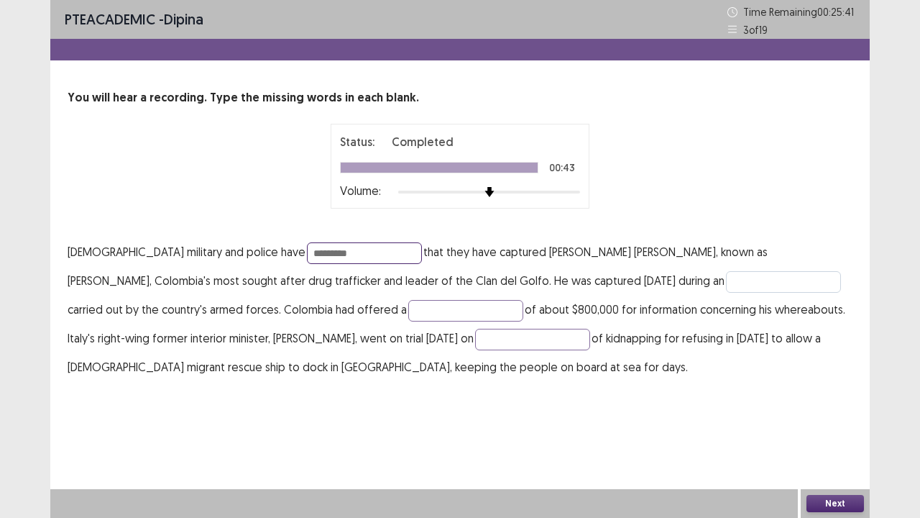
type input "*********"
click at [726, 281] on input "text" at bounding box center [783, 282] width 115 height 22
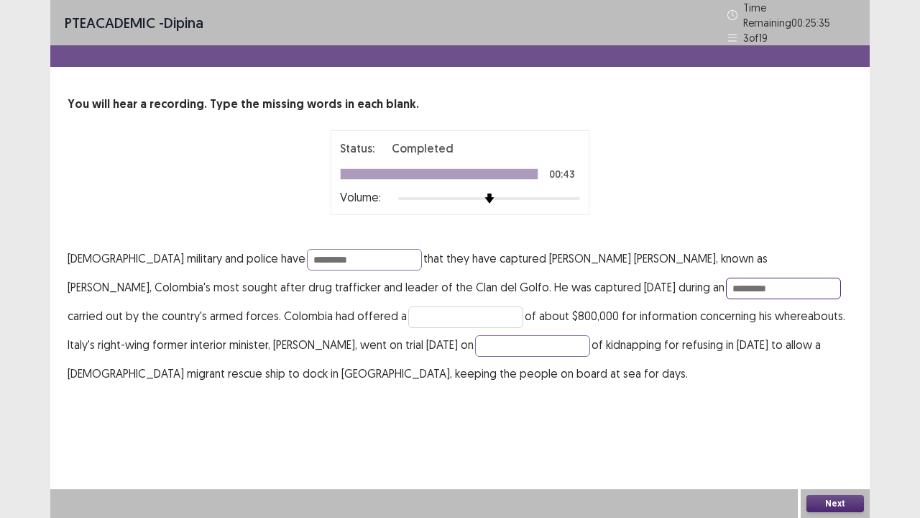
type input "*********"
click at [408, 309] on input "text" at bounding box center [465, 317] width 115 height 22
type input "******"
click at [475, 339] on input "text" at bounding box center [532, 346] width 115 height 22
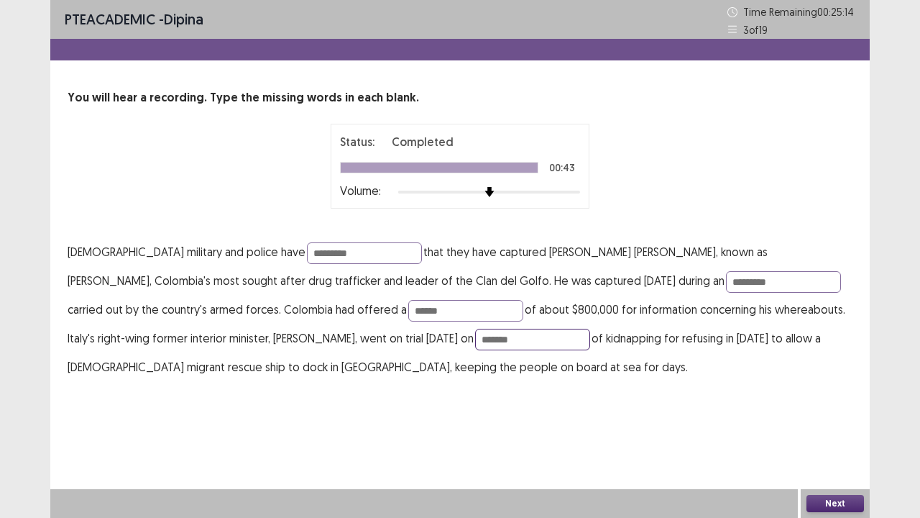
type input "*******"
click at [847, 426] on button "Next" at bounding box center [836, 503] width 58 height 17
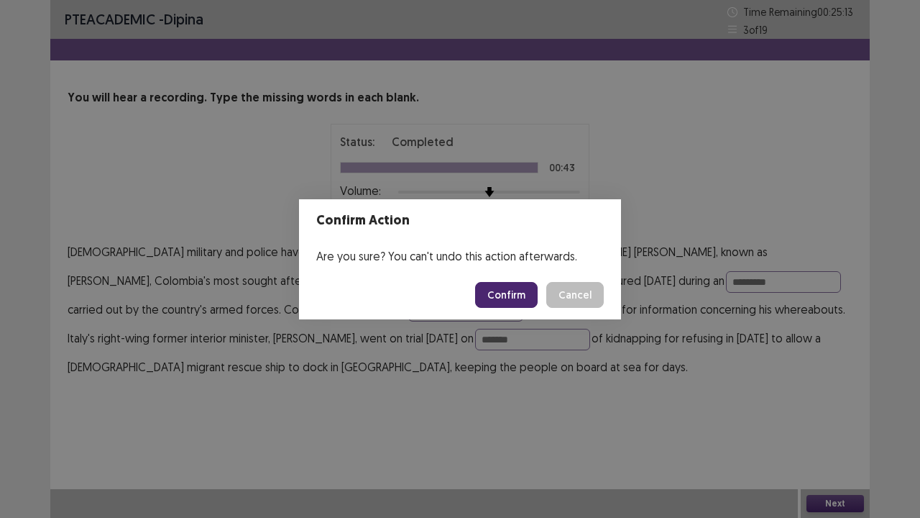
click at [515, 295] on button "Confirm" at bounding box center [506, 295] width 63 height 26
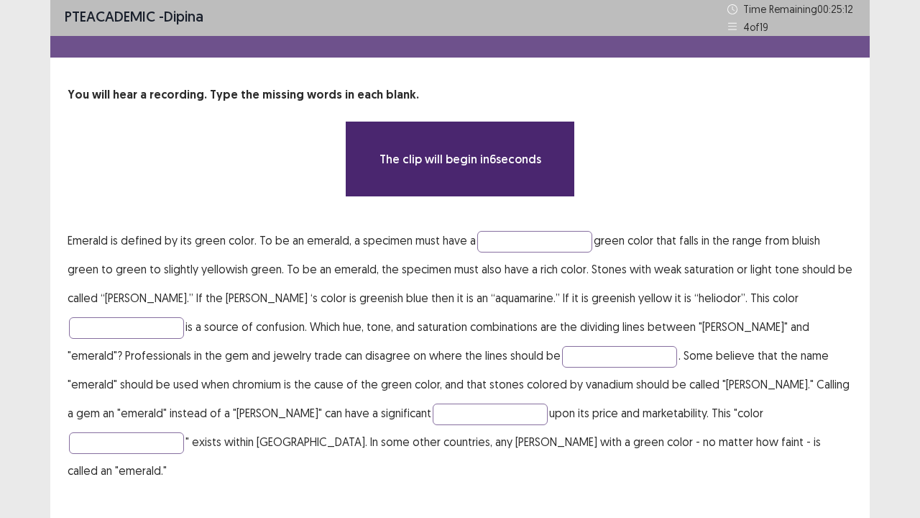
scroll to position [4, 0]
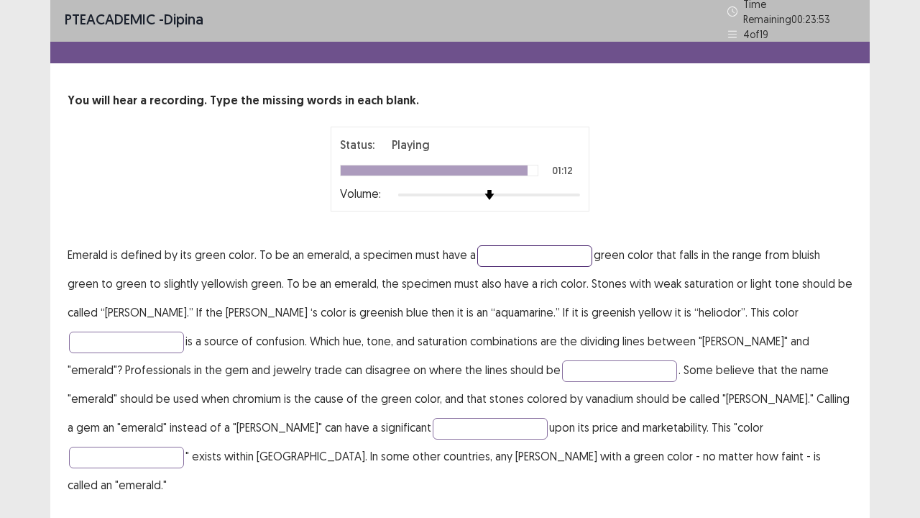
click at [551, 245] on input "text" at bounding box center [534, 256] width 115 height 22
type input "********"
click at [184, 331] on input "text" at bounding box center [126, 342] width 115 height 22
click at [184, 331] on input "**********" at bounding box center [126, 342] width 115 height 22
type input "**********"
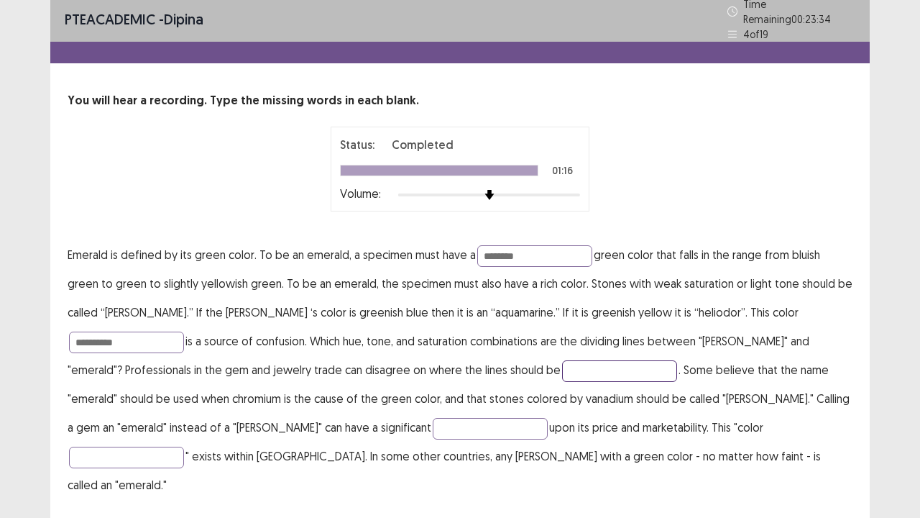
click at [562, 370] on input "text" at bounding box center [619, 371] width 115 height 22
type input "*****"
click at [433, 426] on input "text" at bounding box center [490, 429] width 115 height 22
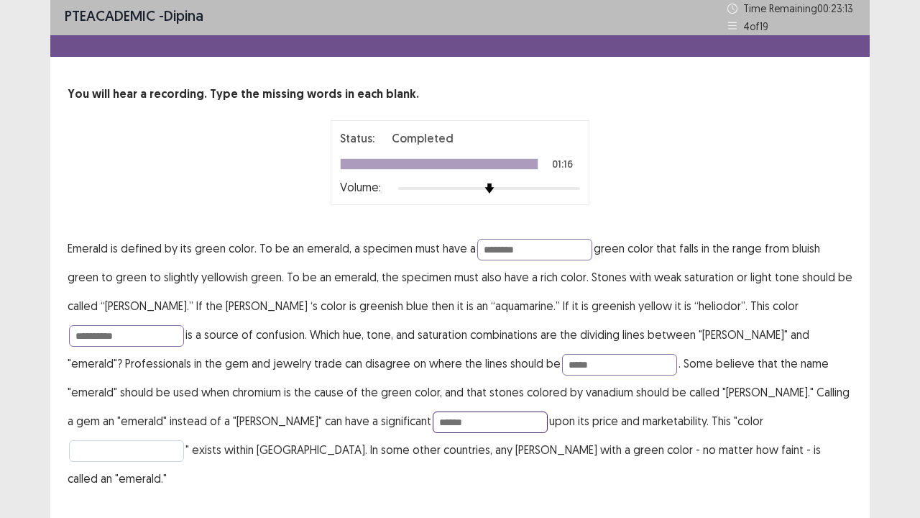
type input "******"
click at [184, 426] on input "text" at bounding box center [126, 451] width 115 height 22
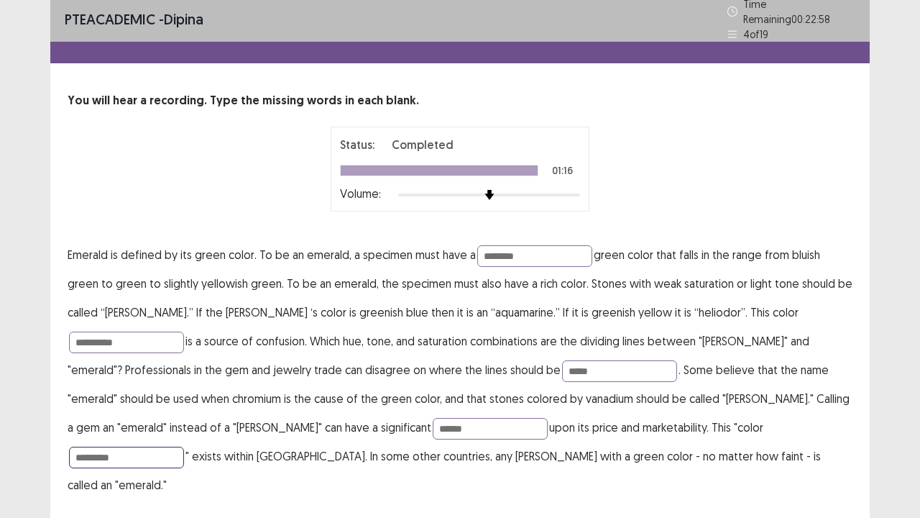
type input "*********"
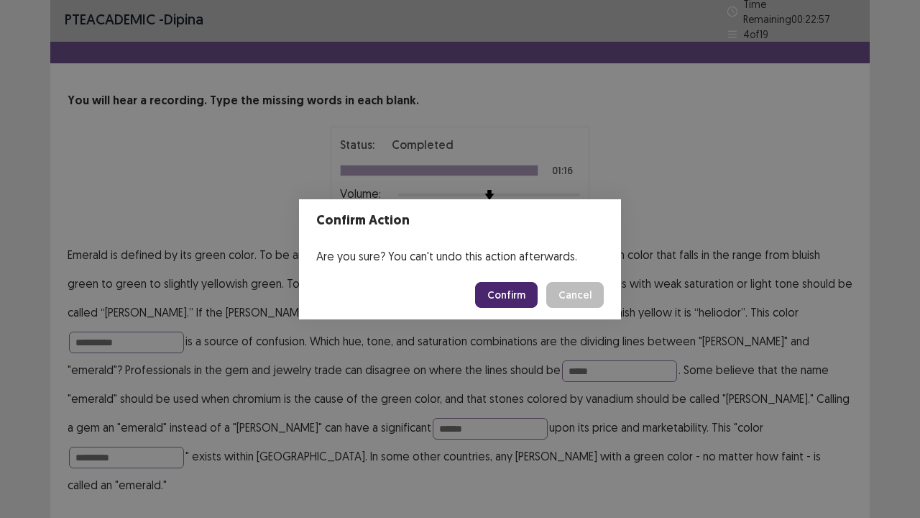
click at [502, 298] on button "Confirm" at bounding box center [506, 295] width 63 height 26
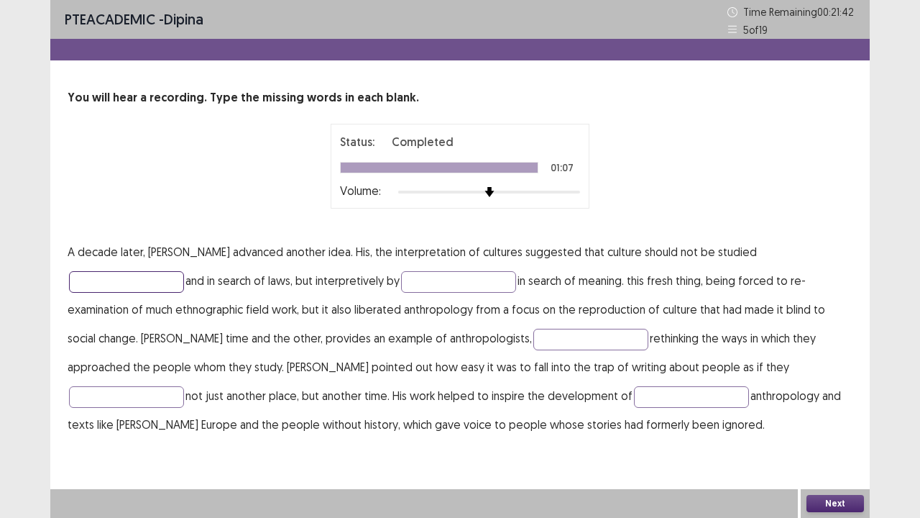
click at [184, 271] on input "text" at bounding box center [126, 282] width 115 height 22
type input "**********"
click at [401, 284] on input "text" at bounding box center [458, 282] width 115 height 22
type input "*********"
click at [533, 339] on input "text" at bounding box center [590, 340] width 115 height 22
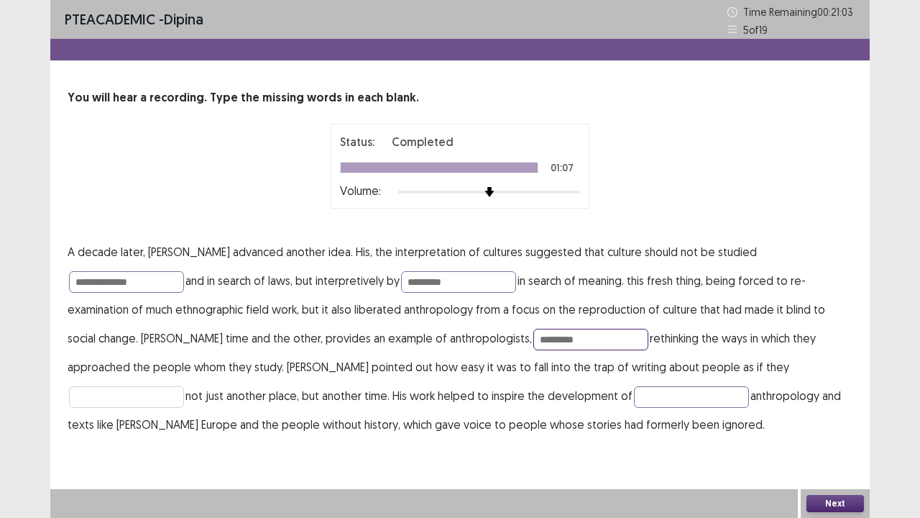
type input "*********"
click at [184, 386] on input "text" at bounding box center [126, 397] width 115 height 22
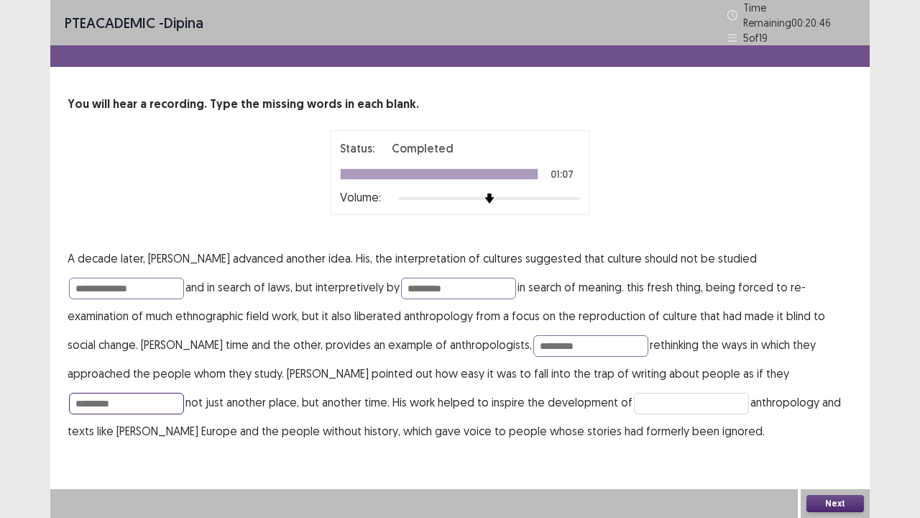
type input "*********"
click at [634, 397] on input "text" at bounding box center [691, 404] width 115 height 22
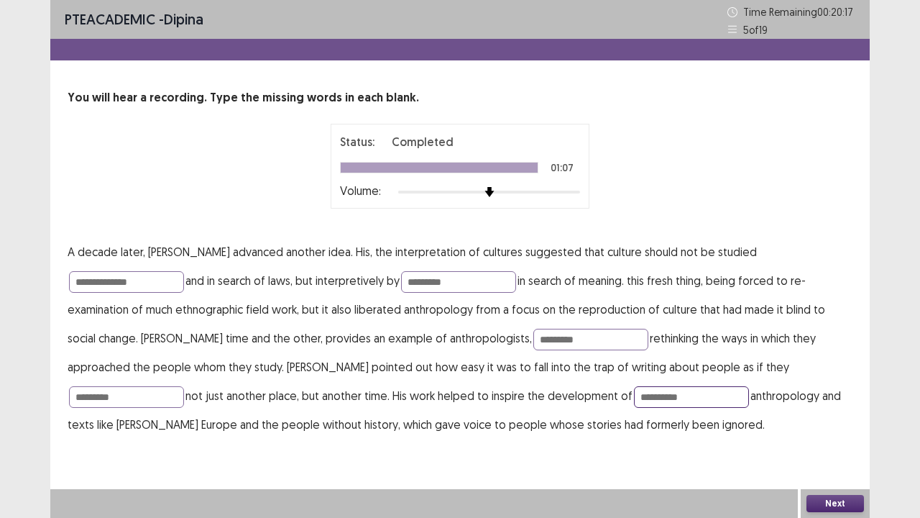
type input "**********"
drag, startPoint x: 841, startPoint y: 500, endPoint x: 818, endPoint y: 498, distance: 23.1
click at [818, 426] on button "Next" at bounding box center [836, 503] width 58 height 17
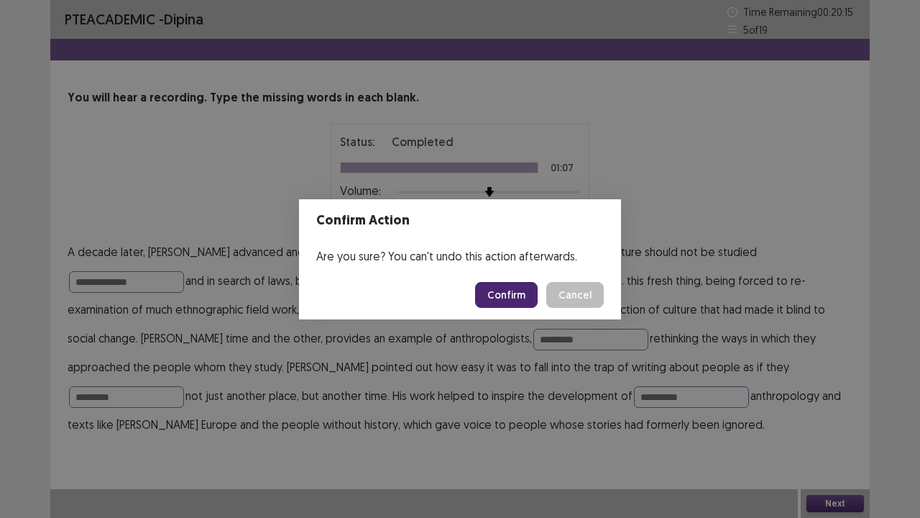
click at [510, 293] on button "Confirm" at bounding box center [506, 295] width 63 height 26
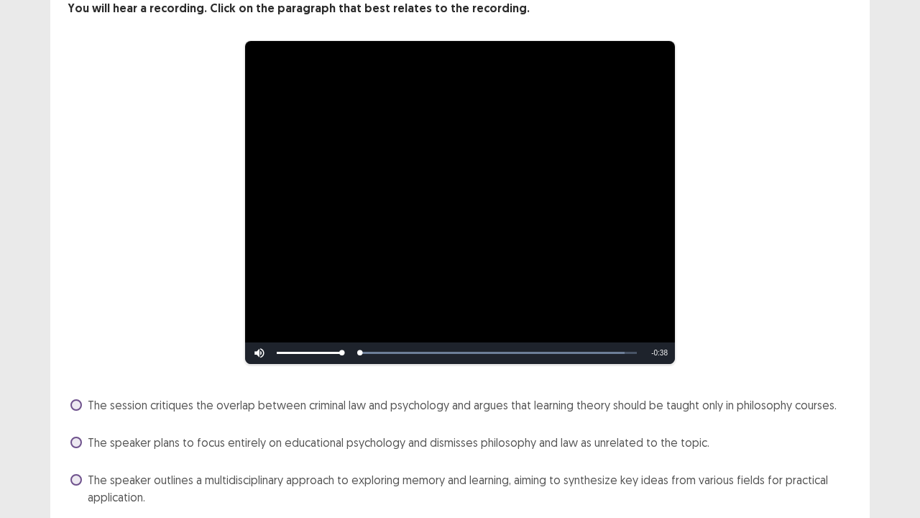
scroll to position [180, 0]
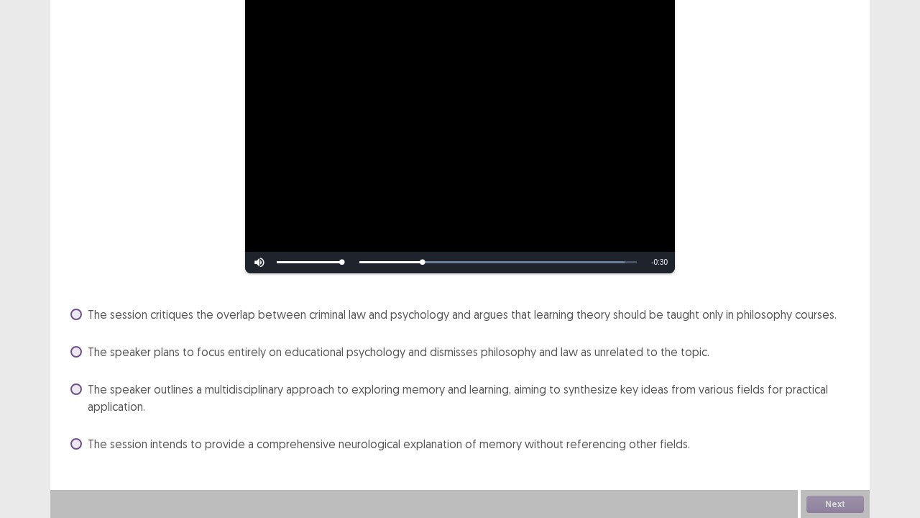
click at [548, 358] on span "The speaker plans to focus entirely on educational psychology and dismisses phi…" at bounding box center [399, 351] width 622 height 17
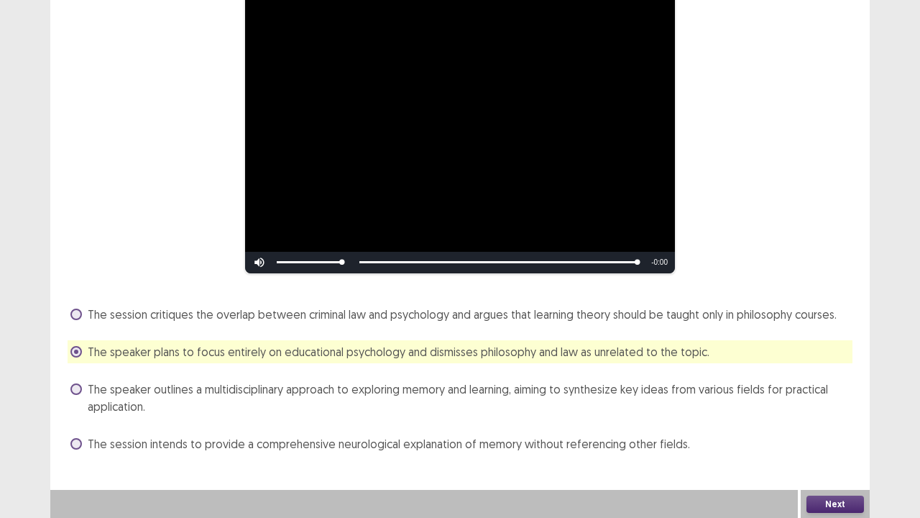
click at [827, 426] on button "Next" at bounding box center [836, 503] width 58 height 17
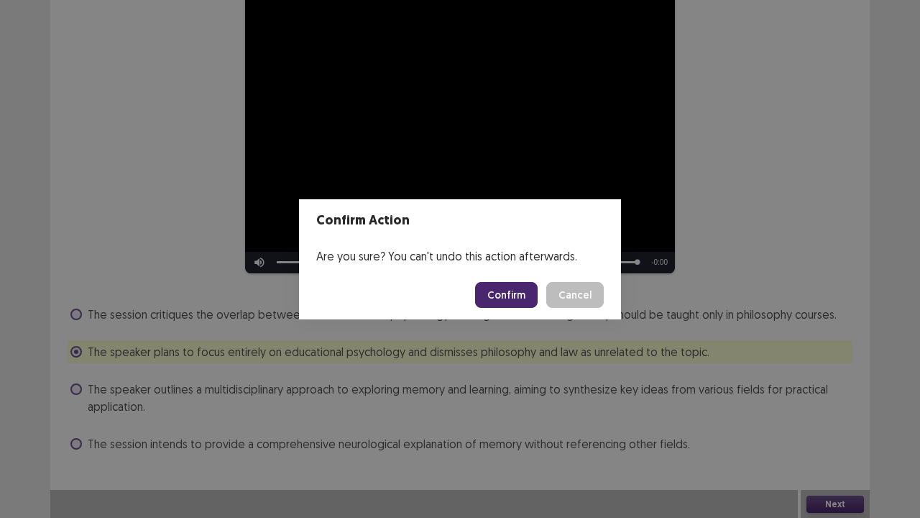
click at [503, 288] on button "Confirm" at bounding box center [506, 295] width 63 height 26
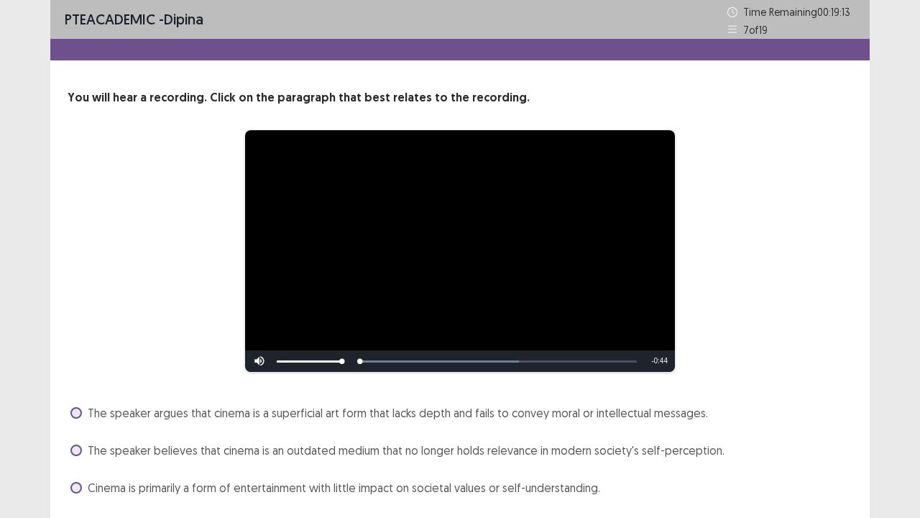
scroll to position [99, 0]
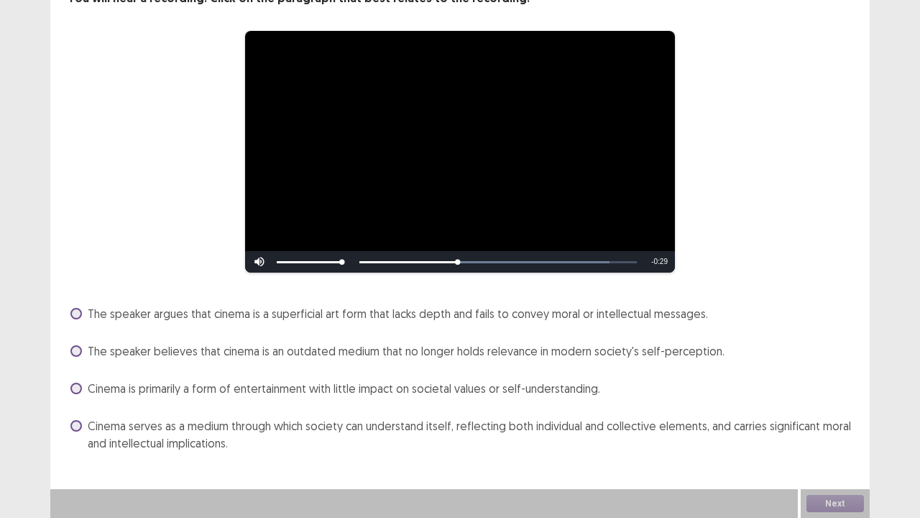
click at [293, 426] on span "Cinema serves as a medium through which society can understand itself, reflecti…" at bounding box center [470, 434] width 765 height 35
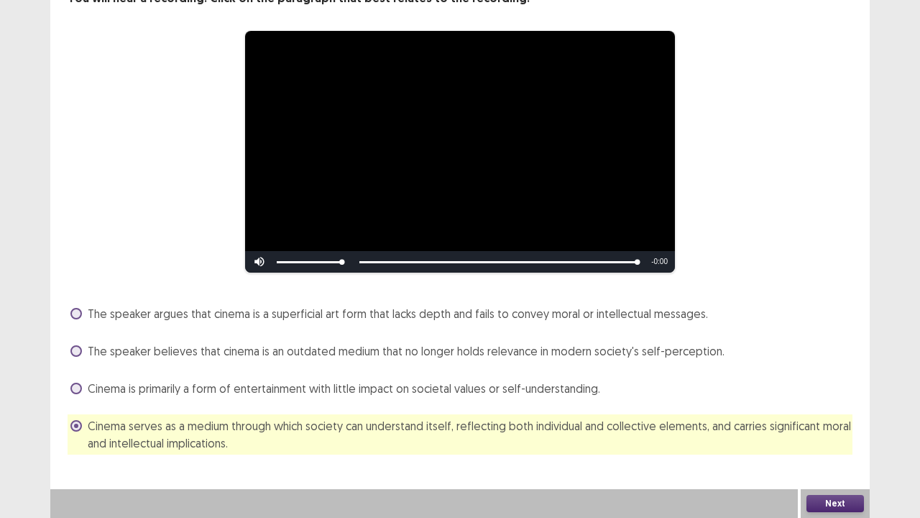
click at [837, 426] on button "Next" at bounding box center [836, 503] width 58 height 17
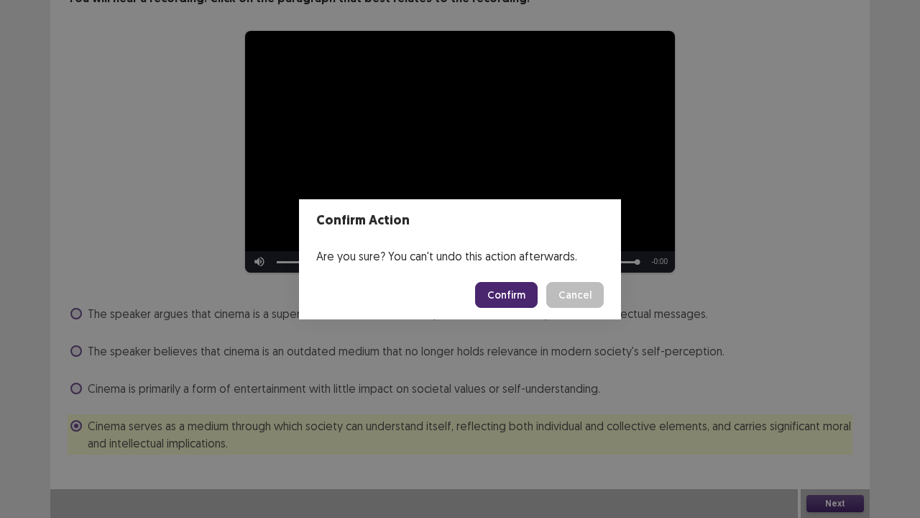
click at [522, 299] on button "Confirm" at bounding box center [506, 295] width 63 height 26
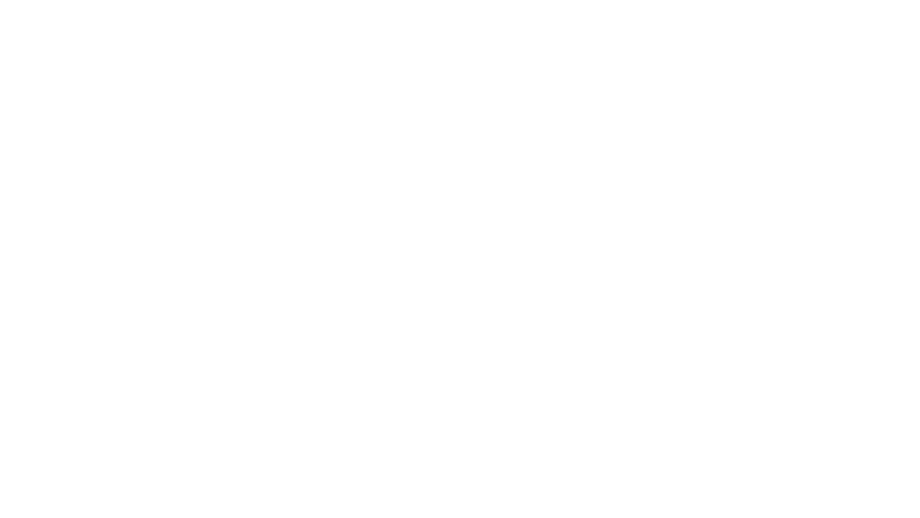
scroll to position [0, 0]
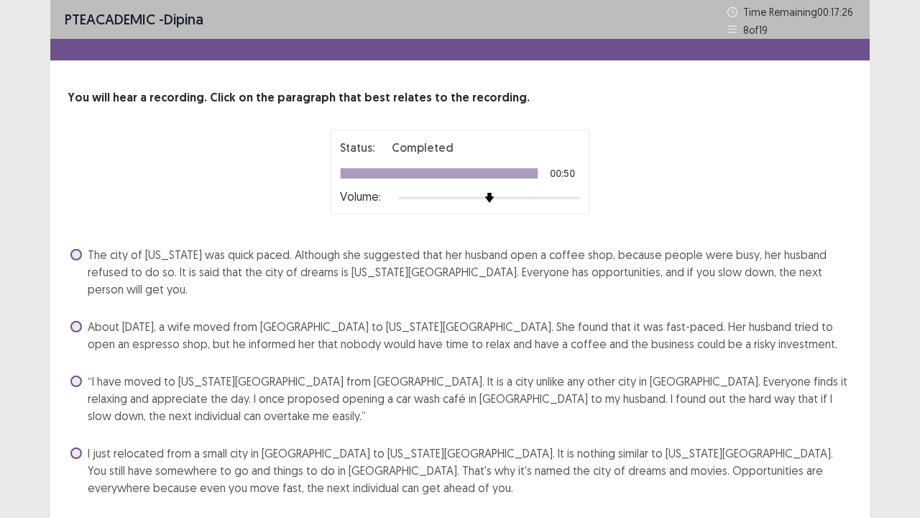
click at [742, 274] on span "The city of [US_STATE] was quick paced. Although she suggested that her husband…" at bounding box center [470, 272] width 765 height 52
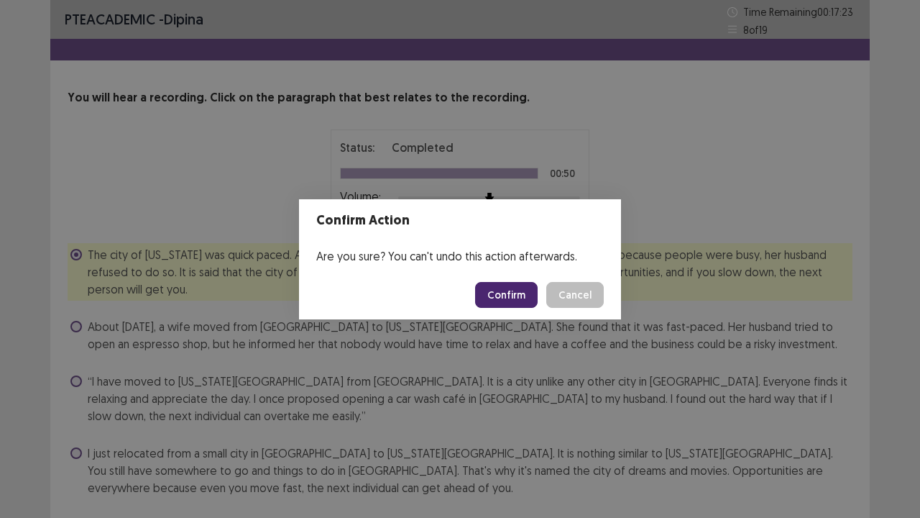
click at [507, 285] on button "Confirm" at bounding box center [506, 295] width 63 height 26
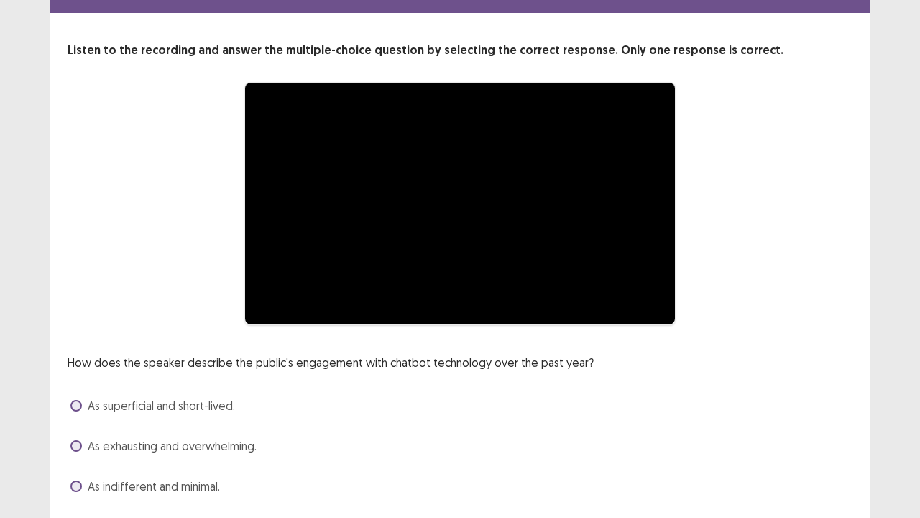
scroll to position [131, 0]
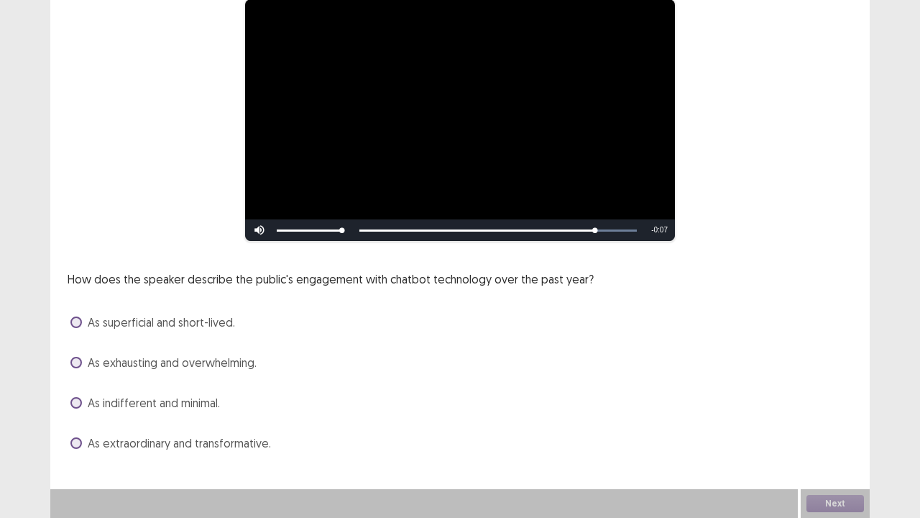
click at [224, 366] on span "As exhausting and overwhelming." at bounding box center [172, 362] width 169 height 17
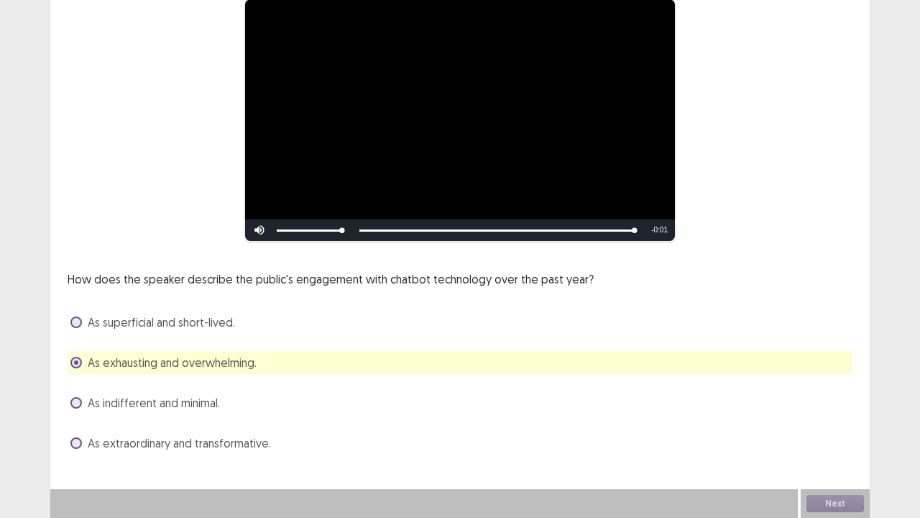
click at [198, 401] on span "As indifferent and minimal." at bounding box center [154, 402] width 132 height 17
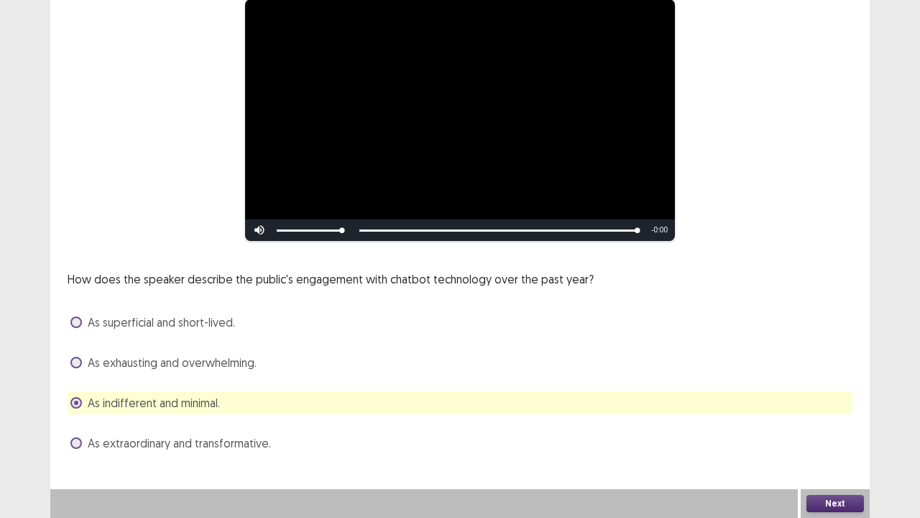
click at [229, 358] on span "As exhausting and overwhelming." at bounding box center [172, 362] width 169 height 17
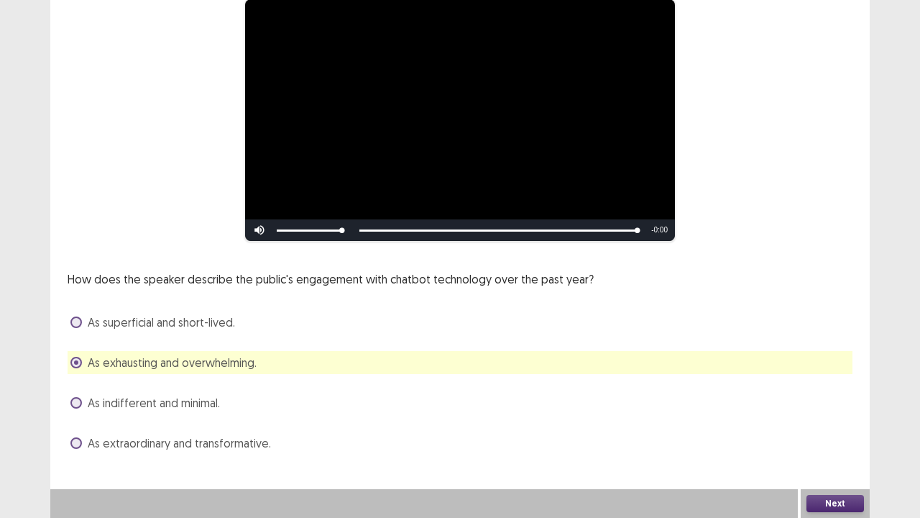
click at [831, 426] on button "Next" at bounding box center [836, 503] width 58 height 17
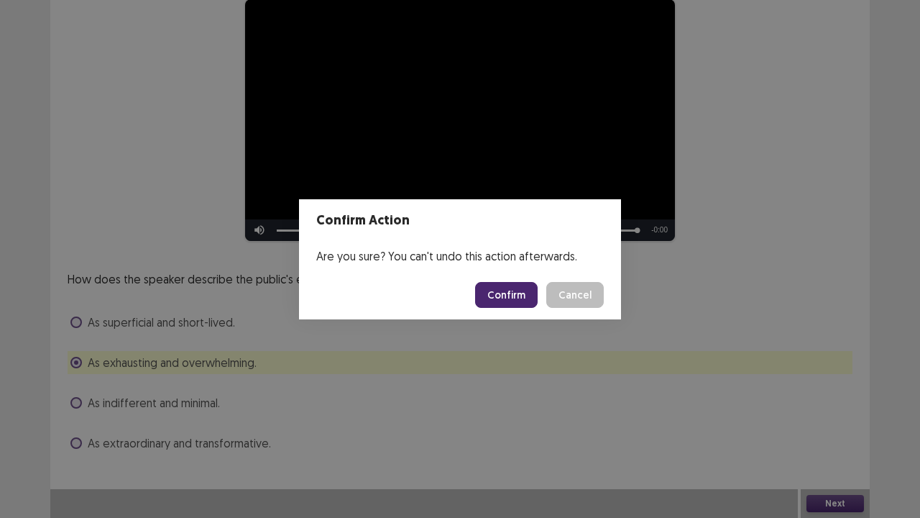
click at [513, 296] on button "Confirm" at bounding box center [506, 295] width 63 height 26
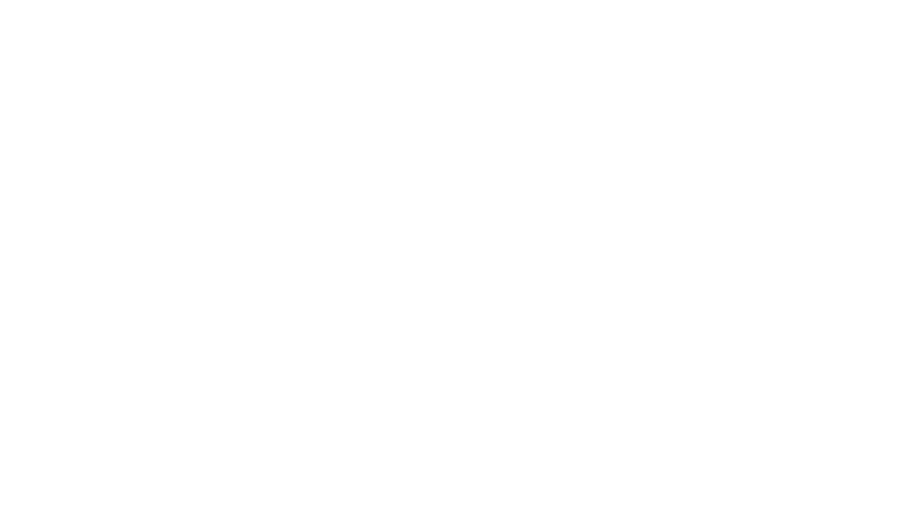
scroll to position [0, 0]
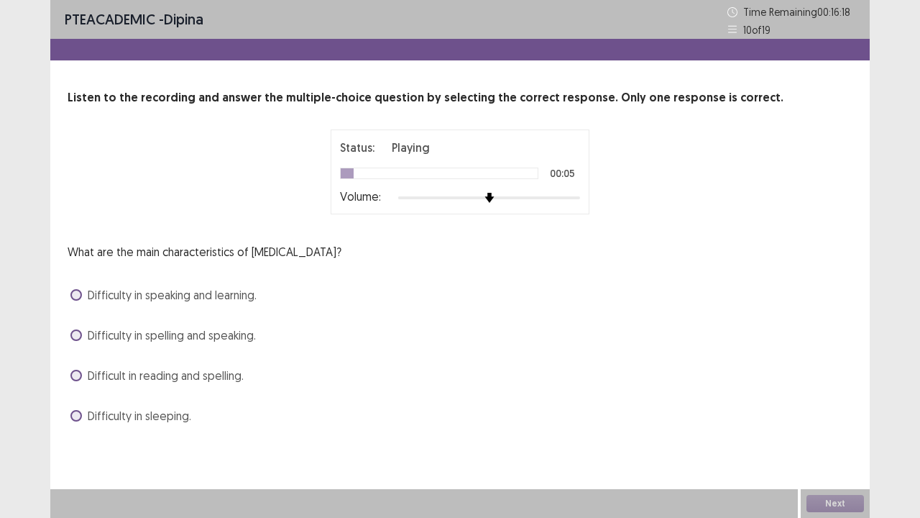
click at [255, 298] on span "Difficulty in speaking and learning." at bounding box center [172, 294] width 169 height 17
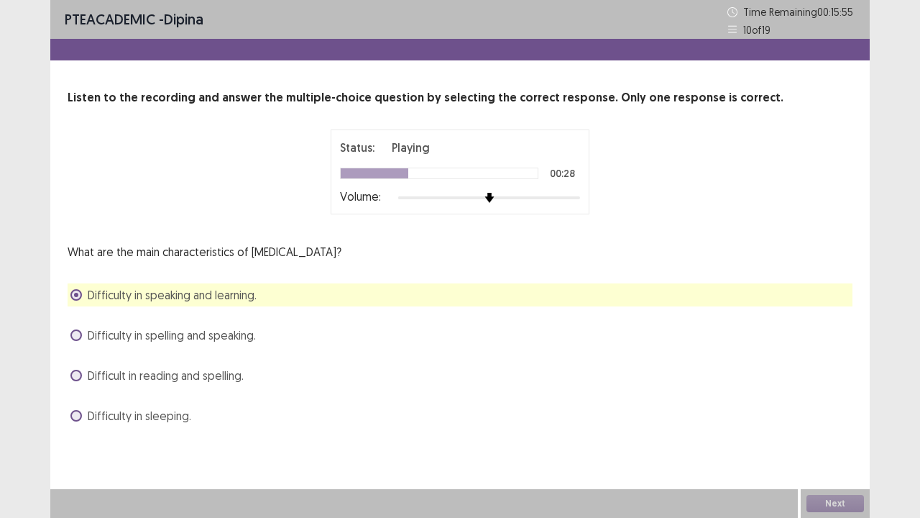
click at [226, 376] on span "Difficult in reading and spelling." at bounding box center [166, 375] width 156 height 17
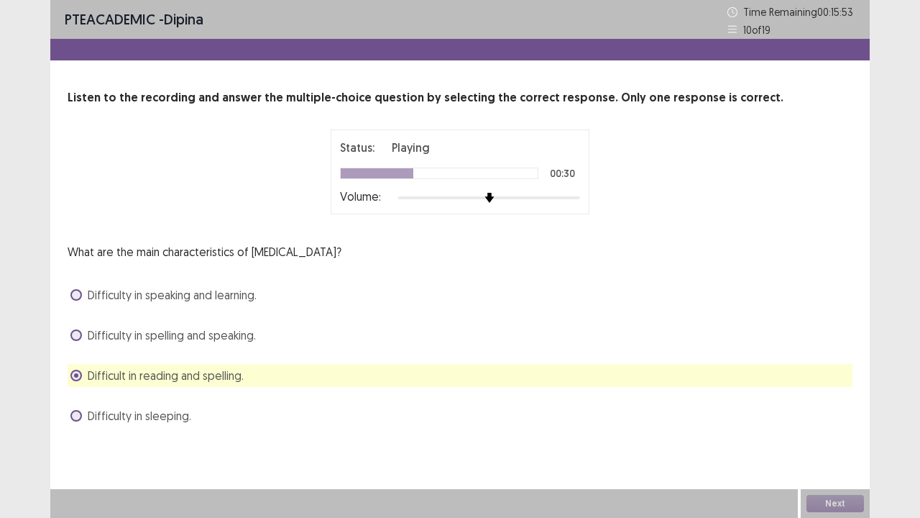
click at [237, 303] on div "Difficulty in speaking and learning." at bounding box center [460, 294] width 785 height 23
click at [247, 299] on span "Difficulty in speaking and learning." at bounding box center [172, 294] width 169 height 17
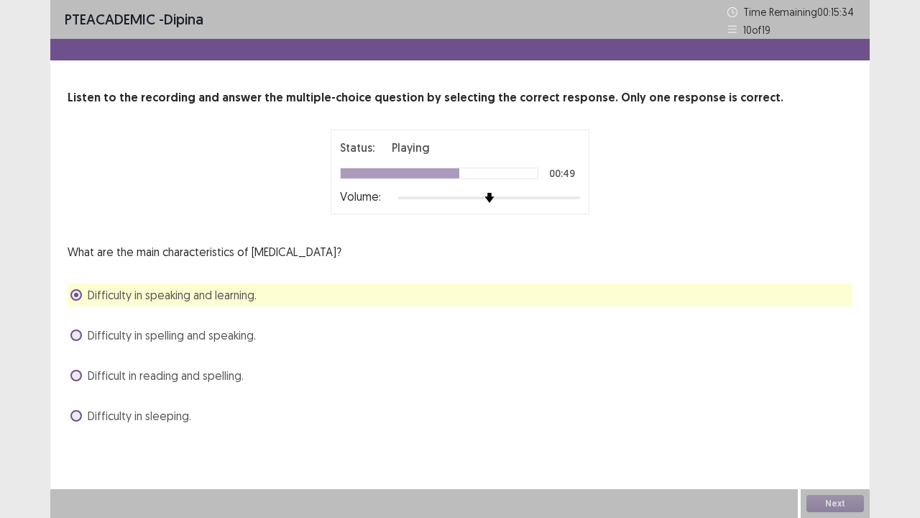
click at [224, 382] on span "Difficult in reading and spelling." at bounding box center [166, 375] width 156 height 17
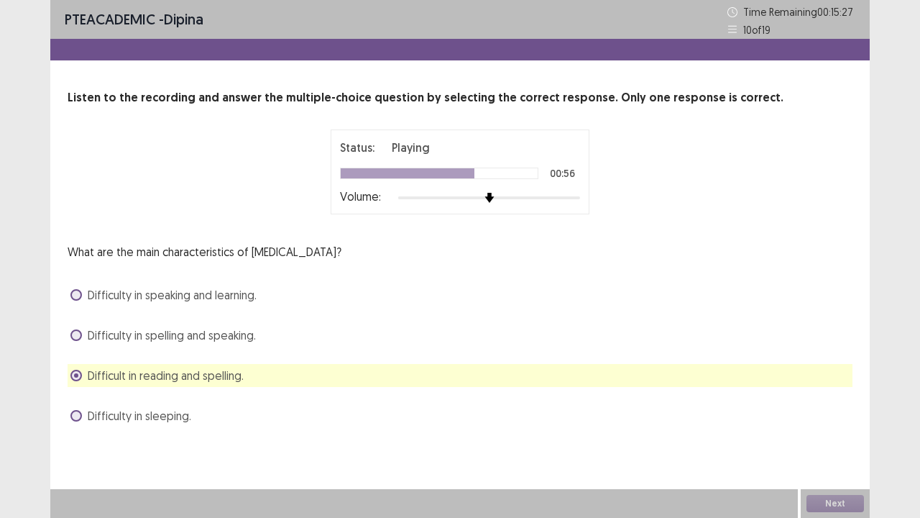
click at [253, 295] on span "Difficulty in speaking and learning." at bounding box center [172, 294] width 169 height 17
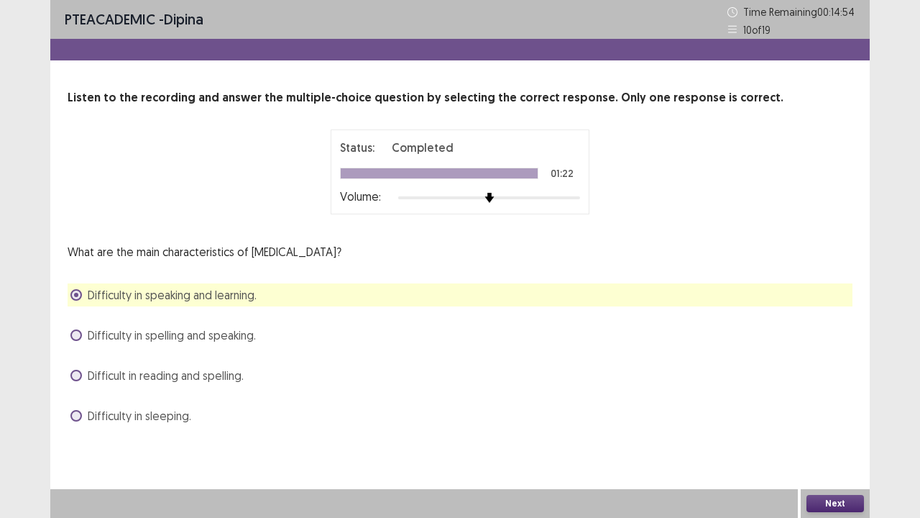
click at [826, 426] on button "Next" at bounding box center [836, 503] width 58 height 17
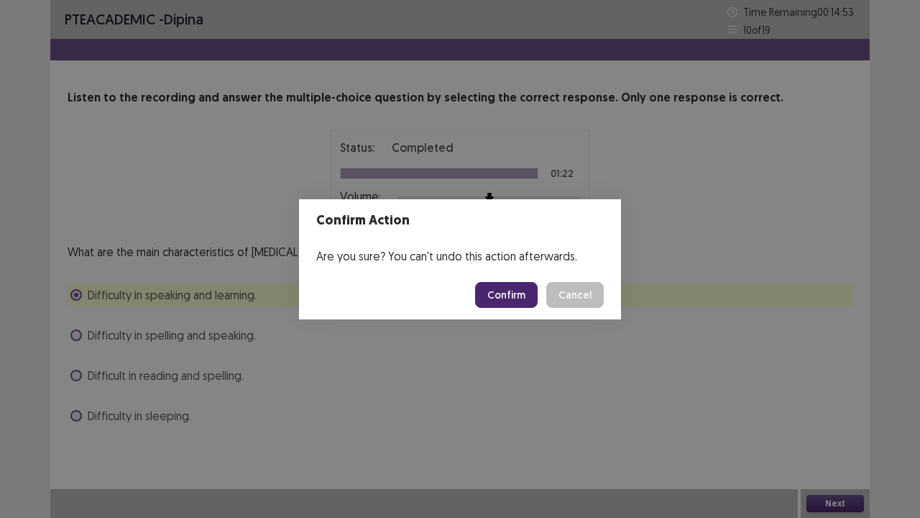
click at [506, 293] on button "Confirm" at bounding box center [506, 295] width 63 height 26
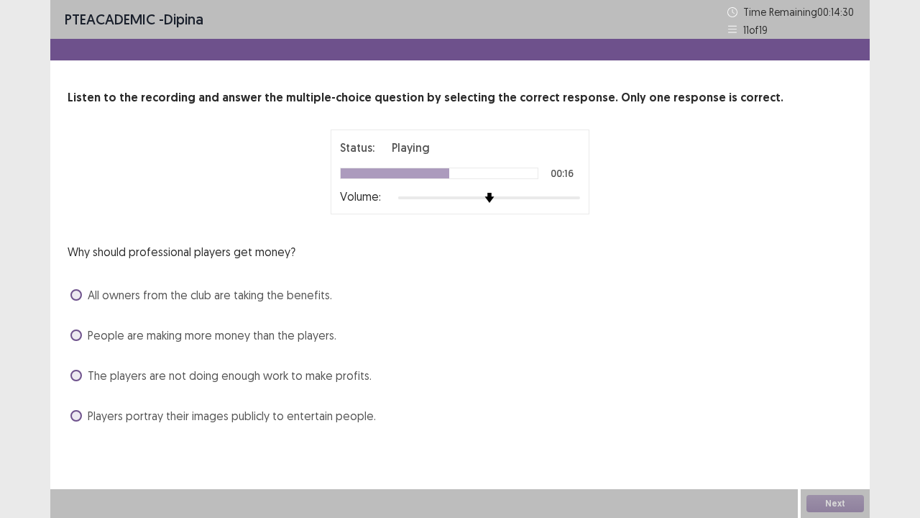
click at [311, 418] on span "Players portray their images publicly to entertain people." at bounding box center [232, 415] width 288 height 17
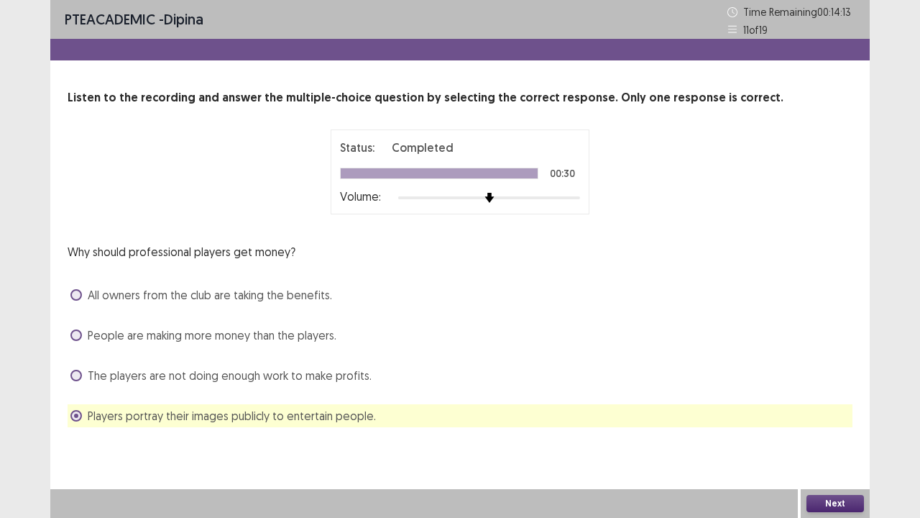
click at [282, 298] on span "All owners from the club are taking the benefits." at bounding box center [210, 294] width 244 height 17
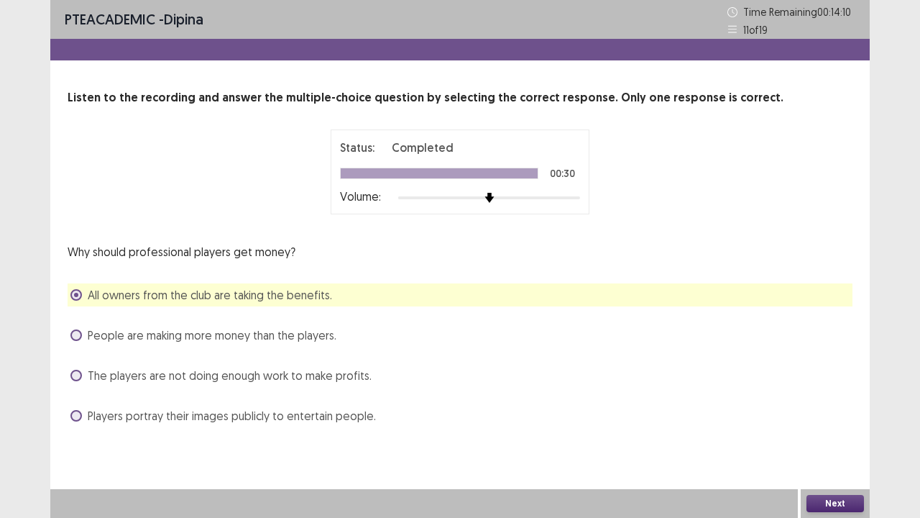
click at [837, 426] on button "Next" at bounding box center [836, 503] width 58 height 17
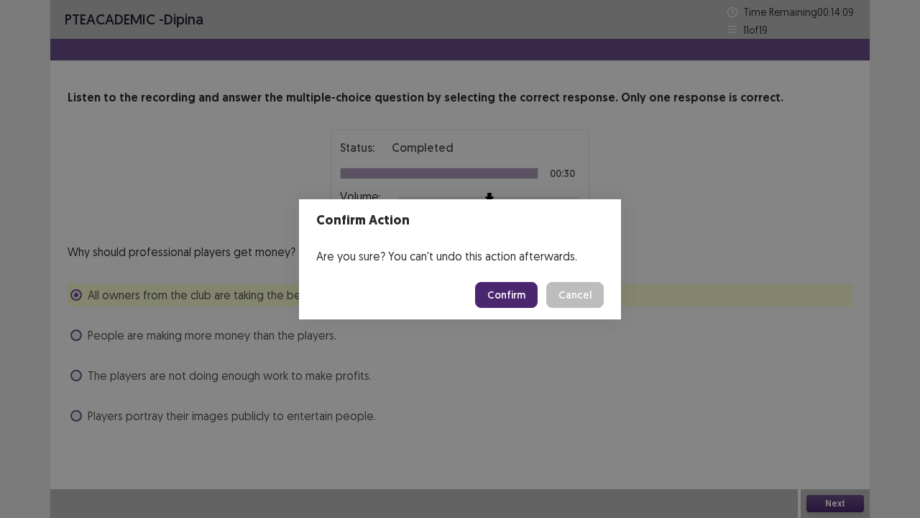
click at [516, 298] on button "Confirm" at bounding box center [506, 295] width 63 height 26
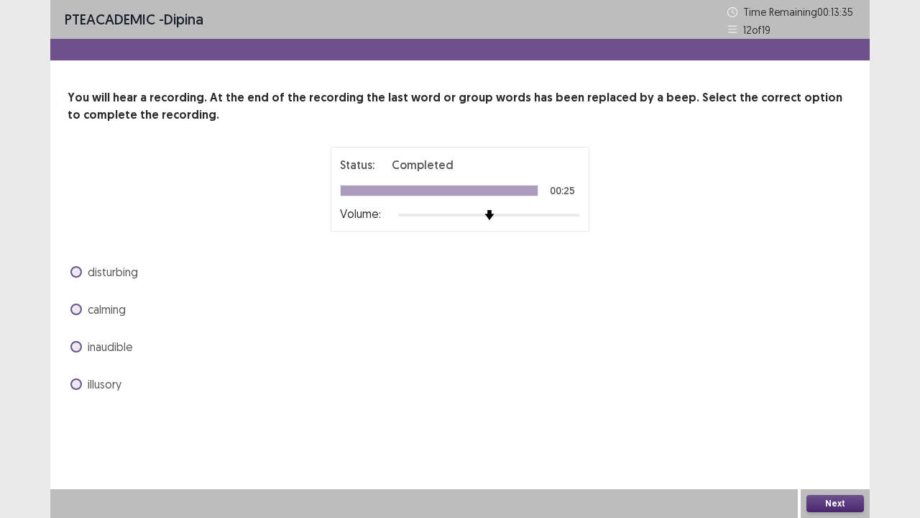
click at [110, 352] on span "inaudible" at bounding box center [110, 346] width 45 height 17
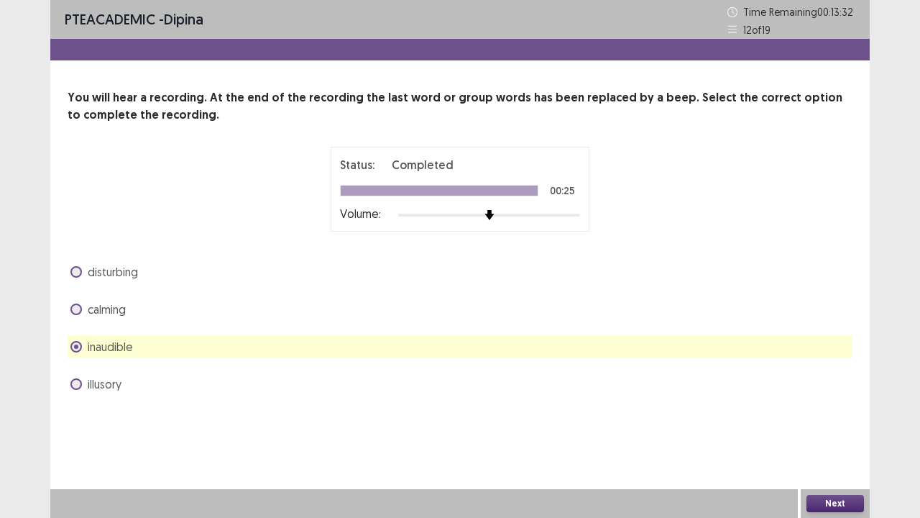
click at [107, 279] on span "disturbing" at bounding box center [113, 271] width 50 height 17
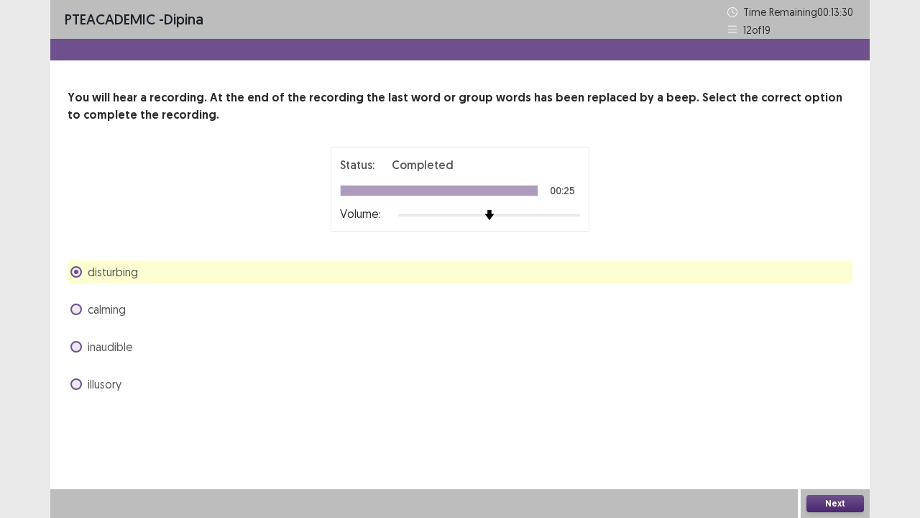
click at [835, 426] on button "Next" at bounding box center [836, 503] width 58 height 17
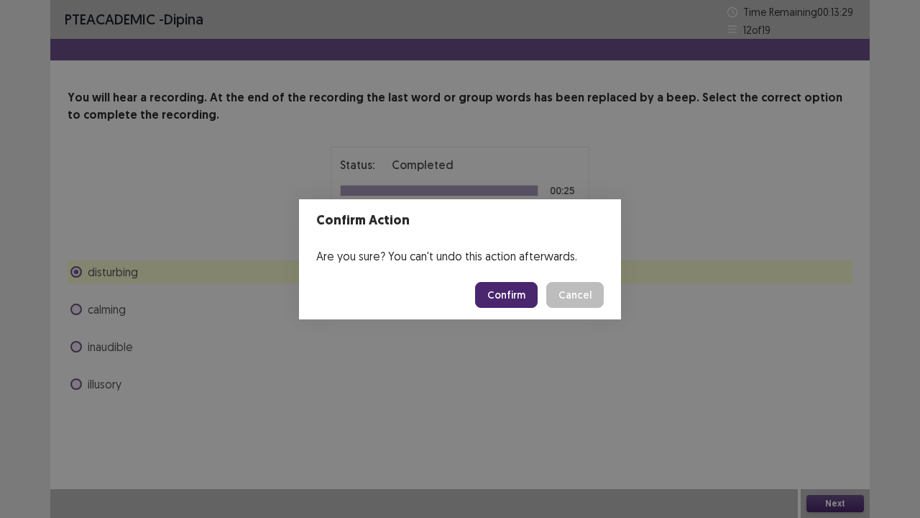
click at [519, 301] on button "Confirm" at bounding box center [506, 295] width 63 height 26
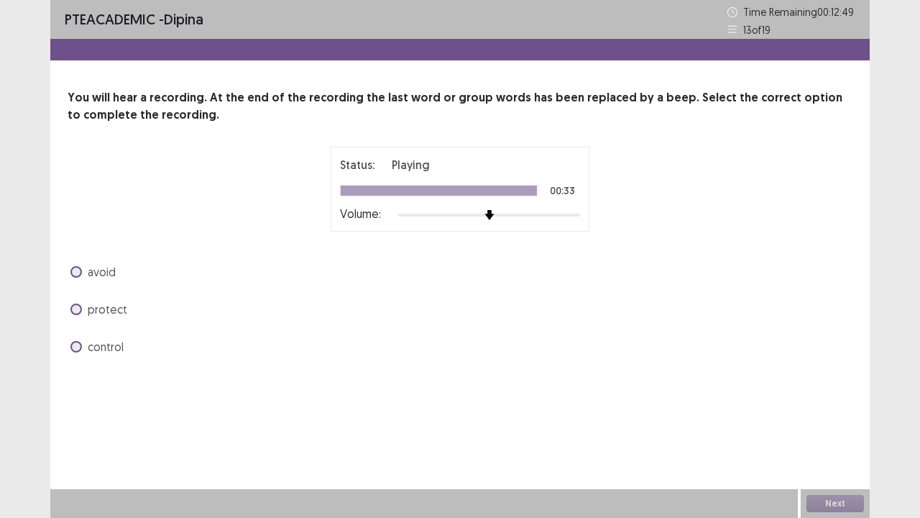
click at [119, 278] on div "avoid" at bounding box center [460, 271] width 785 height 23
drag, startPoint x: 96, startPoint y: 272, endPoint x: 114, endPoint y: 286, distance: 22.5
click at [95, 272] on span "avoid" at bounding box center [102, 271] width 28 height 17
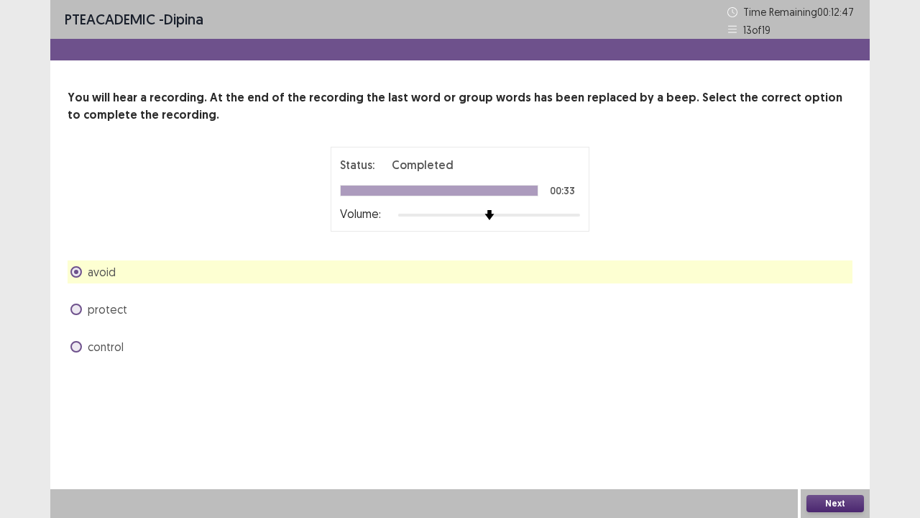
click at [818, 426] on button "Next" at bounding box center [836, 503] width 58 height 17
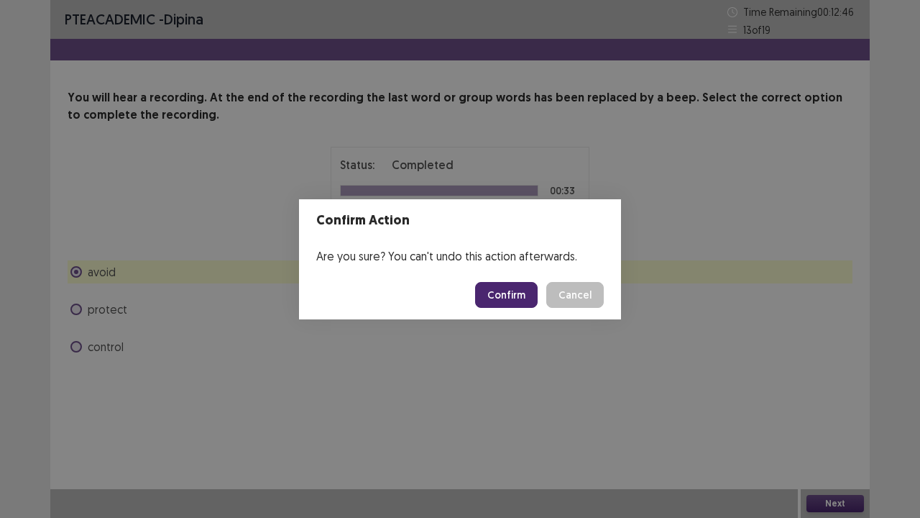
click at [515, 296] on button "Confirm" at bounding box center [506, 295] width 63 height 26
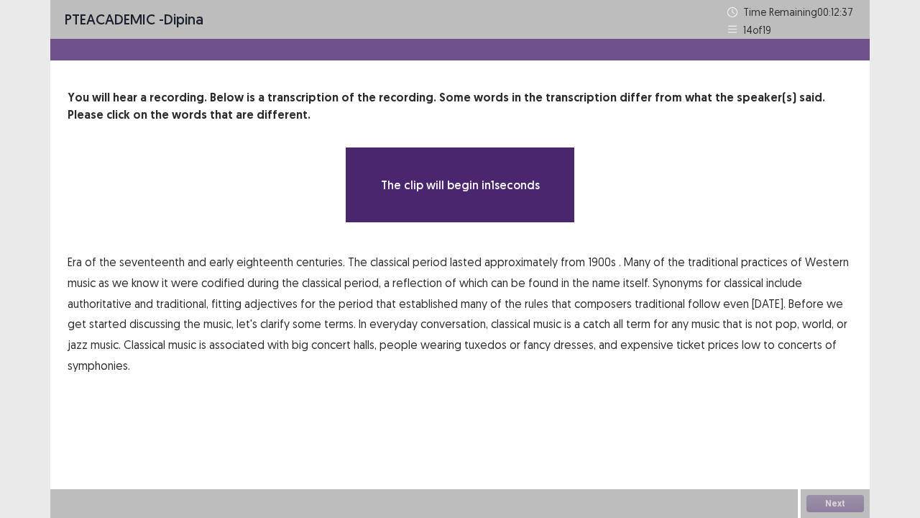
click at [598, 258] on span "1900s" at bounding box center [602, 261] width 28 height 17
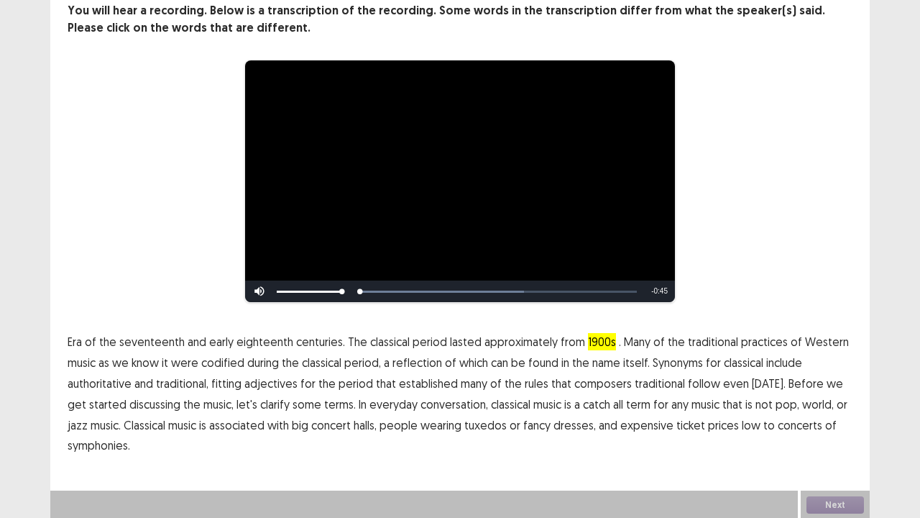
scroll to position [88, 0]
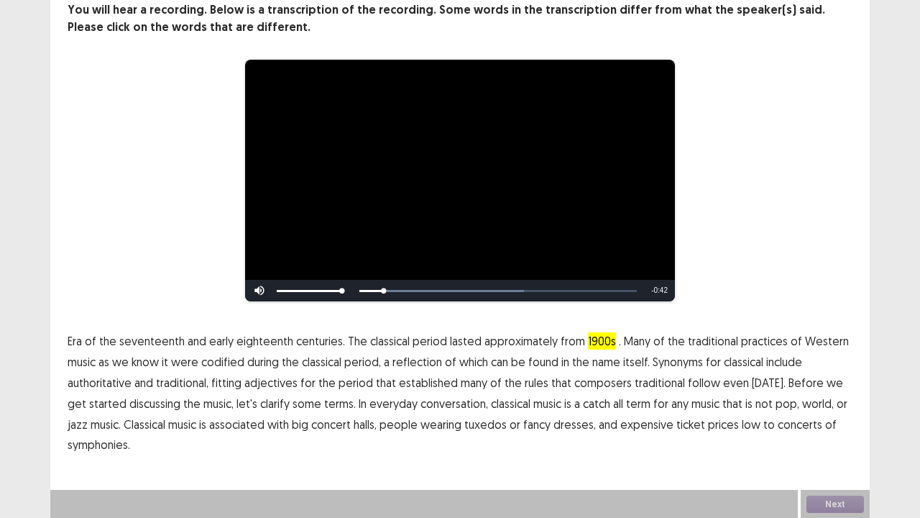
click at [742, 426] on span "low" at bounding box center [751, 424] width 19 height 17
click at [660, 380] on span "traditional" at bounding box center [660, 382] width 50 height 17
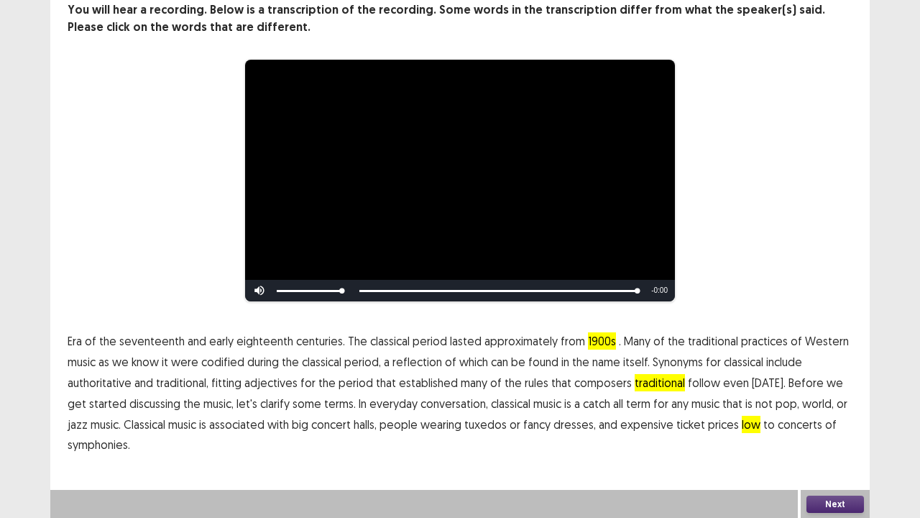
click at [844, 426] on button "Next" at bounding box center [836, 503] width 58 height 17
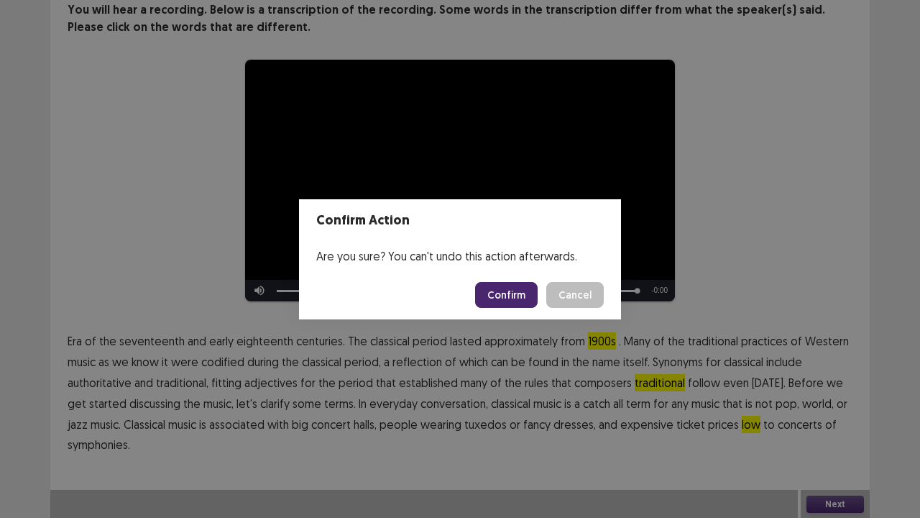
click at [516, 297] on button "Confirm" at bounding box center [506, 295] width 63 height 26
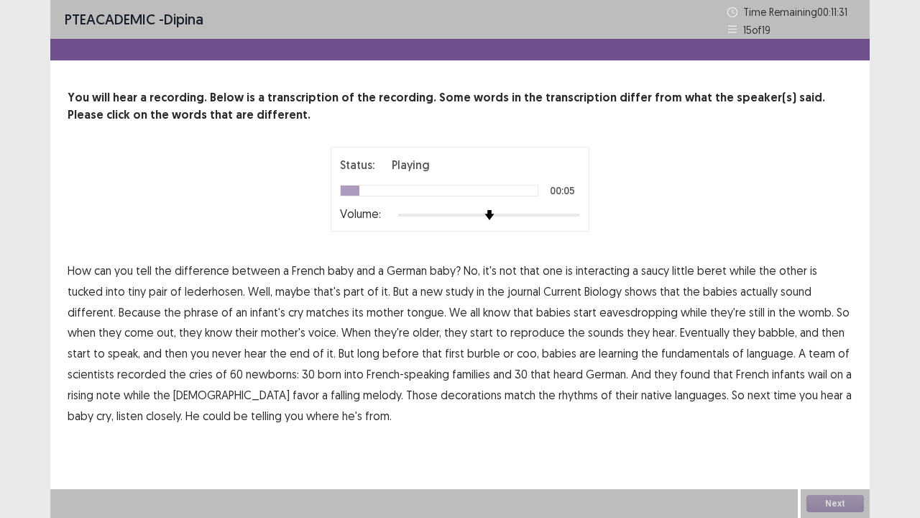
click at [600, 273] on span "interacting" at bounding box center [603, 270] width 54 height 17
click at [184, 308] on span "phrase" at bounding box center [201, 311] width 35 height 17
click at [510, 334] on span "reproduce" at bounding box center [537, 332] width 55 height 17
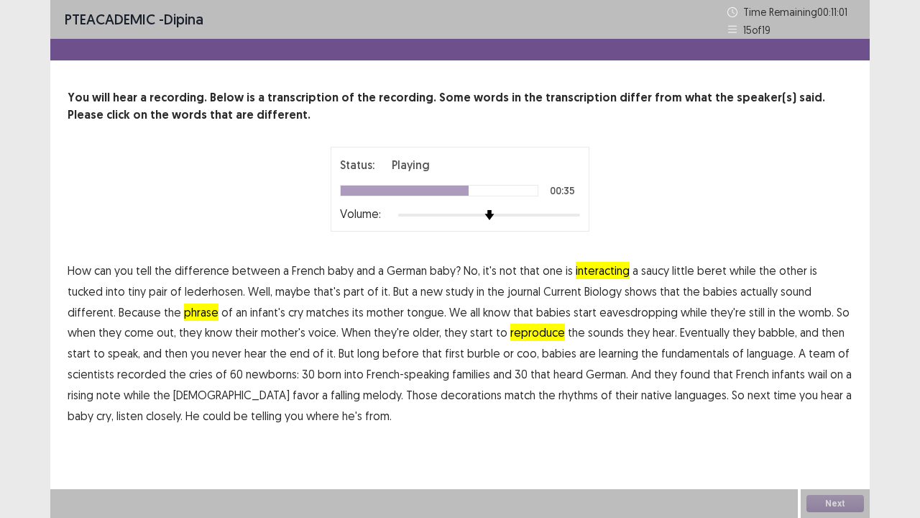
click at [661, 354] on span "fundamentals" at bounding box center [695, 352] width 68 height 17
click at [441, 395] on span "decorations" at bounding box center [471, 394] width 61 height 17
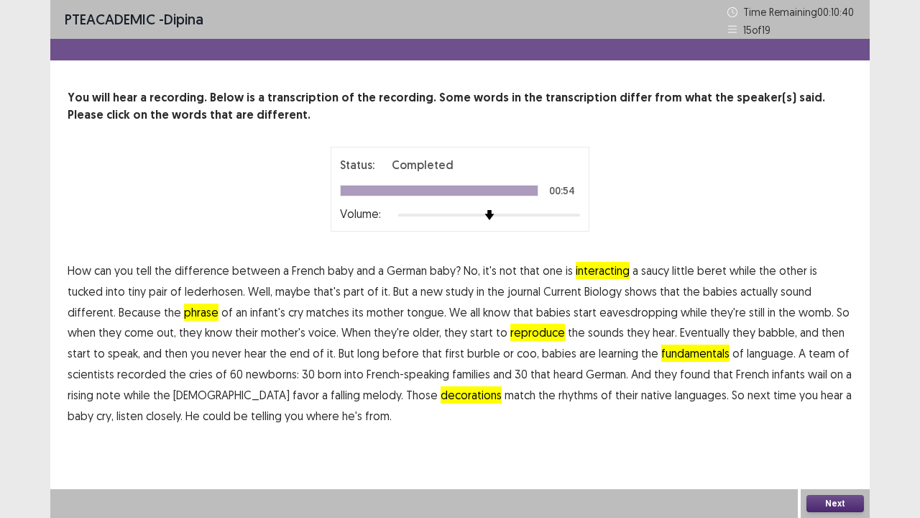
click at [828, 426] on button "Next" at bounding box center [836, 503] width 58 height 17
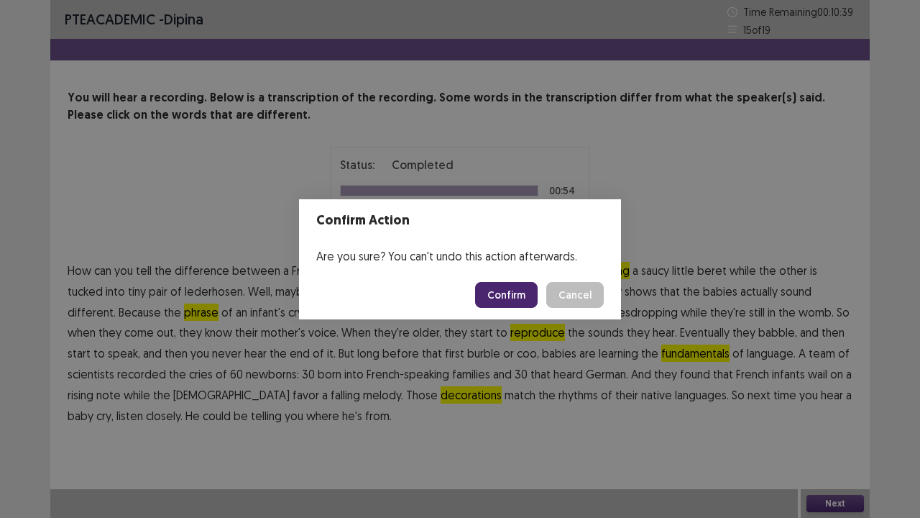
click at [506, 296] on button "Confirm" at bounding box center [506, 295] width 63 height 26
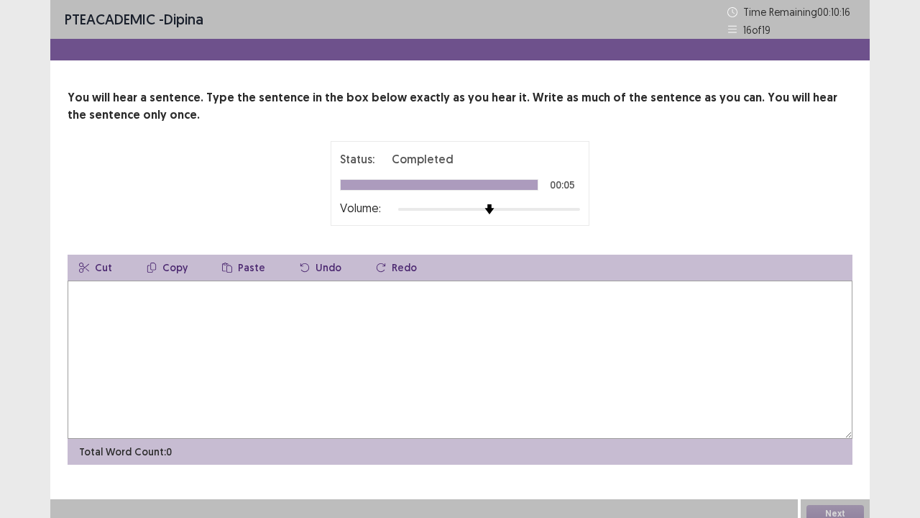
click at [145, 295] on textarea at bounding box center [460, 359] width 785 height 158
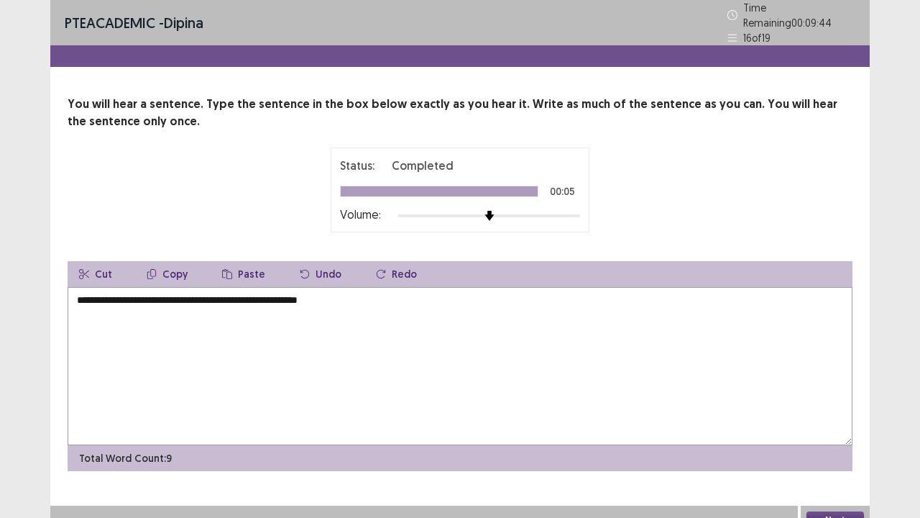
type textarea "**********"
click at [822, 426] on button "Next" at bounding box center [836, 519] width 58 height 17
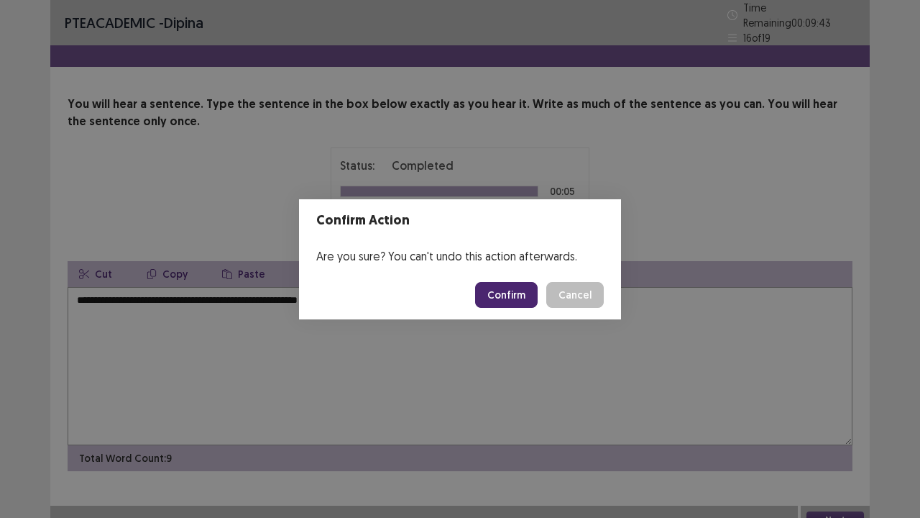
click at [513, 293] on button "Confirm" at bounding box center [506, 295] width 63 height 26
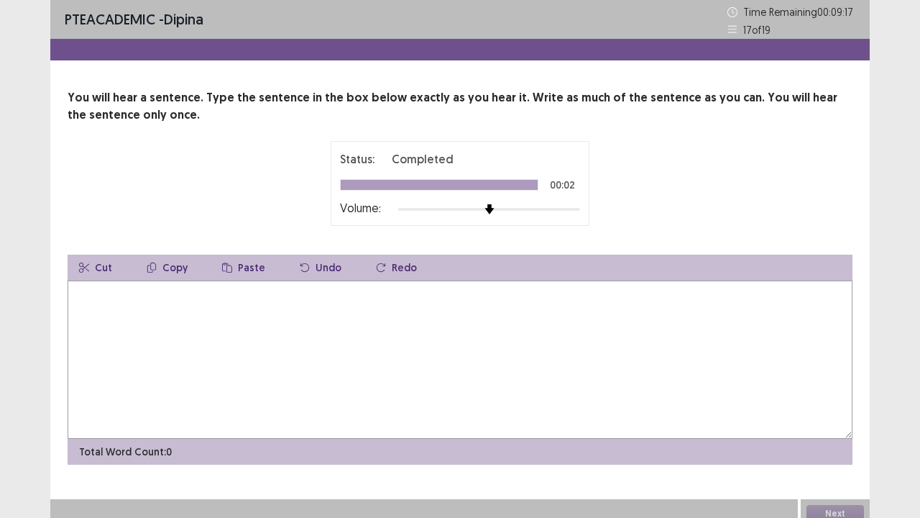
click at [114, 321] on textarea at bounding box center [460, 359] width 785 height 158
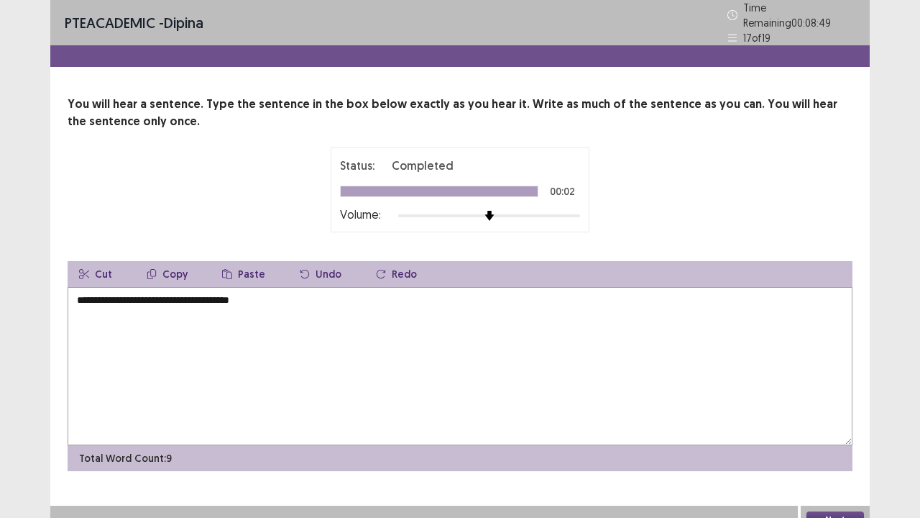
type textarea "**********"
click at [841, 426] on button "Next" at bounding box center [836, 519] width 58 height 17
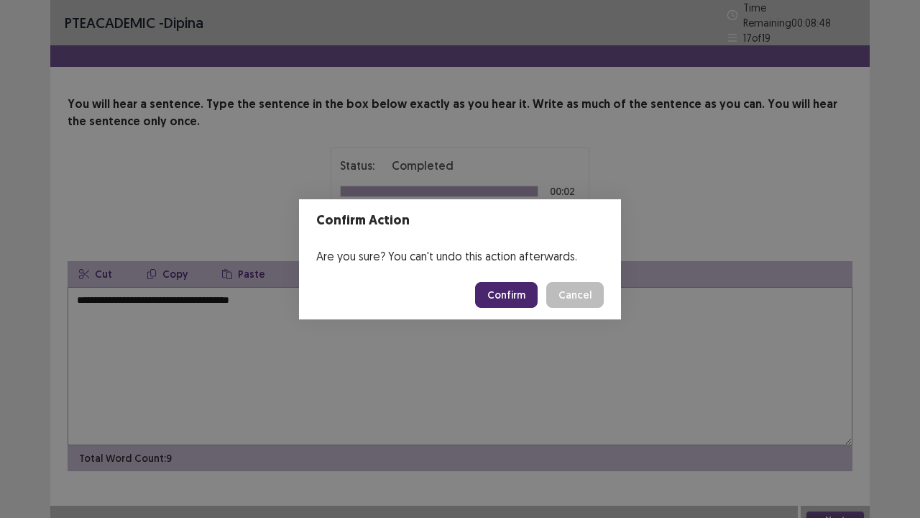
click at [505, 298] on button "Confirm" at bounding box center [506, 295] width 63 height 26
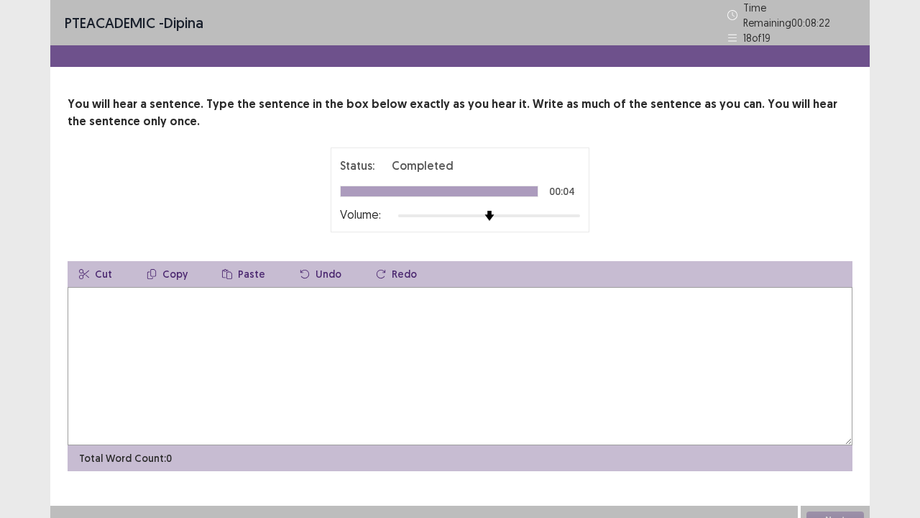
click at [114, 316] on textarea at bounding box center [460, 366] width 785 height 158
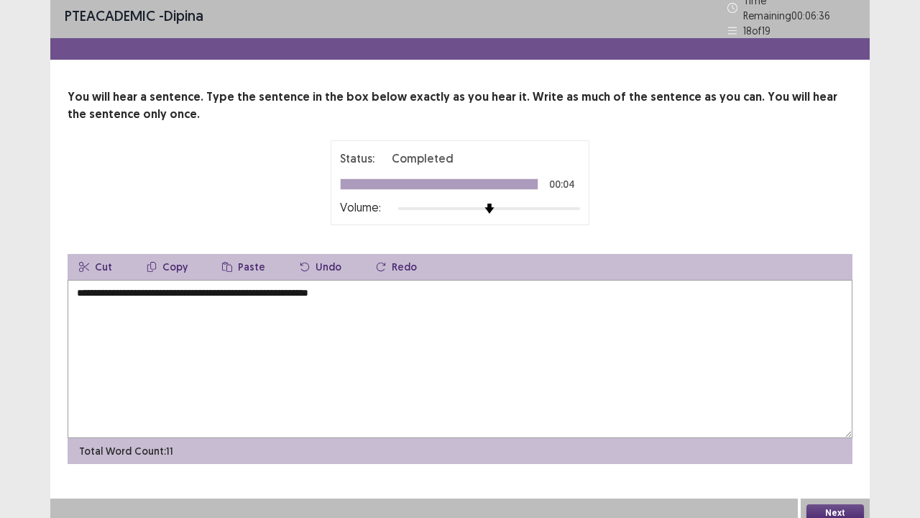
scroll to position [9, 0]
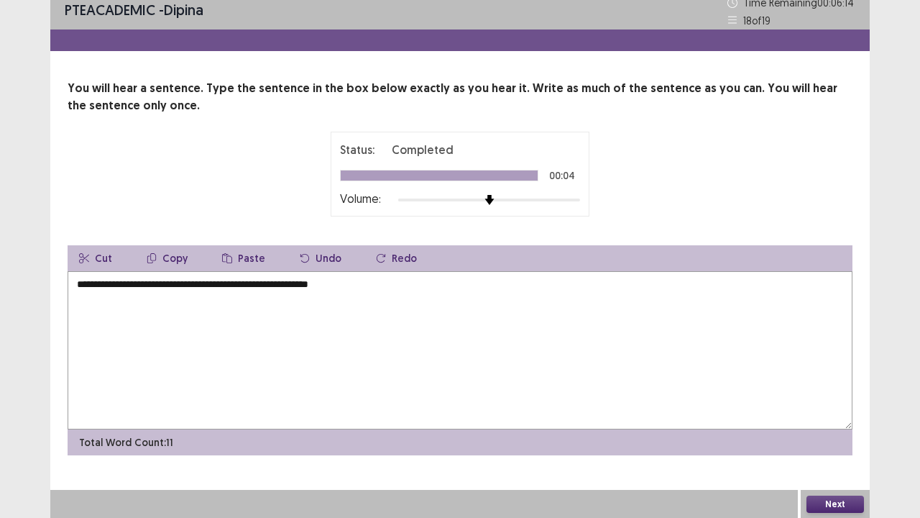
click at [114, 281] on textarea "**********" at bounding box center [460, 350] width 785 height 158
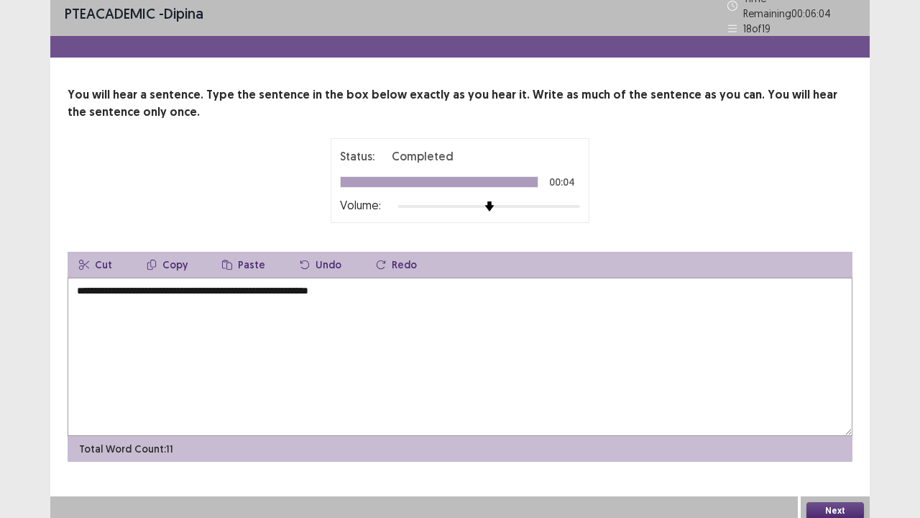
click at [131, 280] on textarea "**********" at bounding box center [460, 357] width 785 height 158
click at [370, 286] on textarea "**********" at bounding box center [460, 357] width 785 height 158
click at [164, 282] on textarea "**********" at bounding box center [460, 357] width 785 height 158
type textarea "**********"
click at [848, 426] on button "Next" at bounding box center [836, 510] width 58 height 17
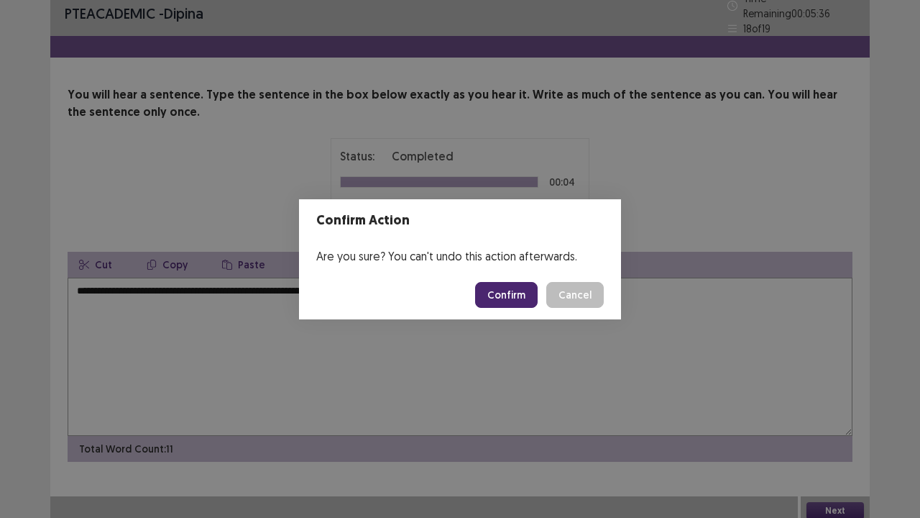
click at [517, 301] on button "Confirm" at bounding box center [506, 295] width 63 height 26
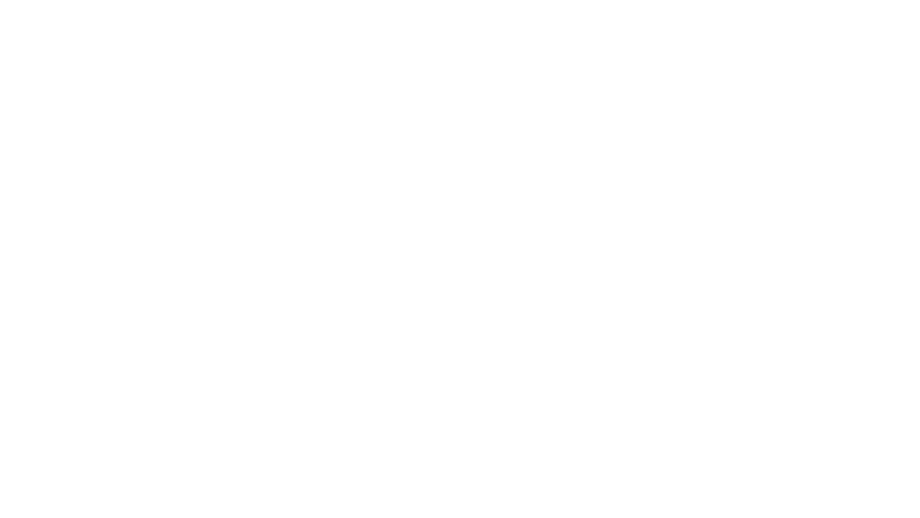
scroll to position [0, 0]
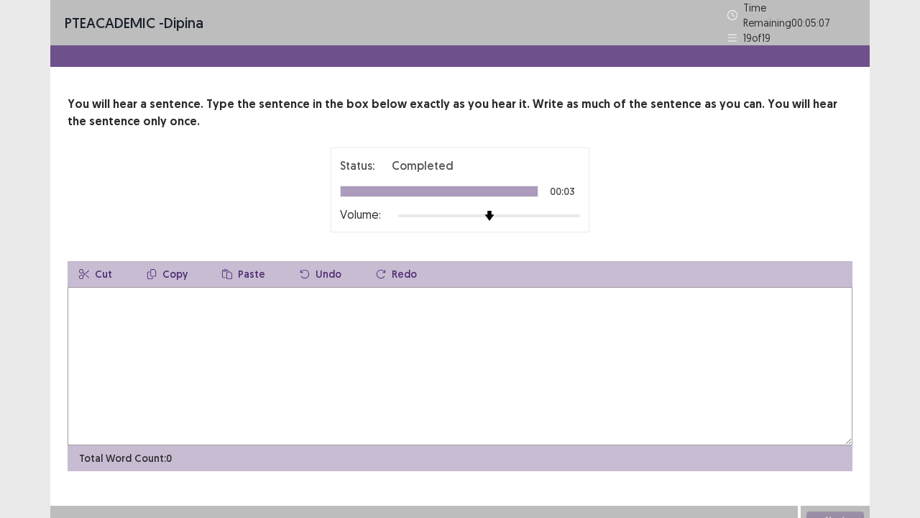
drag, startPoint x: 240, startPoint y: 345, endPoint x: 239, endPoint y: 375, distance: 29.5
click at [238, 345] on textarea at bounding box center [460, 366] width 785 height 158
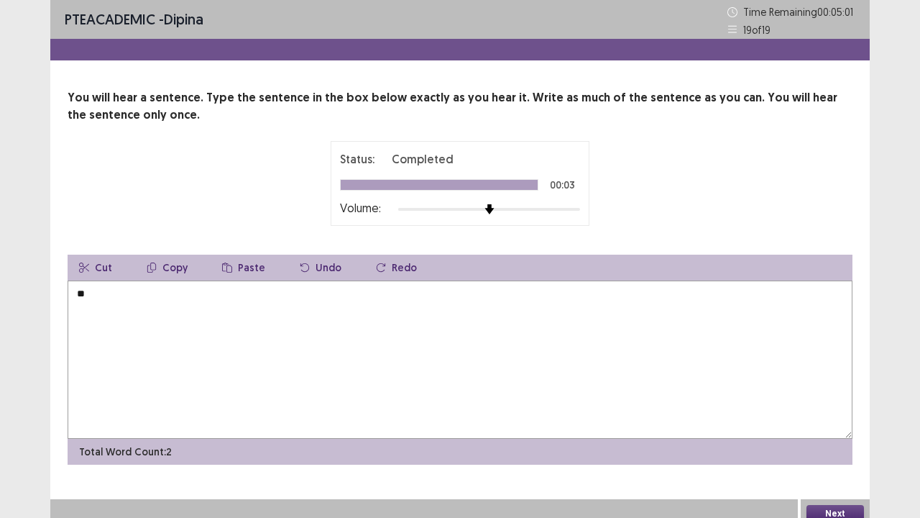
type textarea "*"
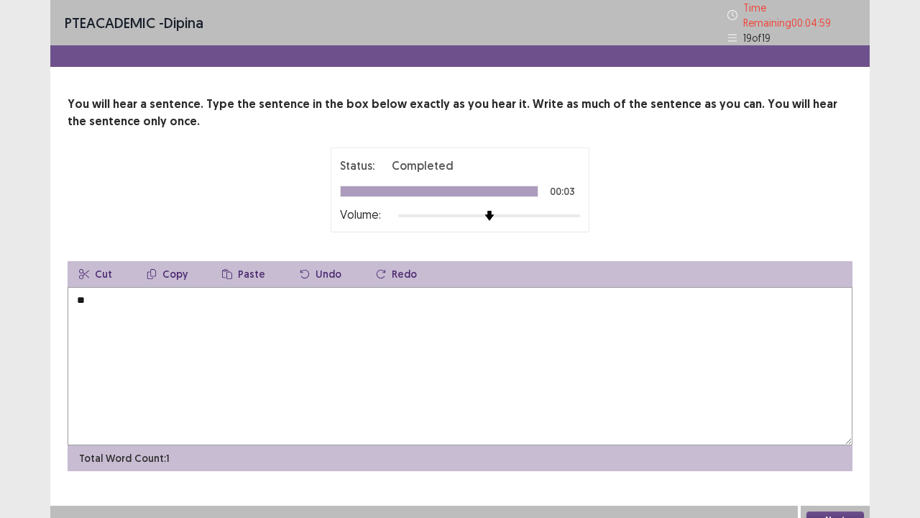
type textarea "*"
type textarea "**********"
click at [844, 426] on button "Next" at bounding box center [836, 519] width 58 height 17
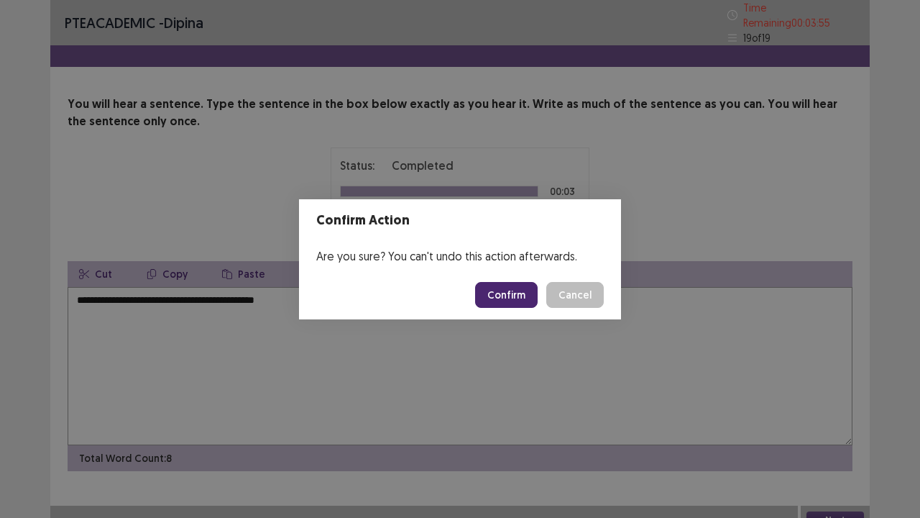
click at [499, 285] on button "Confirm" at bounding box center [506, 295] width 63 height 26
